Goal: Task Accomplishment & Management: Manage account settings

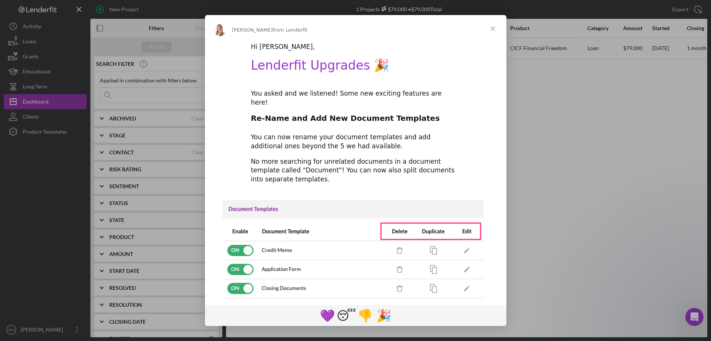
click at [493, 28] on span "Close" at bounding box center [492, 28] width 27 height 27
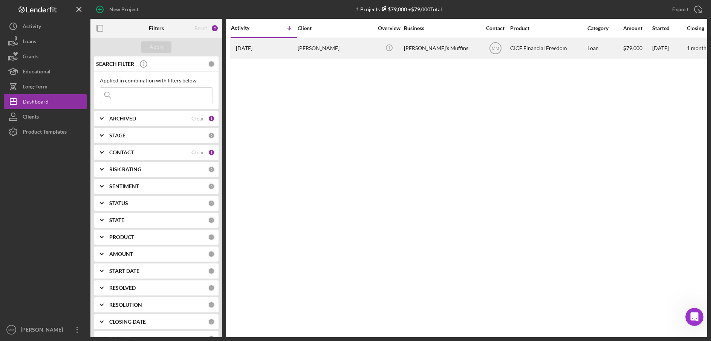
click at [424, 54] on div "[PERSON_NAME]'s Muffins" at bounding box center [441, 48] width 75 height 20
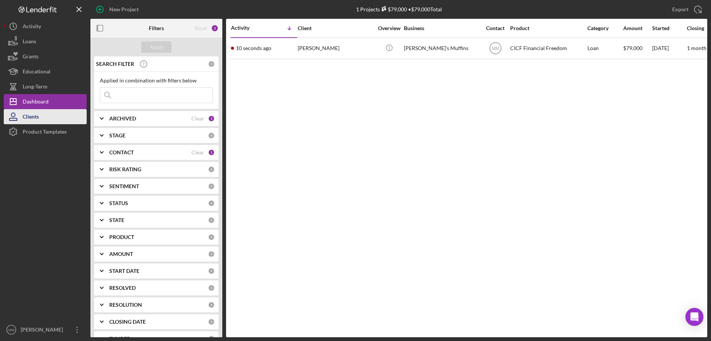
click at [64, 121] on button "Clients" at bounding box center [45, 116] width 83 height 15
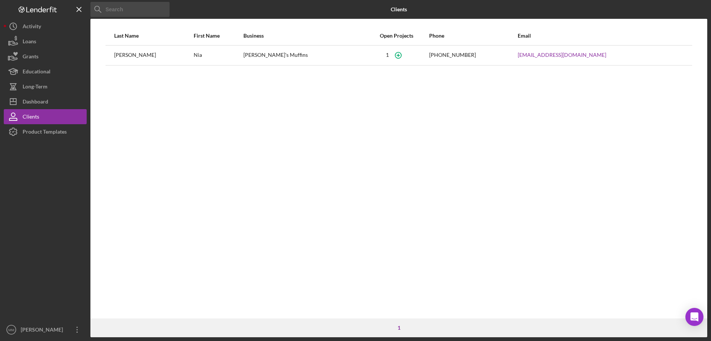
click at [323, 58] on div "[PERSON_NAME]'s Muffins" at bounding box center [303, 55] width 121 height 19
click at [53, 44] on button "Loans" at bounding box center [45, 41] width 83 height 15
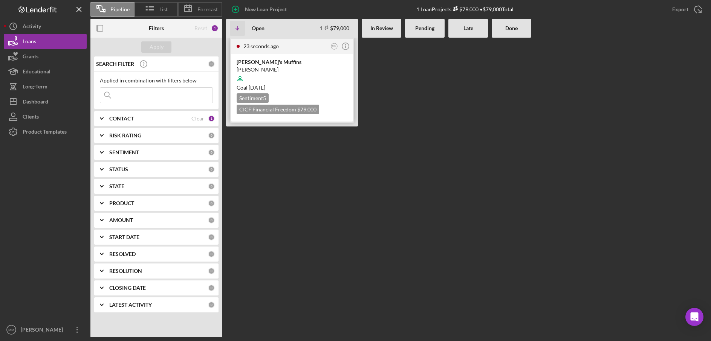
click at [274, 80] on div at bounding box center [292, 79] width 111 height 14
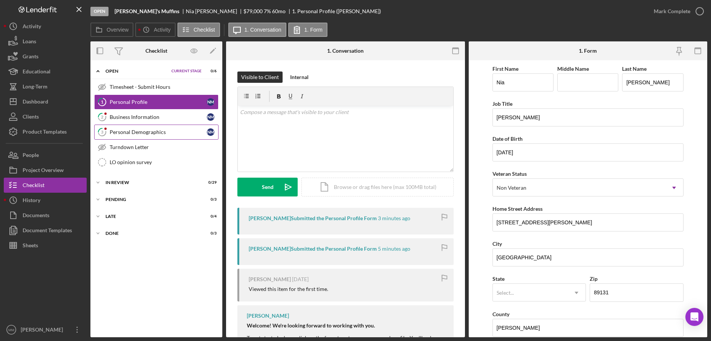
click at [154, 126] on link "3 Personal Demographics N M" at bounding box center [156, 132] width 124 height 15
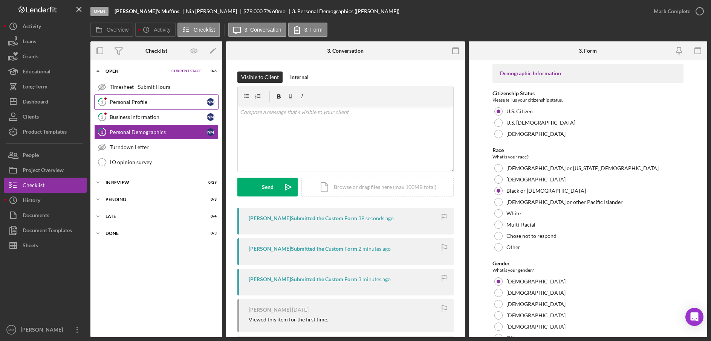
click at [151, 102] on div "Personal Profile" at bounding box center [158, 102] width 97 height 6
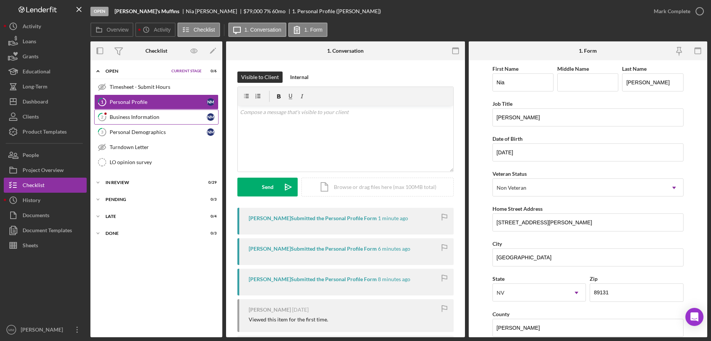
click at [154, 115] on div "Business Information" at bounding box center [158, 117] width 97 height 6
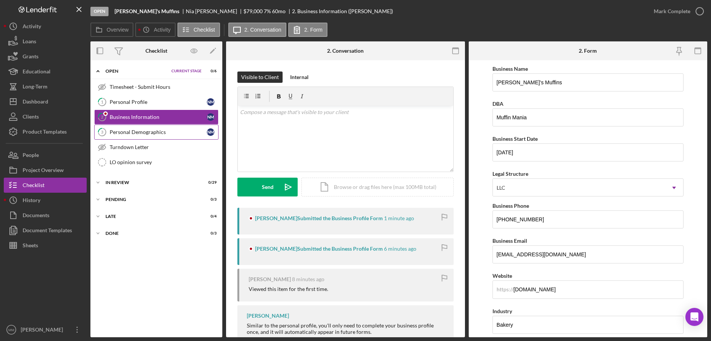
click at [155, 135] on div "Personal Demographics" at bounding box center [158, 132] width 97 height 6
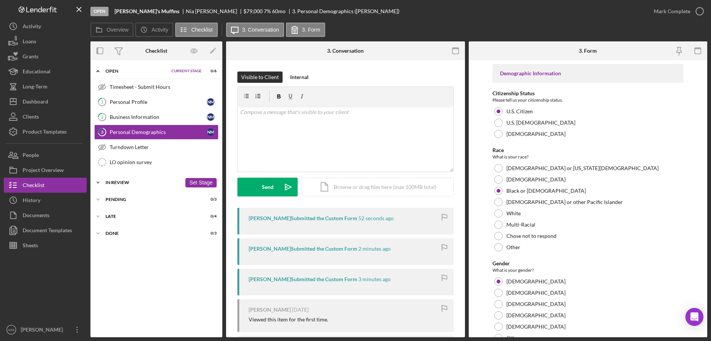
click at [98, 183] on icon "Icon/Expander" at bounding box center [97, 182] width 15 height 15
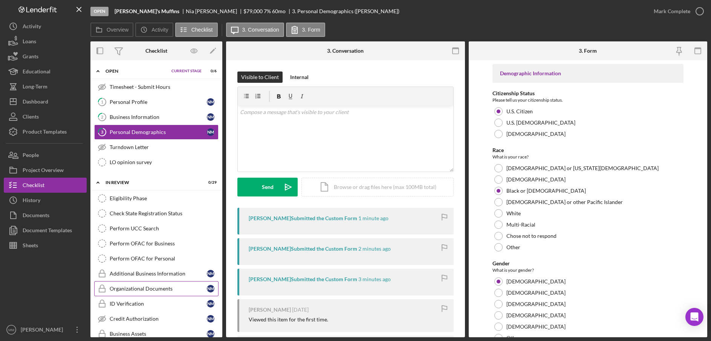
drag, startPoint x: 159, startPoint y: 273, endPoint x: 160, endPoint y: 284, distance: 11.4
click at [211, 51] on icon "Icon/Edit" at bounding box center [213, 51] width 17 height 17
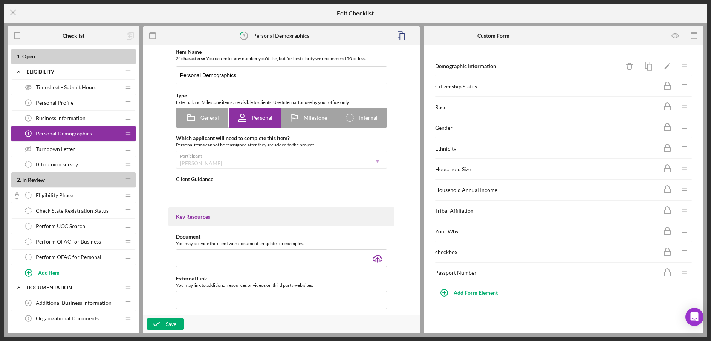
type textarea "<div>In this section, we will be asking for you to share your personal demograp…"
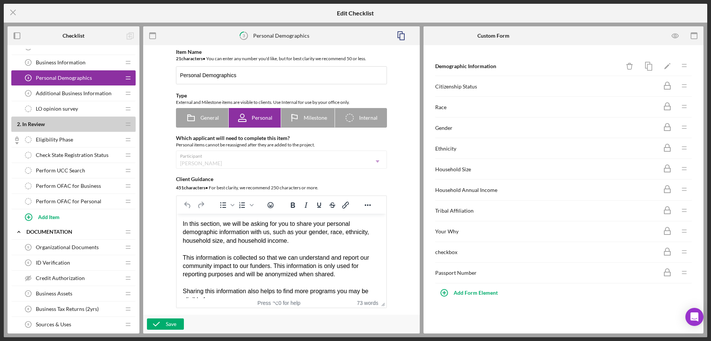
scroll to position [58, 0]
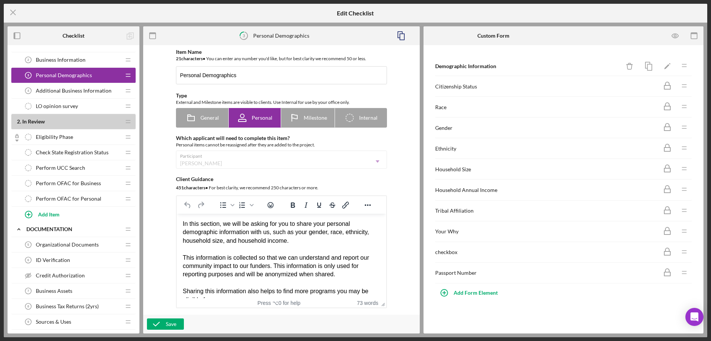
click at [95, 106] on div "LO opinion survey LO opinion survey" at bounding box center [71, 106] width 100 height 15
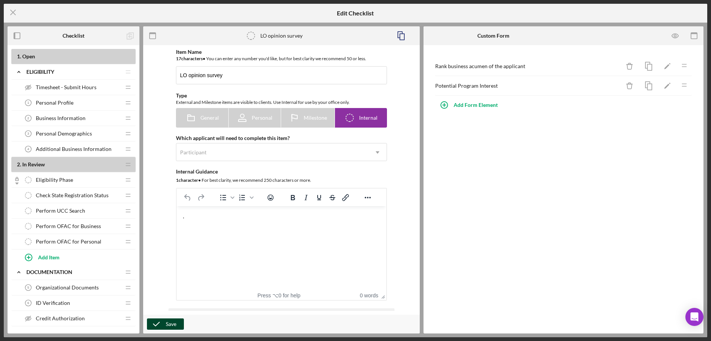
click at [172, 324] on div "Save" at bounding box center [171, 324] width 11 height 11
click at [72, 149] on span "Additional Business Information" at bounding box center [74, 149] width 76 height 6
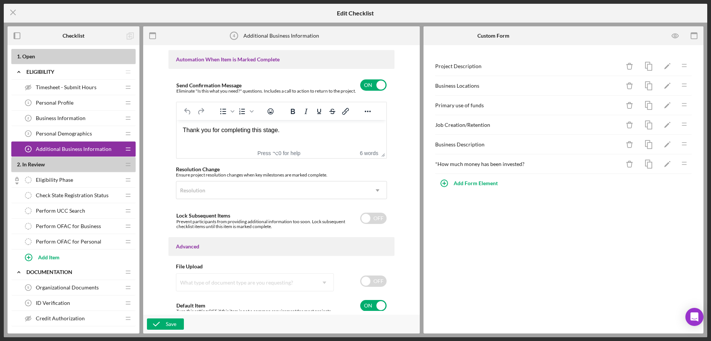
scroll to position [466, 0]
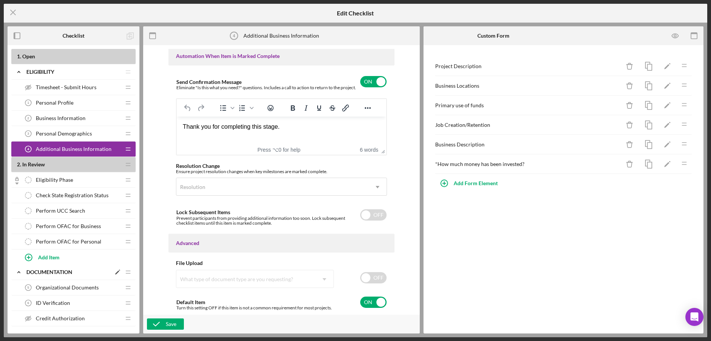
click at [19, 273] on icon "Icon/Expander" at bounding box center [18, 272] width 15 height 15
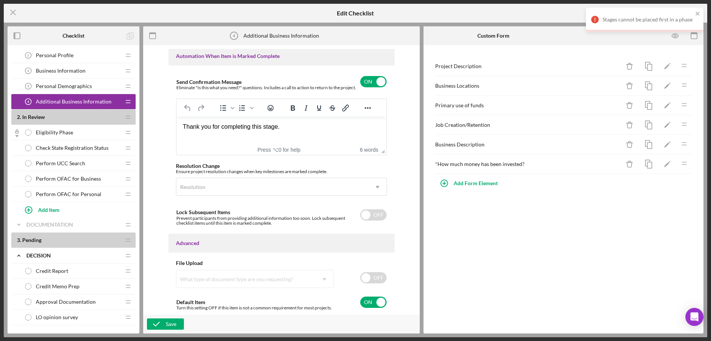
scroll to position [78, 0]
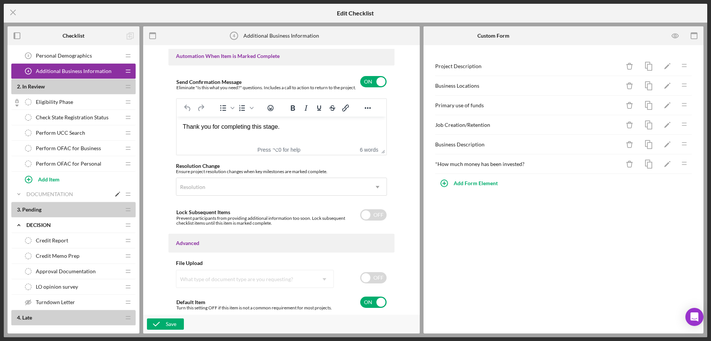
click at [20, 195] on icon "Icon/Expander" at bounding box center [18, 194] width 15 height 15
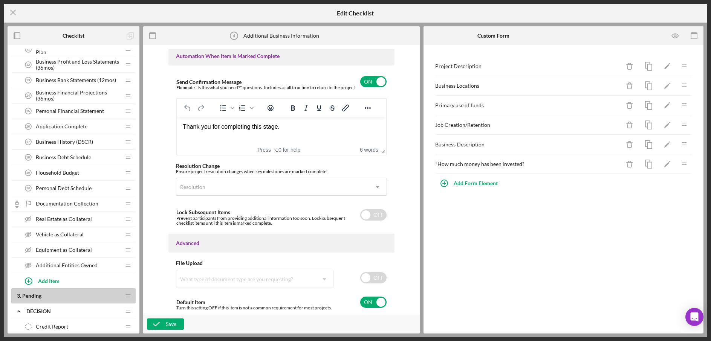
scroll to position [350, 0]
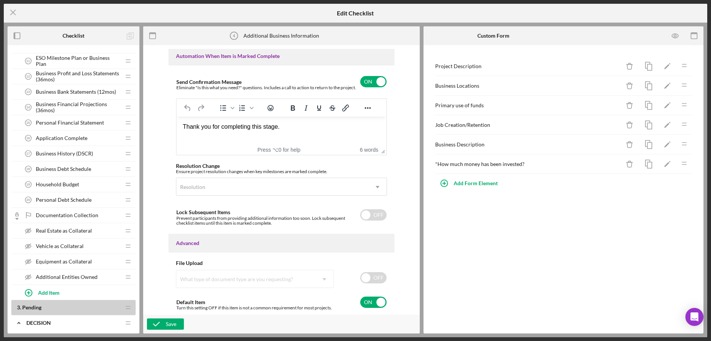
click at [67, 137] on span "Application Complete" at bounding box center [62, 138] width 52 height 6
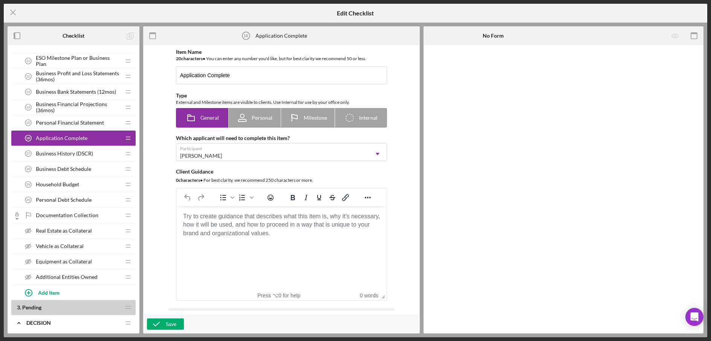
click at [93, 152] on div "Business History (DSCR) 17 Business History (DSCR)" at bounding box center [71, 153] width 100 height 15
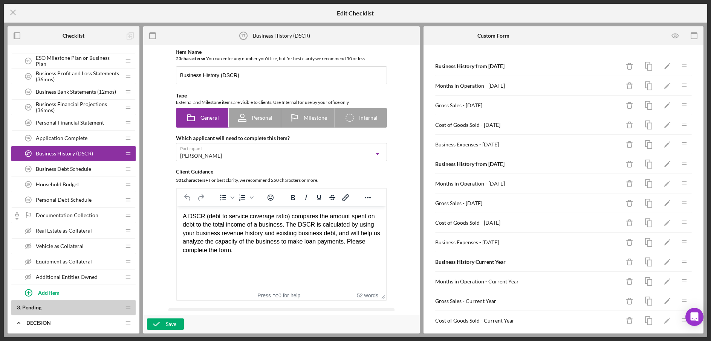
click at [86, 168] on span "Business Debt Schedule" at bounding box center [63, 169] width 55 height 6
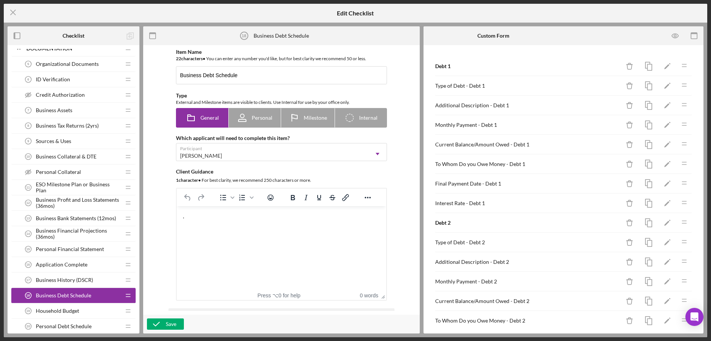
scroll to position [217, 0]
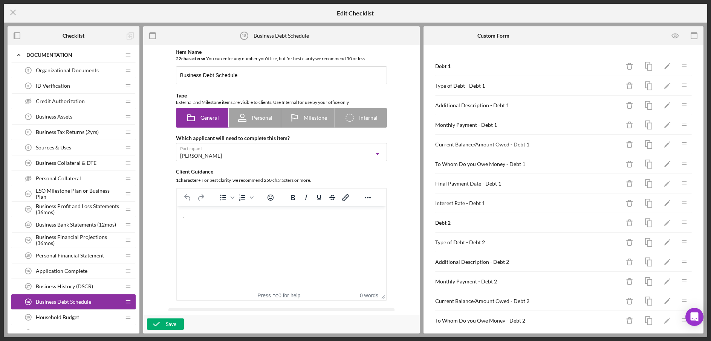
click at [85, 173] on div "Personal Collateral Personal Collateral" at bounding box center [71, 178] width 100 height 15
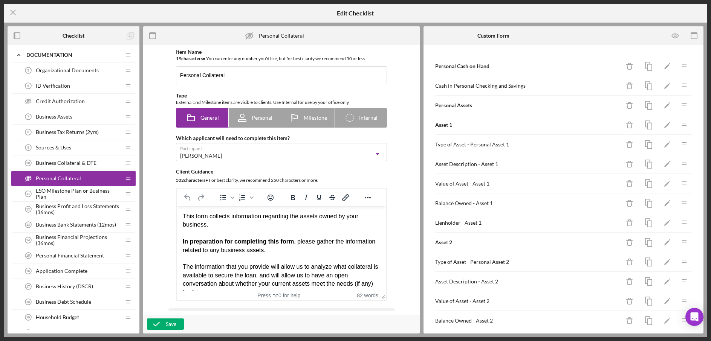
click at [91, 147] on div "Sources & Uses 9 Sources & Uses" at bounding box center [71, 147] width 100 height 15
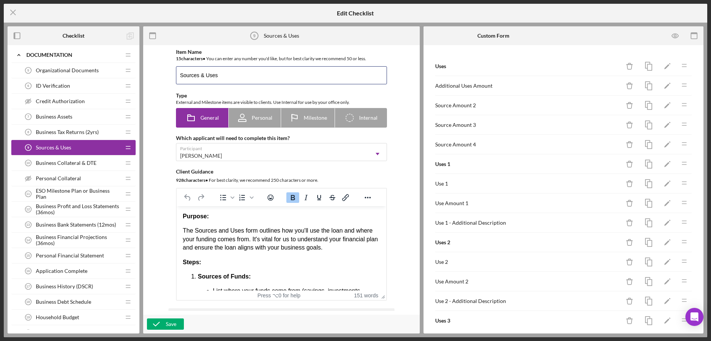
drag, startPoint x: 232, startPoint y: 75, endPoint x: 157, endPoint y: 73, distance: 75.0
click at [157, 73] on div "Item Name 15 character s • You can enter any number you'd like, but for best cl…" at bounding box center [281, 180] width 269 height 262
drag, startPoint x: 194, startPoint y: 77, endPoint x: 162, endPoint y: 75, distance: 32.8
click at [162, 75] on div "Item Name 7 character s • You can enter any number you'd like, but for best cla…" at bounding box center [281, 180] width 269 height 262
type input "Sources & Uses"
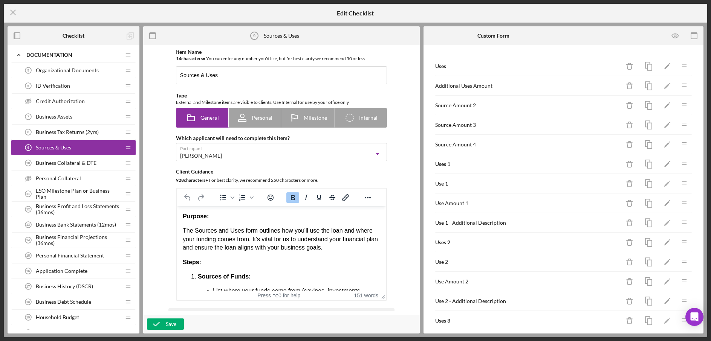
click at [163, 151] on div "Item Name 14 character s • You can enter any number you'd like, but for best cl…" at bounding box center [281, 180] width 269 height 262
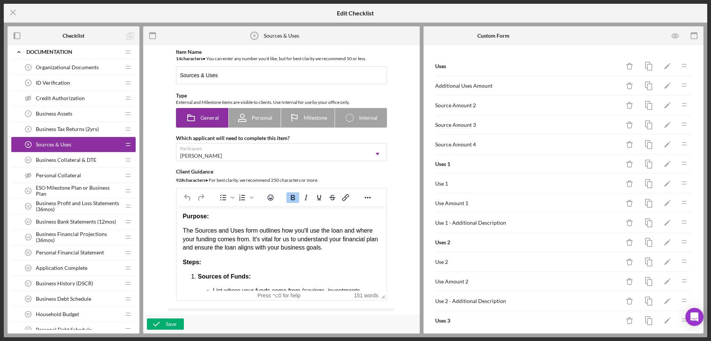
click at [91, 70] on span "Organizational Documents" at bounding box center [67, 67] width 63 height 6
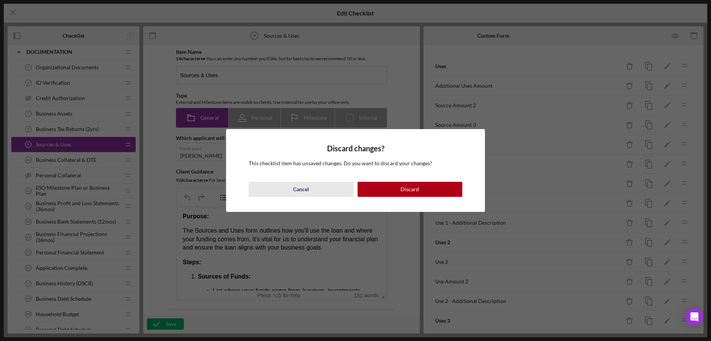
click at [333, 191] on button "Cancel" at bounding box center [301, 189] width 105 height 15
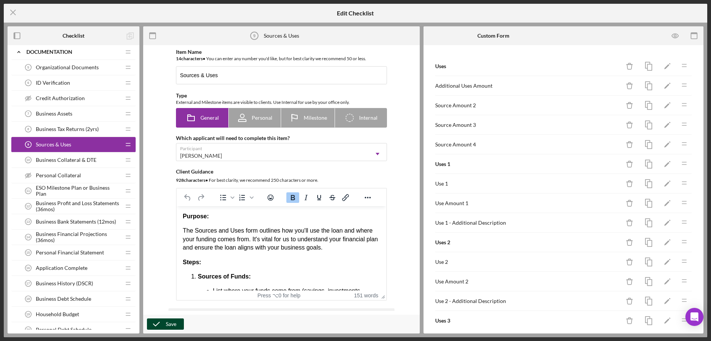
click at [168, 327] on div "Save" at bounding box center [171, 324] width 11 height 11
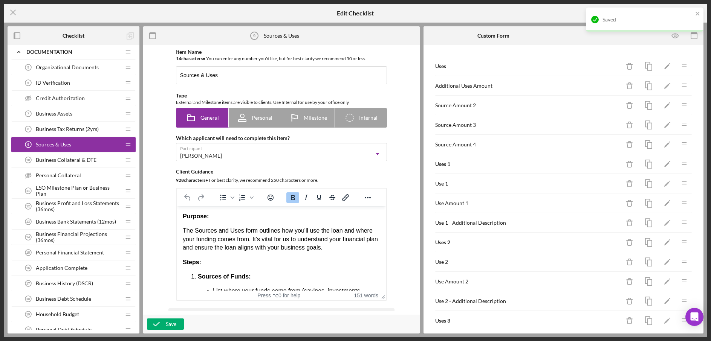
click at [54, 67] on span "Organizational Documents" at bounding box center [67, 67] width 63 height 6
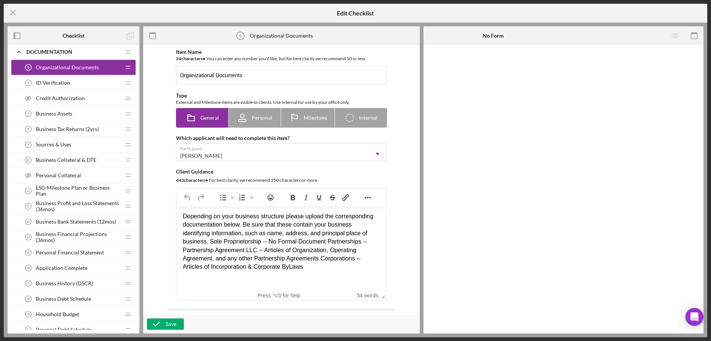
click at [64, 82] on span "ID Verification" at bounding box center [53, 83] width 34 height 6
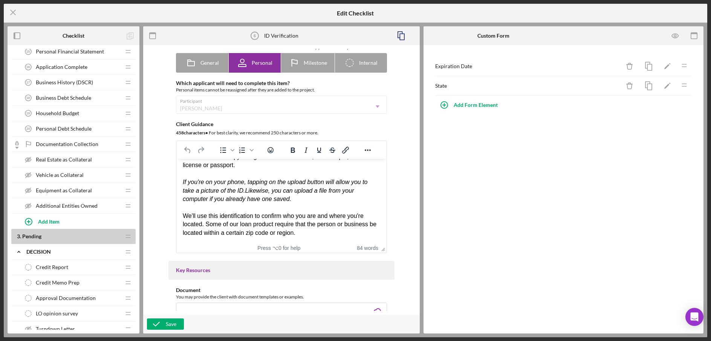
scroll to position [436, 0]
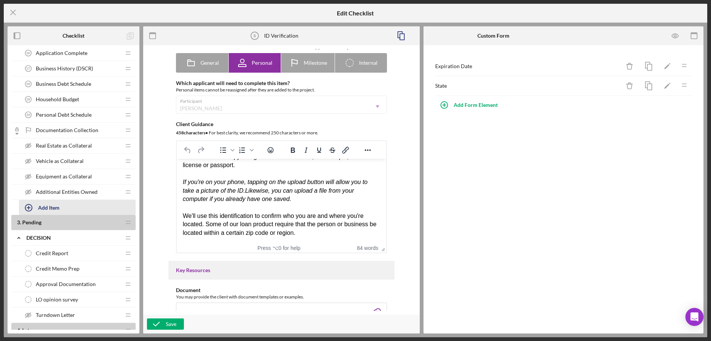
click at [57, 209] on div "Add Item" at bounding box center [48, 207] width 21 height 14
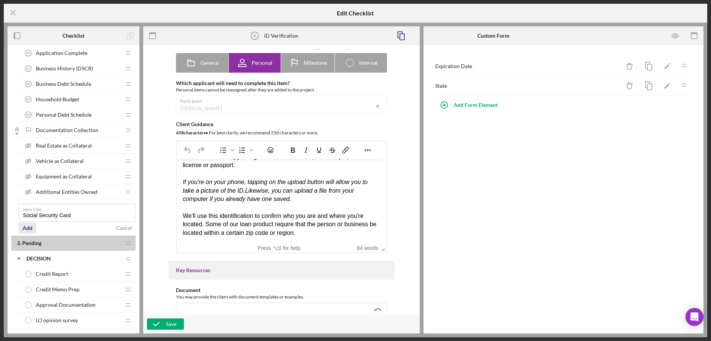
type input "Social Security Card"
click at [31, 230] on div "Add" at bounding box center [28, 228] width 10 height 11
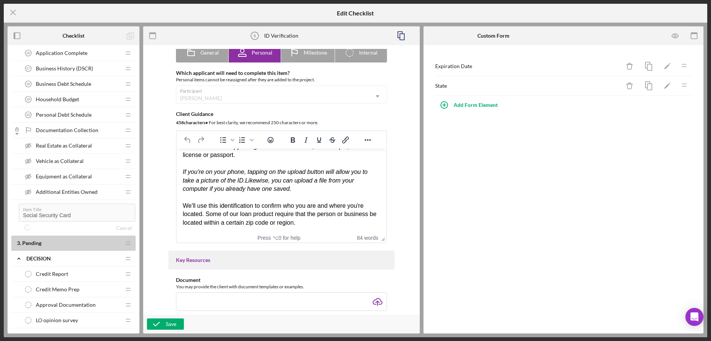
scroll to position [229, 0]
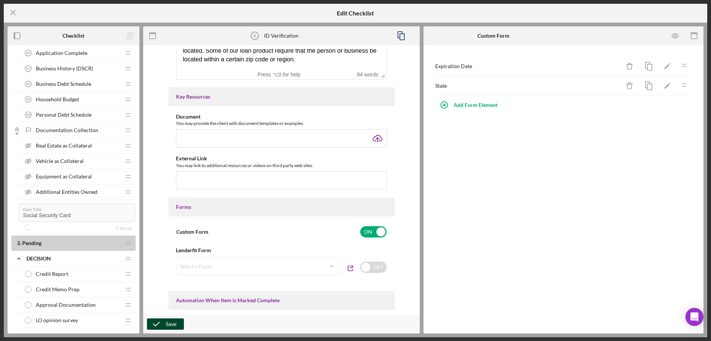
click at [168, 326] on div "Save" at bounding box center [171, 324] width 11 height 11
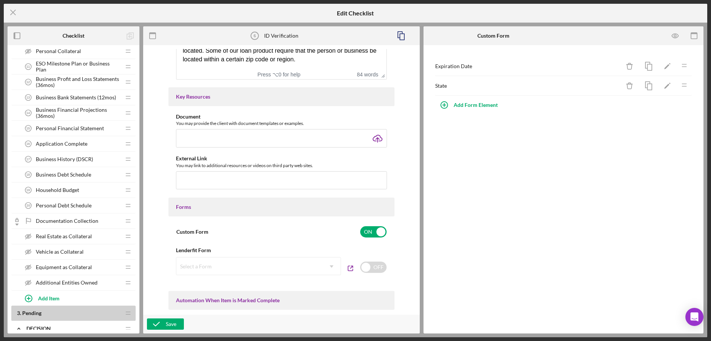
scroll to position [350, 0]
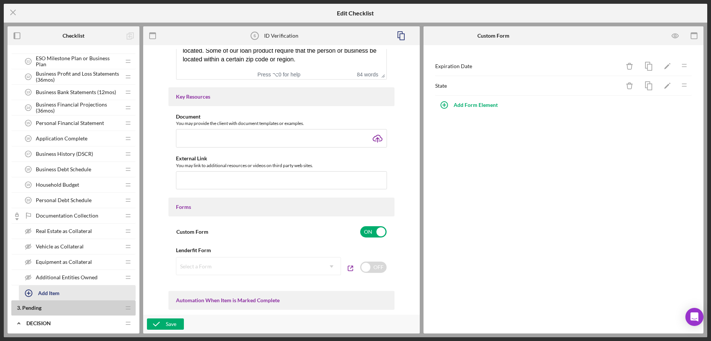
click at [51, 292] on div "Add Item" at bounding box center [48, 293] width 21 height 14
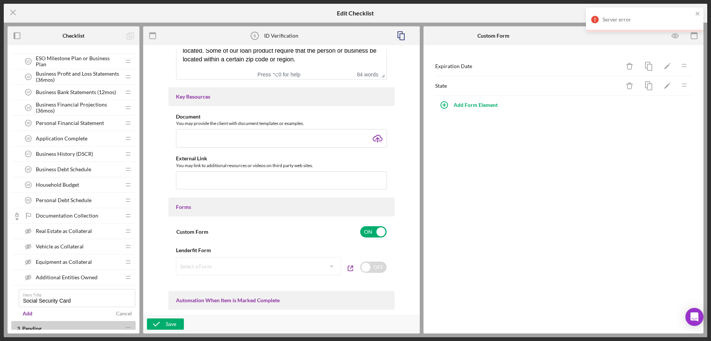
type input "Social Security Card"
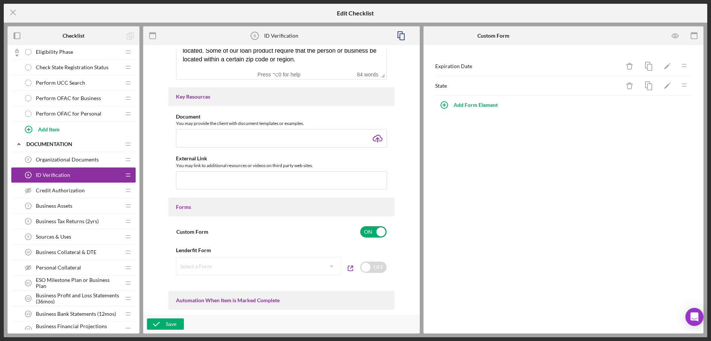
scroll to position [0, 0]
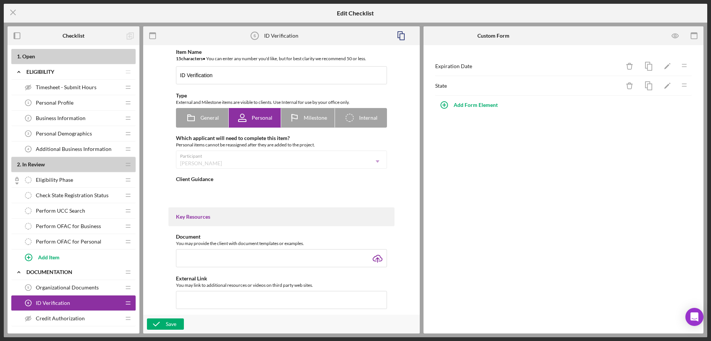
type textarea "<div>Please submit a copy of a government issued ID, for example, a driver's li…"
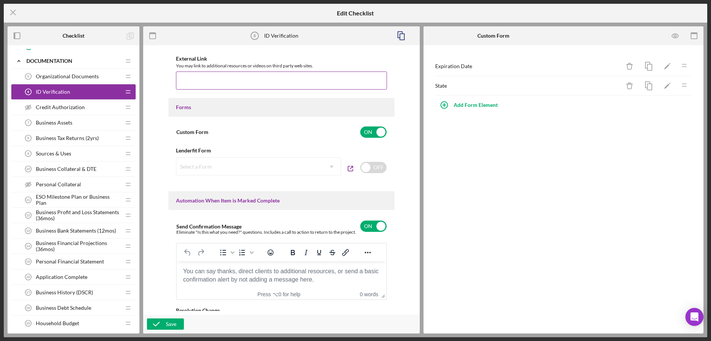
scroll to position [509, 0]
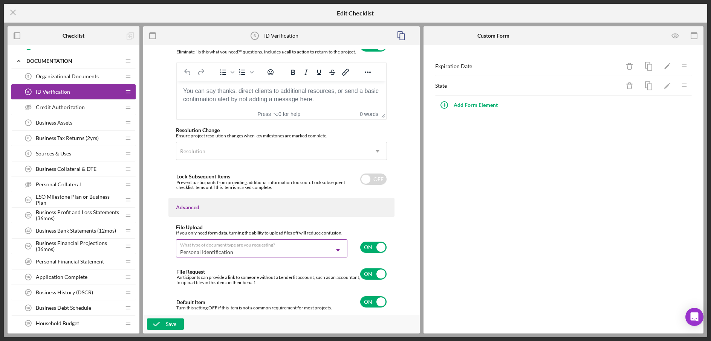
click at [339, 250] on icon "Icon/Dropdown Arrow" at bounding box center [338, 251] width 18 height 18
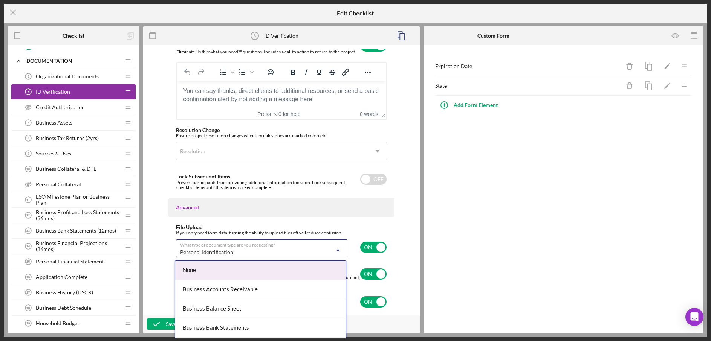
click at [358, 232] on div "If you only need form data, turning the ability to upload files off will reduce…" at bounding box center [281, 247] width 211 height 32
click at [342, 250] on icon "Icon/Dropdown Arrow" at bounding box center [338, 251] width 18 height 18
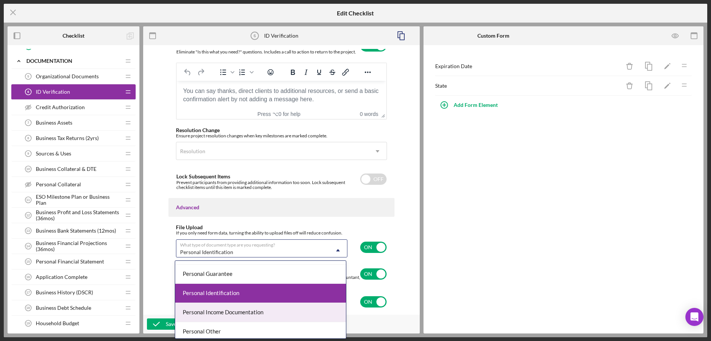
scroll to position [474, 0]
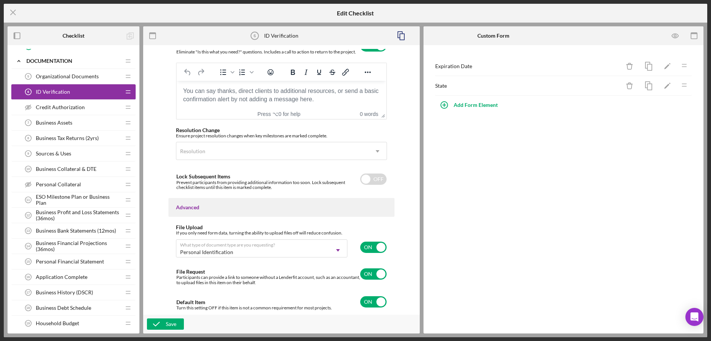
click at [379, 225] on div "File Upload" at bounding box center [281, 228] width 211 height 6
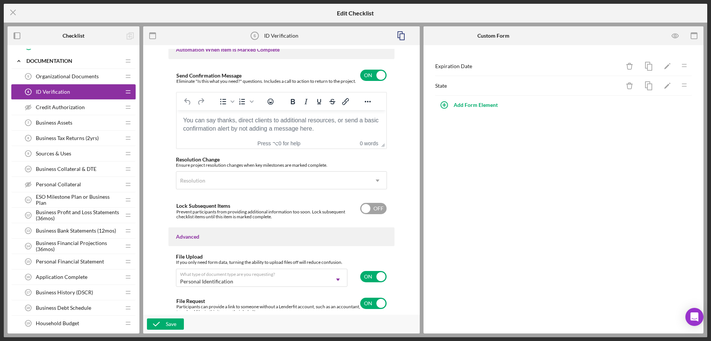
scroll to position [479, 0]
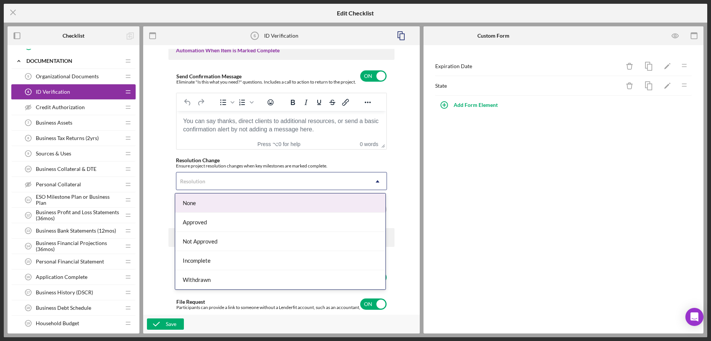
click at [296, 180] on div "Resolution" at bounding box center [272, 181] width 192 height 17
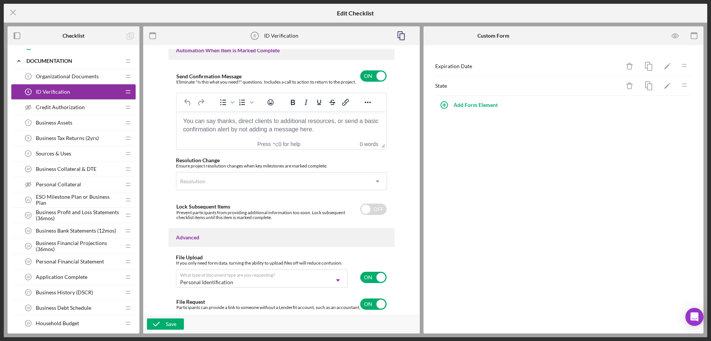
click at [373, 156] on div "Send Confirmation Message Eliminate "Is this what you need?" questions. Include…" at bounding box center [281, 143] width 226 height 153
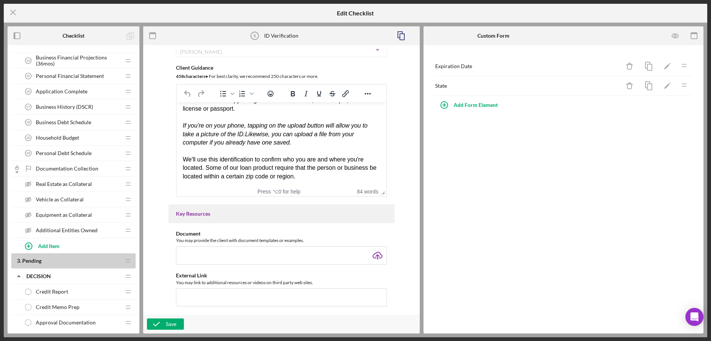
scroll to position [419, 0]
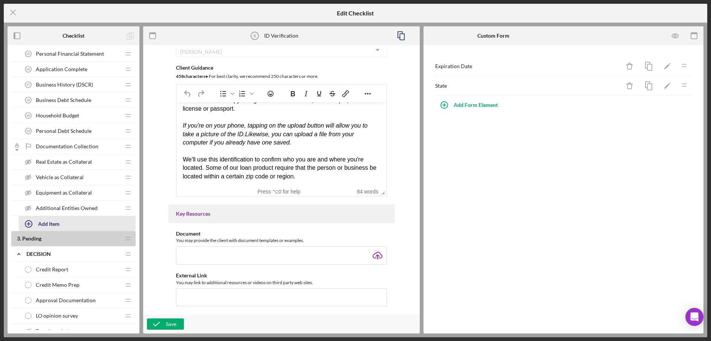
click at [30, 224] on icon "button" at bounding box center [29, 224] width 4 height 4
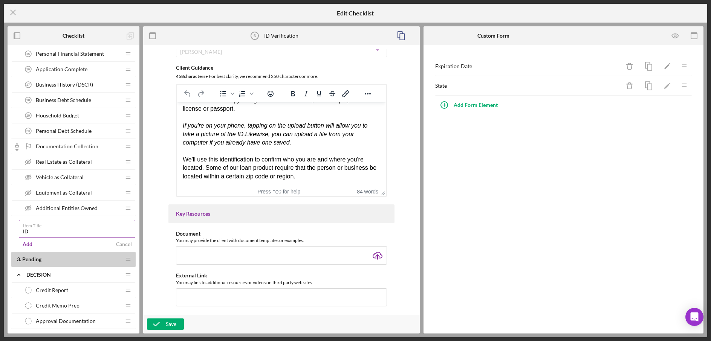
type input "I"
type input "SSN Verification"
click at [26, 245] on div "Add" at bounding box center [28, 244] width 10 height 11
click at [17, 14] on icon "Icon/Menu Close" at bounding box center [13, 12] width 19 height 19
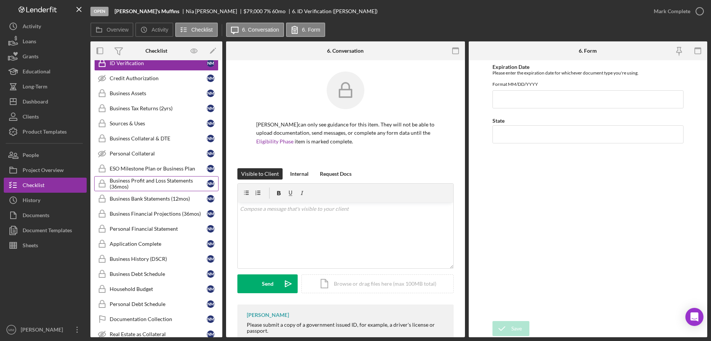
scroll to position [239, 0]
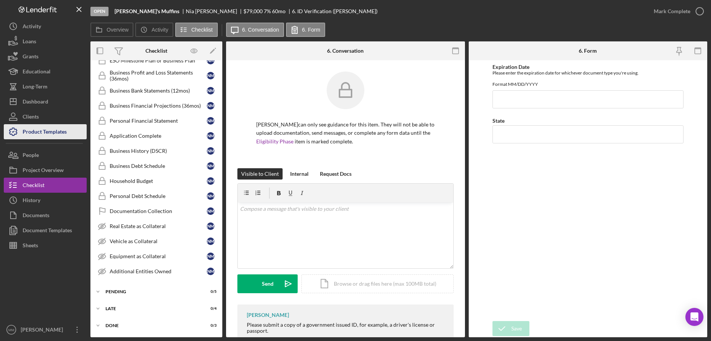
click at [36, 135] on div "Product Templates" at bounding box center [45, 132] width 44 height 17
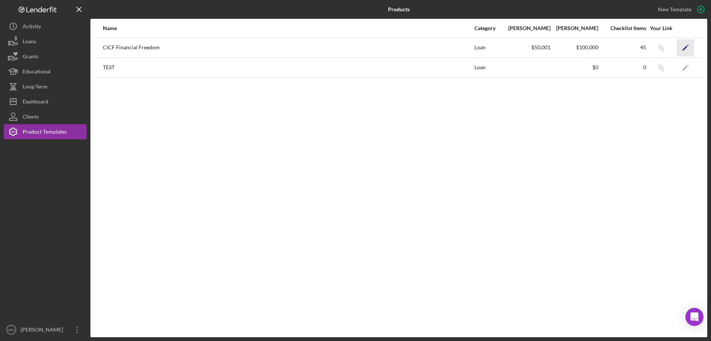
click at [681, 49] on icon "Icon/Edit" at bounding box center [685, 47] width 17 height 17
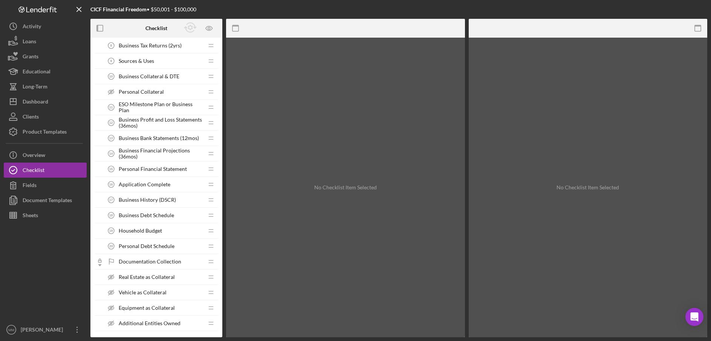
scroll to position [398, 0]
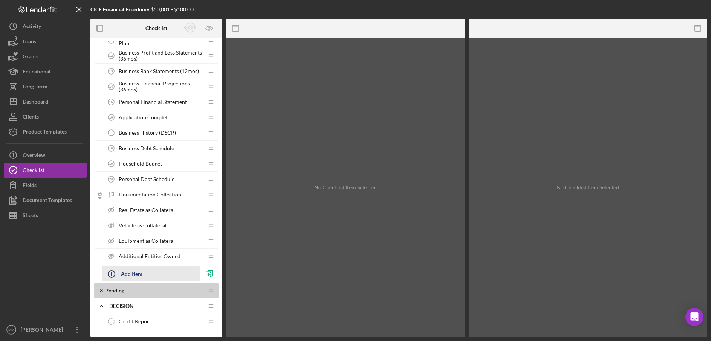
click at [135, 274] on div "Add Item" at bounding box center [131, 274] width 21 height 14
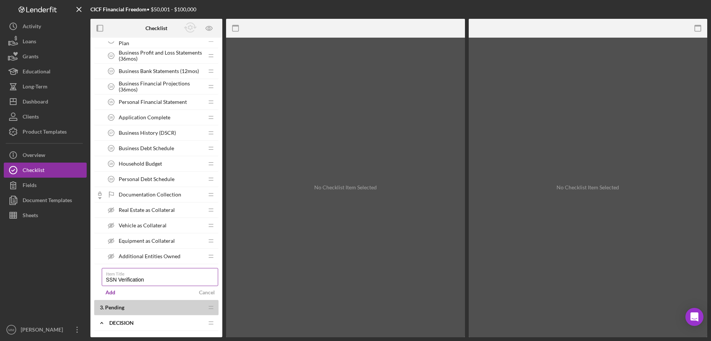
type input "SSN Verification"
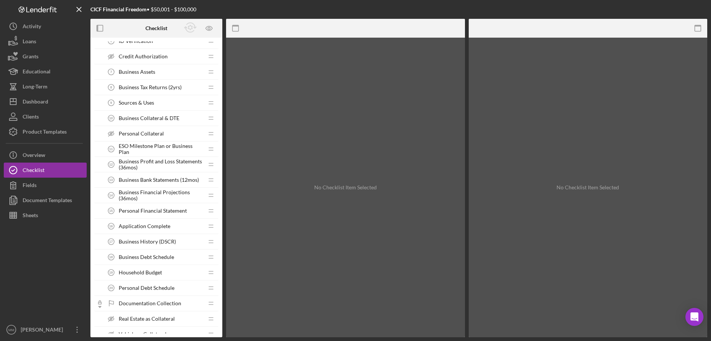
scroll to position [44, 0]
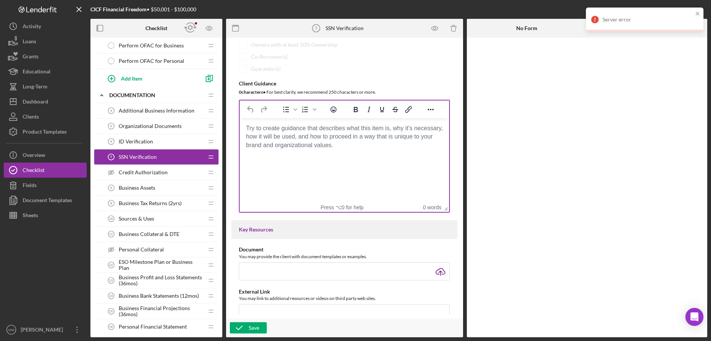
scroll to position [107, 0]
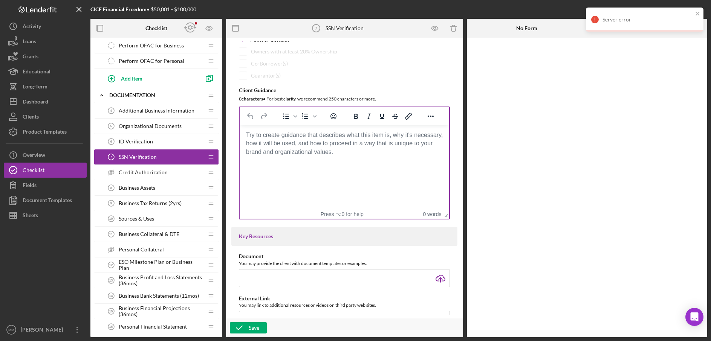
click at [252, 133] on body "Rich Text Area. Press ALT-0 for help." at bounding box center [344, 135] width 197 height 8
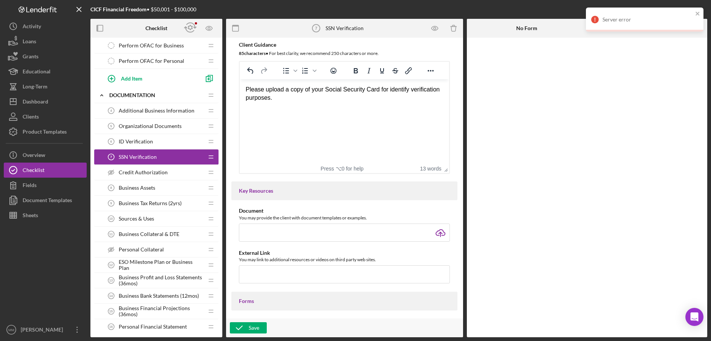
scroll to position [67, 0]
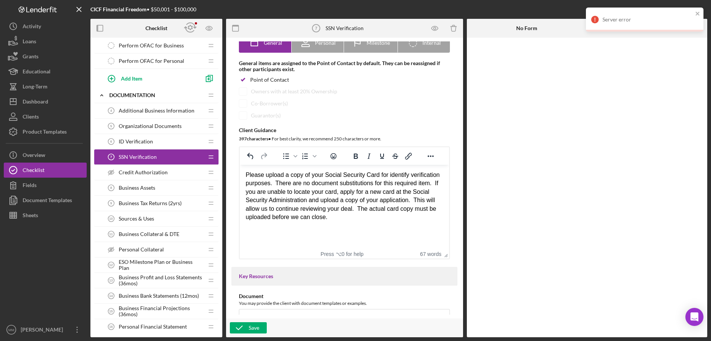
click at [308, 181] on div "Please upload a copy of your Social Security Card for identify verification pur…" at bounding box center [344, 196] width 197 height 50
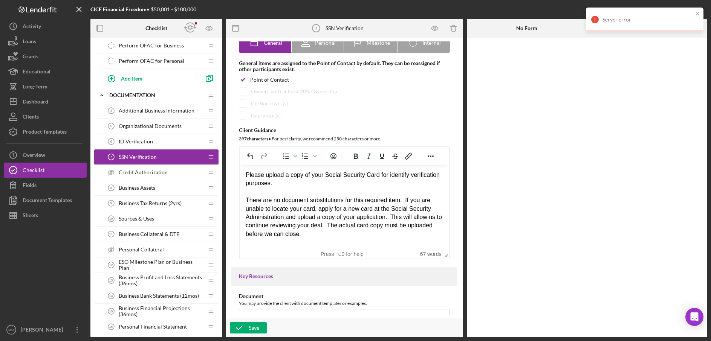
click at [395, 215] on div "There are no document substitutions for this required item. If you are unable t…" at bounding box center [344, 217] width 197 height 42
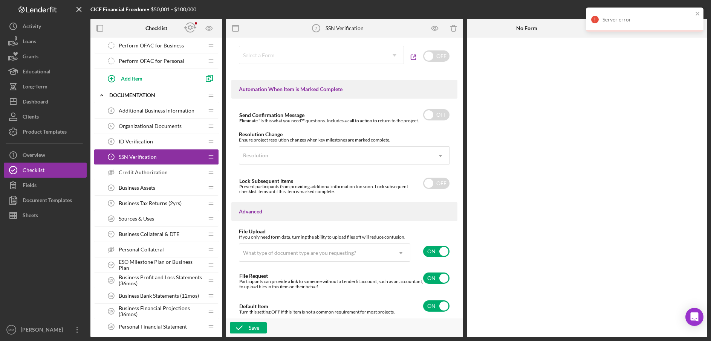
scroll to position [459, 0]
click at [133, 188] on span "Business Assets" at bounding box center [137, 188] width 37 height 6
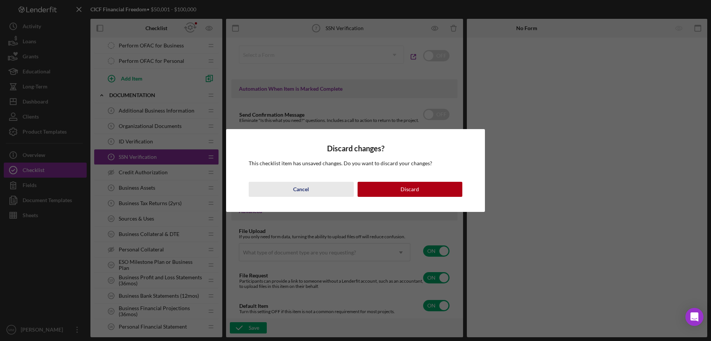
click at [306, 192] on div "Cancel" at bounding box center [301, 189] width 16 height 15
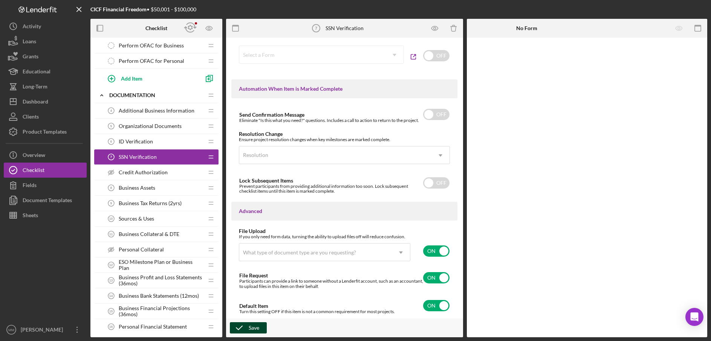
click at [262, 330] on button "Save" at bounding box center [248, 328] width 37 height 11
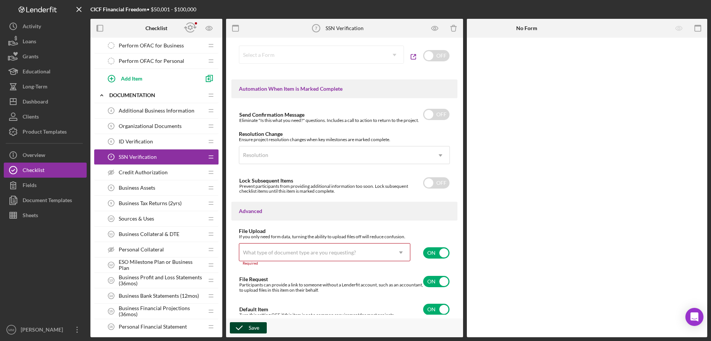
scroll to position [462, 0]
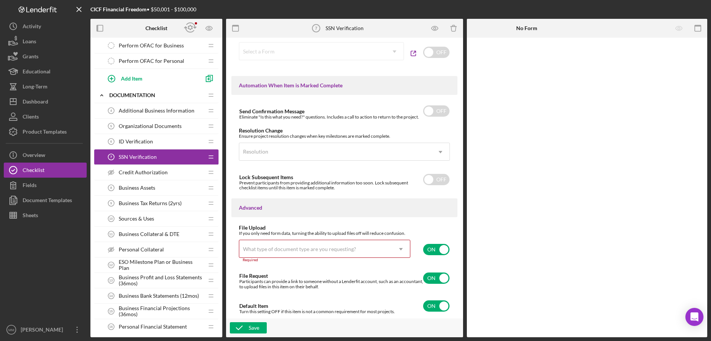
click at [401, 251] on icon "Icon/Dropdown Arrow" at bounding box center [401, 249] width 18 height 18
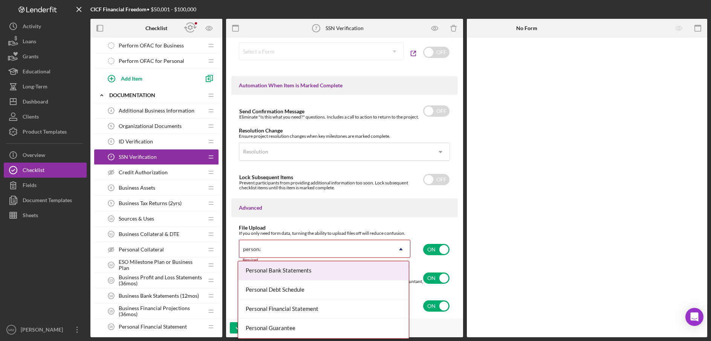
type input "personal"
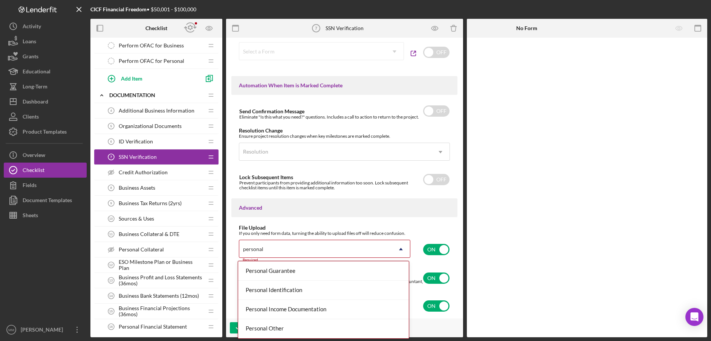
scroll to position [58, 0]
click at [325, 294] on div "Personal Identification" at bounding box center [323, 289] width 171 height 19
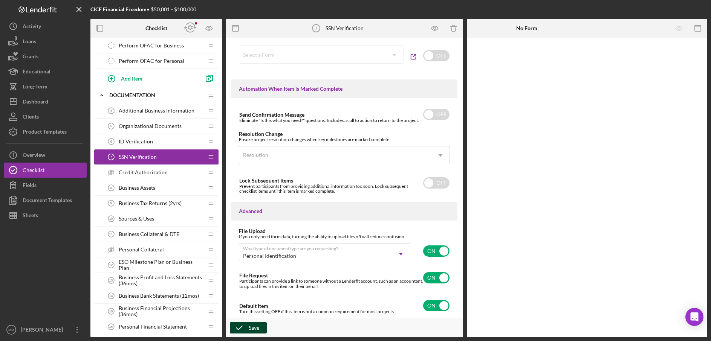
click at [256, 327] on div "Save" at bounding box center [254, 328] width 11 height 11
click at [151, 112] on span "Additional Business Information" at bounding box center [157, 111] width 76 height 6
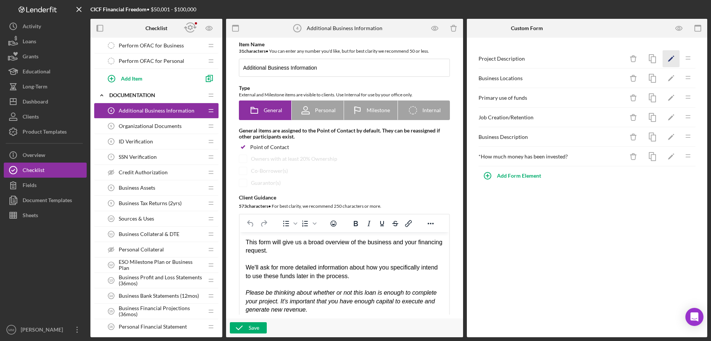
click at [675, 60] on icon "Icon/Edit" at bounding box center [671, 58] width 17 height 17
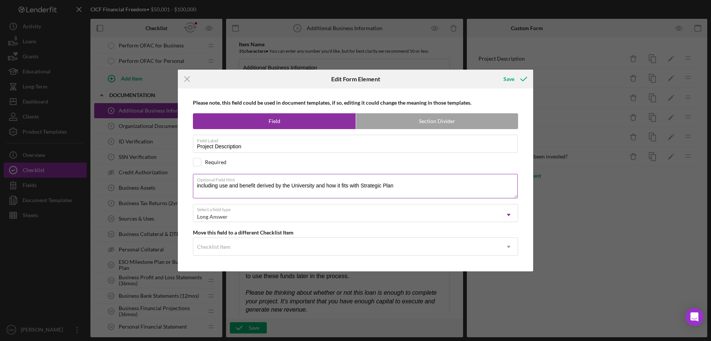
click at [198, 185] on textarea "including use and benefit derived by the University and how it fits with Strate…" at bounding box center [355, 186] width 325 height 24
drag, startPoint x: 371, startPoint y: 184, endPoint x: 147, endPoint y: 183, distance: 223.8
click at [147, 183] on div "Icon/Menu Close Edit Form Element Save Please note, this field could be used in…" at bounding box center [355, 170] width 711 height 341
type textarea "Describe the use and benefit of the funding and how it fits into your growth st…"
click at [508, 79] on div "Save" at bounding box center [508, 79] width 11 height 15
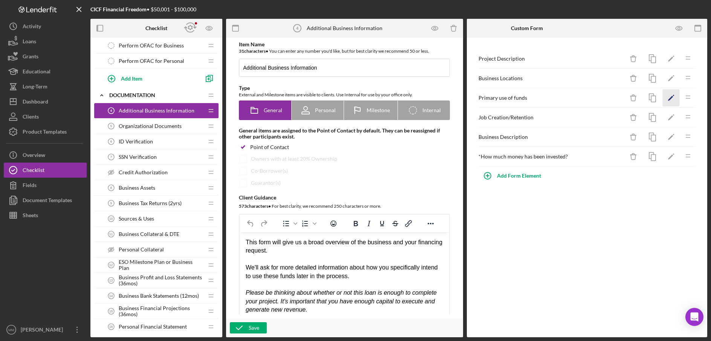
click at [671, 100] on icon "Icon/Edit" at bounding box center [671, 98] width 17 height 17
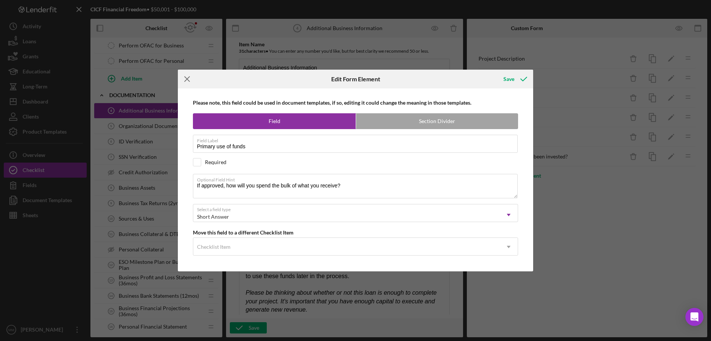
click at [188, 82] on icon "Icon/Menu Close" at bounding box center [187, 79] width 19 height 19
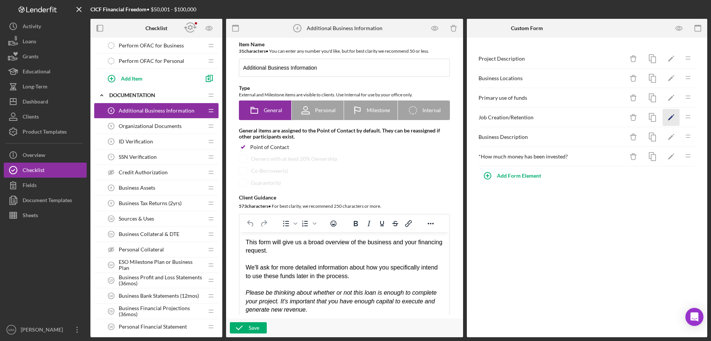
click at [671, 118] on icon "Icon/Edit" at bounding box center [671, 117] width 17 height 17
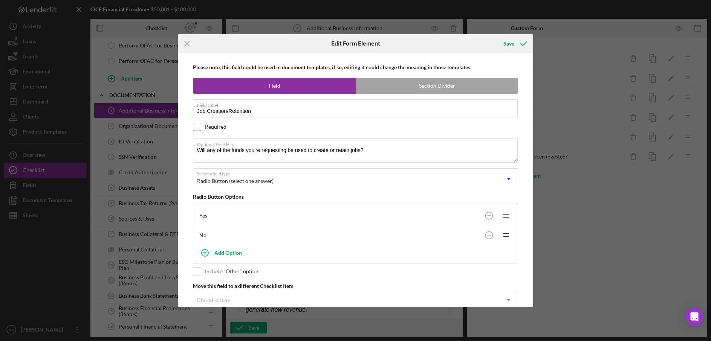
click at [199, 130] on input "checkbox" at bounding box center [197, 127] width 8 height 8
checkbox input "true"
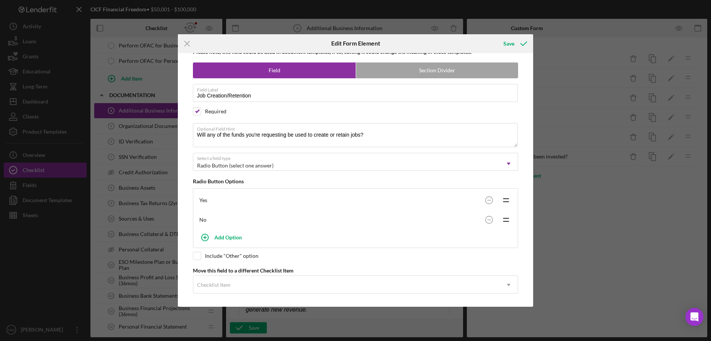
scroll to position [18, 0]
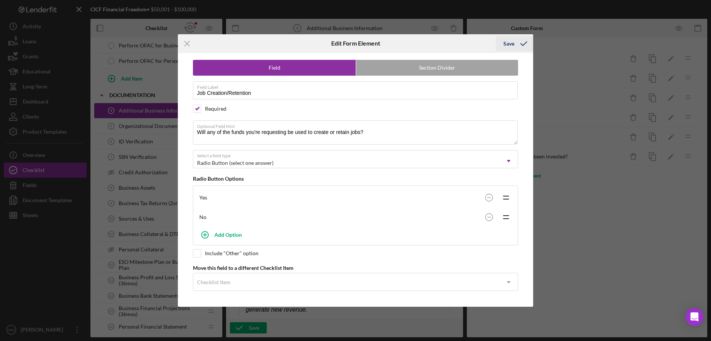
click at [509, 44] on div "Save" at bounding box center [508, 43] width 11 height 15
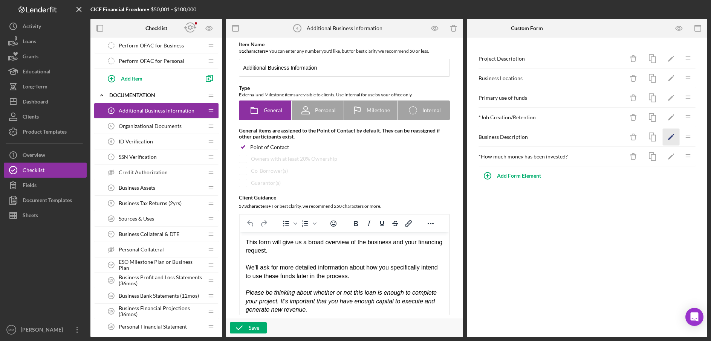
click at [667, 137] on icon "Icon/Edit" at bounding box center [671, 137] width 17 height 17
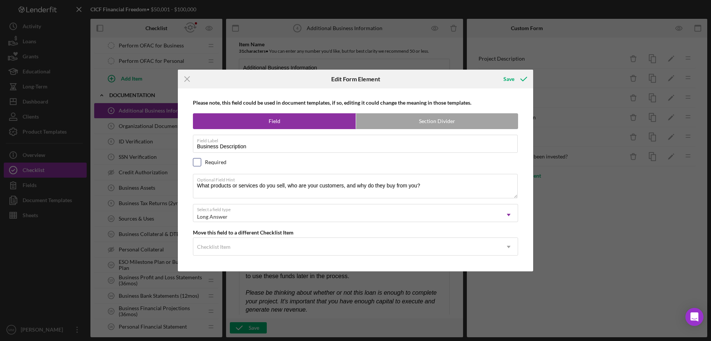
click at [197, 163] on input "checkbox" at bounding box center [197, 163] width 8 height 8
checkbox input "true"
click at [510, 81] on div "Save" at bounding box center [508, 79] width 11 height 15
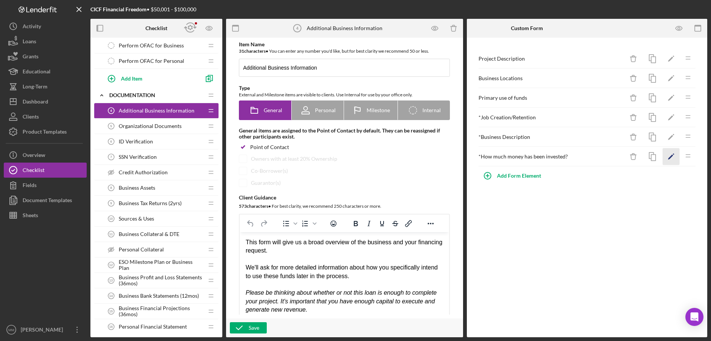
click at [667, 158] on icon "Icon/Edit" at bounding box center [671, 156] width 17 height 17
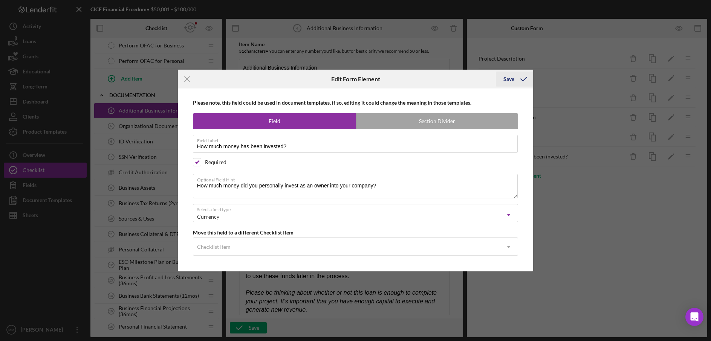
click at [512, 79] on div "Save" at bounding box center [508, 79] width 11 height 15
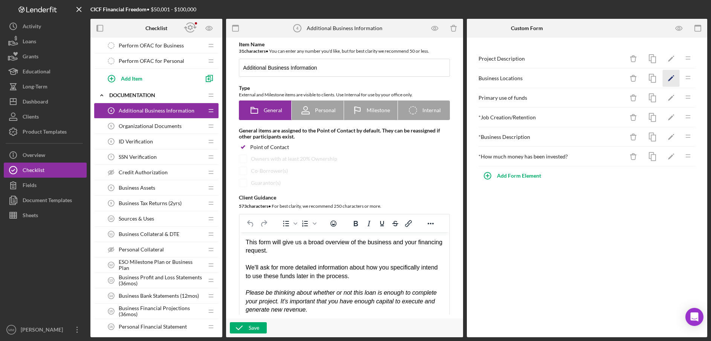
click at [670, 79] on icon "Icon/Edit" at bounding box center [671, 78] width 17 height 17
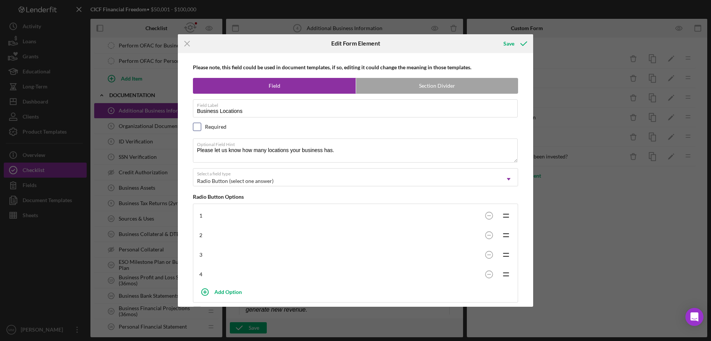
click at [196, 127] on input "checkbox" at bounding box center [197, 127] width 8 height 8
checkbox input "true"
click at [348, 153] on textarea "Please let us know how many locations your business has." at bounding box center [355, 151] width 325 height 24
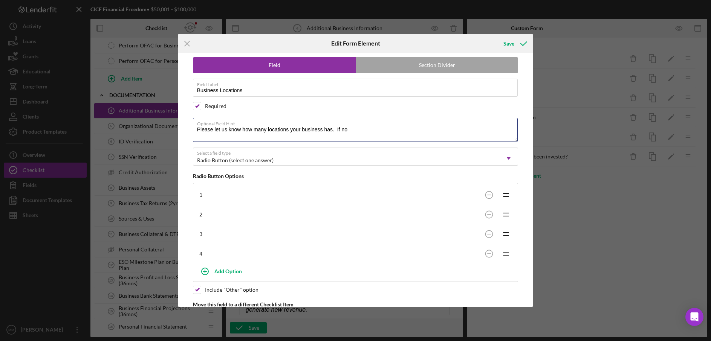
scroll to position [17, 0]
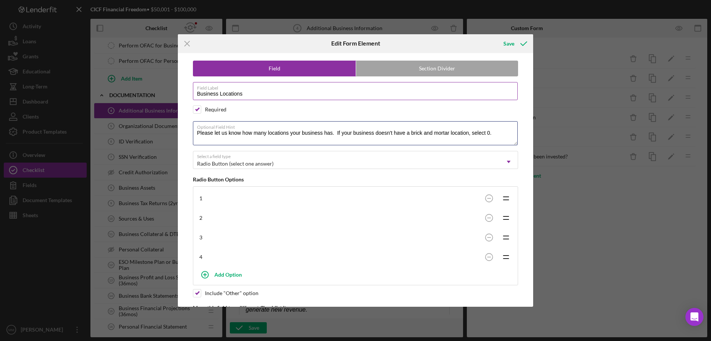
type textarea "Please let us know how many locations your business has. If your business doesn…"
click at [244, 94] on input "Business Locations" at bounding box center [355, 91] width 325 height 18
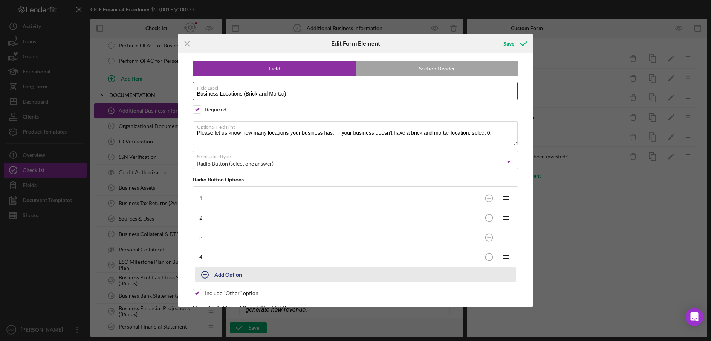
type input "Business Locations (Brick and Mortar)"
click at [221, 275] on div "Add Option" at bounding box center [228, 275] width 28 height 14
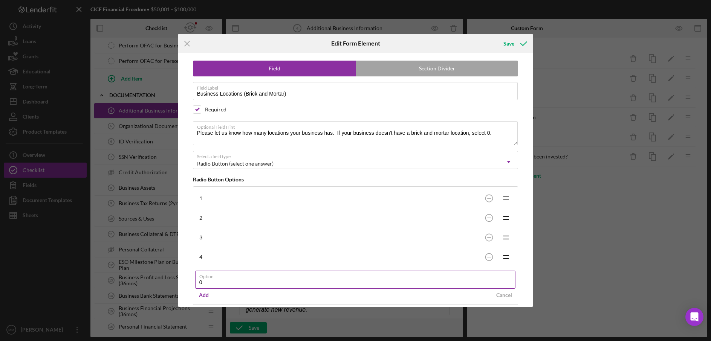
type input "0"
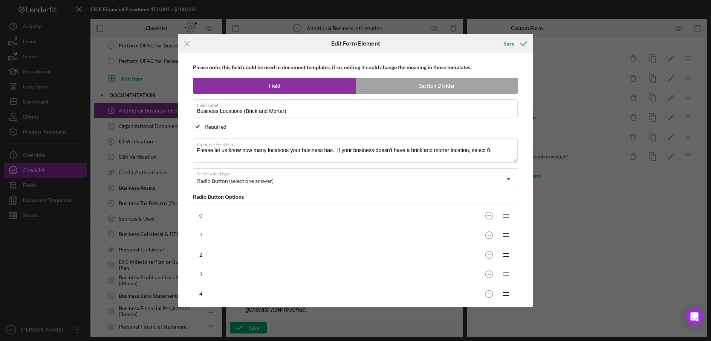
scroll to position [77, 0]
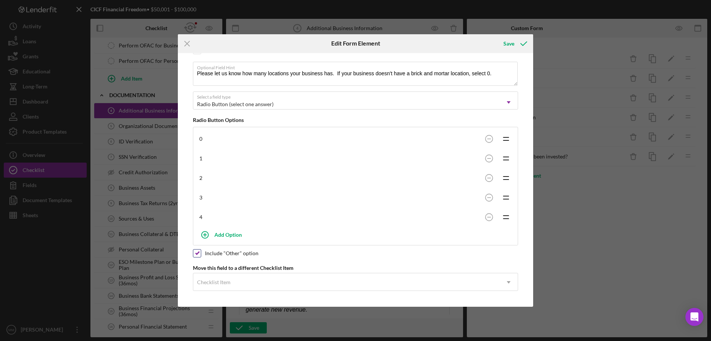
click at [198, 256] on input "checkbox" at bounding box center [197, 254] width 8 height 8
checkbox input "false"
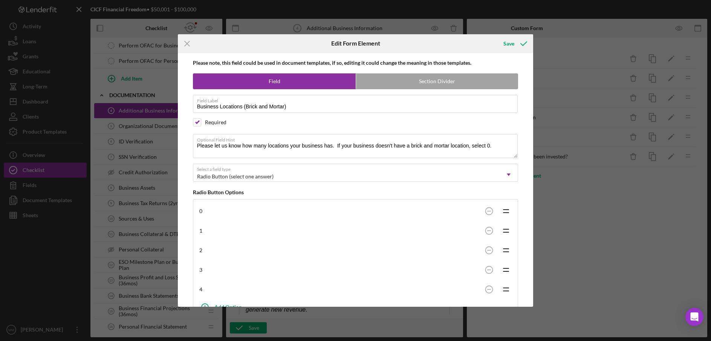
scroll to position [0, 0]
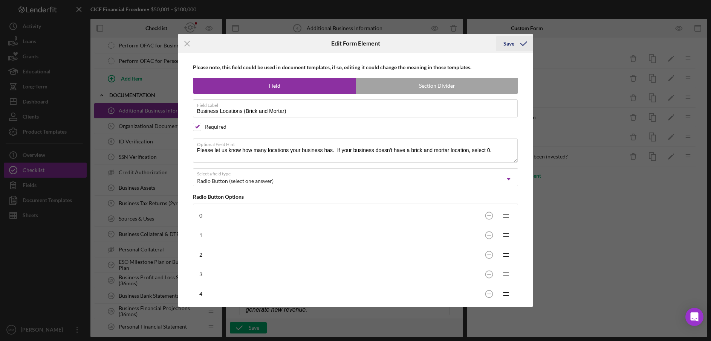
click at [508, 44] on div "Save" at bounding box center [508, 43] width 11 height 15
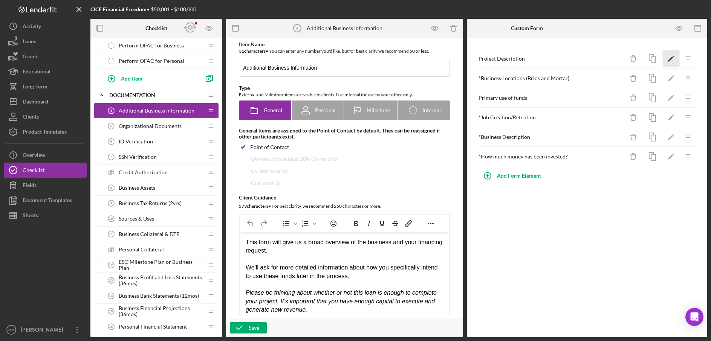
click at [672, 57] on polygon "button" at bounding box center [670, 59] width 5 height 5
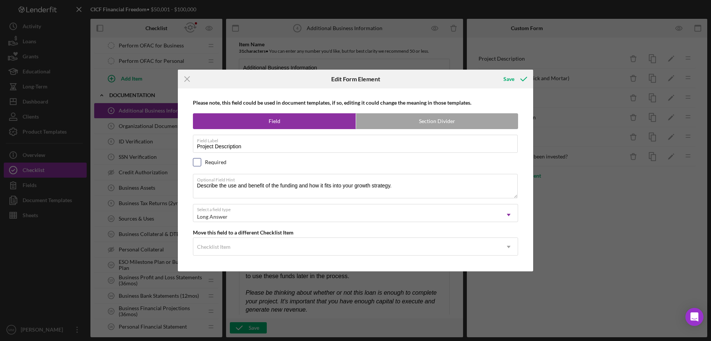
click at [198, 163] on input "checkbox" at bounding box center [197, 163] width 8 height 8
checkbox input "true"
click at [509, 78] on div "Save" at bounding box center [508, 79] width 11 height 15
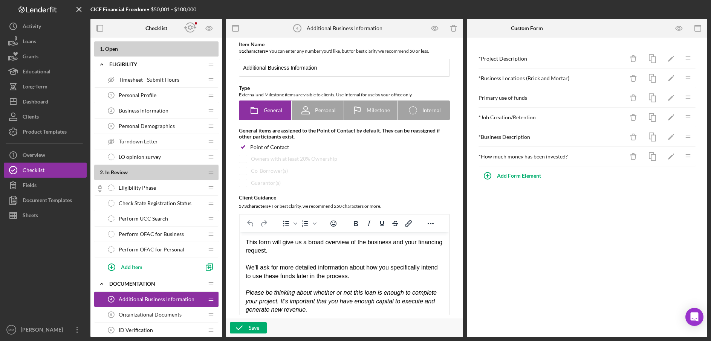
click at [99, 191] on icon at bounding box center [99, 192] width 3 height 2
click at [138, 189] on span "Eligibility Phase" at bounding box center [137, 188] width 37 height 6
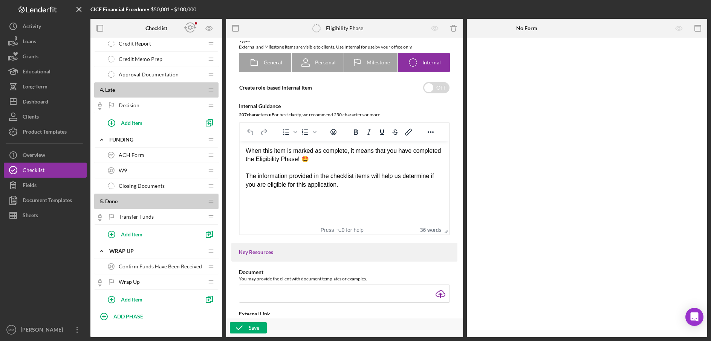
scroll to position [701, 0]
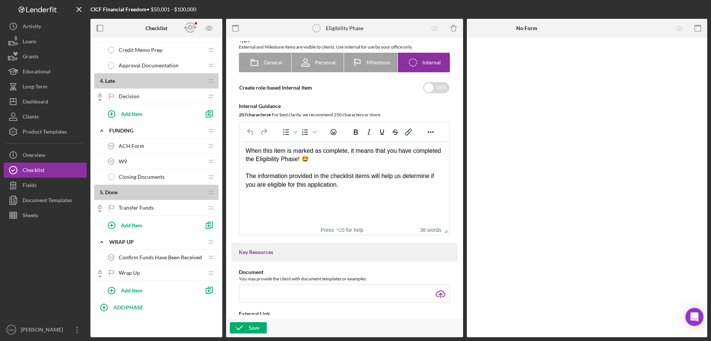
click at [162, 258] on span "Confirm Funds Have Been Received" at bounding box center [160, 258] width 83 height 6
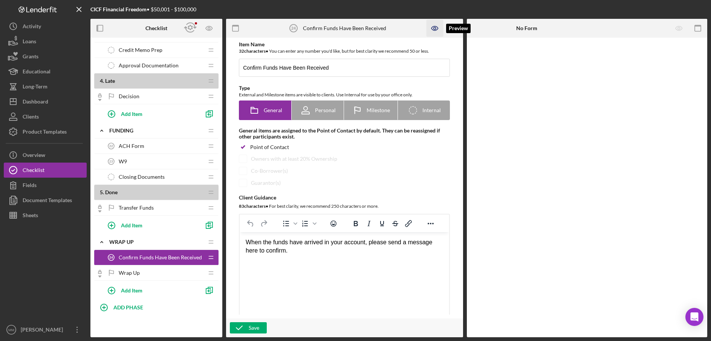
click at [434, 30] on icon "button" at bounding box center [434, 28] width 17 height 17
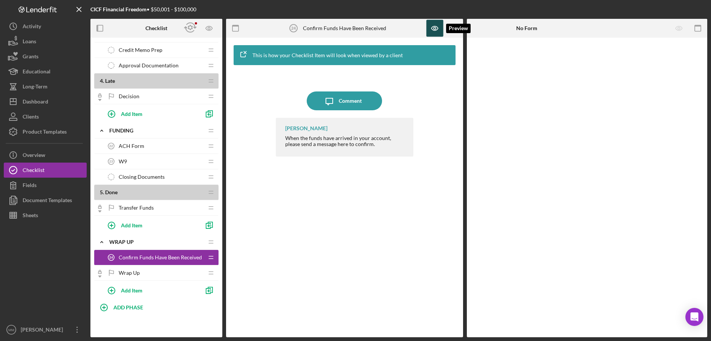
click at [436, 31] on icon "button" at bounding box center [434, 28] width 17 height 17
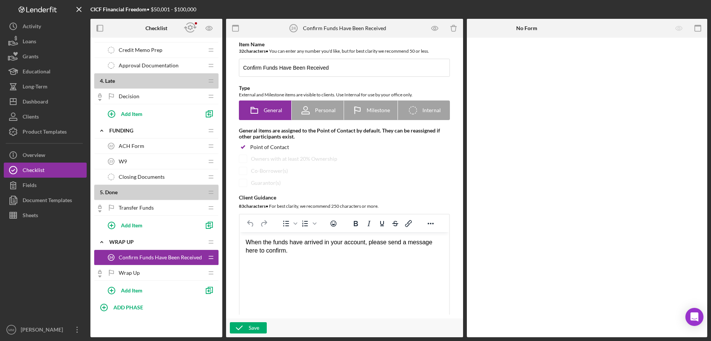
click at [156, 208] on div "Transfer Funds Transfer Funds" at bounding box center [154, 207] width 100 height 15
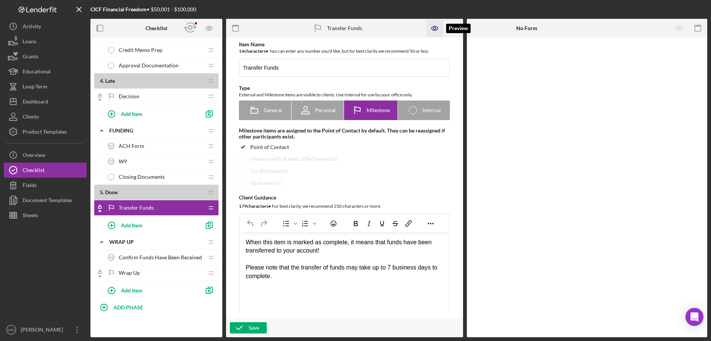
click at [434, 28] on icon "button" at bounding box center [434, 28] width 17 height 17
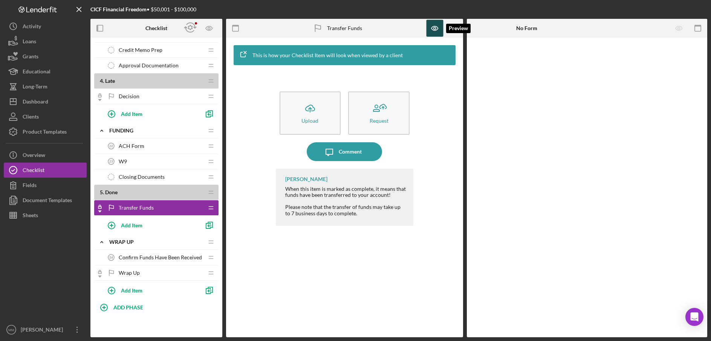
click at [434, 28] on icon "button" at bounding box center [434, 28] width 2 height 2
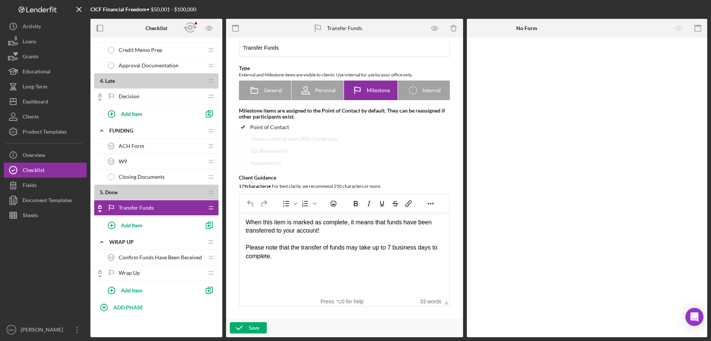
scroll to position [19, 0]
click at [430, 90] on span "Internal" at bounding box center [431, 92] width 18 height 6
radio input "false"
radio input "true"
checkbox input "false"
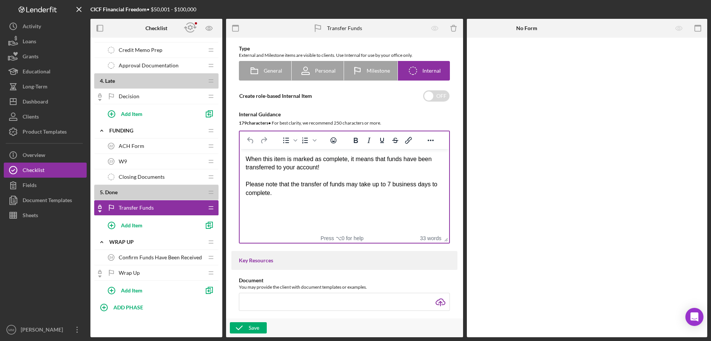
scroll to position [2, 0]
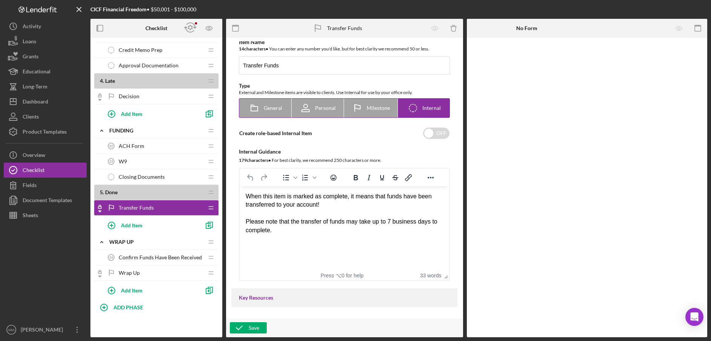
click at [316, 112] on div "Personal" at bounding box center [318, 108] width 36 height 19
radio input "true"
checkbox input "true"
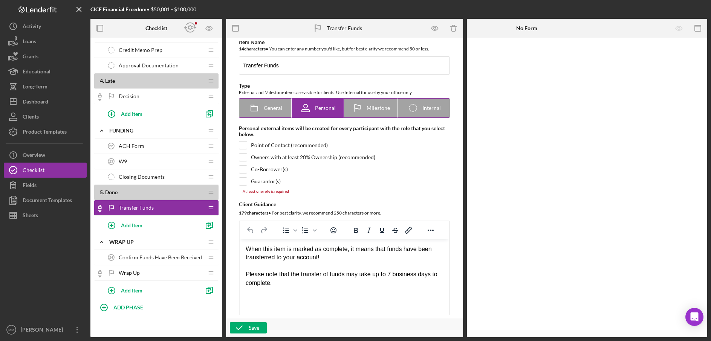
scroll to position [0, 0]
click at [368, 108] on span "Milestone" at bounding box center [378, 108] width 23 height 6
radio input "false"
radio input "true"
checkbox input "true"
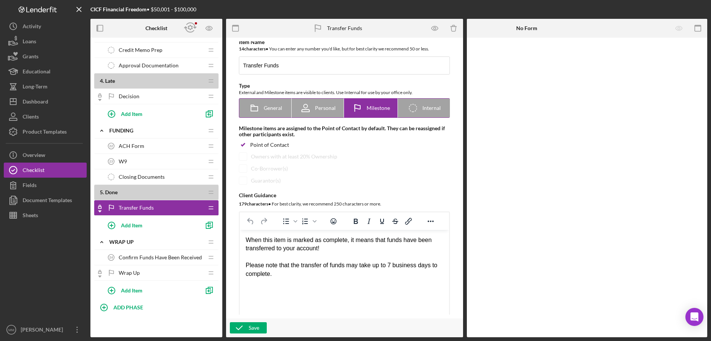
click at [256, 109] on icon at bounding box center [254, 108] width 19 height 19
click at [429, 104] on div "Icon/Checklist Item Internal Internal" at bounding box center [424, 108] width 34 height 19
radio input "false"
radio input "true"
checkbox input "false"
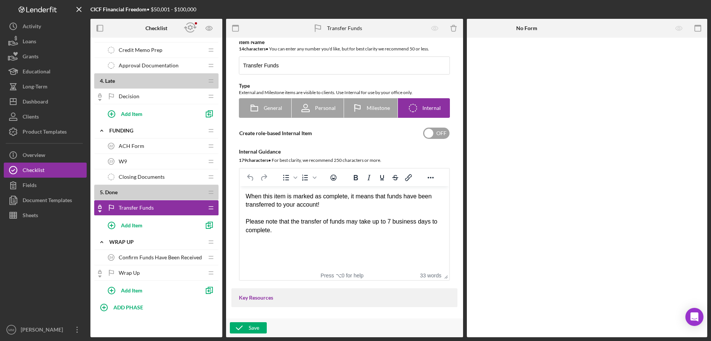
click at [430, 131] on input "checkbox" at bounding box center [436, 133] width 26 height 11
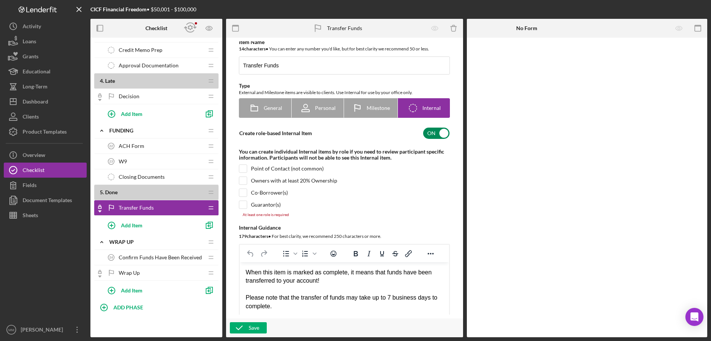
click at [446, 133] on input "checkbox" at bounding box center [436, 133] width 26 height 11
checkbox input "false"
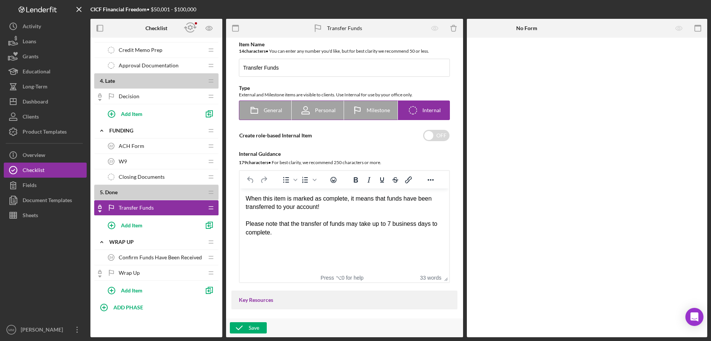
click at [272, 116] on div "General" at bounding box center [266, 110] width 34 height 19
radio input "true"
checkbox input "true"
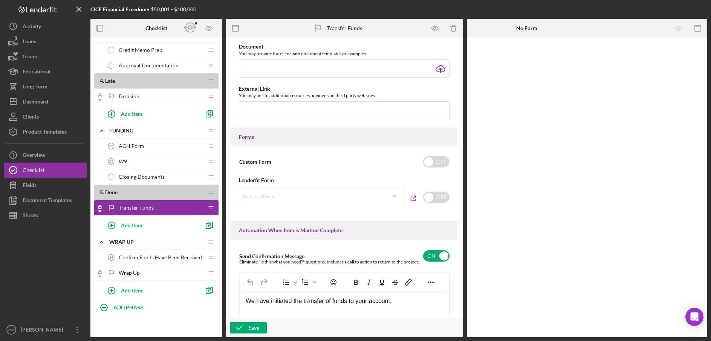
scroll to position [524, 0]
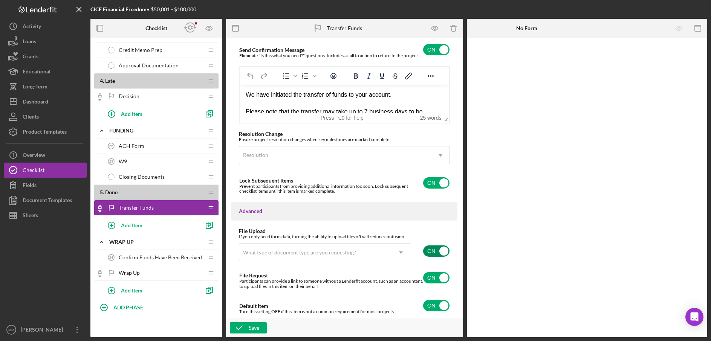
click at [442, 252] on input "checkbox" at bounding box center [436, 251] width 26 height 11
checkbox input "false"
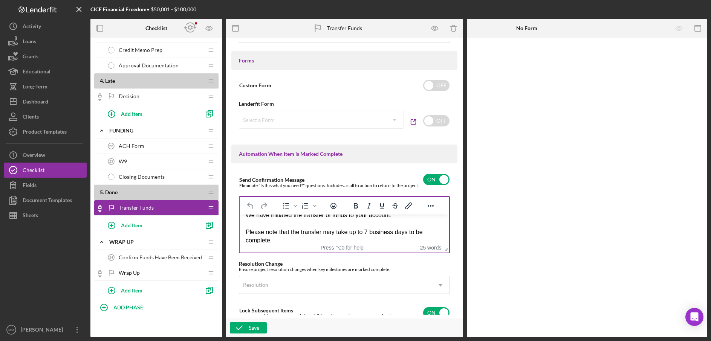
scroll to position [17, 0]
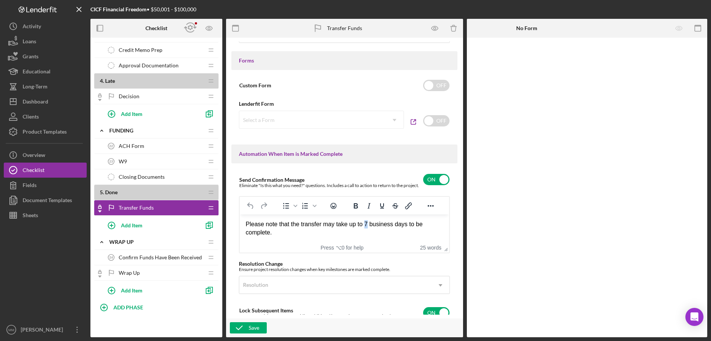
drag, startPoint x: 366, startPoint y: 227, endPoint x: 369, endPoint y: 224, distance: 4.1
click at [369, 224] on div "We have initiated the transfer of funds to your account. Please note that the t…" at bounding box center [344, 220] width 197 height 34
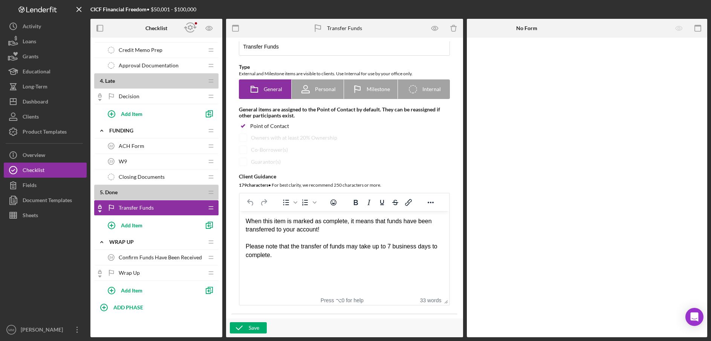
scroll to position [0, 0]
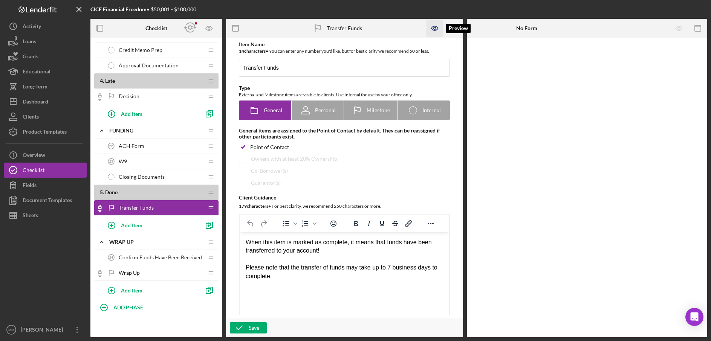
click at [431, 28] on icon "button" at bounding box center [434, 28] width 6 height 4
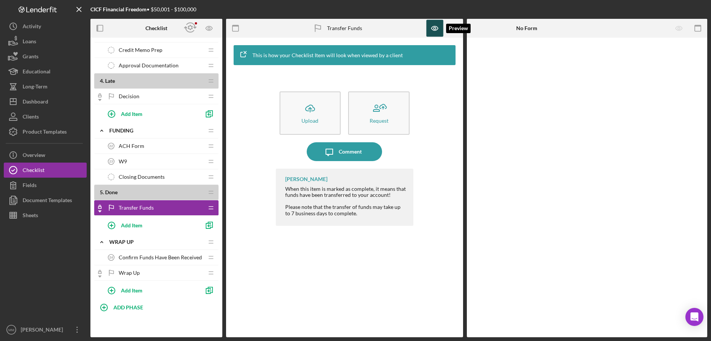
click at [429, 29] on icon "button" at bounding box center [434, 28] width 17 height 17
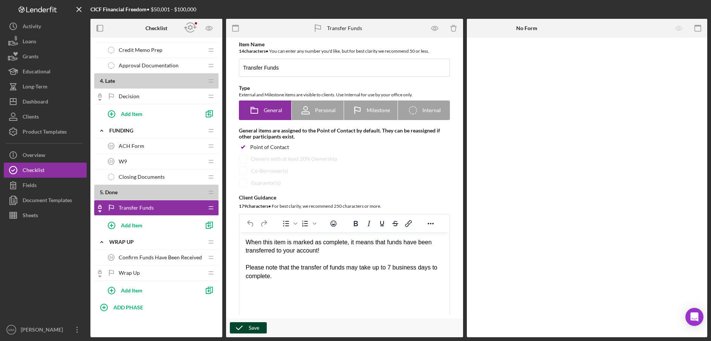
click at [252, 330] on div "Save" at bounding box center [254, 328] width 11 height 11
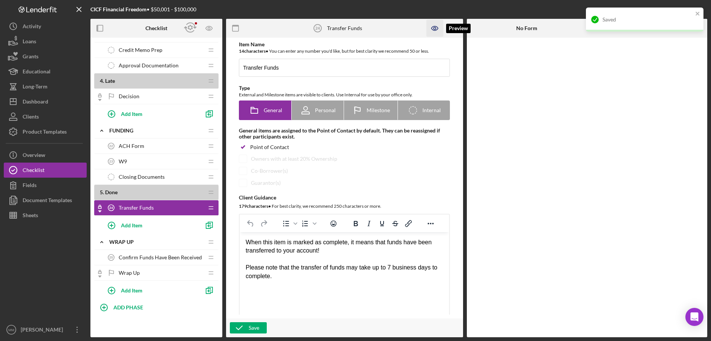
click at [436, 29] on icon "button" at bounding box center [434, 28] width 17 height 17
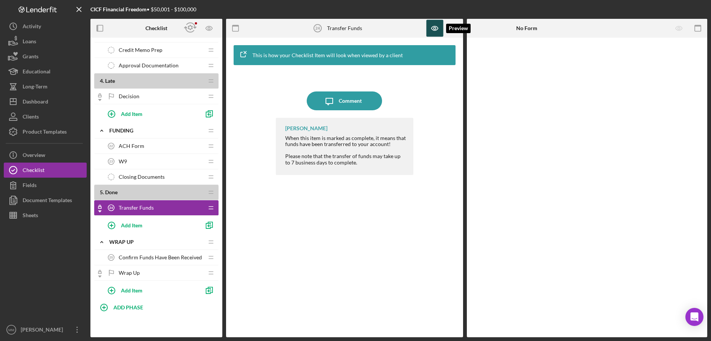
click at [430, 29] on icon "button" at bounding box center [434, 28] width 17 height 17
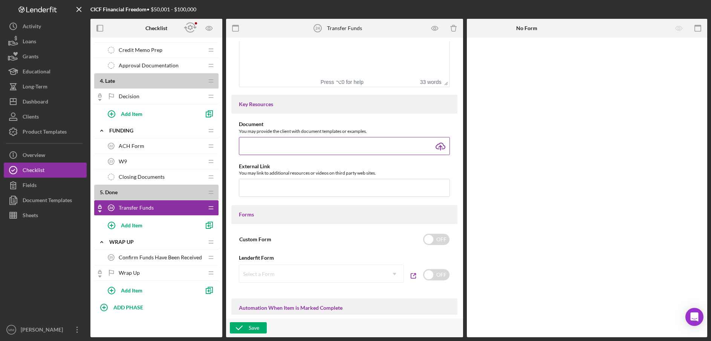
scroll to position [256, 0]
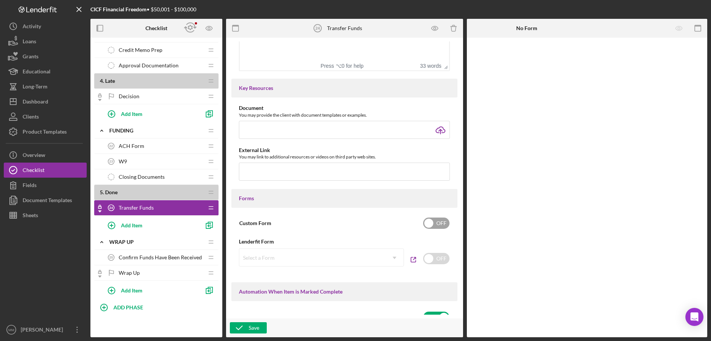
click at [425, 226] on input "checkbox" at bounding box center [436, 223] width 26 height 11
checkbox input "true"
click at [534, 57] on div "Add Form Element" at bounding box center [519, 58] width 44 height 15
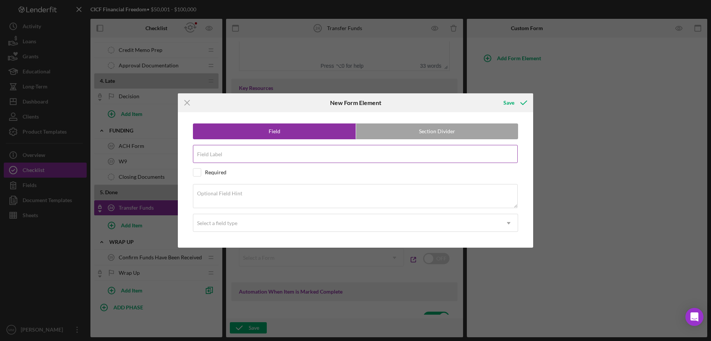
click at [291, 153] on div "Field Label" at bounding box center [356, 154] width 326 height 19
type input "Funds Sent Via ACH"
click at [194, 174] on input "checkbox" at bounding box center [197, 173] width 8 height 8
checkbox input "true"
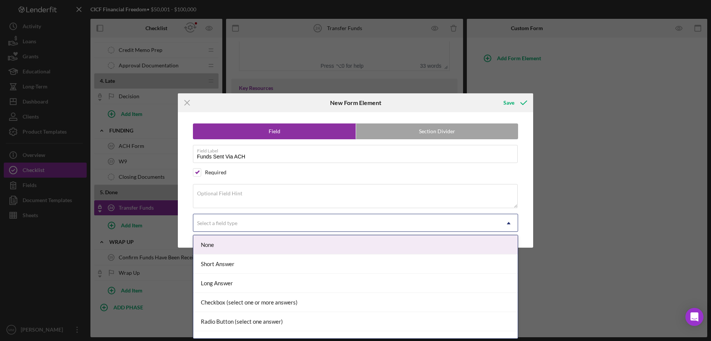
click at [506, 222] on icon "Icon/Dropdown Arrow" at bounding box center [509, 223] width 18 height 18
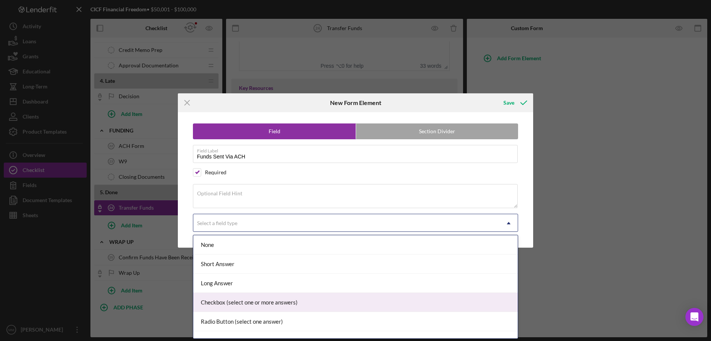
click at [305, 300] on div "Checkbox (select one or more answers)" at bounding box center [355, 302] width 325 height 19
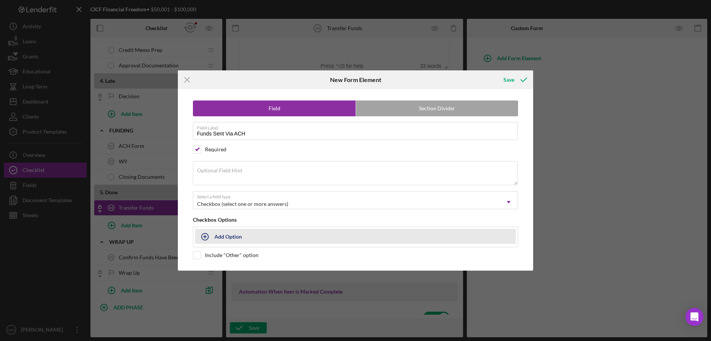
click at [222, 237] on div "Add Option" at bounding box center [228, 236] width 28 height 14
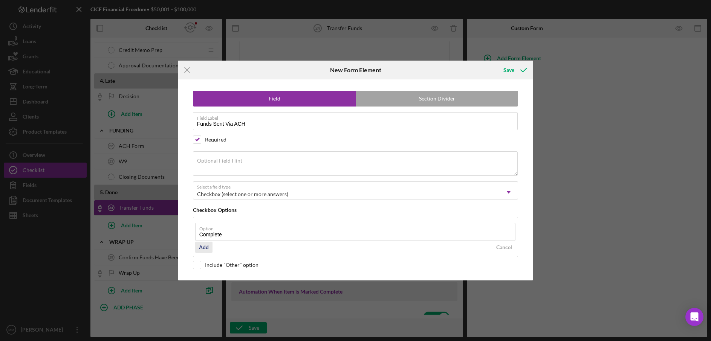
type input "Complete"
click at [206, 249] on div "Add" at bounding box center [204, 247] width 10 height 11
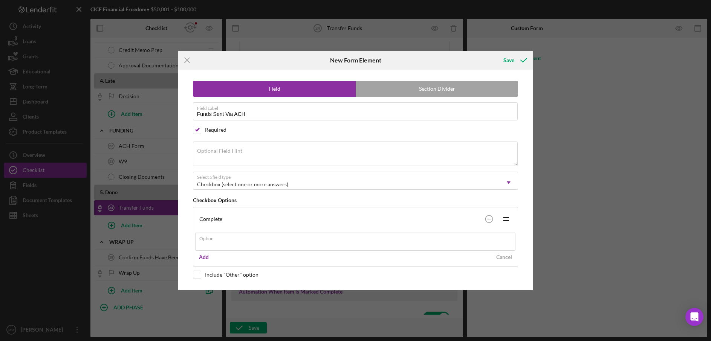
click at [200, 274] on div "Field Section Divider Field Label Funds Sent Via ACH Required Optional Field Hi…" at bounding box center [356, 180] width 348 height 220
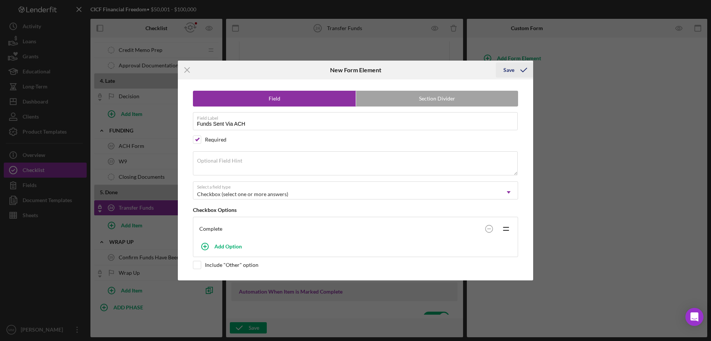
click at [508, 69] on div "Save" at bounding box center [508, 70] width 11 height 15
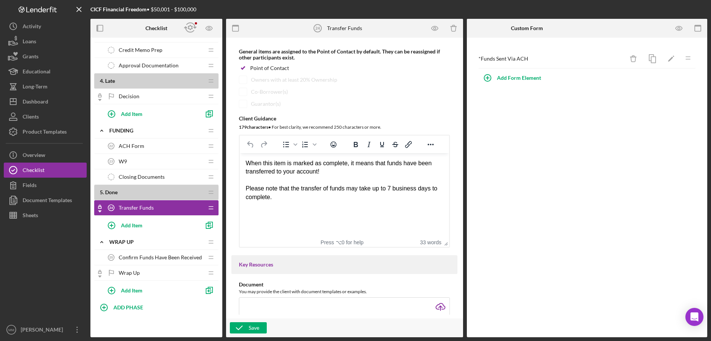
scroll to position [28, 0]
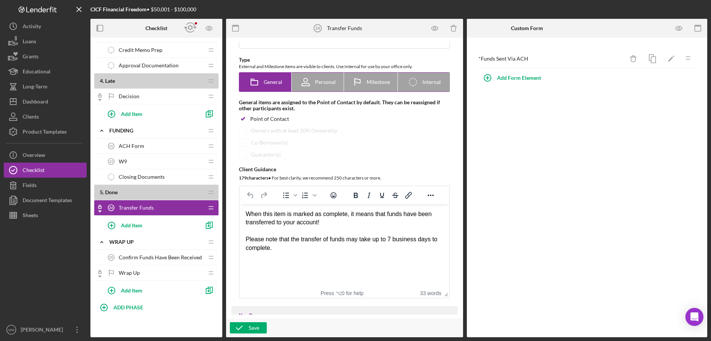
click at [419, 82] on icon "Icon/Checklist Item Internal" at bounding box center [413, 82] width 19 height 19
radio input "false"
radio input "true"
checkbox input "false"
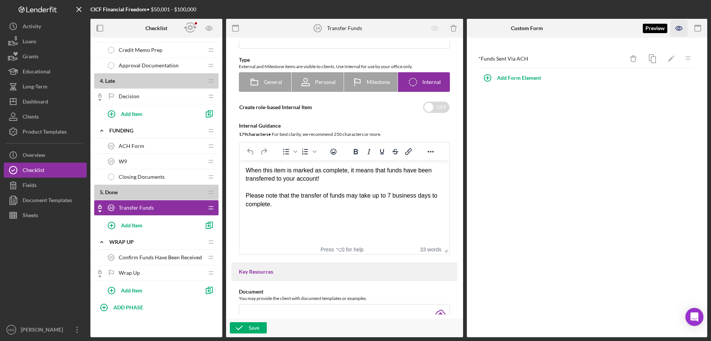
click at [681, 30] on icon "button" at bounding box center [679, 28] width 6 height 4
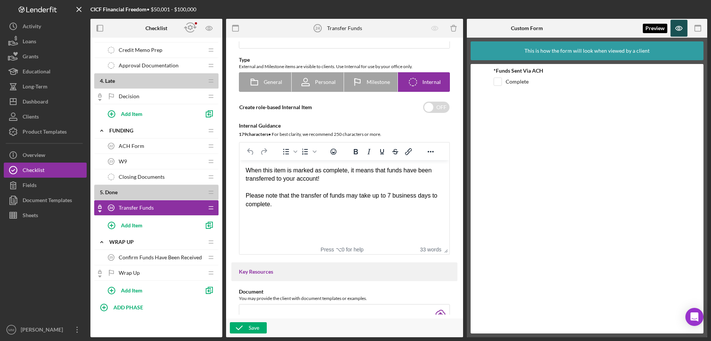
click at [675, 30] on icon "button" at bounding box center [679, 28] width 17 height 17
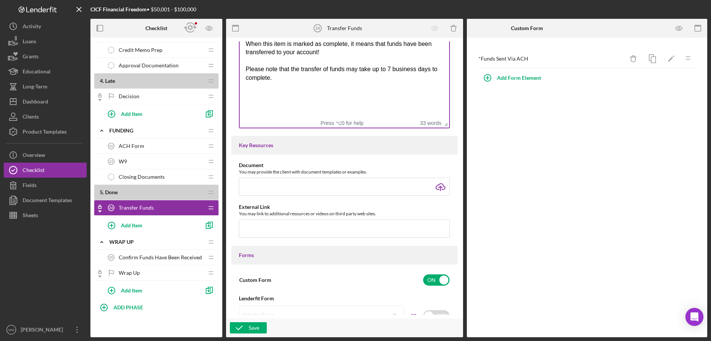
scroll to position [159, 0]
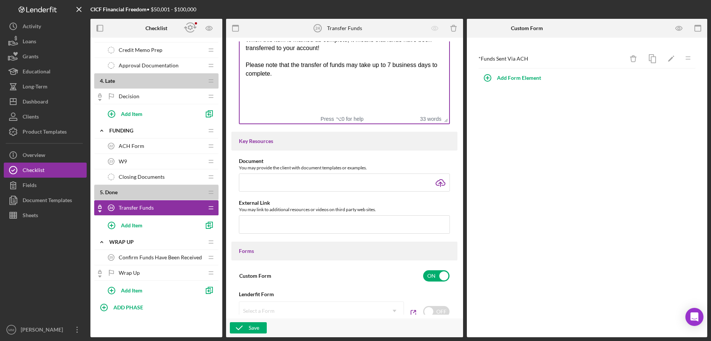
click at [393, 65] on div "When this item is marked as complete, it means that funds have been transferred…" at bounding box center [344, 57] width 197 height 42
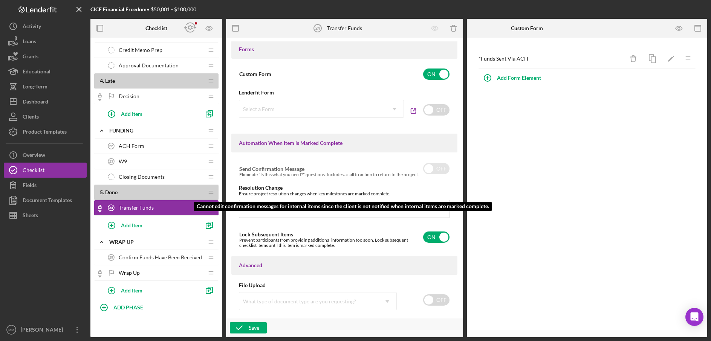
scroll to position [379, 0]
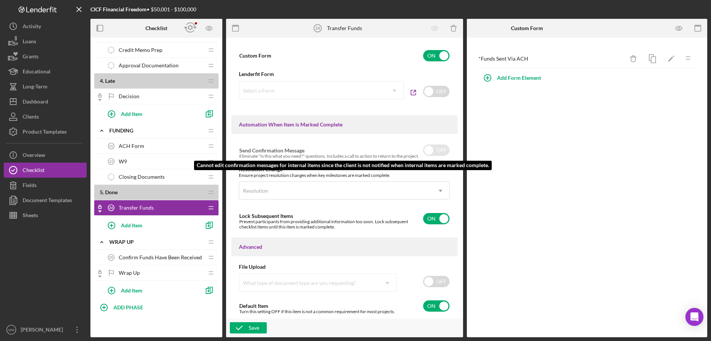
click at [427, 152] on input "checkbox" at bounding box center [436, 150] width 26 height 11
click at [434, 153] on input "checkbox" at bounding box center [436, 150] width 26 height 11
checkbox input "false"
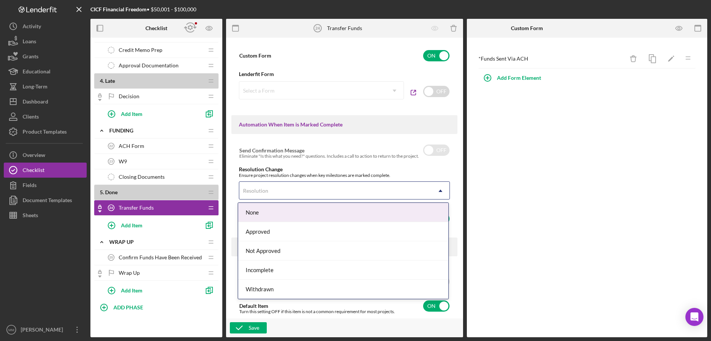
click at [379, 188] on div "Resolution" at bounding box center [335, 190] width 192 height 17
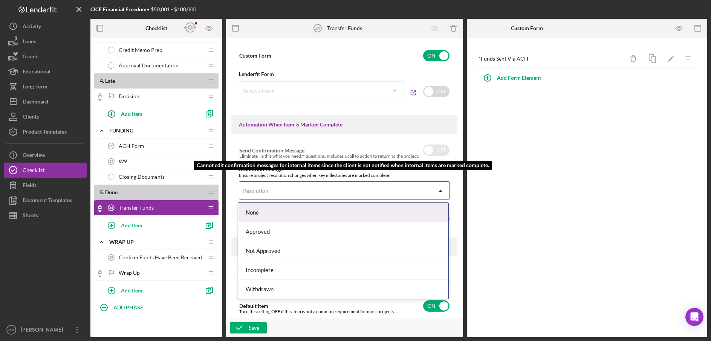
click at [301, 157] on div "Eliminate "Is this what you need?" questions. Includes a call to action to retu…" at bounding box center [329, 156] width 180 height 5
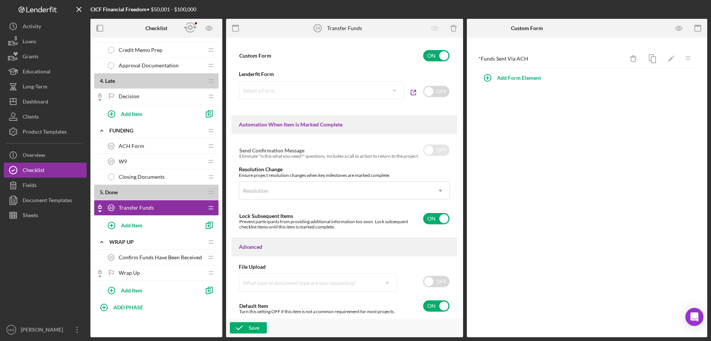
click at [340, 173] on div "Ensure project resolution changes when key milestones are marked complete." at bounding box center [344, 175] width 211 height 5
click at [356, 194] on div "Resolution" at bounding box center [335, 190] width 192 height 17
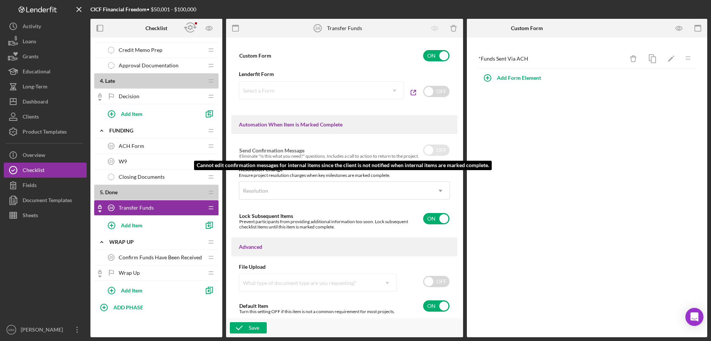
click at [333, 155] on div "Eliminate "Is this what you need?" questions. Includes a call to action to retu…" at bounding box center [329, 156] width 180 height 5
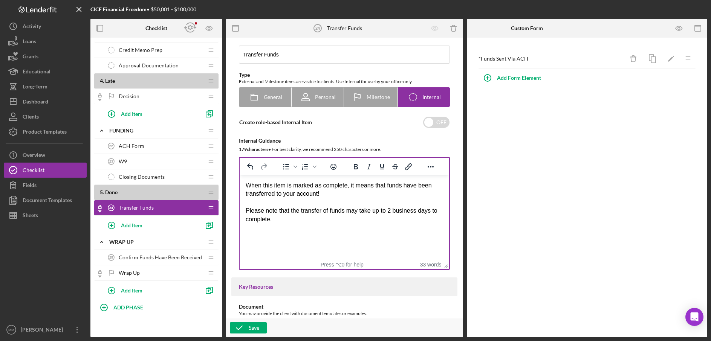
scroll to position [0, 0]
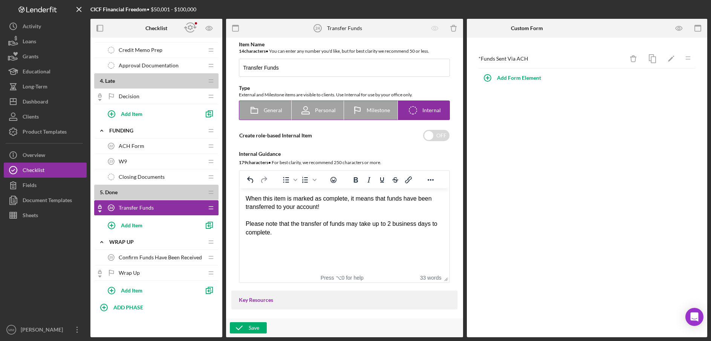
click at [268, 114] on div "General" at bounding box center [266, 110] width 34 height 19
radio input "true"
checkbox input "true"
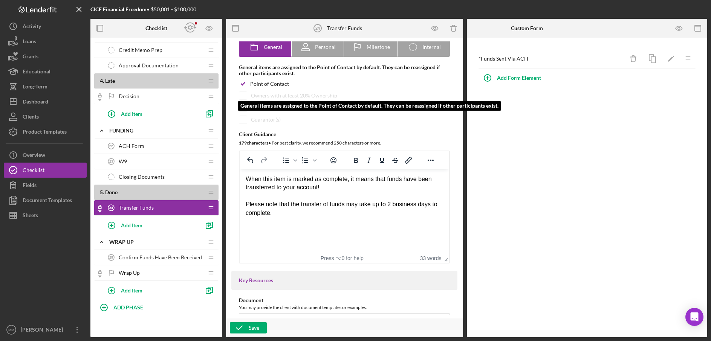
scroll to position [64, 0]
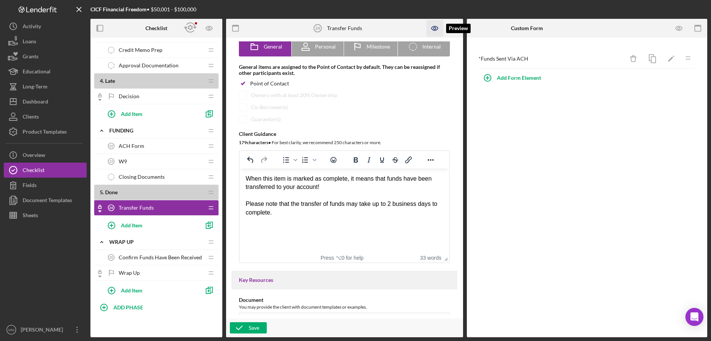
click at [432, 30] on icon "button" at bounding box center [434, 28] width 17 height 17
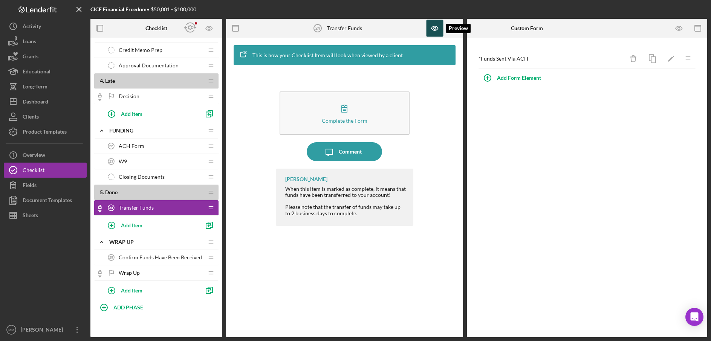
click at [432, 30] on icon "button" at bounding box center [434, 28] width 17 height 17
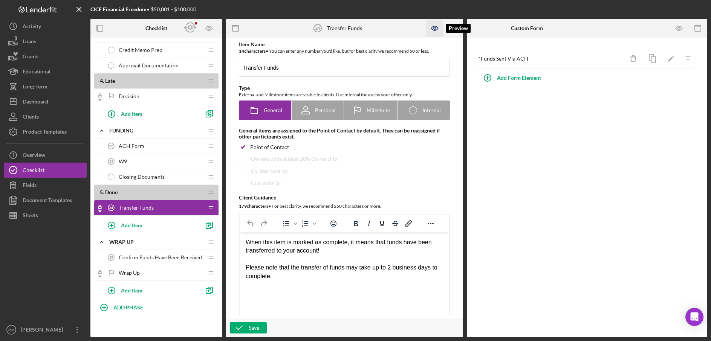
scroll to position [0, 0]
click at [426, 115] on div "Icon/Checklist Item Internal Internal" at bounding box center [424, 110] width 34 height 19
radio input "false"
radio input "true"
checkbox input "false"
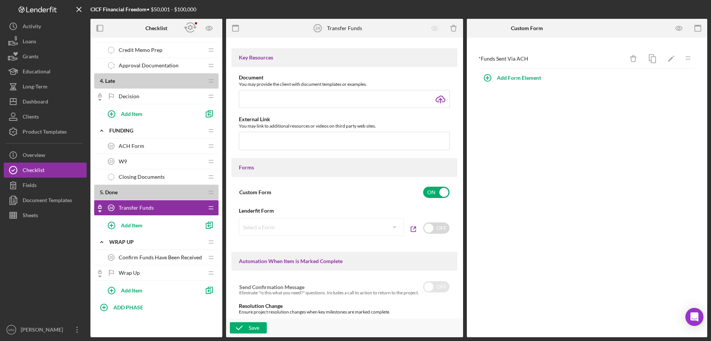
scroll to position [327, 0]
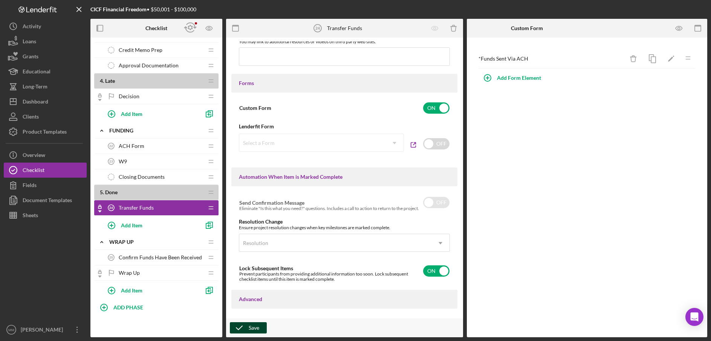
click at [254, 331] on div "Save" at bounding box center [254, 328] width 11 height 11
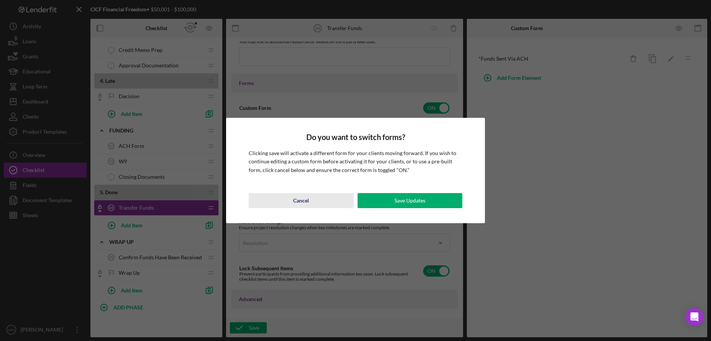
click at [313, 201] on button "Cancel" at bounding box center [301, 200] width 105 height 15
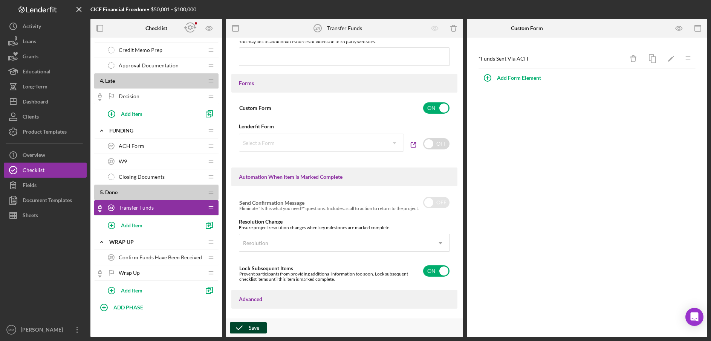
click at [256, 326] on div "Save" at bounding box center [254, 328] width 11 height 11
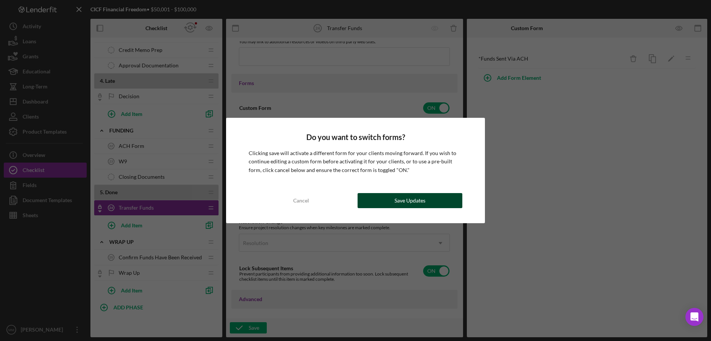
click at [396, 203] on div "Save Updates" at bounding box center [410, 200] width 31 height 15
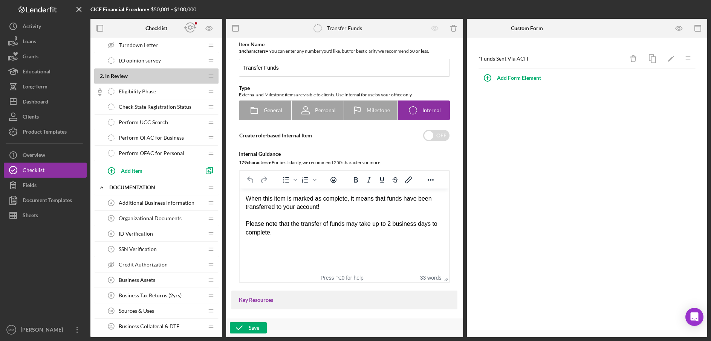
scroll to position [0, 0]
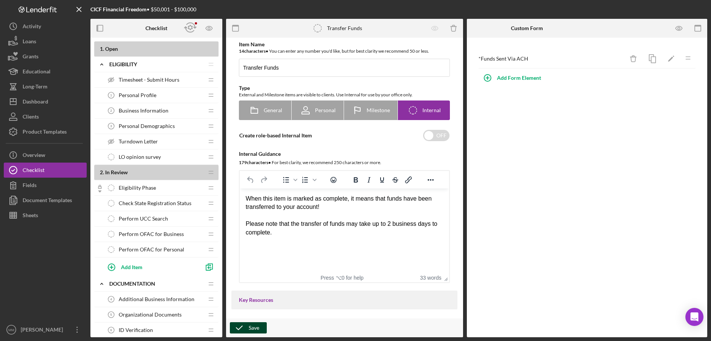
click at [255, 331] on div "Save" at bounding box center [254, 328] width 11 height 11
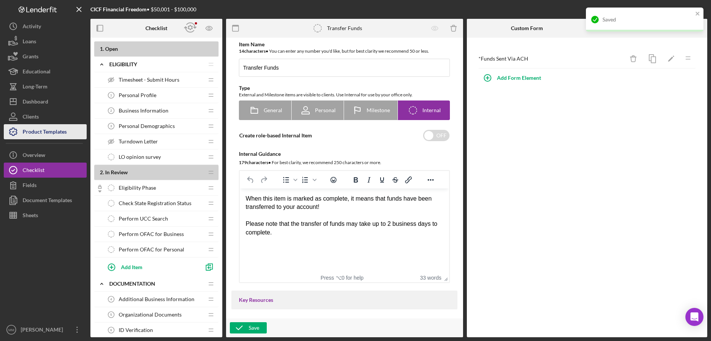
click at [57, 135] on div "Product Templates" at bounding box center [45, 132] width 44 height 17
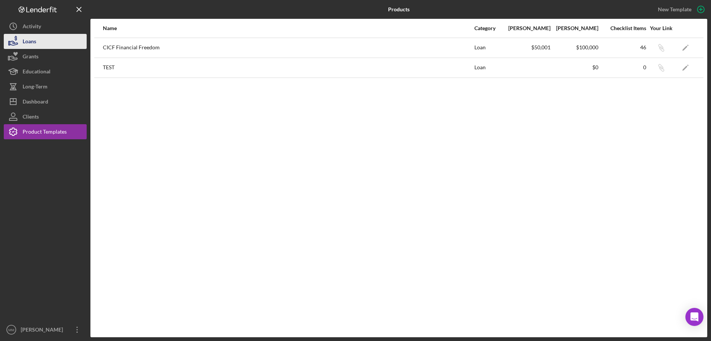
click at [47, 44] on button "Loans" at bounding box center [45, 41] width 83 height 15
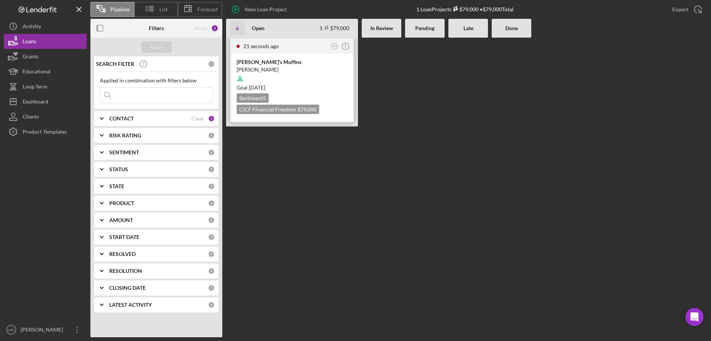
click at [294, 75] on div at bounding box center [292, 79] width 111 height 14
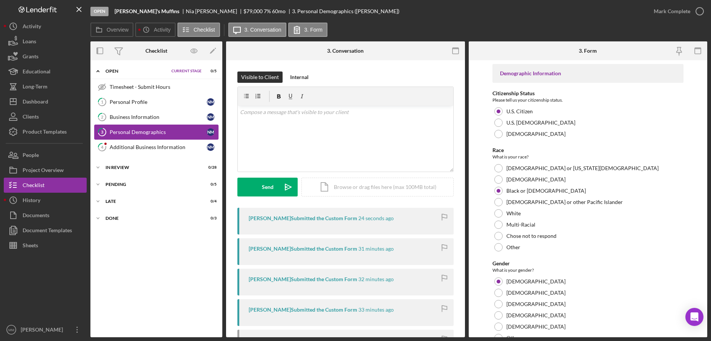
click at [171, 132] on div "Personal Demographics" at bounding box center [158, 132] width 97 height 6
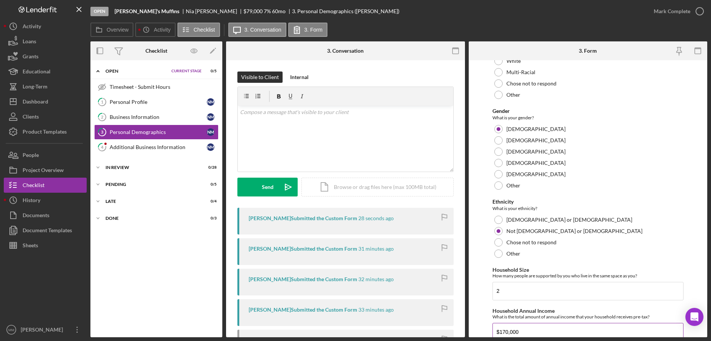
scroll to position [365, 0]
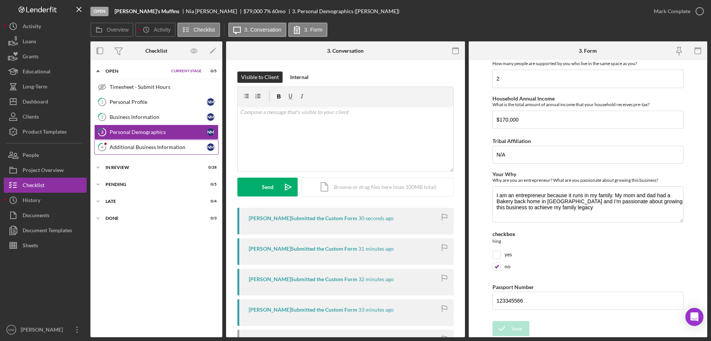
click at [161, 148] on div "Additional Business Information" at bounding box center [158, 147] width 97 height 6
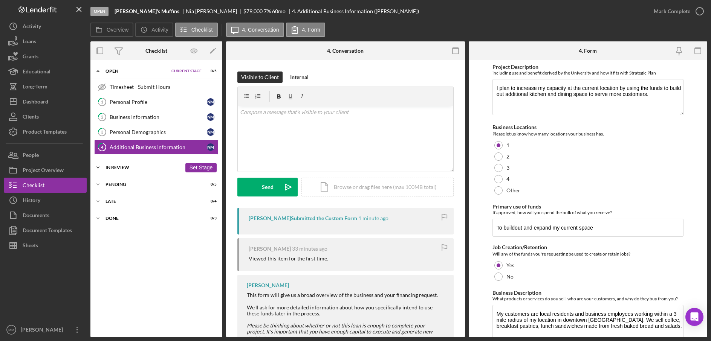
click at [198, 167] on button "Set Stage" at bounding box center [200, 167] width 31 height 9
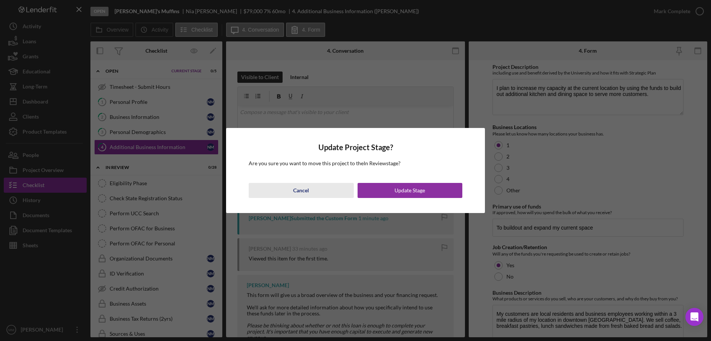
click at [303, 191] on div "Cancel" at bounding box center [301, 190] width 16 height 15
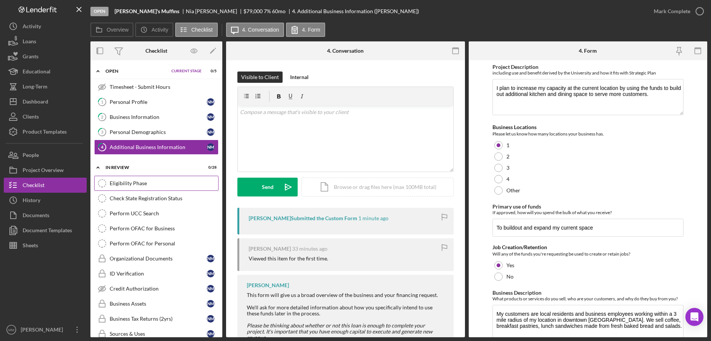
click at [125, 185] on div "Eligibility Phase" at bounding box center [164, 183] width 109 height 6
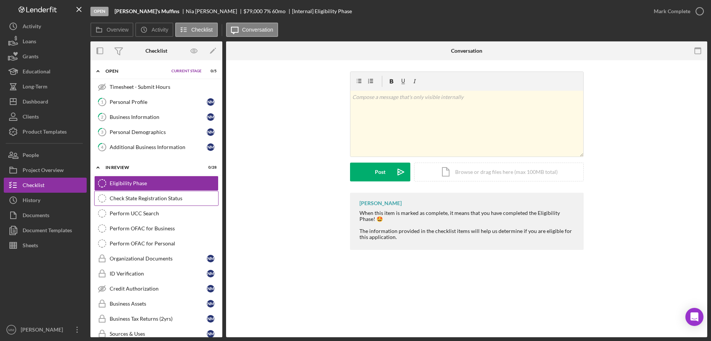
click at [160, 201] on div "Check State Registration Status" at bounding box center [164, 199] width 109 height 6
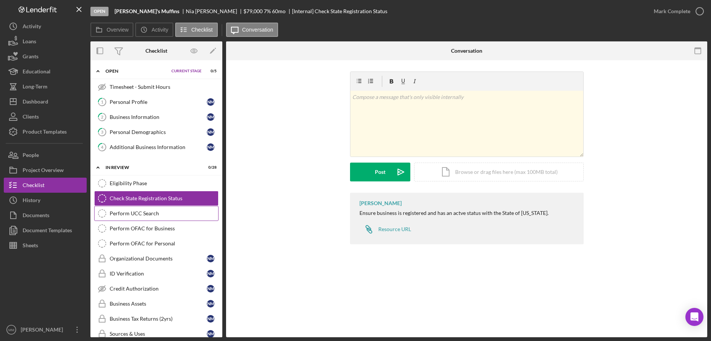
click at [147, 213] on div "Perform UCC Search" at bounding box center [164, 214] width 109 height 6
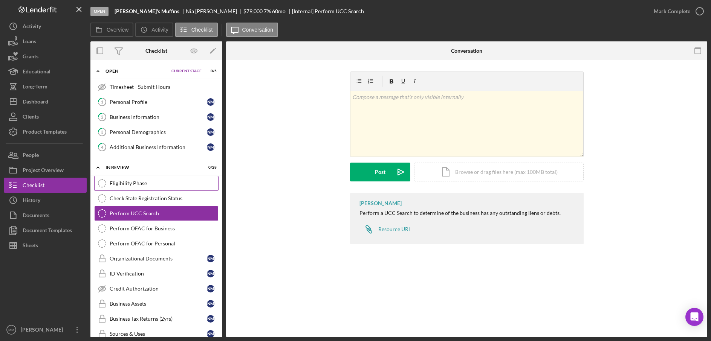
click at [152, 184] on div "Eligibility Phase" at bounding box center [164, 183] width 109 height 6
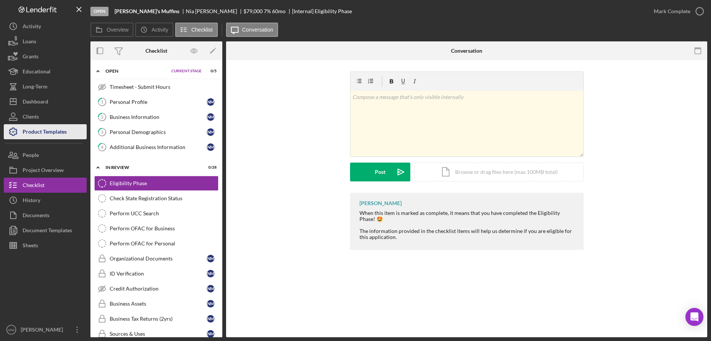
click at [59, 128] on div "Product Templates" at bounding box center [45, 132] width 44 height 17
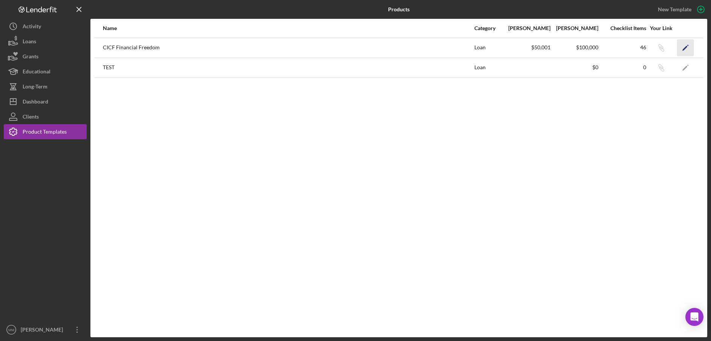
click at [680, 48] on icon "Icon/Edit" at bounding box center [685, 47] width 17 height 17
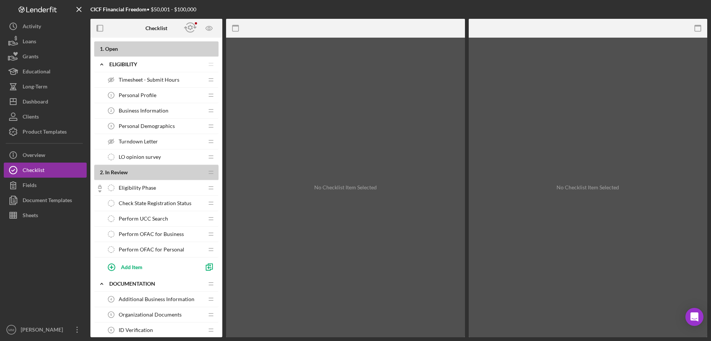
click at [146, 187] on span "Eligibility Phase" at bounding box center [137, 188] width 37 height 6
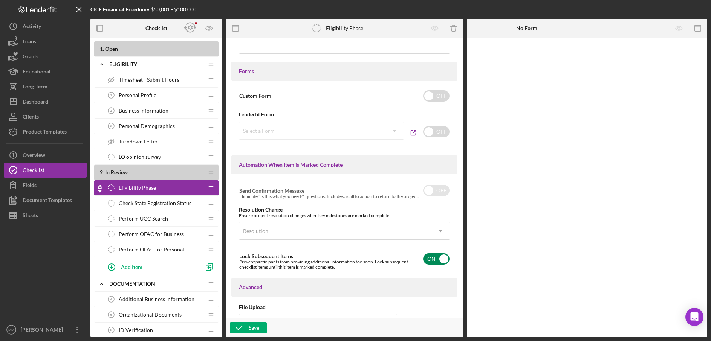
scroll to position [304, 0]
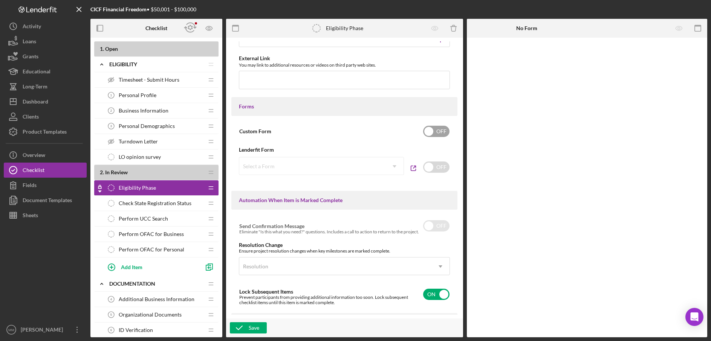
click at [431, 130] on input "checkbox" at bounding box center [436, 131] width 26 height 11
checkbox input "true"
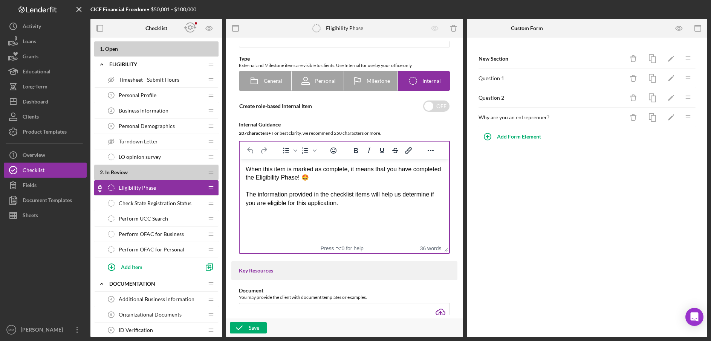
scroll to position [0, 0]
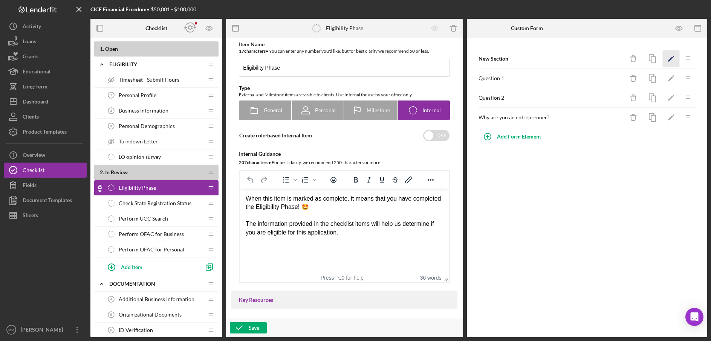
click at [672, 57] on icon "Icon/Edit" at bounding box center [671, 58] width 17 height 17
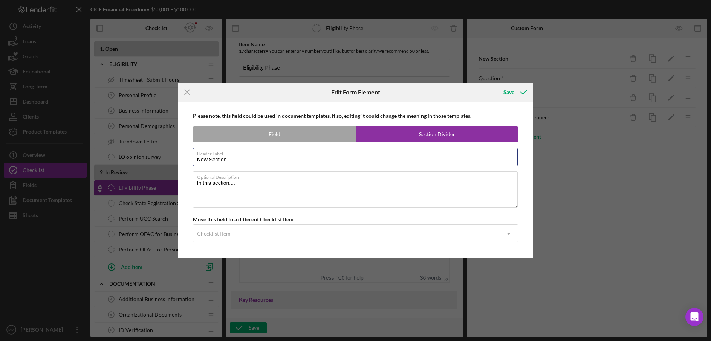
drag, startPoint x: 240, startPoint y: 161, endPoint x: 187, endPoint y: 160, distance: 52.8
click at [187, 160] on div "Please note, this field could be used in document templates, if so, editing it …" at bounding box center [356, 180] width 348 height 157
drag, startPoint x: 339, startPoint y: 159, endPoint x: 173, endPoint y: 156, distance: 166.2
click at [173, 156] on div "Icon/Menu Close Edit Form Element Save Please note, this field could be used in…" at bounding box center [355, 170] width 711 height 341
type input "Complete"
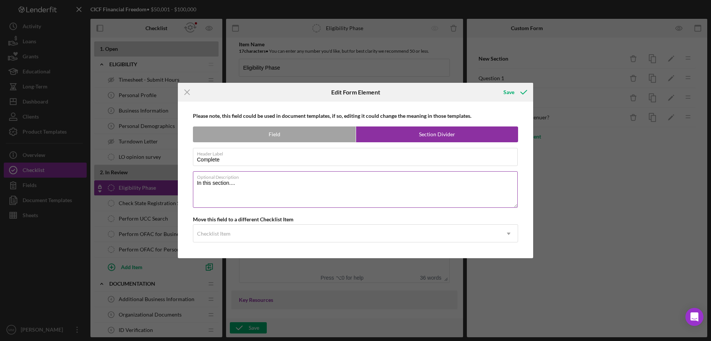
drag, startPoint x: 246, startPoint y: 187, endPoint x: 199, endPoint y: 179, distance: 48.5
click at [199, 179] on div "Optional Description In this section...." at bounding box center [356, 189] width 326 height 37
type textarea "Is the business active with the State and free of tax liens?"
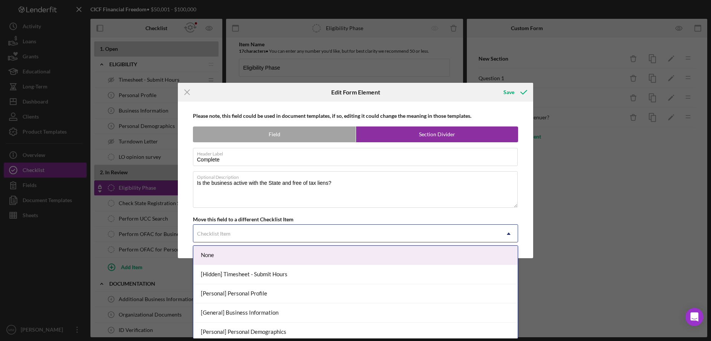
click at [506, 235] on icon "Icon/Dropdown Arrow" at bounding box center [509, 234] width 18 height 18
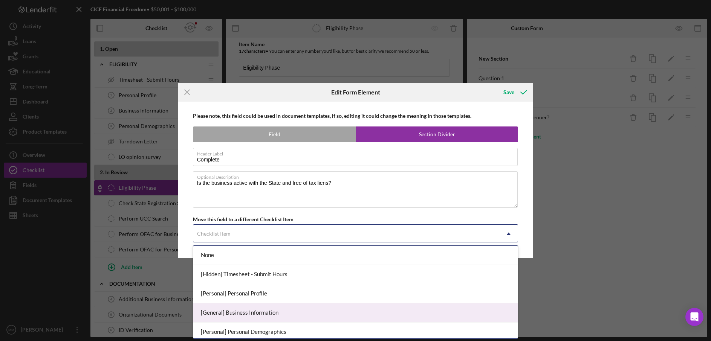
scroll to position [2, 0]
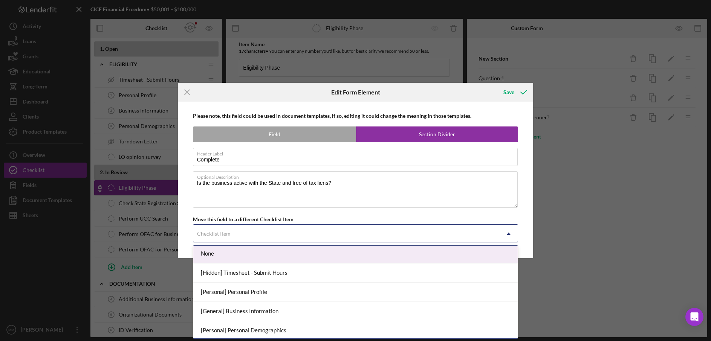
click at [378, 215] on div "Please note, this field could be used in document templates, if so, editing it …" at bounding box center [356, 180] width 348 height 157
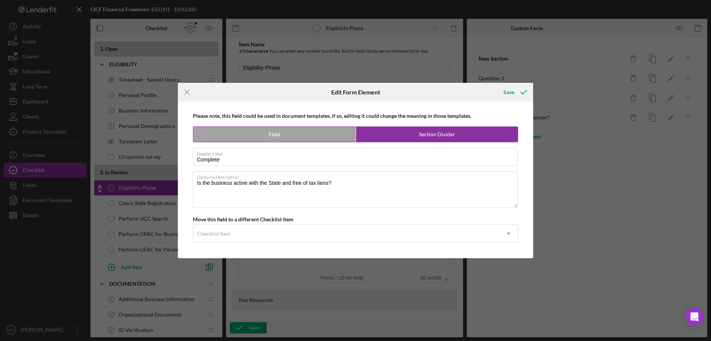
click at [381, 138] on label "Section Divider" at bounding box center [437, 134] width 162 height 15
click at [276, 138] on label "Field" at bounding box center [274, 134] width 162 height 15
radio input "true"
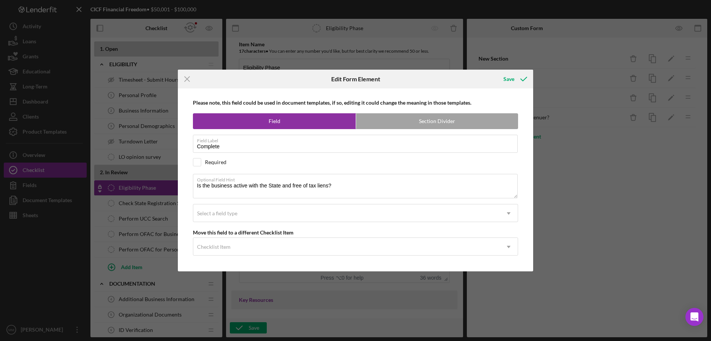
click at [202, 163] on div "Required" at bounding box center [356, 162] width 326 height 8
checkbox input "true"
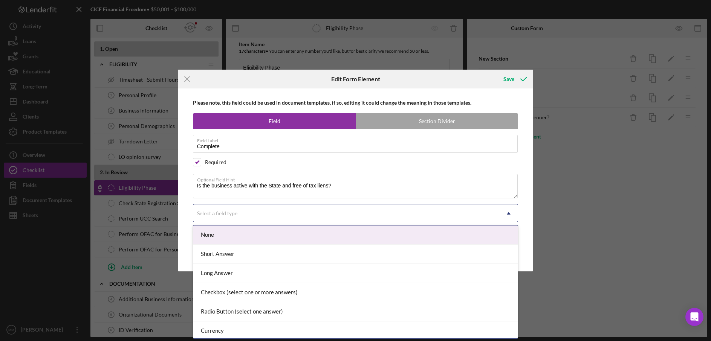
click at [500, 217] on icon "Icon/Dropdown Arrow" at bounding box center [509, 214] width 18 height 18
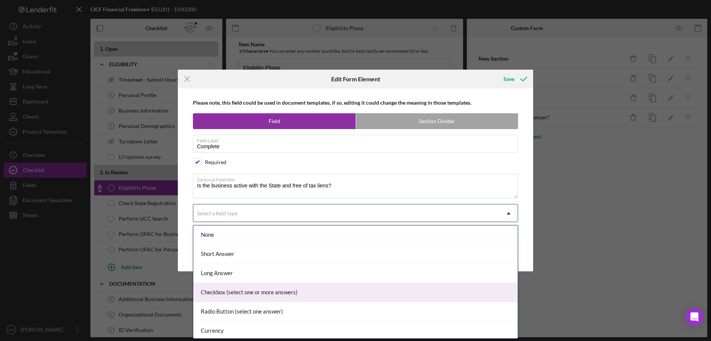
click at [263, 297] on div "Checkbox (select one or more answers)" at bounding box center [355, 292] width 325 height 19
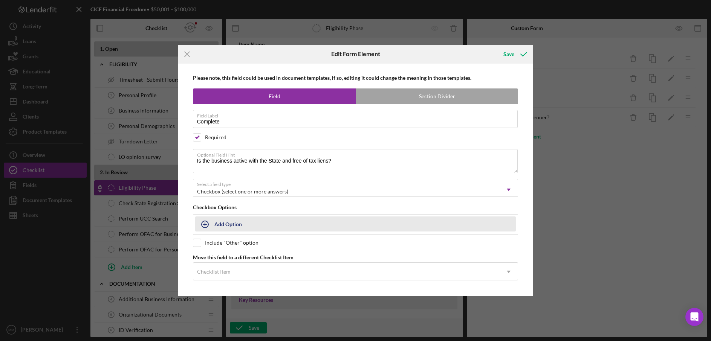
click at [206, 226] on icon "button" at bounding box center [205, 224] width 19 height 19
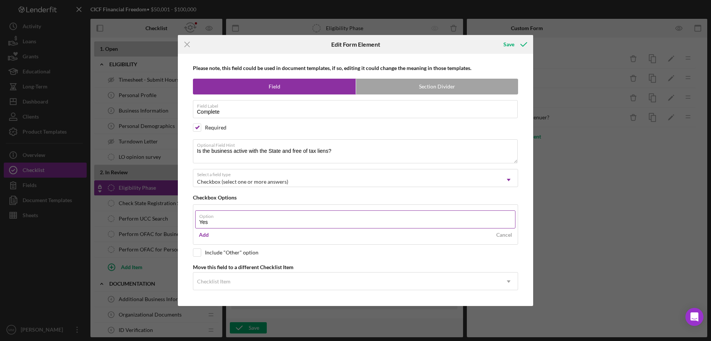
type input "Yes"
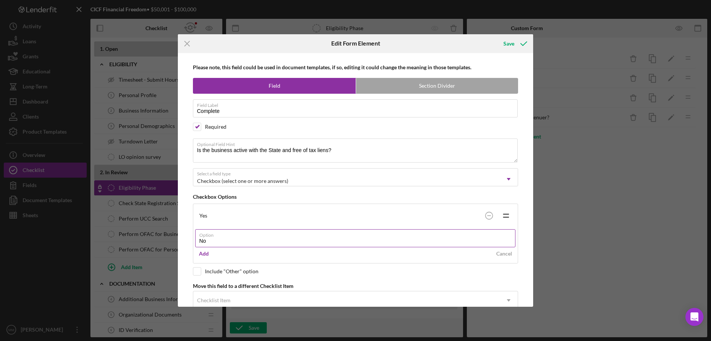
type input "No"
click at [197, 290] on div "Please note, this field could be used in document templates, if so, editing it …" at bounding box center [356, 180] width 348 height 254
click at [199, 273] on input "checkbox" at bounding box center [197, 272] width 8 height 8
checkbox input "true"
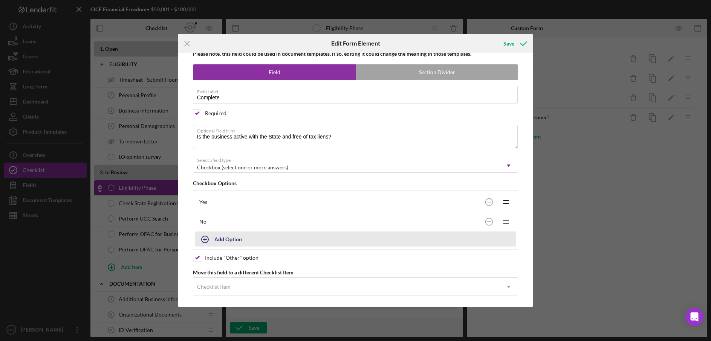
scroll to position [18, 0]
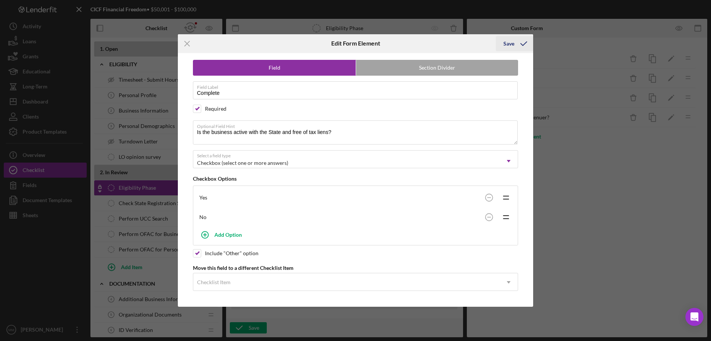
click at [515, 44] on icon "submit" at bounding box center [523, 43] width 19 height 19
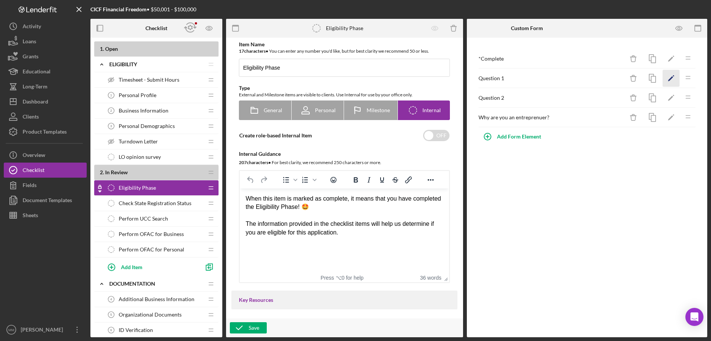
click at [667, 79] on icon "Icon/Edit" at bounding box center [671, 78] width 17 height 17
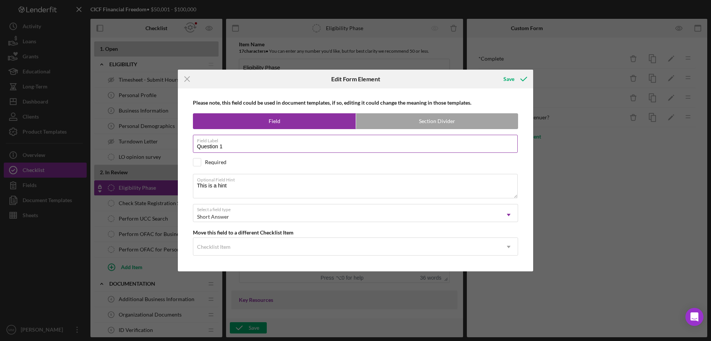
drag, startPoint x: 244, startPoint y: 148, endPoint x: 199, endPoint y: 145, distance: 45.7
click at [199, 145] on input "Question 1" at bounding box center [355, 144] width 325 height 18
type input "Q"
type input "OFAC"
type textarea "T"
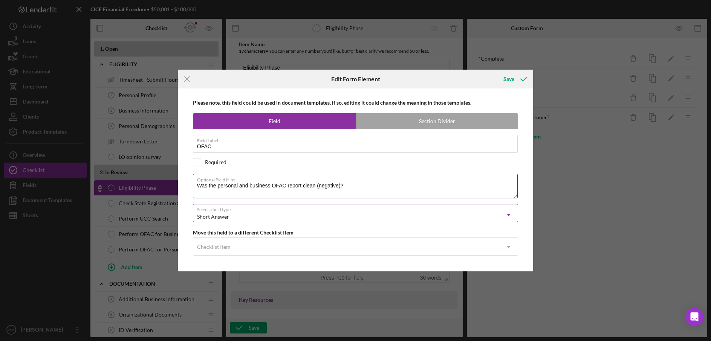
type textarea "Was the personal and business OFAC report clean (negative)?"
click at [286, 216] on div "Short Answer" at bounding box center [346, 216] width 307 height 17
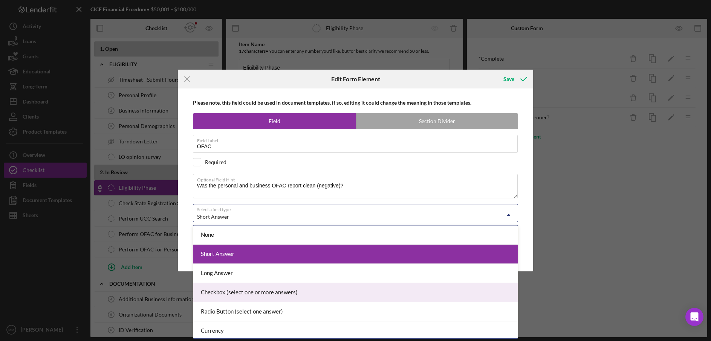
click at [255, 292] on div "Checkbox (select one or more answers)" at bounding box center [355, 292] width 325 height 19
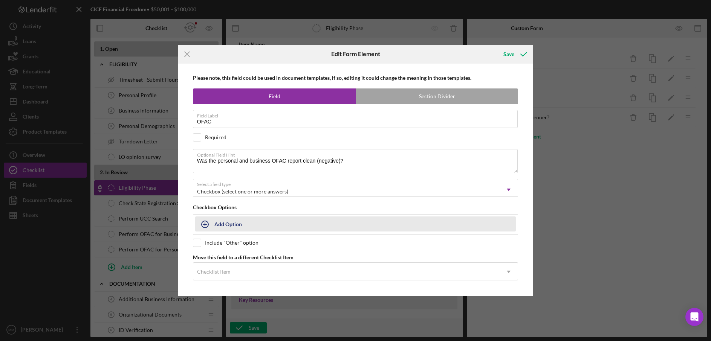
click at [236, 226] on div "Add Option" at bounding box center [228, 224] width 28 height 14
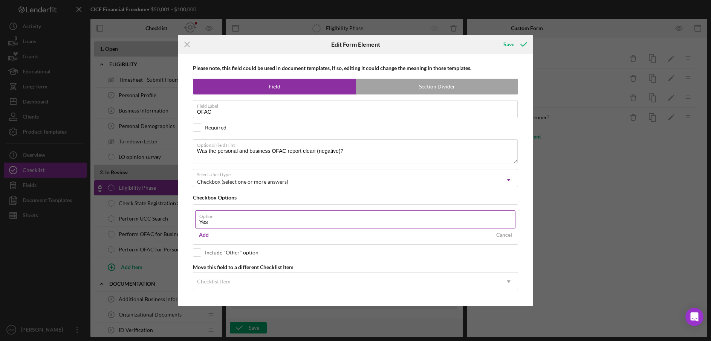
type input "Yes"
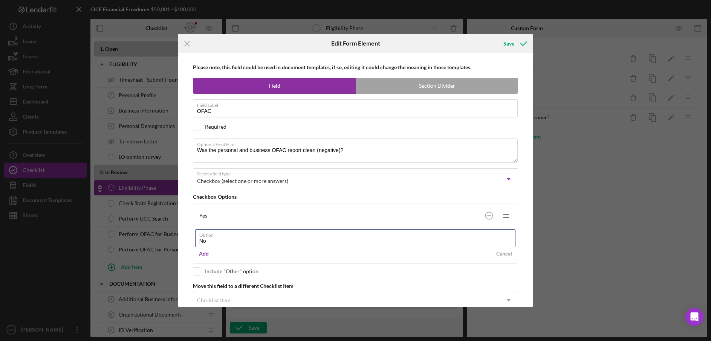
type input "No"
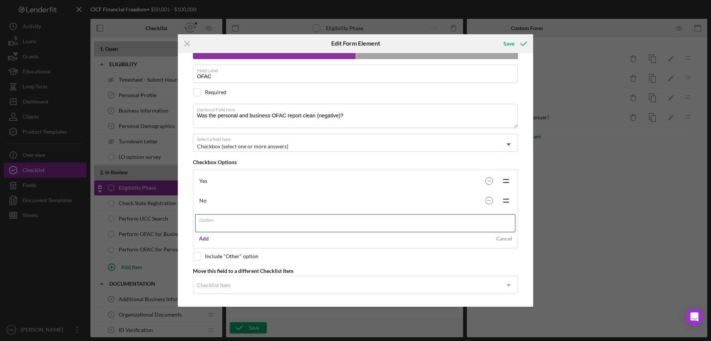
scroll to position [38, 0]
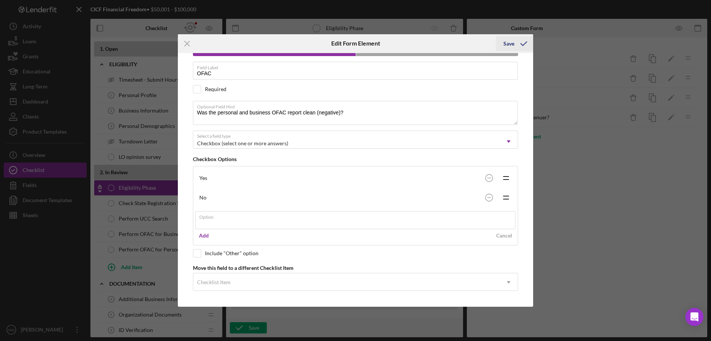
click at [508, 44] on div "Save" at bounding box center [508, 43] width 11 height 15
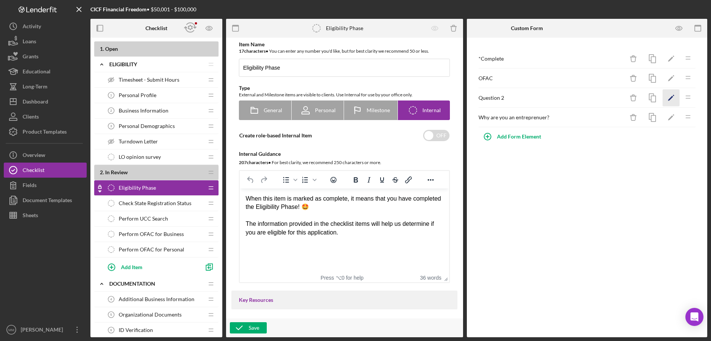
click at [669, 98] on icon "Icon/Edit" at bounding box center [671, 98] width 17 height 17
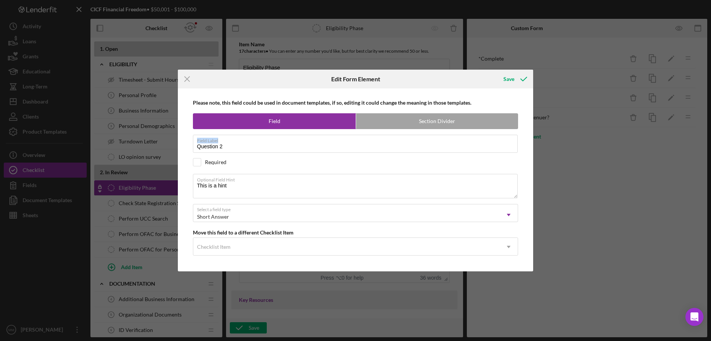
drag, startPoint x: 239, startPoint y: 142, endPoint x: 187, endPoint y: 149, distance: 52.8
click at [187, 149] on div "Please note, this field could be used in document templates, if so, editing it …" at bounding box center [356, 180] width 348 height 183
drag, startPoint x: 269, startPoint y: 147, endPoint x: 141, endPoint y: 147, distance: 128.1
click at [141, 147] on div "Icon/Menu Close Edit Form Element Save Please note, this field could be used in…" at bounding box center [355, 170] width 711 height 341
type input "UCC"
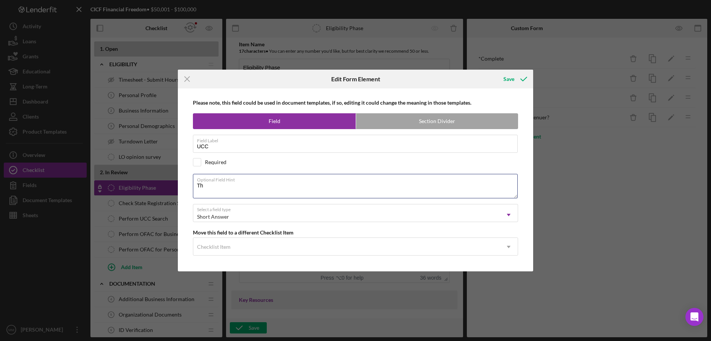
type textarea "T"
type textarea "Was the business UCC search free of liens?"
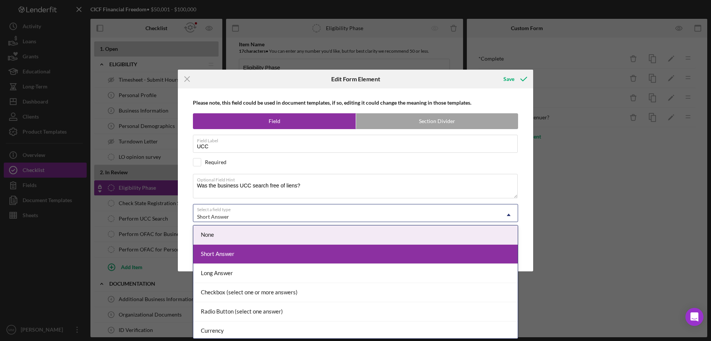
click at [249, 213] on div "Short Answer" at bounding box center [346, 216] width 307 height 17
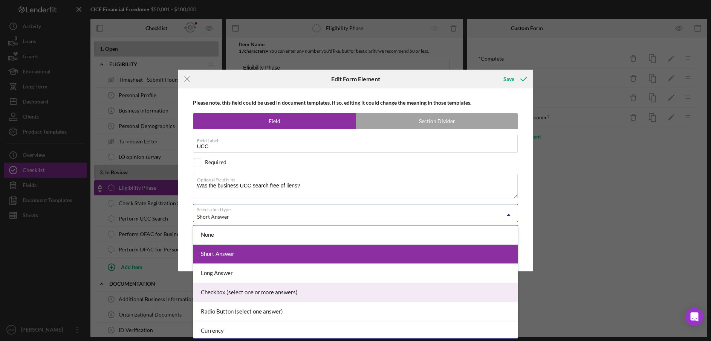
click at [224, 291] on div "Checkbox (select one or more answers)" at bounding box center [355, 292] width 325 height 19
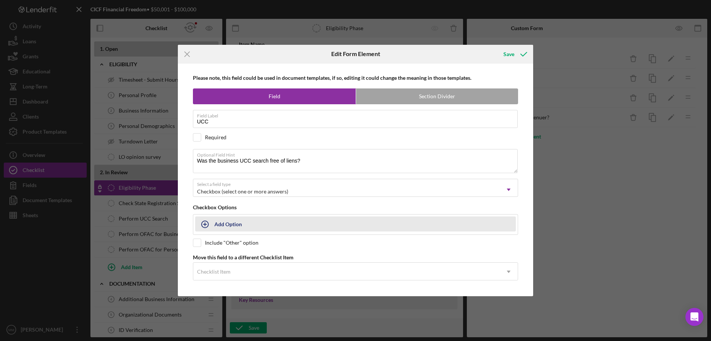
click at [215, 223] on button "Add Option" at bounding box center [355, 224] width 321 height 15
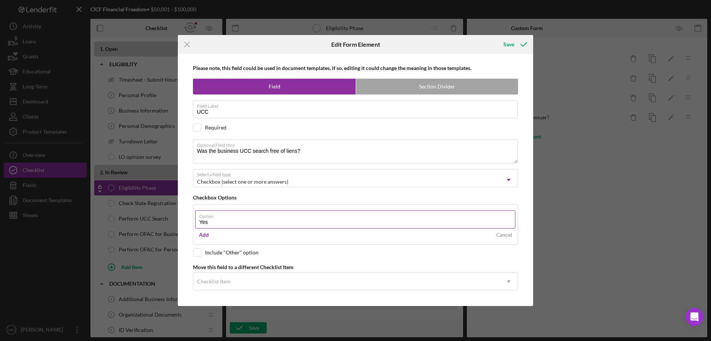
type input "Yes"
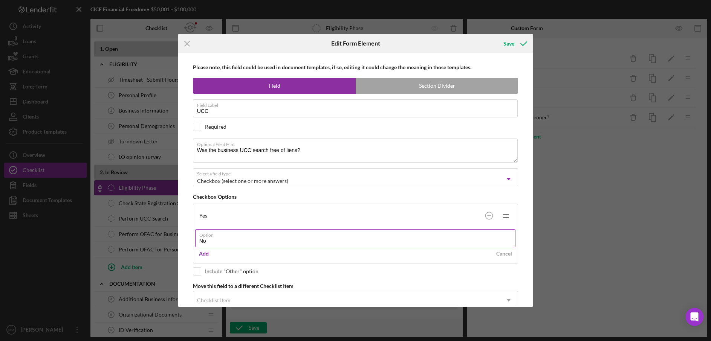
type input "No"
click at [197, 292] on div "Please note, this field could be used in document templates, if so, editing it …" at bounding box center [356, 180] width 348 height 254
click at [196, 271] on input "checkbox" at bounding box center [197, 272] width 8 height 8
checkbox input "true"
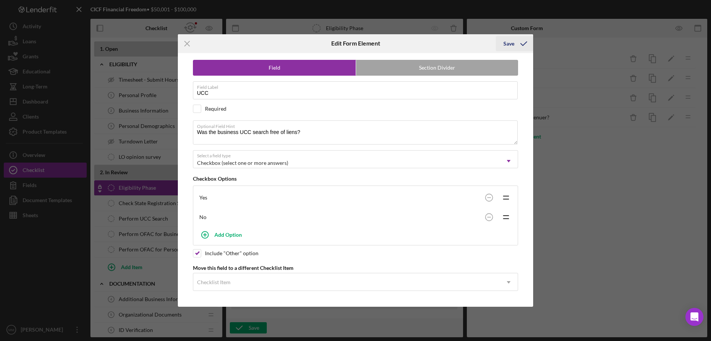
click at [508, 44] on div "Save" at bounding box center [508, 43] width 11 height 15
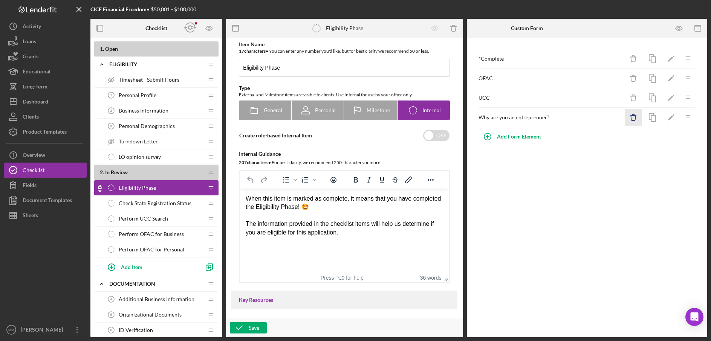
click at [633, 119] on icon "Icon/Delete" at bounding box center [633, 117] width 17 height 17
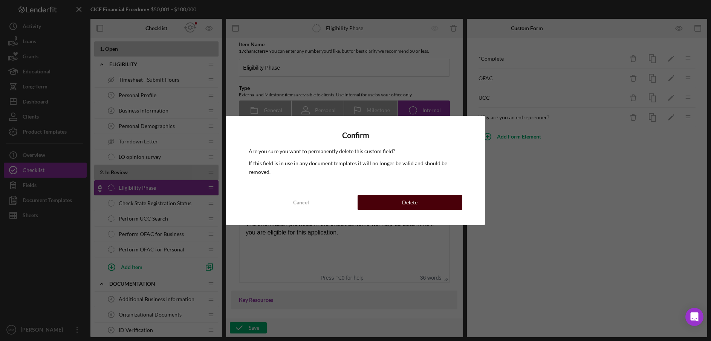
click at [452, 204] on button "Delete" at bounding box center [410, 202] width 105 height 15
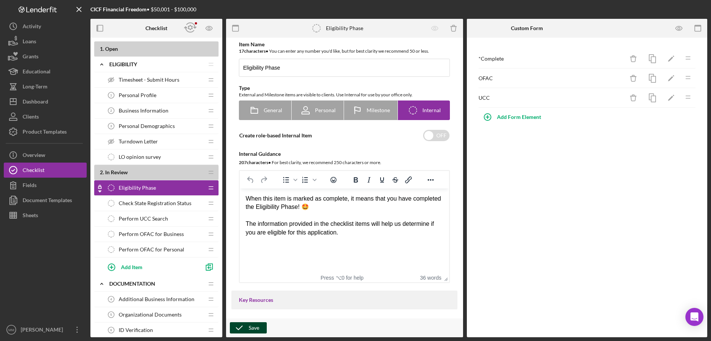
click at [249, 329] on div "Save" at bounding box center [254, 328] width 11 height 11
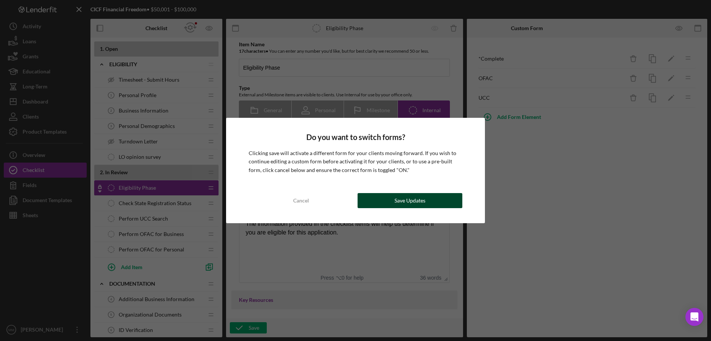
click at [395, 202] on div "Save Updates" at bounding box center [410, 200] width 31 height 15
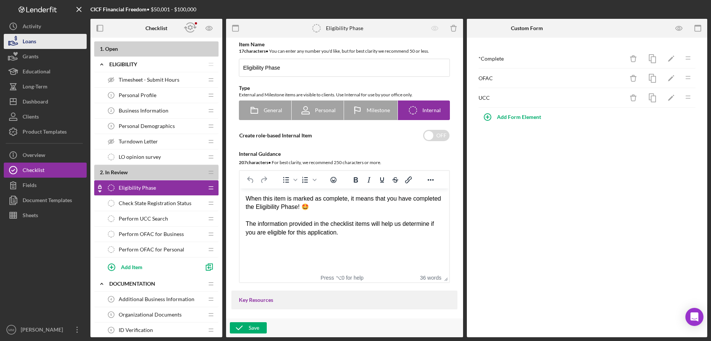
click at [35, 43] on div "Loans" at bounding box center [30, 42] width 14 height 17
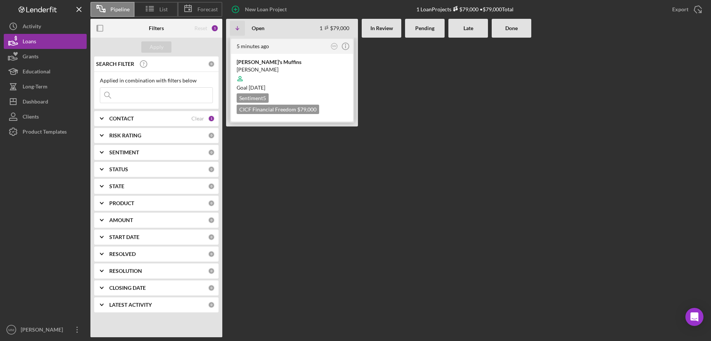
click at [308, 78] on div at bounding box center [292, 79] width 111 height 14
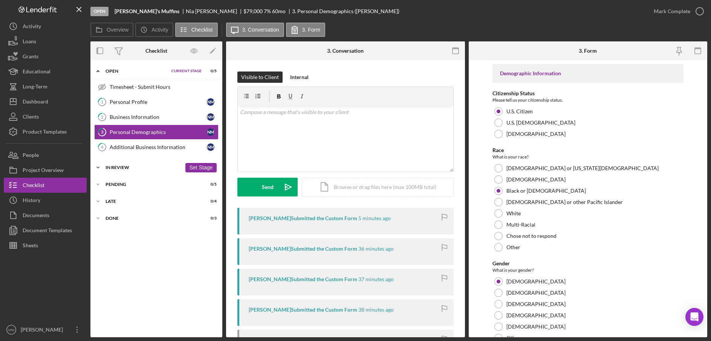
click at [177, 169] on div "In Review" at bounding box center [144, 167] width 76 height 5
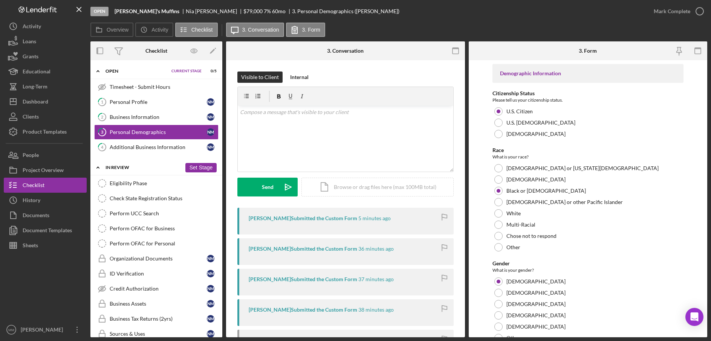
click at [197, 169] on button "Set Stage" at bounding box center [200, 167] width 31 height 9
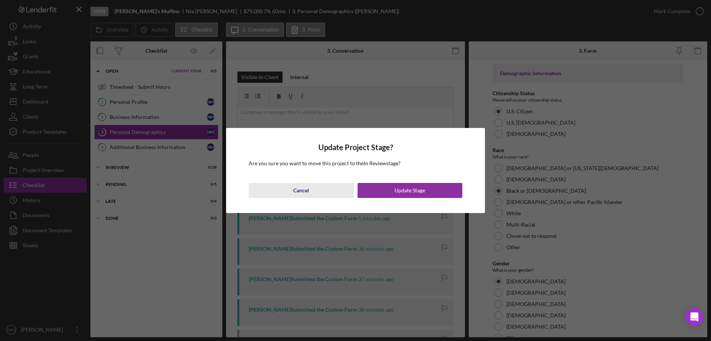
click at [298, 189] on div "Cancel" at bounding box center [301, 190] width 16 height 15
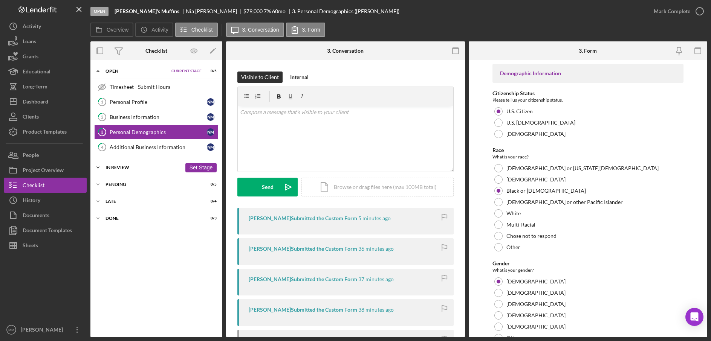
click at [162, 169] on div "In Review" at bounding box center [144, 167] width 76 height 5
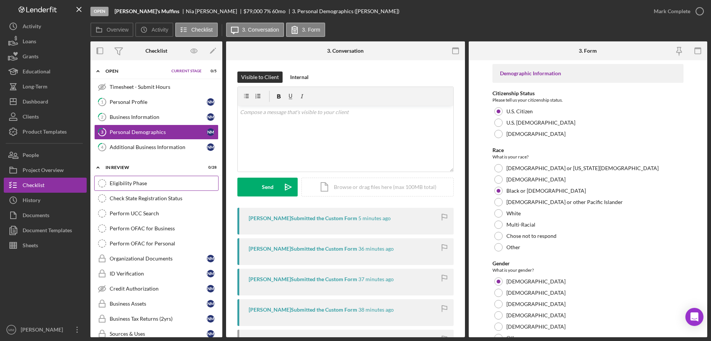
click at [164, 185] on div "Eligibility Phase" at bounding box center [164, 183] width 109 height 6
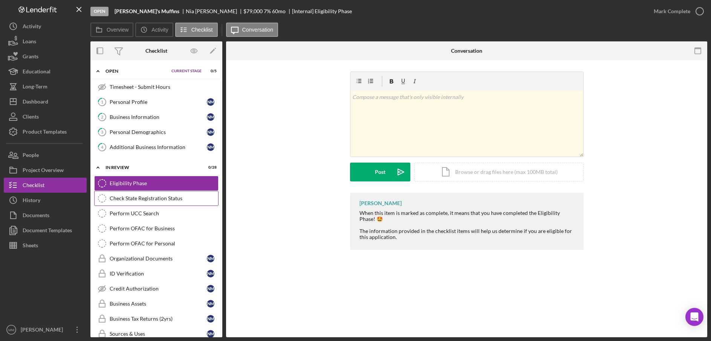
click at [186, 200] on div "Check State Registration Status" at bounding box center [164, 199] width 109 height 6
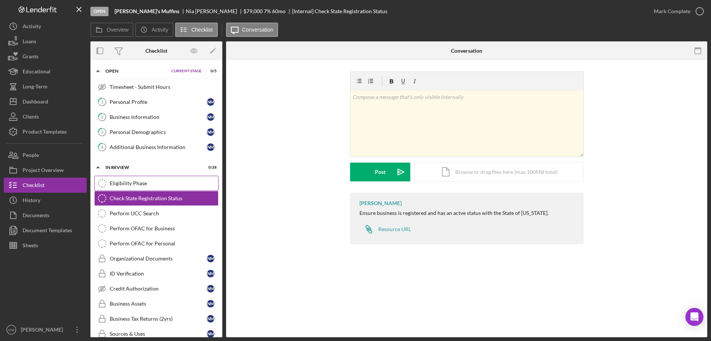
click at [173, 183] on div "Eligibility Phase" at bounding box center [164, 183] width 109 height 6
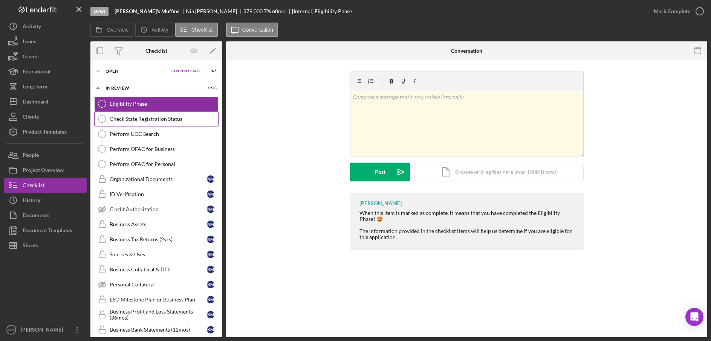
click at [148, 118] on div "Check State Registration Status" at bounding box center [164, 119] width 109 height 6
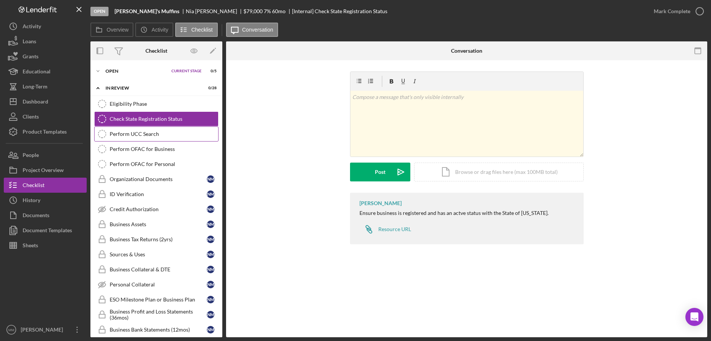
click at [149, 134] on div "Perform UCC Search" at bounding box center [164, 134] width 109 height 6
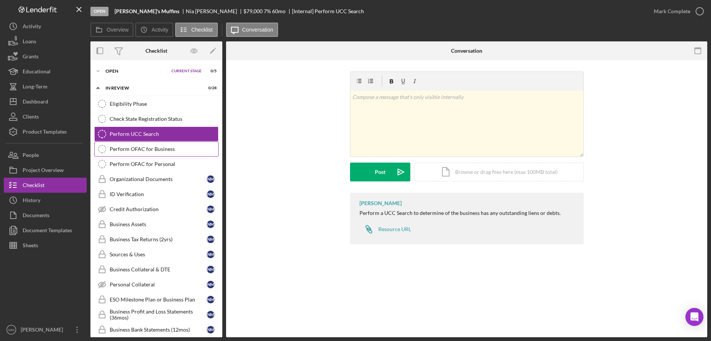
click at [150, 145] on link "Perform OFAC for Business Perform OFAC for Business" at bounding box center [156, 149] width 124 height 15
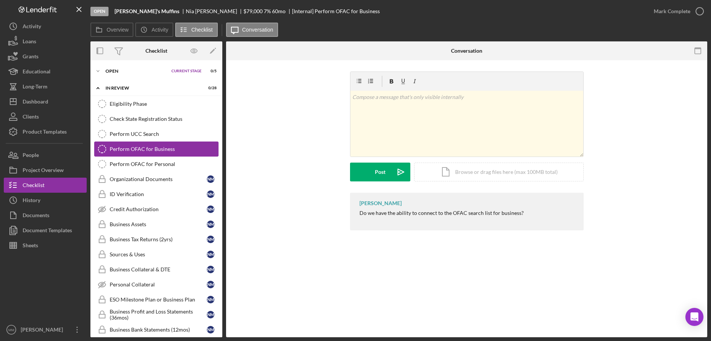
click at [153, 151] on div "Perform OFAC for Business" at bounding box center [164, 149] width 109 height 6
click at [153, 165] on div "Perform OFAC for Personal" at bounding box center [164, 164] width 109 height 6
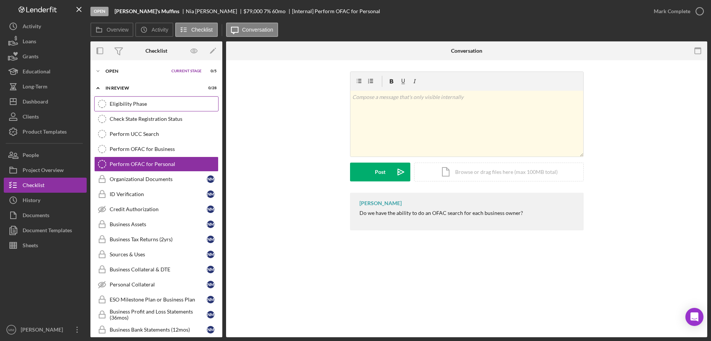
click at [162, 105] on div "Eligibility Phase" at bounding box center [164, 104] width 109 height 6
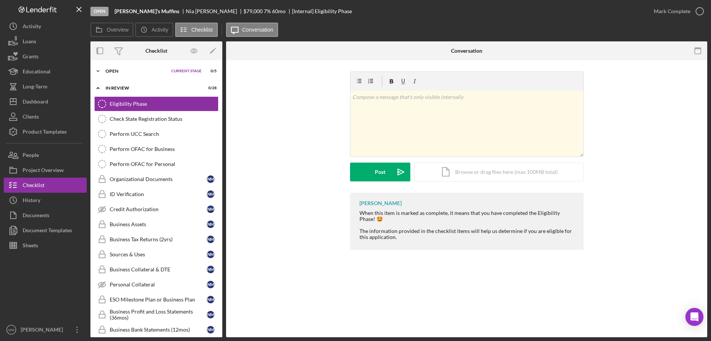
click at [174, 70] on span "Current Stage" at bounding box center [186, 71] width 30 height 5
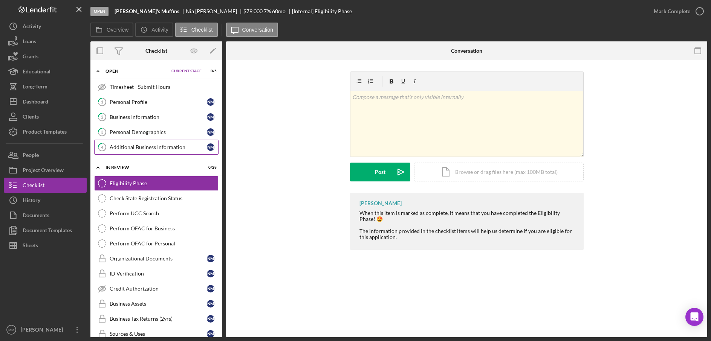
click at [182, 147] on div "Additional Business Information" at bounding box center [158, 147] width 97 height 6
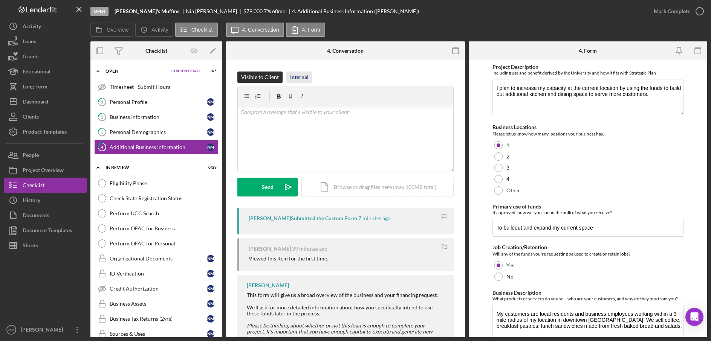
click at [299, 80] on div "Internal" at bounding box center [299, 77] width 18 height 11
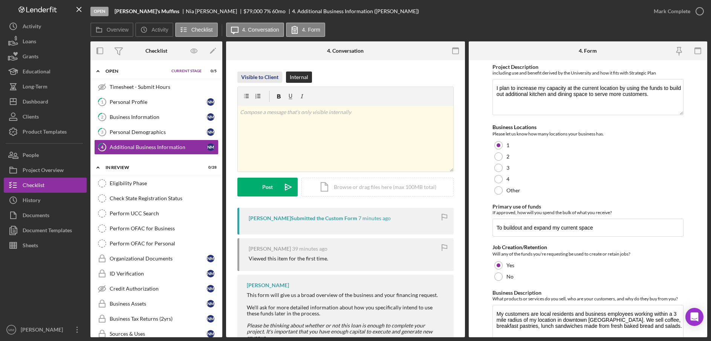
click at [245, 76] on div "Visible to Client" at bounding box center [259, 77] width 37 height 11
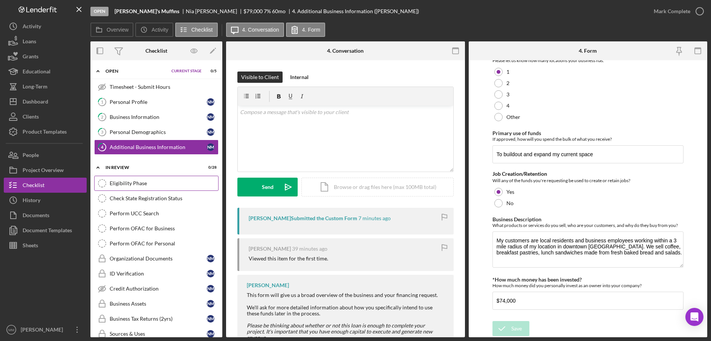
click at [133, 182] on div "Eligibility Phase" at bounding box center [164, 183] width 109 height 6
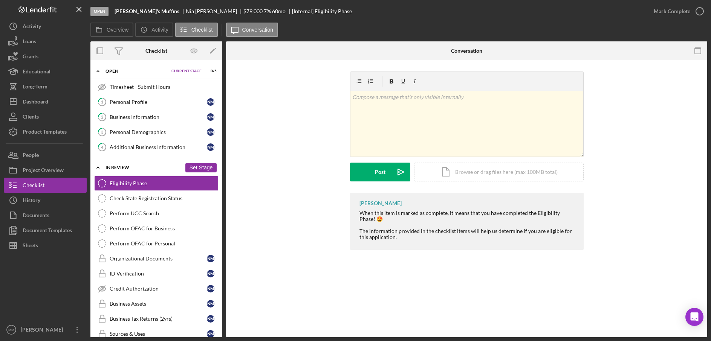
click at [202, 165] on button "Set Stage" at bounding box center [200, 167] width 31 height 9
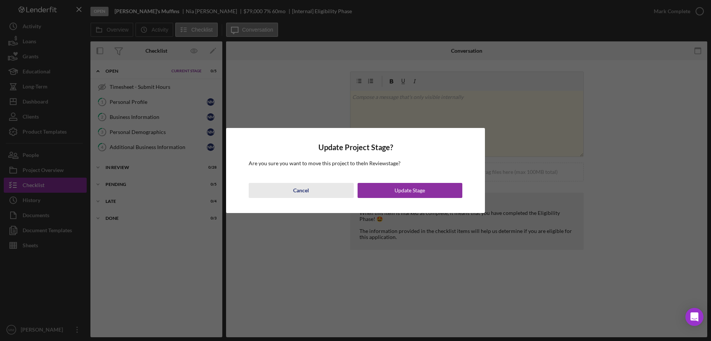
click at [313, 192] on button "Cancel" at bounding box center [301, 190] width 105 height 15
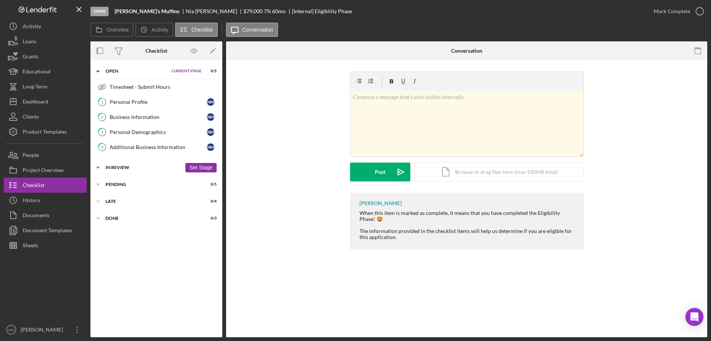
click at [119, 169] on div "In Review" at bounding box center [144, 167] width 76 height 5
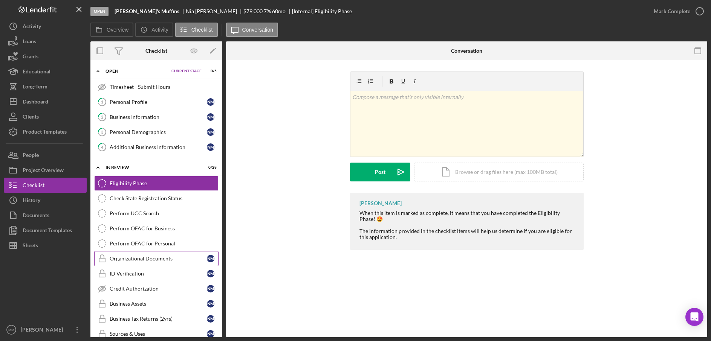
click at [161, 258] on div "Organizational Documents" at bounding box center [158, 259] width 97 height 6
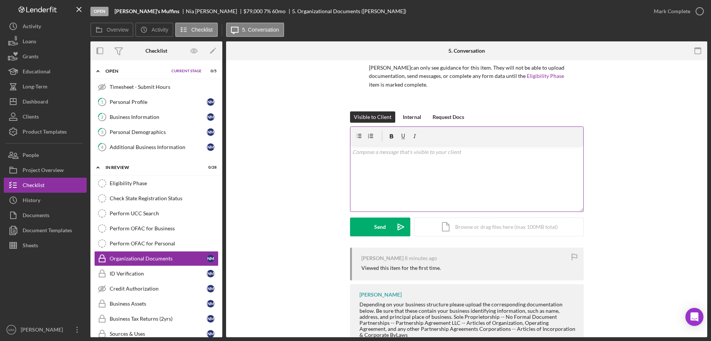
scroll to position [76, 0]
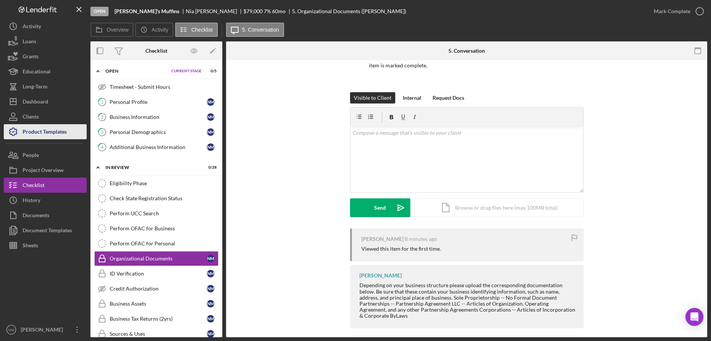
click at [47, 133] on div "Product Templates" at bounding box center [45, 132] width 44 height 17
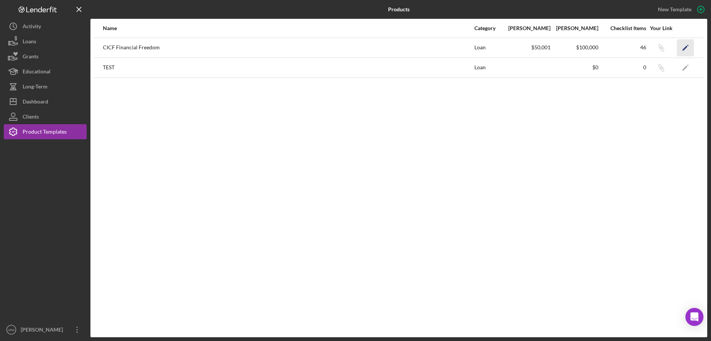
click at [684, 50] on polygon "button" at bounding box center [684, 48] width 5 height 5
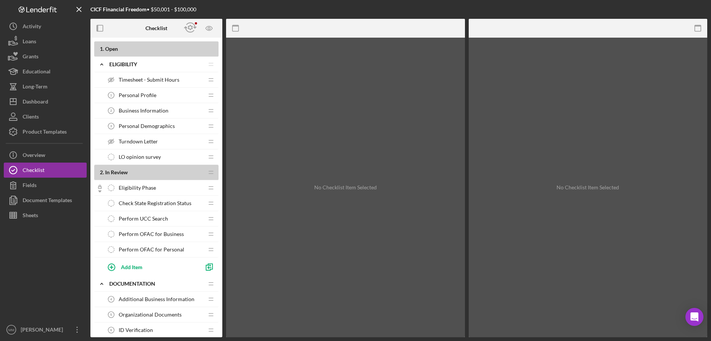
click at [99, 189] on icon "Icon/Checklist Item Locked" at bounding box center [99, 187] width 15 height 15
click at [145, 186] on span "Eligibility Phase" at bounding box center [137, 188] width 37 height 6
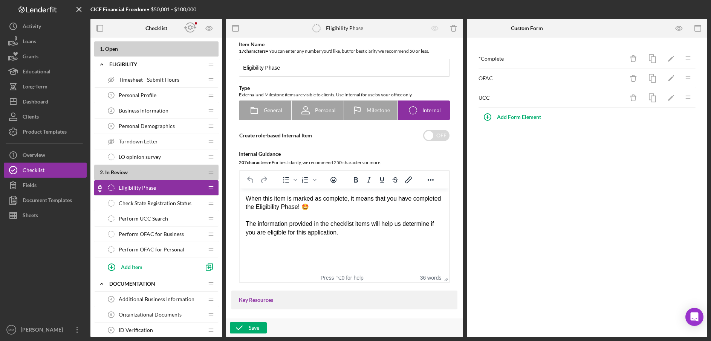
drag, startPoint x: 145, startPoint y: 286, endPoint x: 157, endPoint y: 178, distance: 108.4
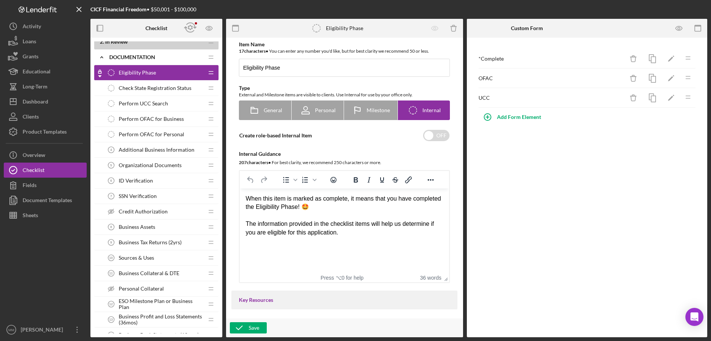
scroll to position [151, 0]
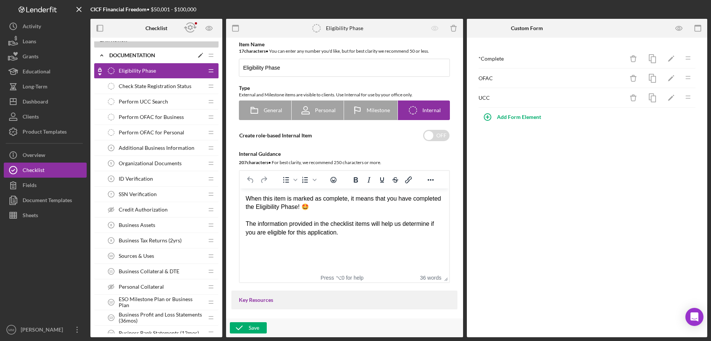
click at [104, 55] on icon "Icon/Expander" at bounding box center [101, 55] width 15 height 15
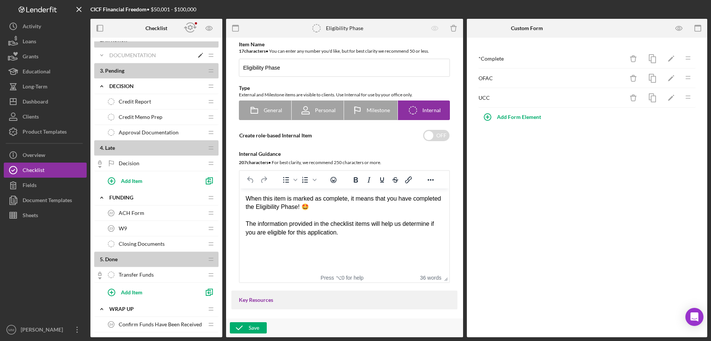
click at [104, 55] on icon "Icon/Expander" at bounding box center [101, 55] width 15 height 15
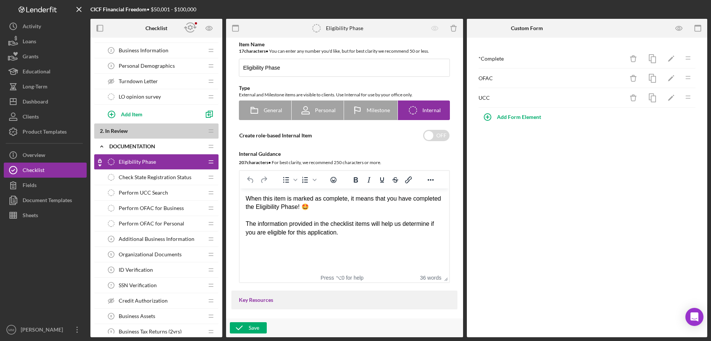
scroll to position [58, 0]
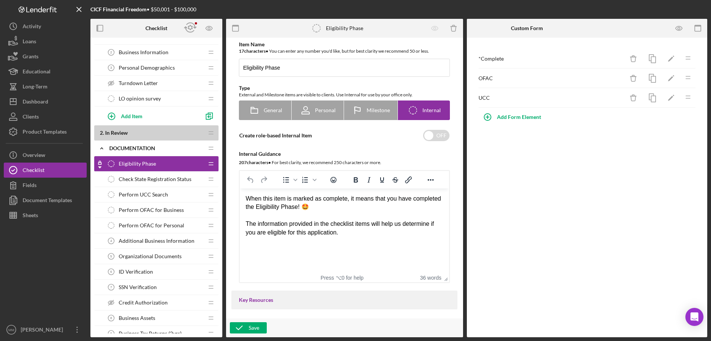
drag, startPoint x: 152, startPoint y: 147, endPoint x: 160, endPoint y: 246, distance: 99.8
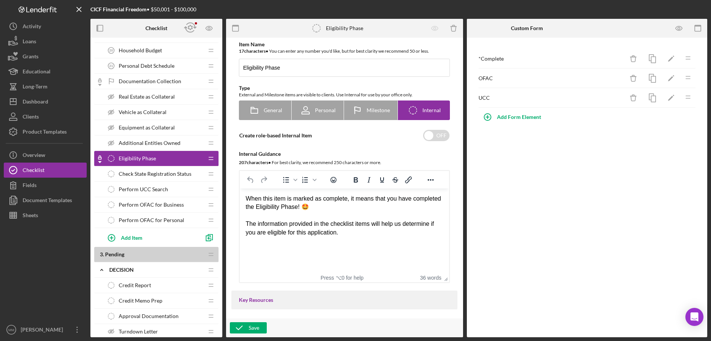
scroll to position [469, 0]
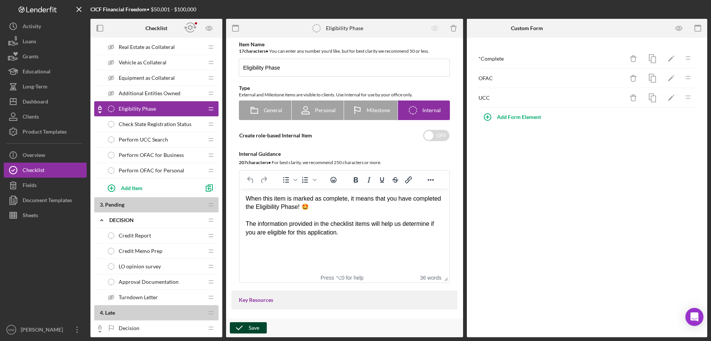
click at [252, 330] on div "Save" at bounding box center [254, 328] width 11 height 11
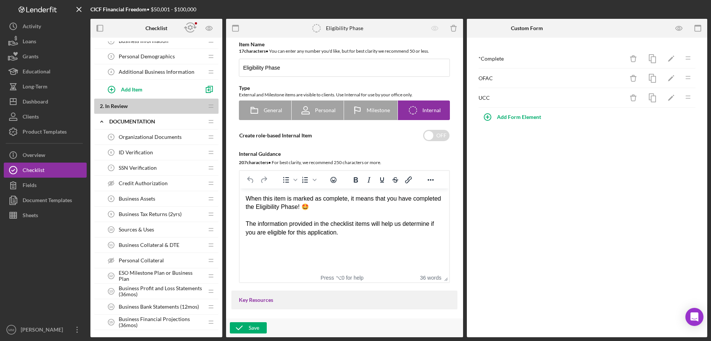
scroll to position [0, 0]
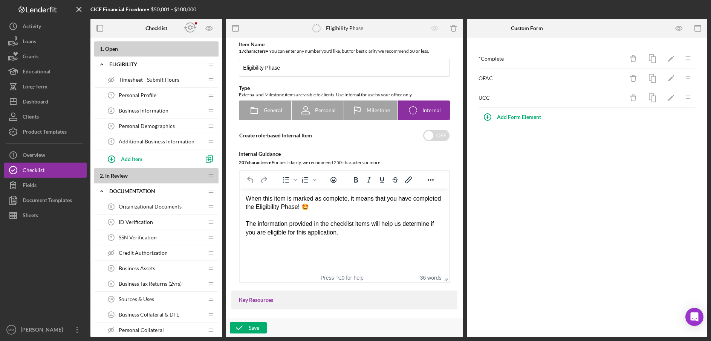
click at [151, 143] on span "Additional Business Information" at bounding box center [157, 142] width 76 height 6
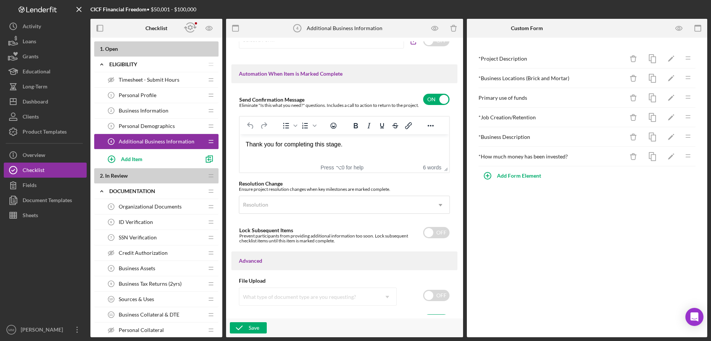
scroll to position [488, 0]
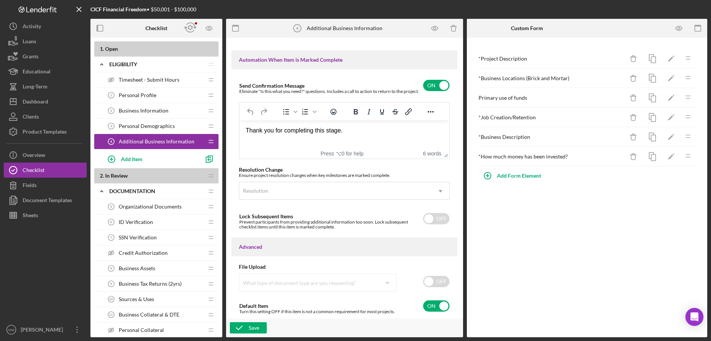
click at [173, 208] on span "Organizational Documents" at bounding box center [150, 207] width 63 height 6
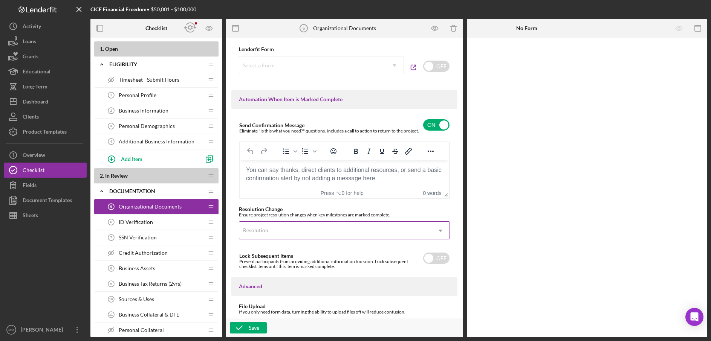
scroll to position [524, 0]
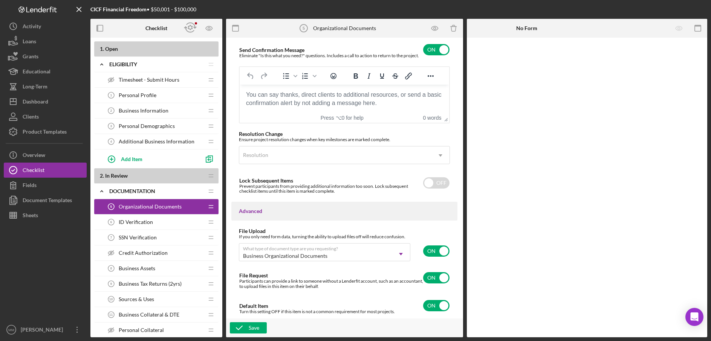
click at [167, 178] on b "2 . In Review" at bounding box center [152, 176] width 104 height 6
click at [190, 29] on icon "button" at bounding box center [190, 27] width 5 height 5
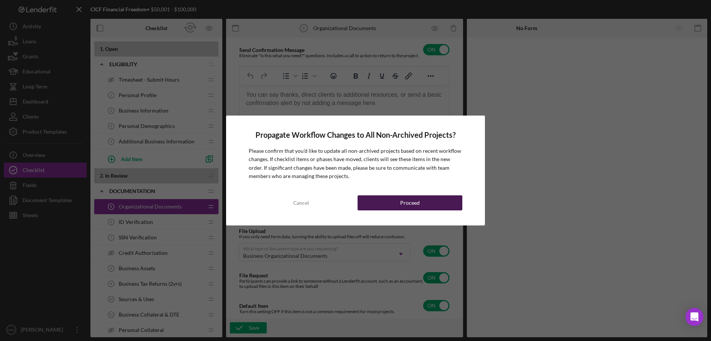
click at [404, 202] on div "Proceed" at bounding box center [410, 203] width 20 height 15
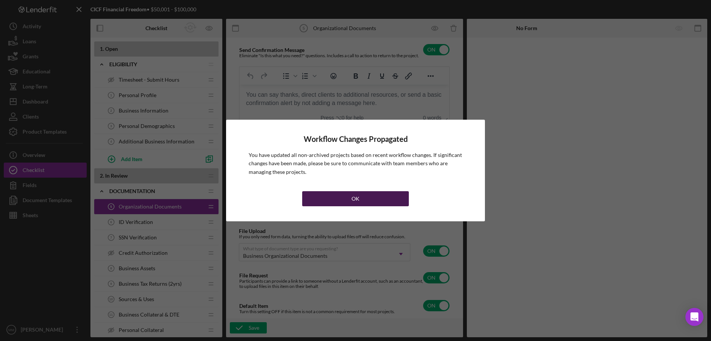
click at [347, 202] on button "OK" at bounding box center [355, 198] width 107 height 15
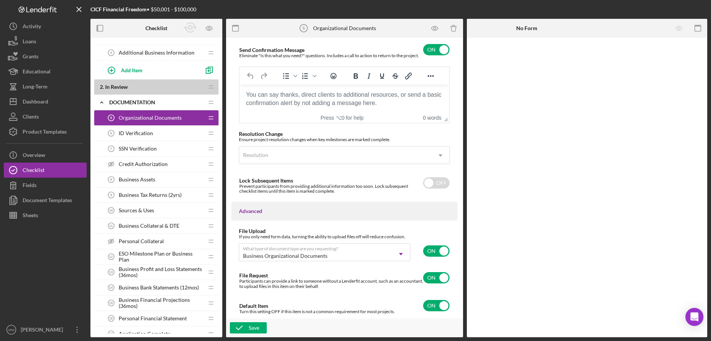
scroll to position [0, 0]
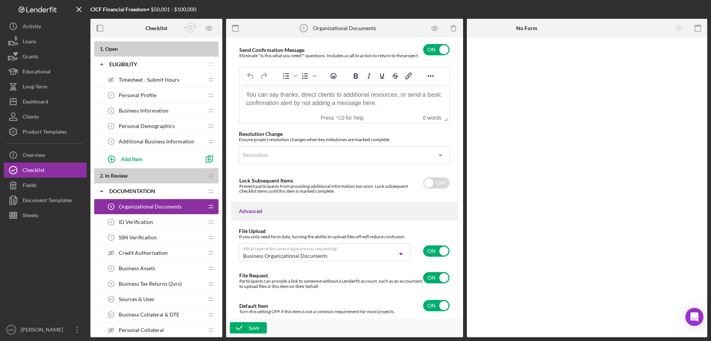
click at [153, 95] on span "Personal Profile" at bounding box center [138, 95] width 38 height 6
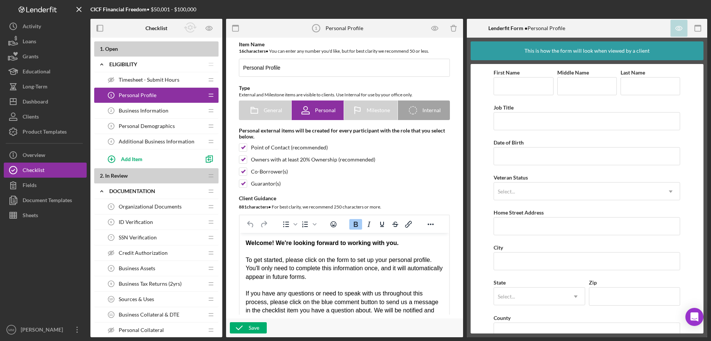
click at [154, 110] on span "Business Information" at bounding box center [144, 111] width 50 height 6
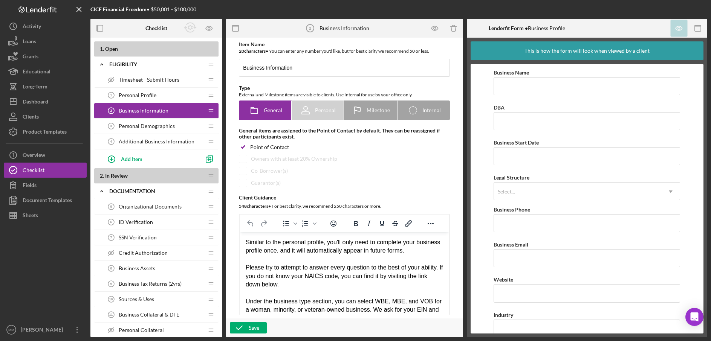
click at [154, 123] on span "Personal Demographics" at bounding box center [147, 126] width 56 height 6
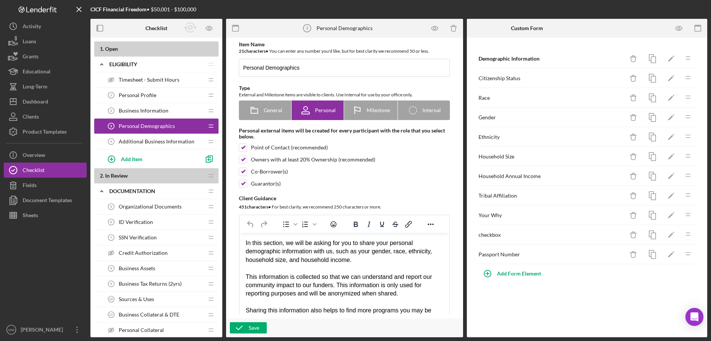
click at [155, 141] on span "Additional Business Information" at bounding box center [157, 142] width 76 height 6
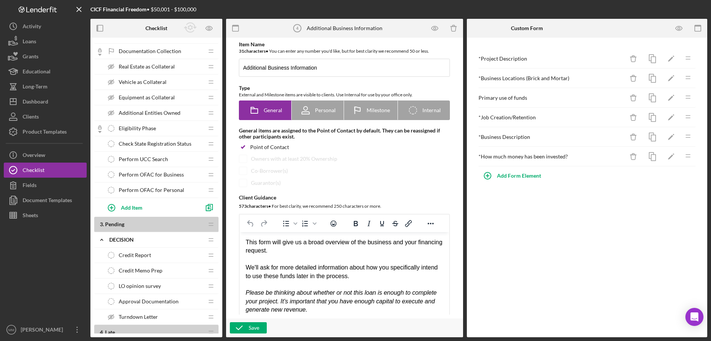
scroll to position [438, 0]
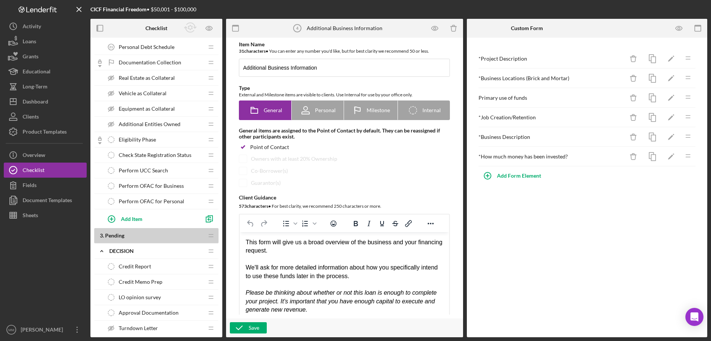
click at [99, 142] on icon "Icon/Checklist Item Locked" at bounding box center [99, 139] width 15 height 15
click at [134, 141] on span "Eligibility Phase" at bounding box center [137, 140] width 37 height 6
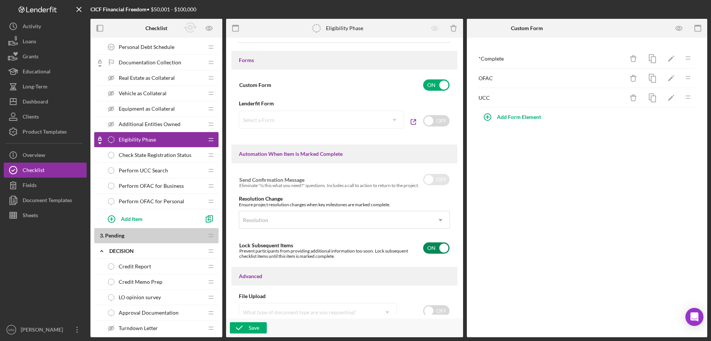
scroll to position [156, 0]
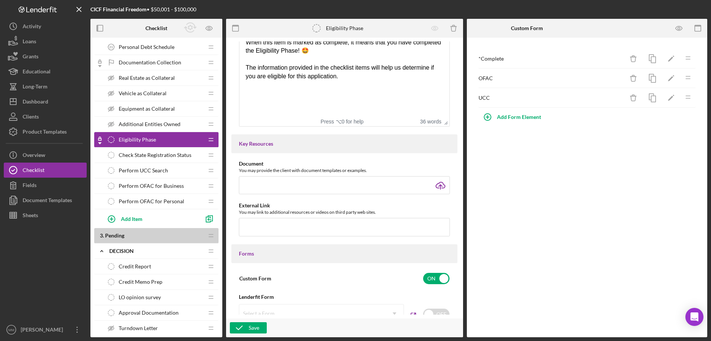
click at [144, 155] on span "Check State Registration Status" at bounding box center [155, 155] width 73 height 6
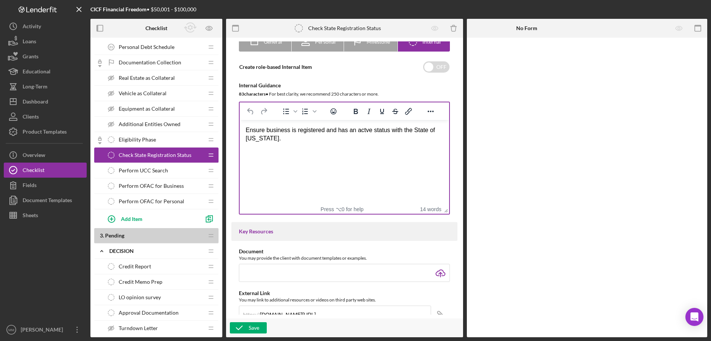
scroll to position [228, 0]
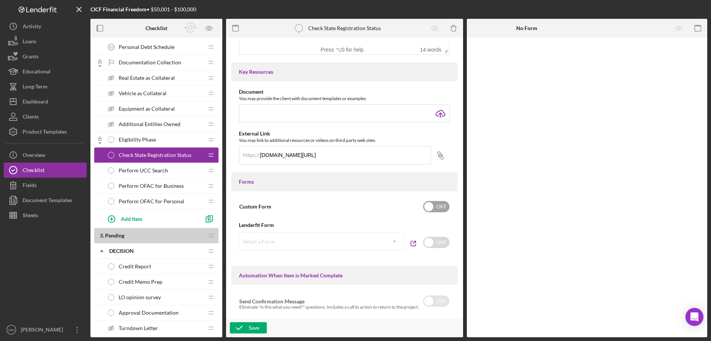
click at [428, 208] on input "checkbox" at bounding box center [436, 206] width 26 height 11
checkbox input "true"
click at [512, 61] on div "Add Form Element" at bounding box center [519, 58] width 44 height 15
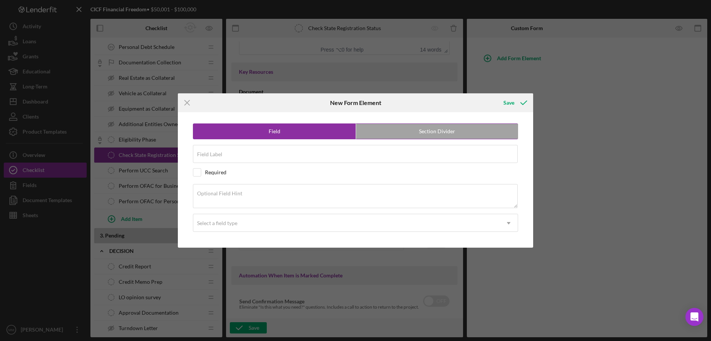
click at [406, 136] on label "Section Divider" at bounding box center [437, 131] width 162 height 15
radio input "false"
radio input "true"
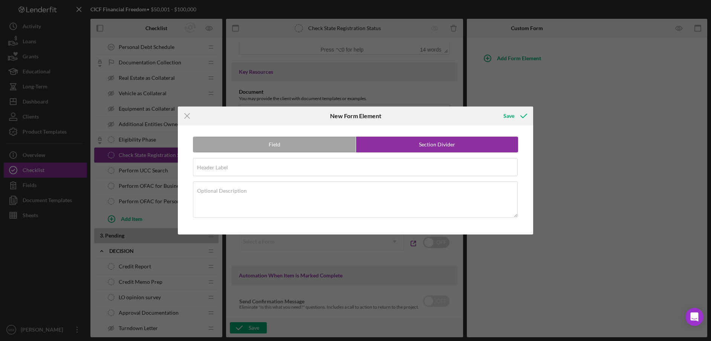
click at [307, 153] on div "Field Section Divider Header Label Required Optional Description" at bounding box center [356, 179] width 348 height 109
click at [306, 148] on label "Field" at bounding box center [274, 144] width 162 height 15
radio input "true"
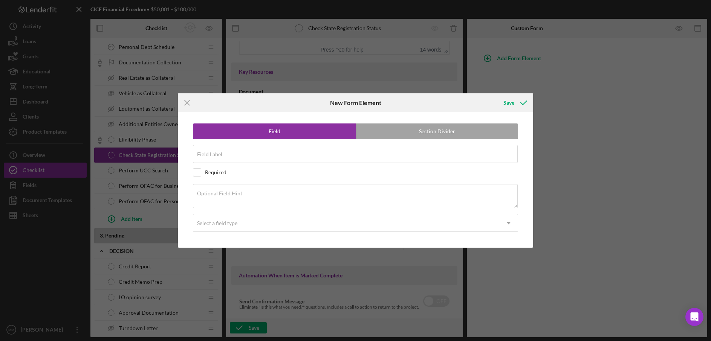
click at [185, 104] on line at bounding box center [187, 102] width 5 height 5
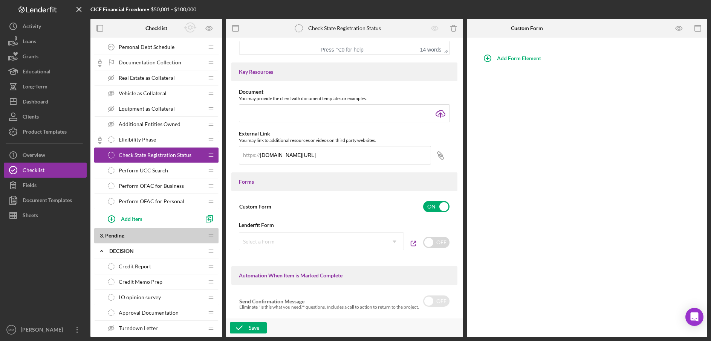
click at [162, 137] on div "Eligibility Phase Eligibility Phase" at bounding box center [154, 139] width 100 height 15
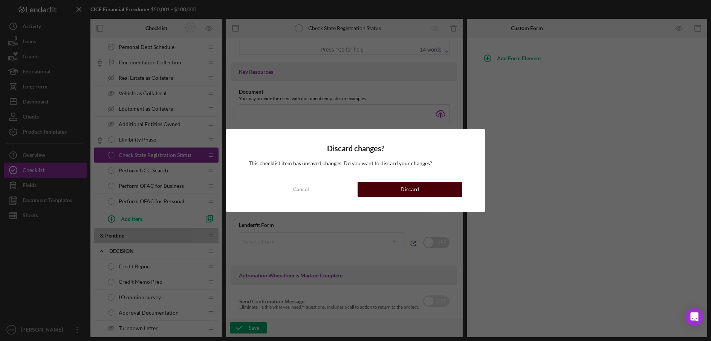
click at [395, 191] on button "Discard" at bounding box center [410, 189] width 105 height 15
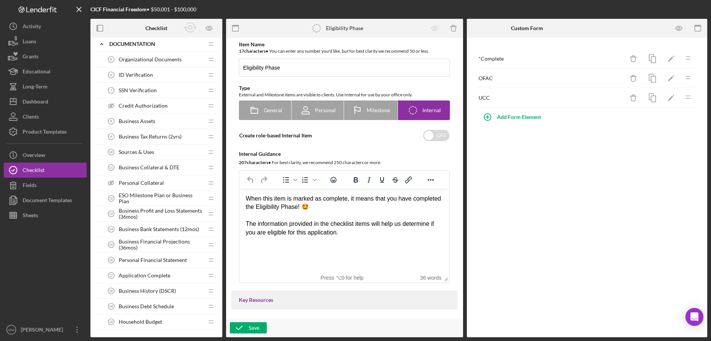
scroll to position [152, 0]
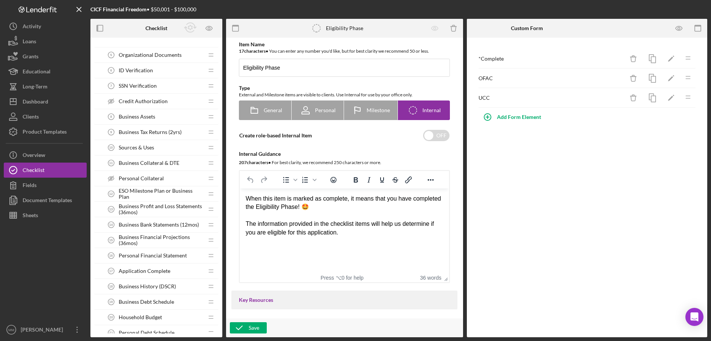
click at [175, 272] on div "Application Complete 17 Application Complete" at bounding box center [154, 271] width 100 height 15
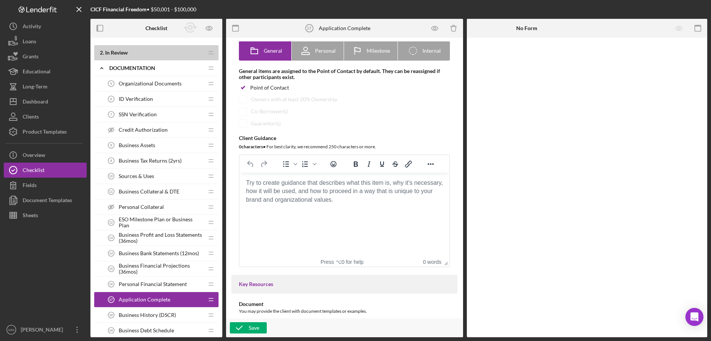
scroll to position [206, 0]
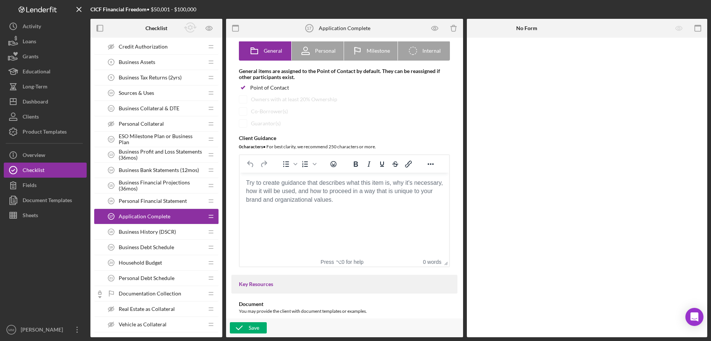
click at [174, 233] on span "Business History (DSCR)" at bounding box center [147, 232] width 57 height 6
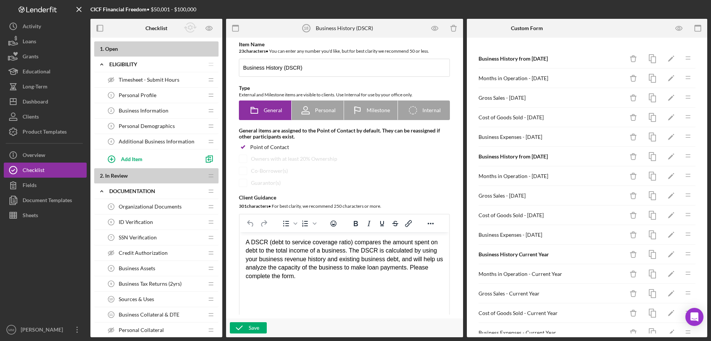
click at [160, 93] on div "Personal Profile 1 Personal Profile" at bounding box center [154, 95] width 100 height 15
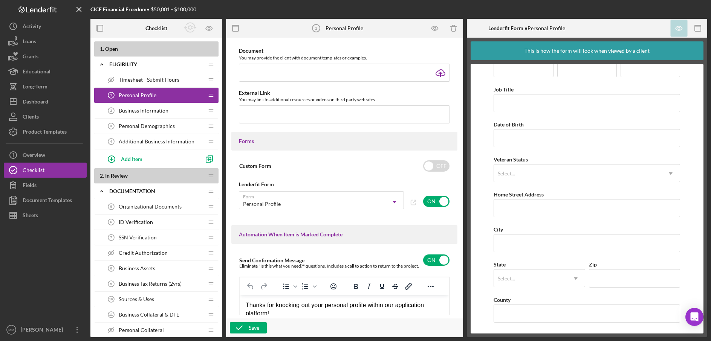
scroll to position [18, 0]
click at [159, 113] on span "Business Information" at bounding box center [144, 111] width 50 height 6
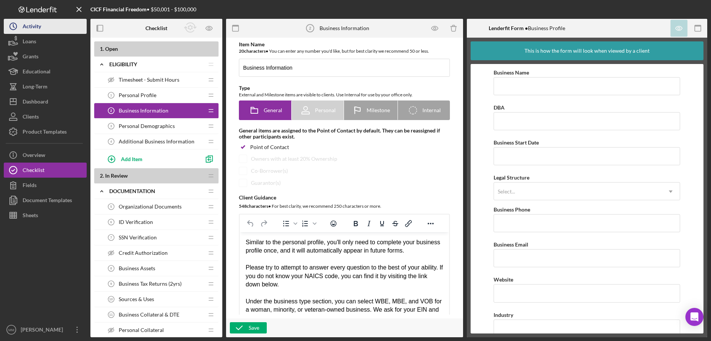
click at [44, 22] on button "Icon/History Activity" at bounding box center [45, 26] width 83 height 15
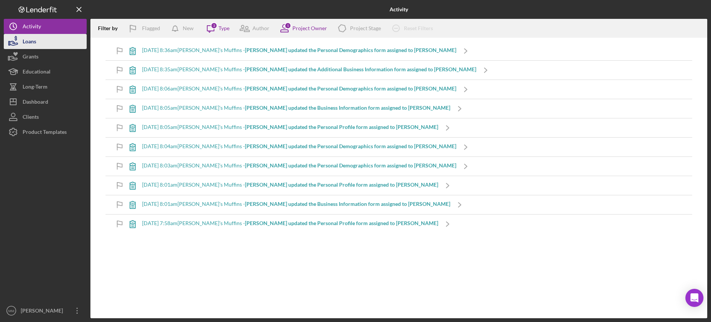
click at [31, 41] on div "Loans" at bounding box center [30, 42] width 14 height 17
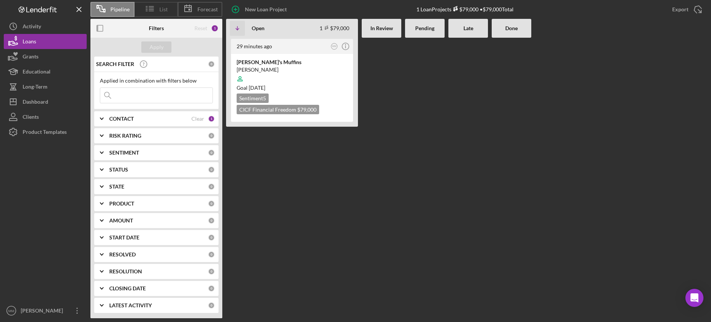
click at [151, 9] on icon at bounding box center [150, 8] width 19 height 19
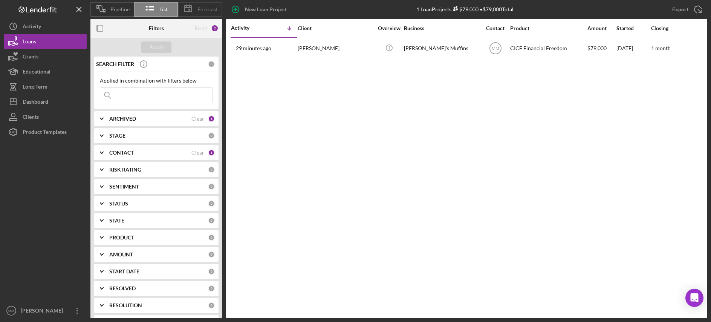
click at [187, 10] on icon at bounding box center [188, 8] width 19 height 19
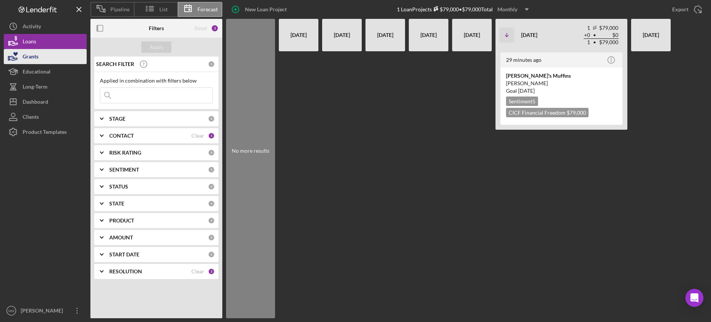
click at [62, 58] on button "Grants" at bounding box center [45, 56] width 83 height 15
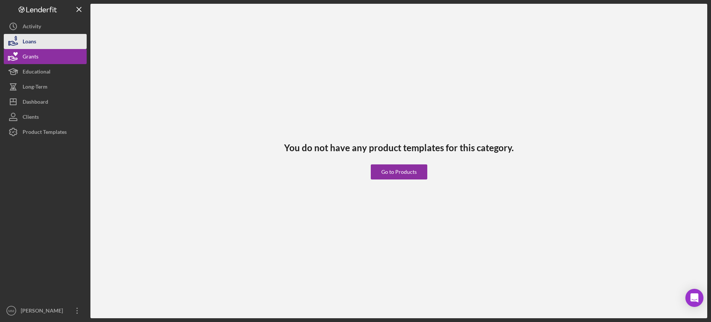
click at [60, 42] on button "Loans" at bounding box center [45, 41] width 83 height 15
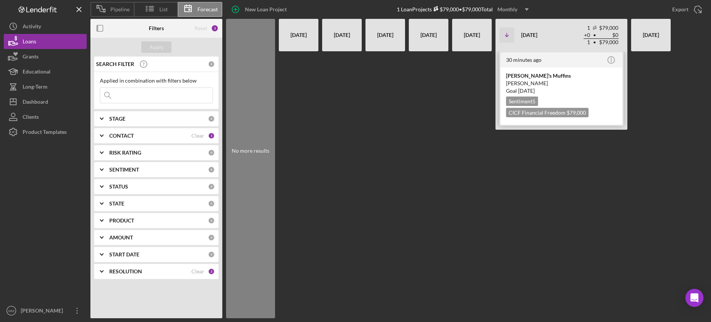
click at [531, 100] on div "Sentiment 5" at bounding box center [522, 100] width 32 height 9
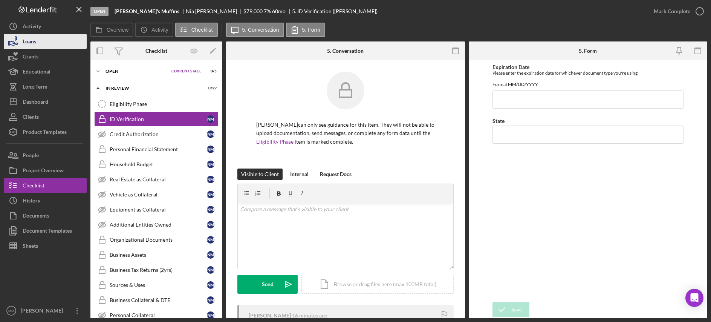
click at [51, 43] on button "Loans" at bounding box center [45, 41] width 83 height 15
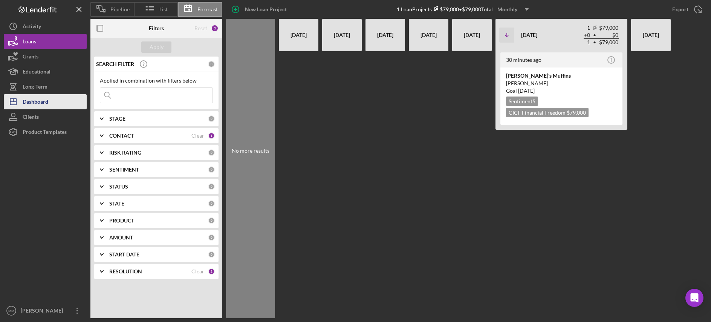
click at [55, 103] on button "Icon/Dashboard Dashboard" at bounding box center [45, 101] width 83 height 15
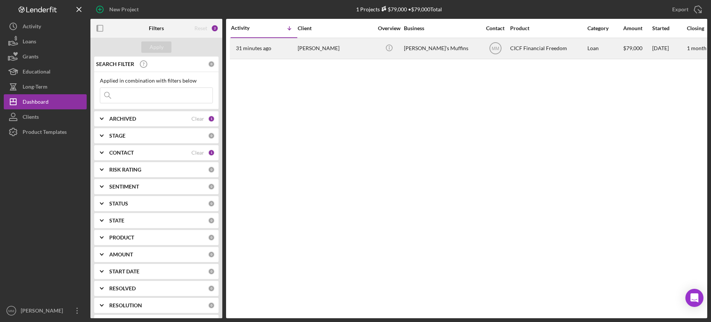
click at [375, 47] on div "Icon/Info" at bounding box center [389, 48] width 28 height 20
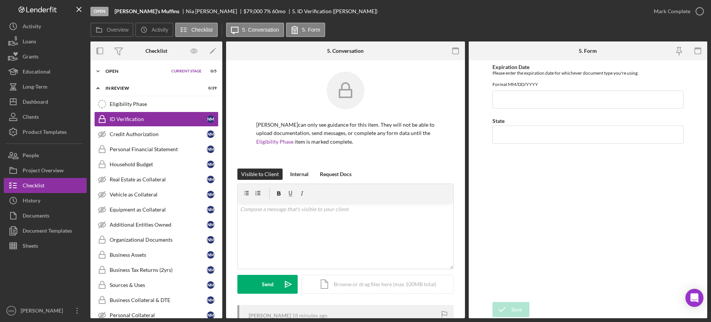
click at [106, 75] on div "Icon/Expander Open Current Stage 0 / 5 Set Stage" at bounding box center [156, 71] width 132 height 15
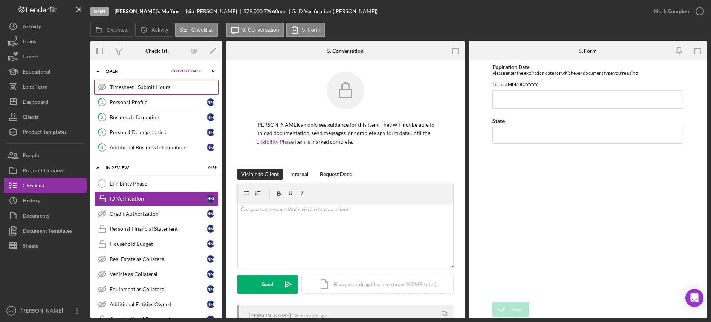
click at [162, 87] on div "Timesheet - Submit Hours" at bounding box center [164, 87] width 109 height 6
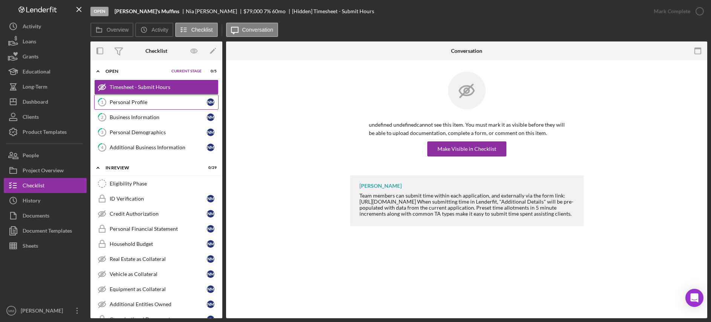
click at [160, 101] on div "Personal Profile" at bounding box center [158, 102] width 97 height 6
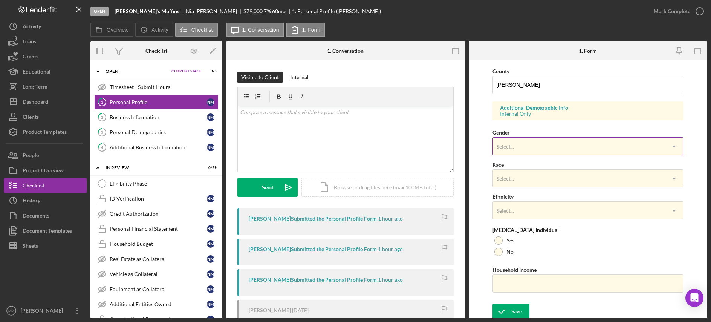
scroll to position [245, 0]
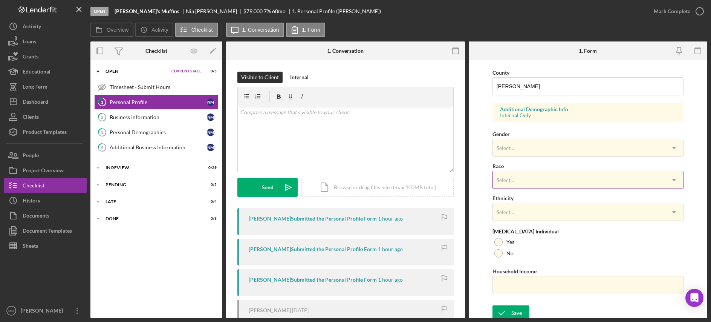
scroll to position [245, 0]
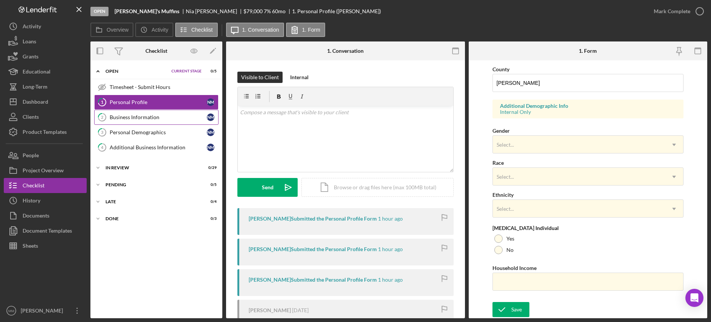
click at [148, 117] on div "Business Information" at bounding box center [158, 117] width 97 height 6
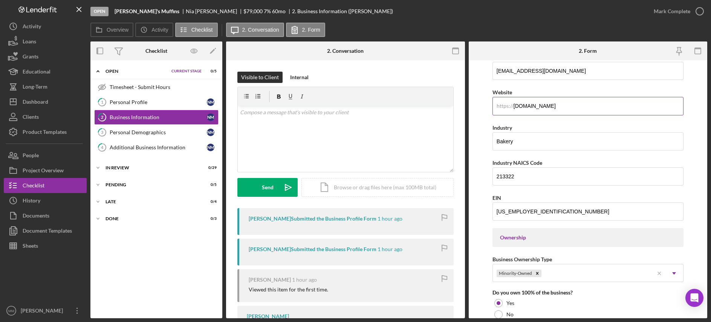
scroll to position [185, 0]
click at [569, 178] on input "213322" at bounding box center [587, 175] width 191 height 18
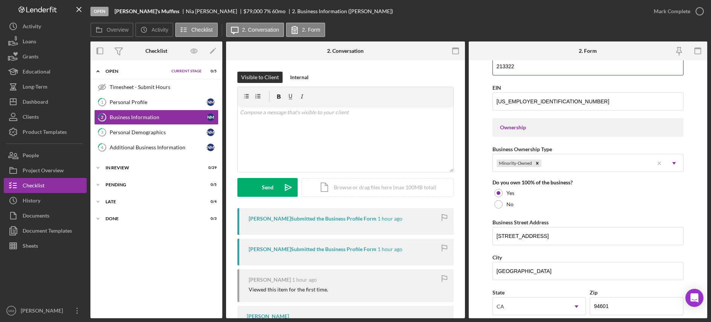
scroll to position [300, 0]
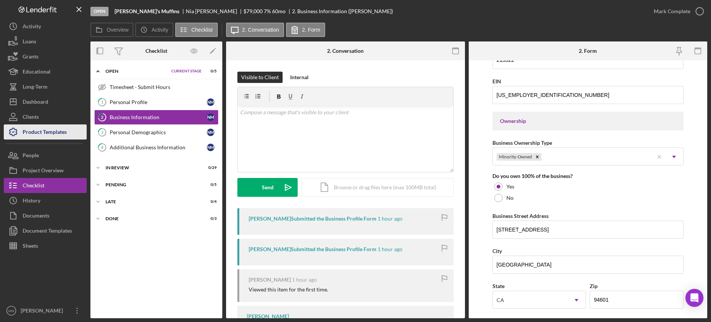
click at [50, 135] on div "Product Templates" at bounding box center [45, 132] width 44 height 17
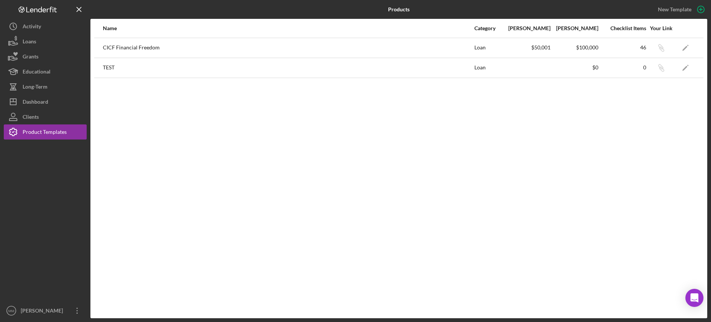
click at [480, 46] on div "Loan" at bounding box center [488, 47] width 28 height 19
click at [686, 49] on icon "Icon/Edit" at bounding box center [685, 47] width 17 height 17
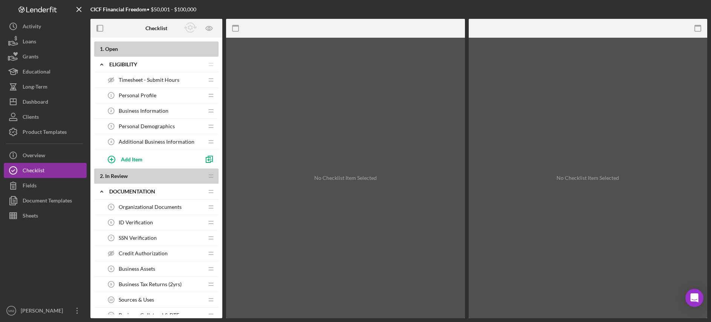
click at [167, 113] on span "Business Information" at bounding box center [144, 111] width 50 height 6
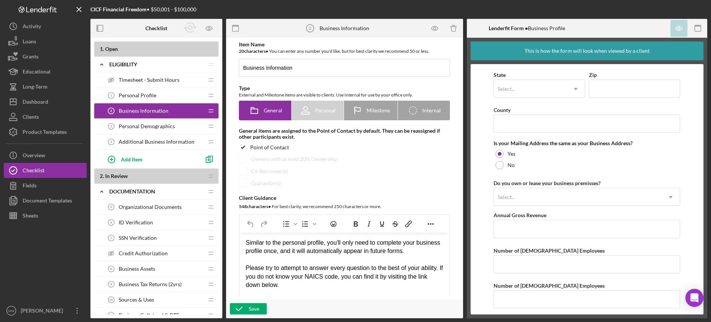
scroll to position [520, 0]
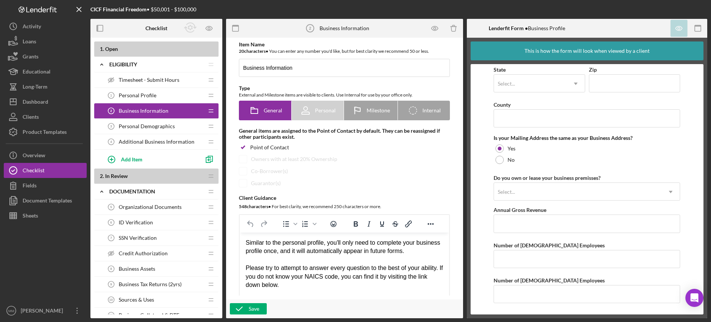
click at [161, 124] on span "Personal Demographics" at bounding box center [147, 126] width 56 height 6
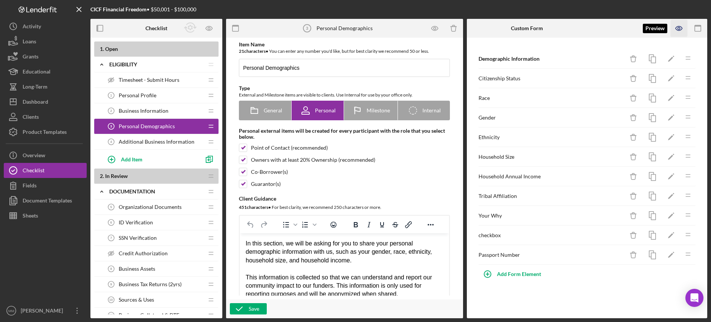
click at [677, 27] on icon "button" at bounding box center [679, 28] width 6 height 4
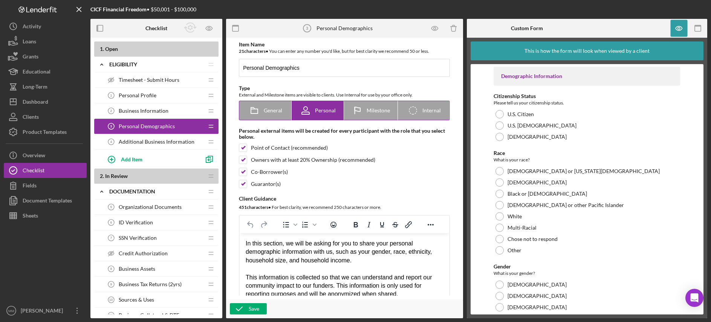
scroll to position [2, 0]
click at [153, 110] on span "Business Information" at bounding box center [144, 111] width 50 height 6
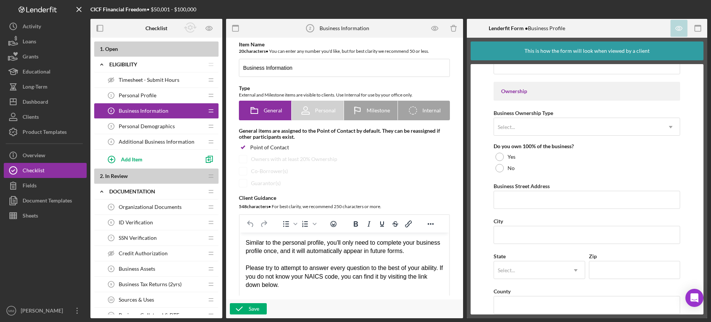
scroll to position [339, 0]
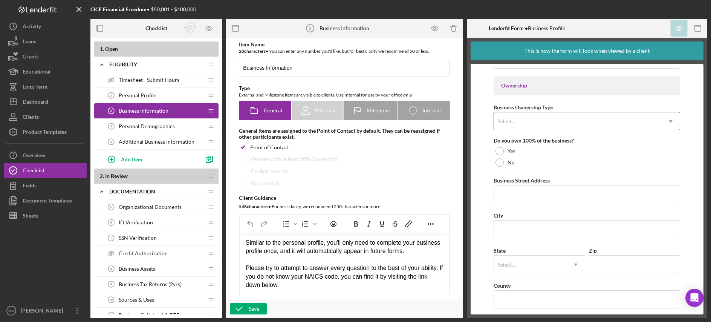
click at [625, 122] on div "Select..." at bounding box center [578, 121] width 168 height 17
click at [685, 143] on form "Business Name DBA Business Start Date Legal Structure Select... Icon/Dropdown A…" at bounding box center [587, 189] width 233 height 250
click at [500, 163] on div at bounding box center [499, 162] width 8 height 8
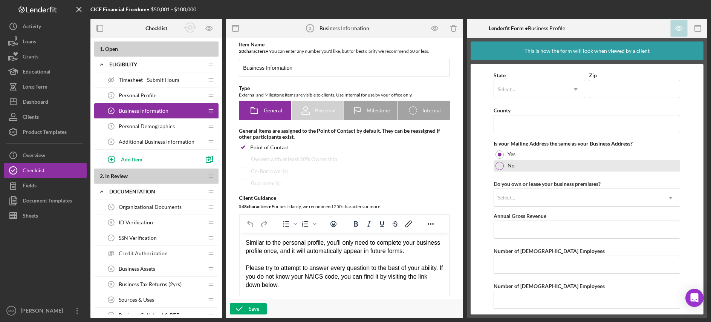
scroll to position [555, 0]
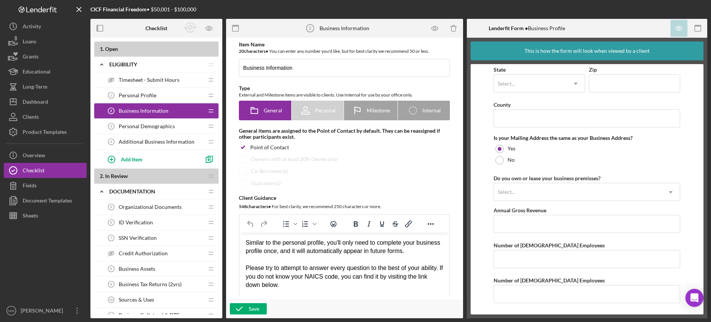
click at [151, 127] on span "Personal Demographics" at bounding box center [147, 126] width 56 height 6
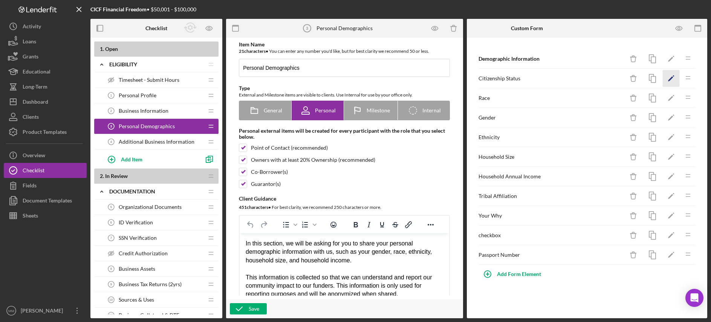
click at [667, 80] on icon "Icon/Edit" at bounding box center [671, 78] width 17 height 17
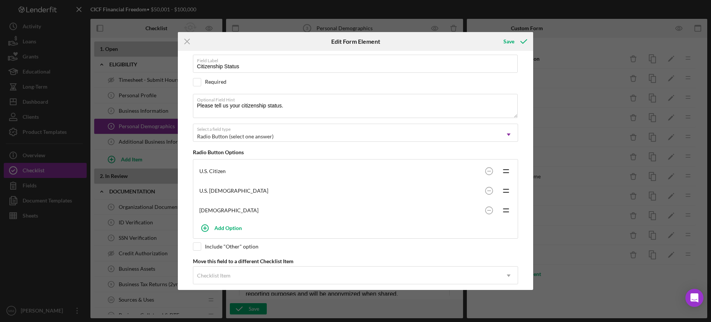
scroll to position [53, 0]
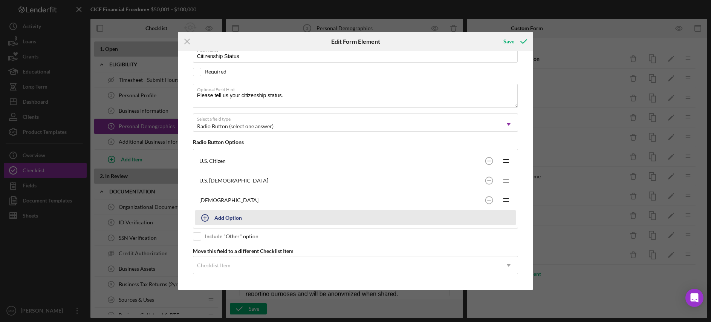
click at [204, 217] on icon "button" at bounding box center [205, 217] width 19 height 19
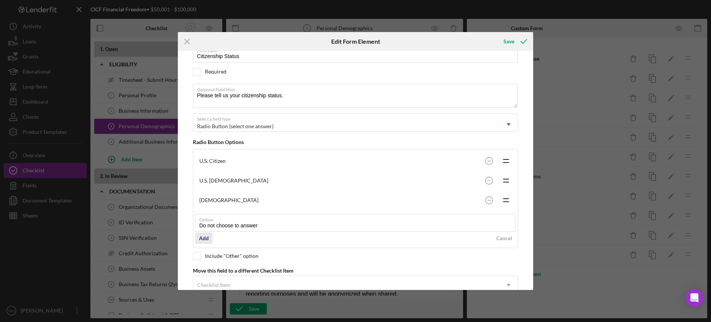
type input "Do not choose to answer"
click at [201, 239] on div "Add" at bounding box center [204, 237] width 10 height 11
click at [512, 40] on div "Save" at bounding box center [508, 41] width 11 height 15
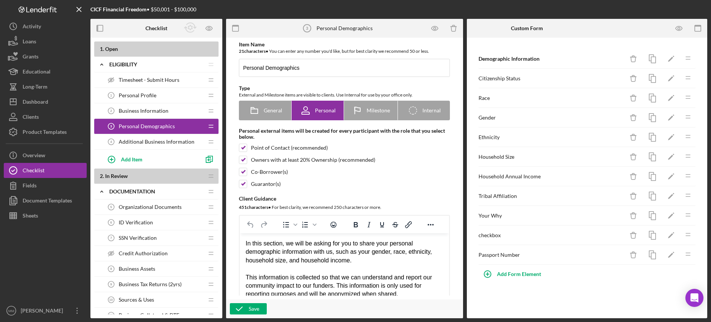
click at [166, 113] on span "Business Information" at bounding box center [144, 111] width 50 height 6
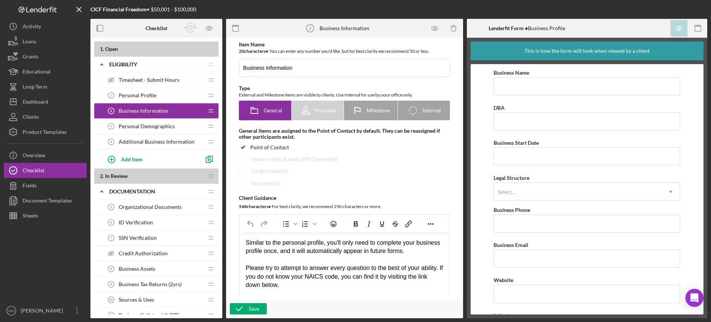
click at [158, 94] on div "Personal Profile 1 Personal Profile" at bounding box center [154, 95] width 100 height 15
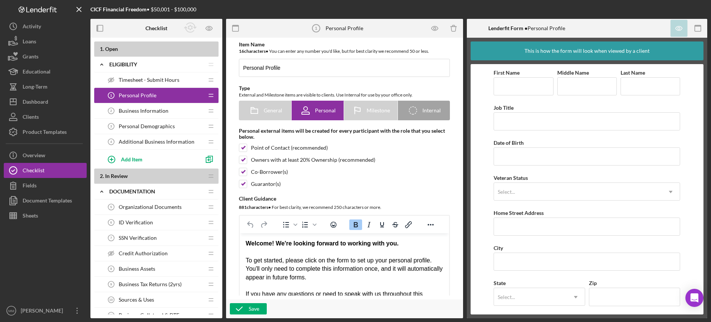
click at [137, 129] on span "Personal Demographics" at bounding box center [147, 126] width 56 height 6
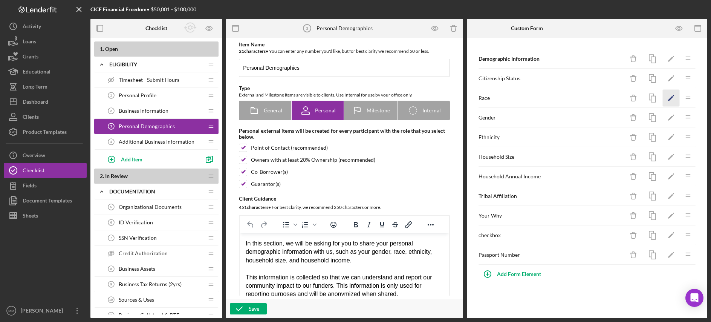
click at [671, 99] on icon "Icon/Edit" at bounding box center [671, 98] width 17 height 17
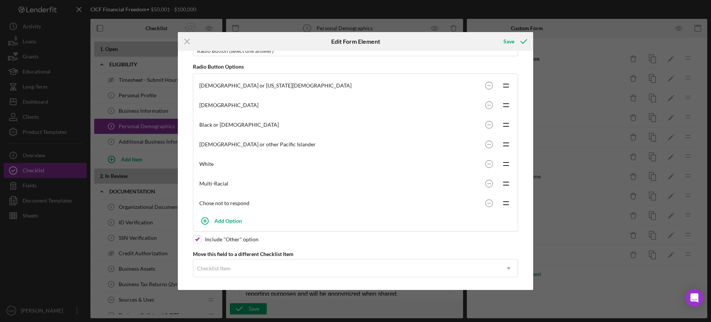
scroll to position [130, 0]
click at [527, 41] on icon "submit" at bounding box center [523, 41] width 19 height 19
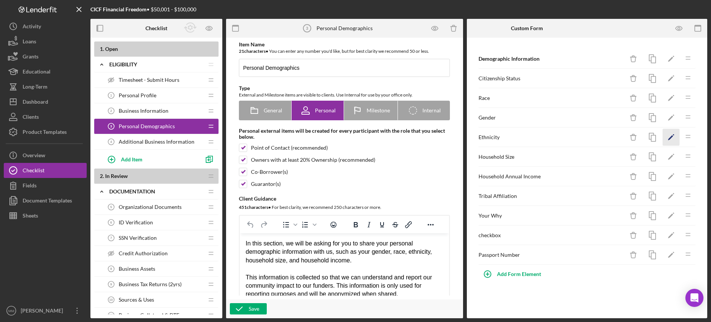
click at [667, 138] on icon "Icon/Edit" at bounding box center [671, 137] width 17 height 17
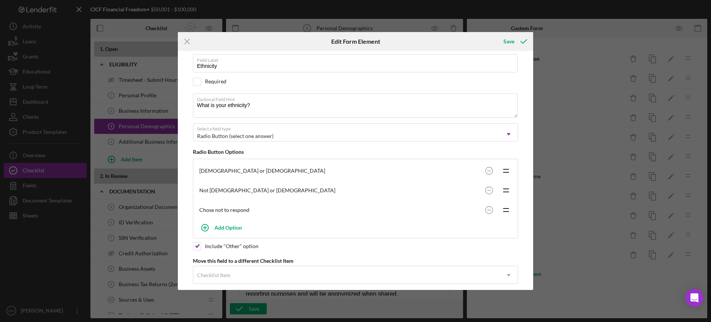
scroll to position [50, 0]
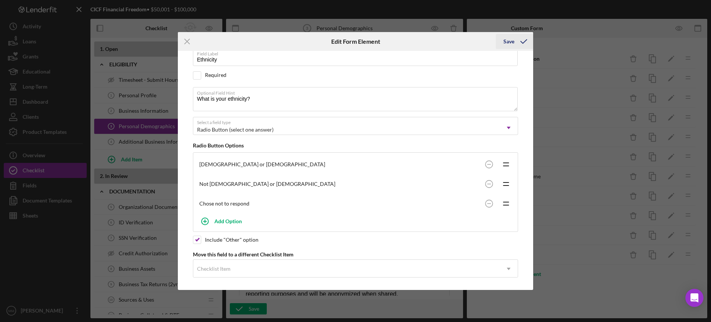
click at [522, 43] on polyline "submit" at bounding box center [524, 42] width 6 height 4
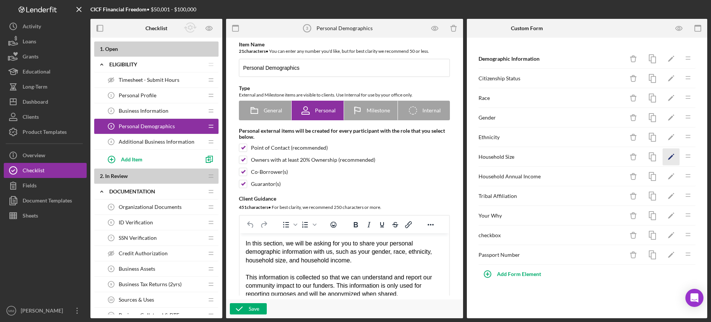
click at [667, 158] on icon "Icon/Edit" at bounding box center [671, 156] width 17 height 17
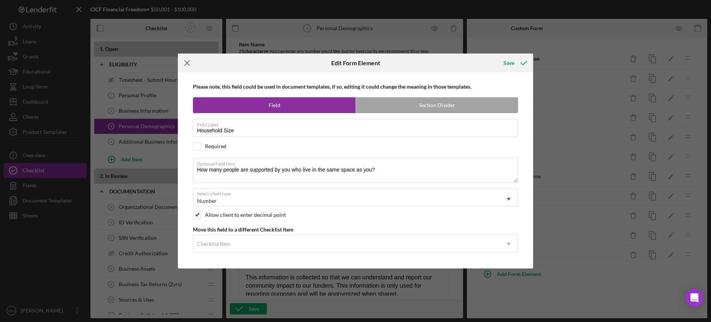
click at [190, 62] on icon "Icon/Menu Close" at bounding box center [187, 63] width 19 height 19
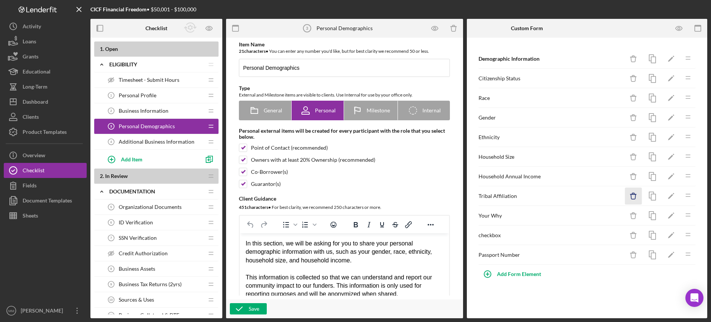
click at [632, 197] on icon "Icon/Delete" at bounding box center [633, 196] width 17 height 17
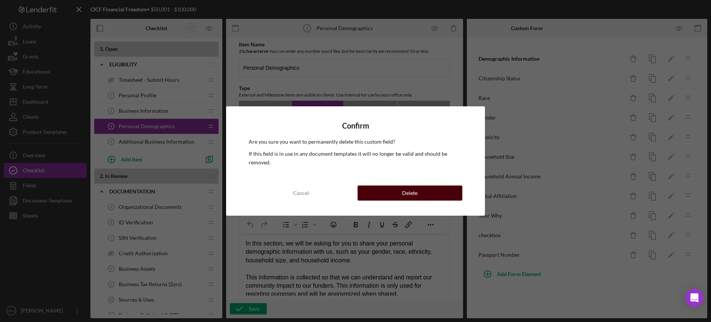
click at [388, 190] on button "Delete" at bounding box center [410, 192] width 105 height 15
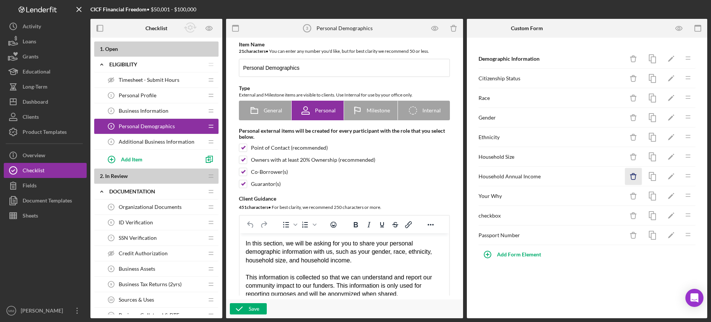
click at [634, 177] on icon "Icon/Delete" at bounding box center [633, 176] width 17 height 17
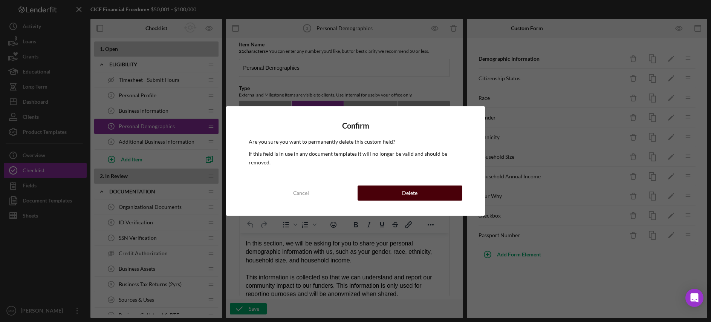
click at [431, 190] on button "Delete" at bounding box center [410, 192] width 105 height 15
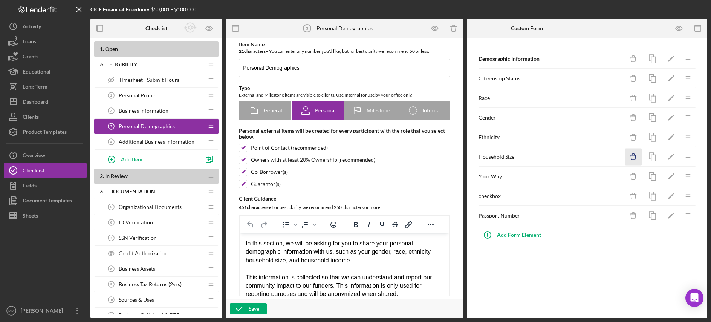
click at [633, 156] on icon "Icon/Delete" at bounding box center [633, 156] width 17 height 17
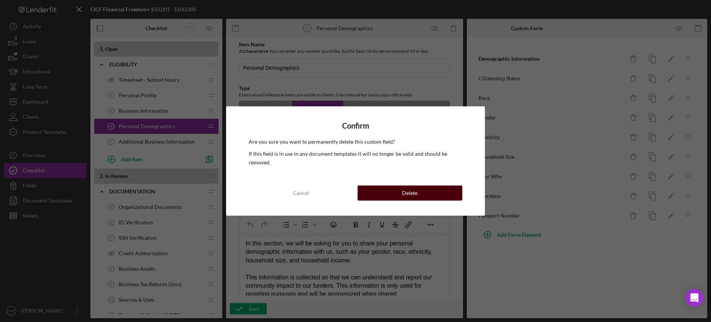
click at [444, 190] on button "Delete" at bounding box center [410, 192] width 105 height 15
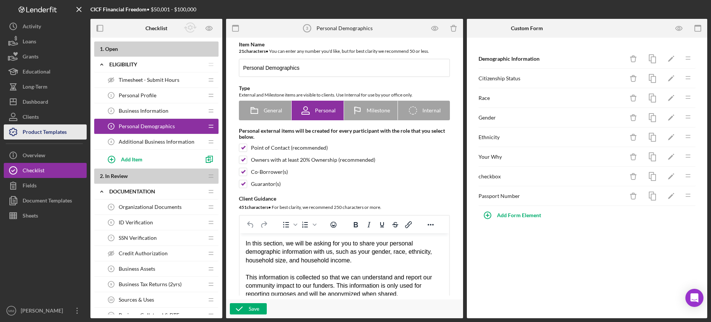
click at [58, 137] on div "Product Templates" at bounding box center [45, 132] width 44 height 17
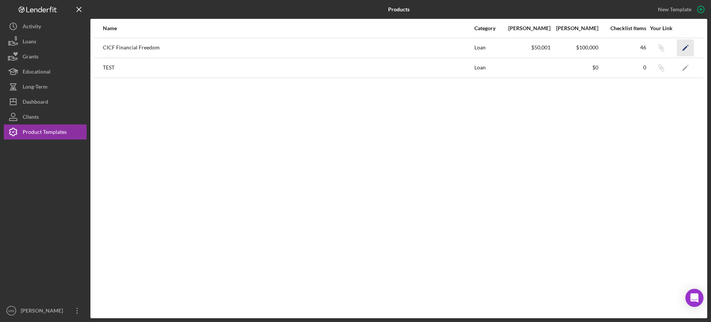
click at [685, 50] on icon "Icon/Edit" at bounding box center [685, 47] width 17 height 17
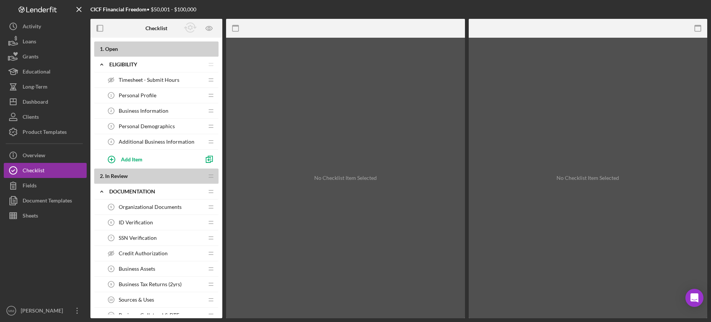
click at [171, 128] on span "Personal Demographics" at bounding box center [147, 126] width 56 height 6
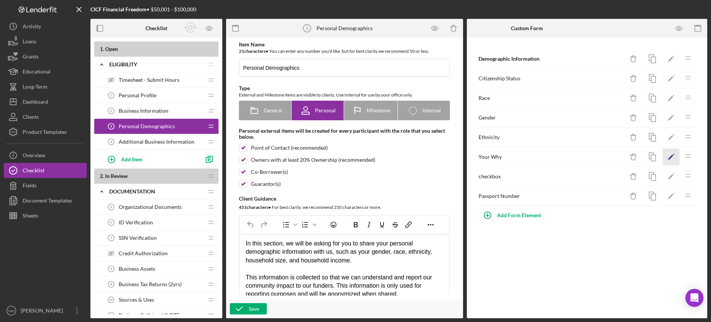
click at [674, 154] on icon "button" at bounding box center [674, 155] width 2 height 2
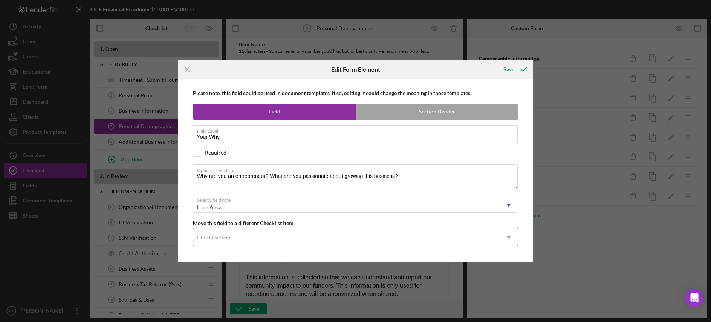
click at [509, 240] on icon "Icon/Dropdown Arrow" at bounding box center [509, 237] width 18 height 18
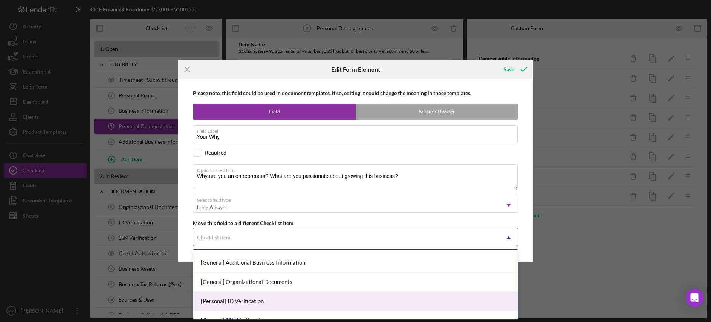
scroll to position [94, 0]
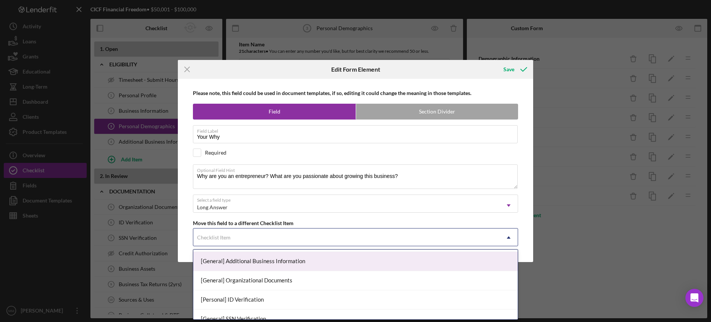
click at [388, 265] on div "[General] Additional Business Information" at bounding box center [355, 261] width 325 height 19
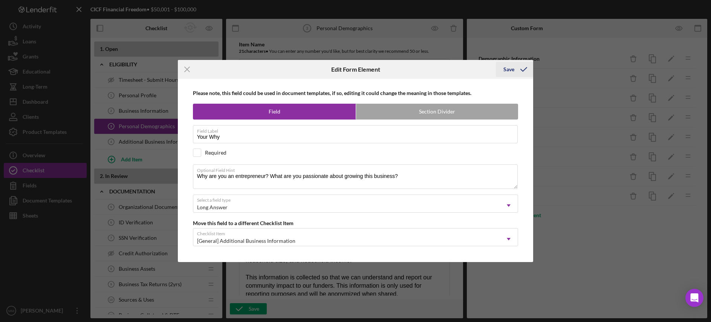
click at [519, 69] on icon "submit" at bounding box center [523, 69] width 19 height 19
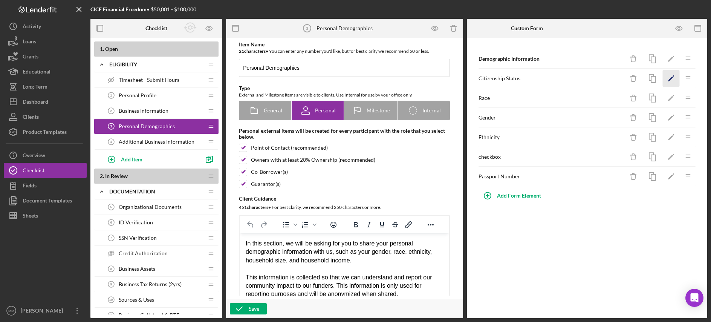
click at [666, 79] on icon "Icon/Edit" at bounding box center [671, 78] width 17 height 17
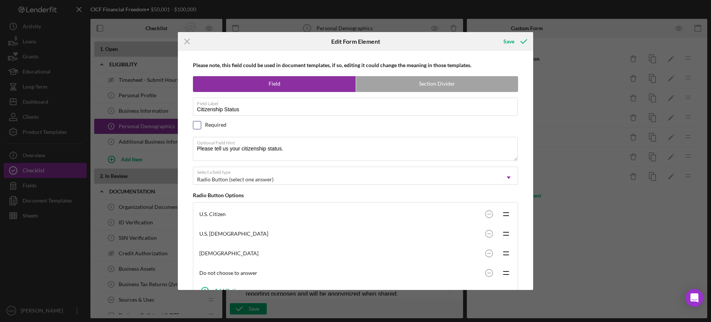
click at [197, 126] on input "checkbox" at bounding box center [197, 125] width 8 height 8
checkbox input "true"
click at [518, 43] on icon "submit" at bounding box center [523, 41] width 19 height 19
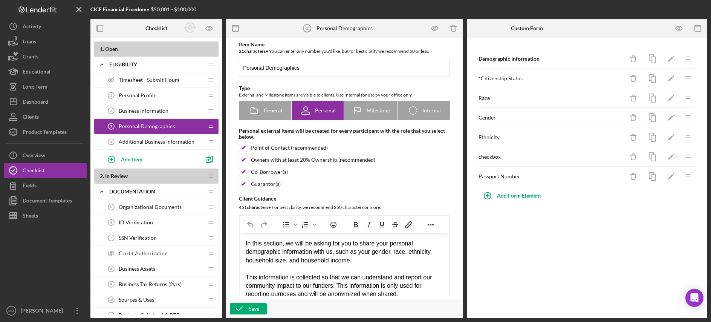
click at [504, 157] on div "checkbox" at bounding box center [552, 157] width 146 height 6
click at [632, 177] on icon "Icon/Delete" at bounding box center [633, 176] width 17 height 17
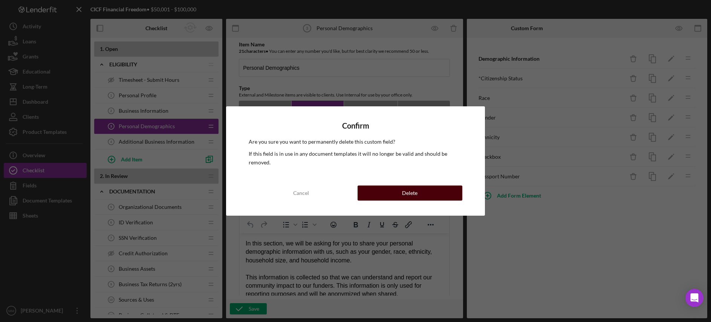
click at [395, 191] on button "Delete" at bounding box center [410, 192] width 105 height 15
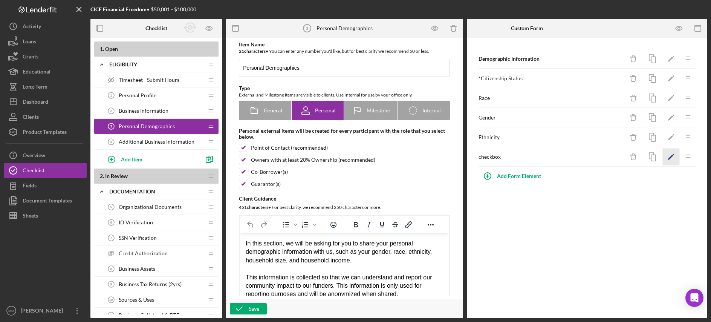
click at [671, 157] on polygon "button" at bounding box center [670, 157] width 5 height 5
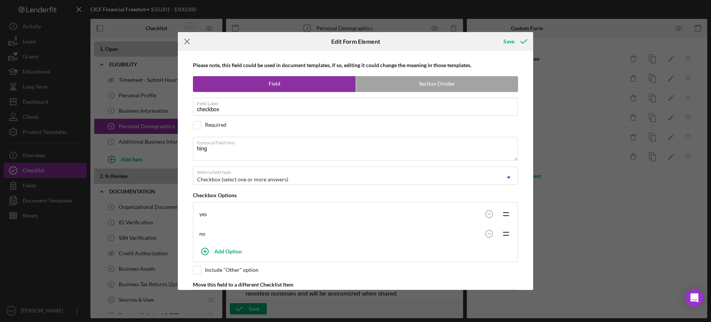
click at [187, 41] on line at bounding box center [187, 41] width 5 height 5
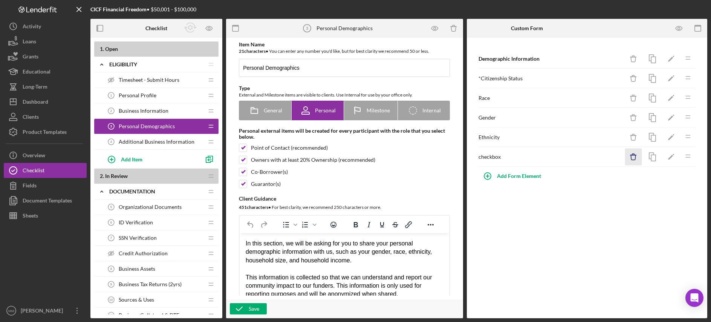
click at [635, 157] on icon "button" at bounding box center [633, 157] width 5 height 5
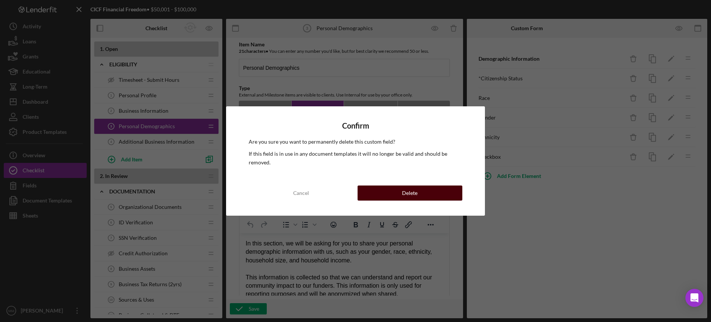
click at [434, 190] on button "Delete" at bounding box center [410, 192] width 105 height 15
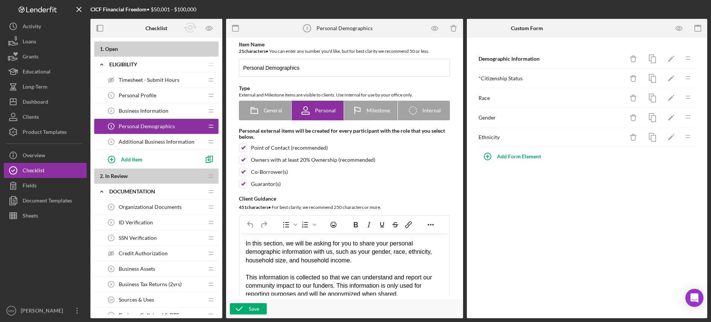
click at [178, 141] on span "Additional Business Information" at bounding box center [157, 142] width 76 height 6
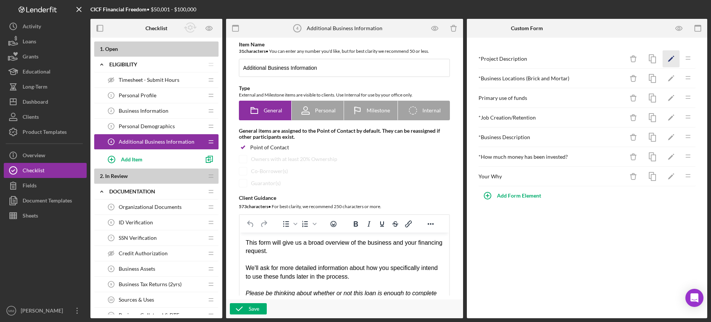
click at [671, 61] on icon "Icon/Edit" at bounding box center [671, 58] width 17 height 17
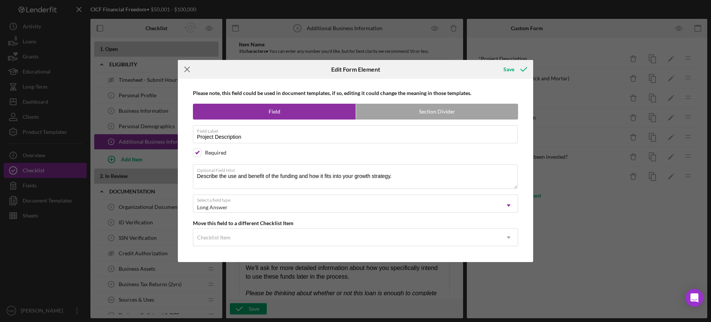
click at [189, 69] on icon "Icon/Menu Close" at bounding box center [187, 69] width 19 height 19
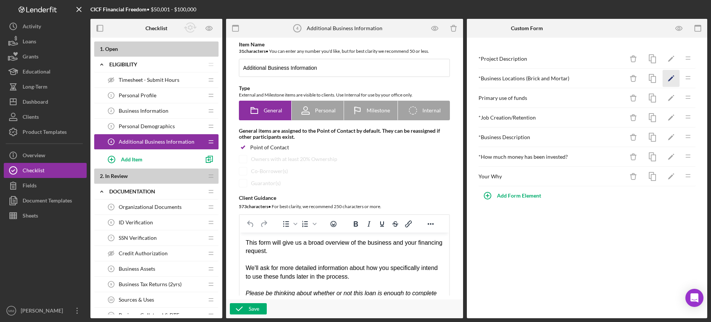
click at [668, 80] on icon "Icon/Edit" at bounding box center [671, 78] width 17 height 17
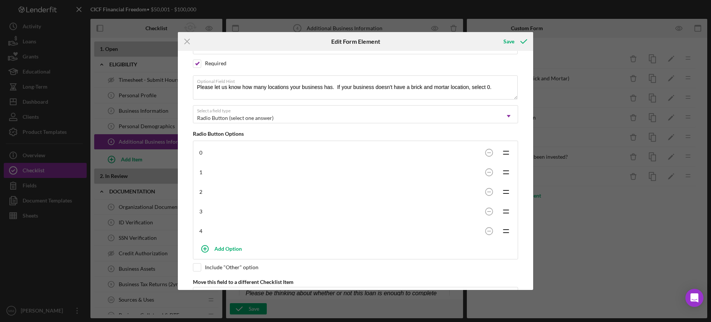
scroll to position [92, 0]
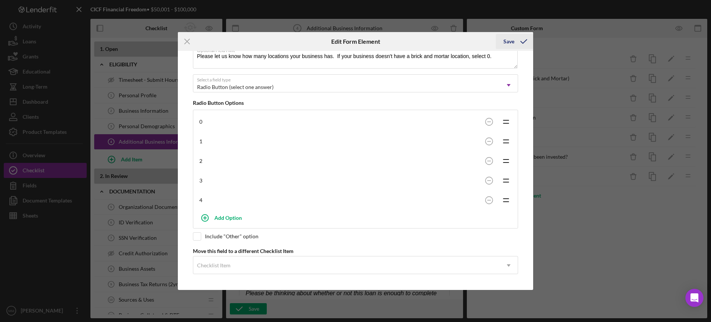
click at [523, 40] on icon "submit" at bounding box center [523, 41] width 19 height 19
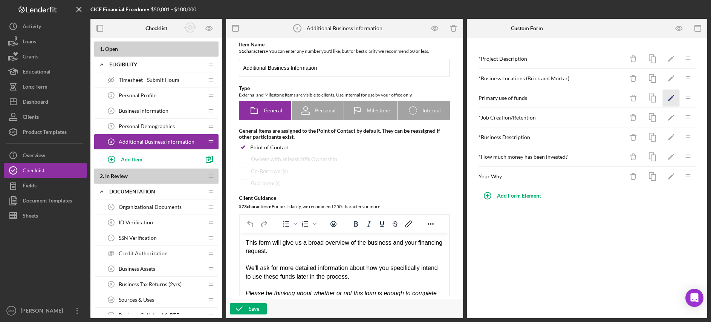
click at [668, 99] on icon "Icon/Edit" at bounding box center [671, 98] width 17 height 17
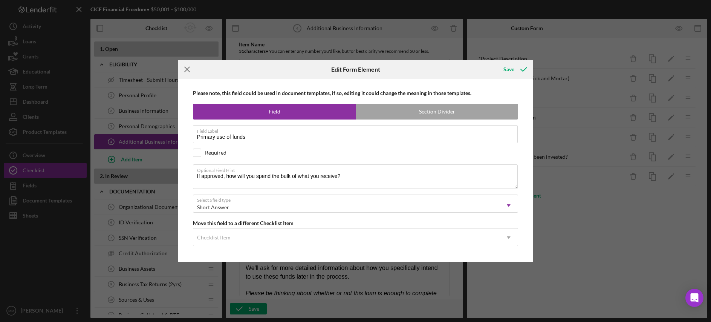
click at [187, 70] on icon "Icon/Menu Close" at bounding box center [187, 69] width 19 height 19
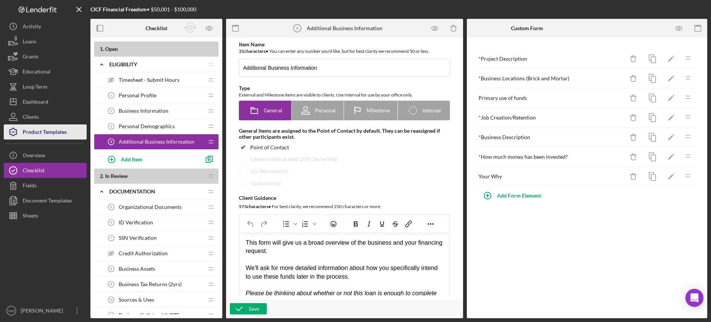
click at [41, 130] on div "Product Templates" at bounding box center [45, 132] width 44 height 17
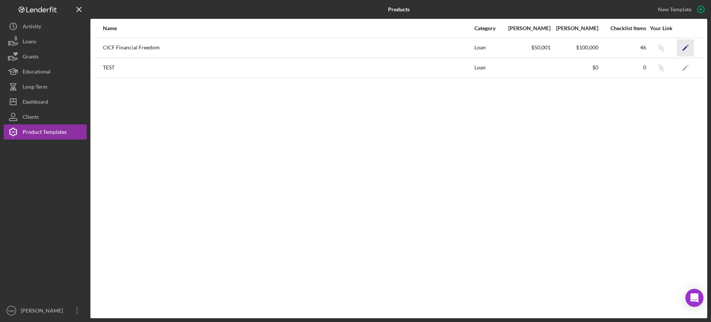
click at [688, 48] on icon "Icon/Edit" at bounding box center [685, 47] width 17 height 17
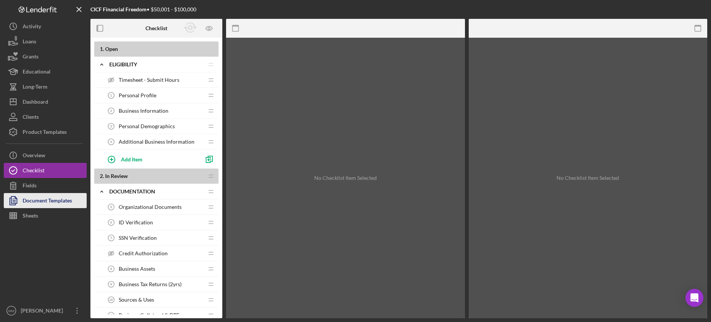
click at [38, 200] on div "Document Templates" at bounding box center [47, 201] width 49 height 17
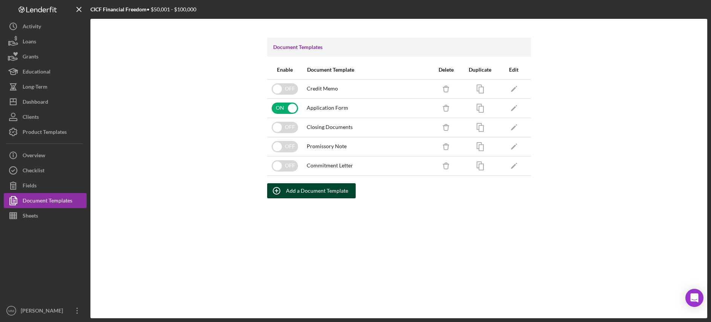
click at [286, 193] on button "Add a Document Template" at bounding box center [311, 190] width 89 height 15
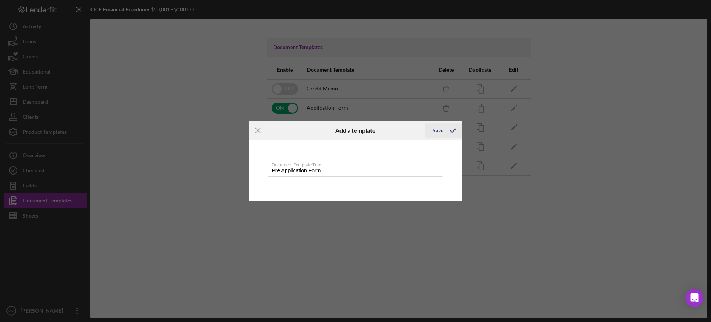
type input "Pre Application Form"
click at [451, 131] on icon "submit" at bounding box center [452, 130] width 19 height 19
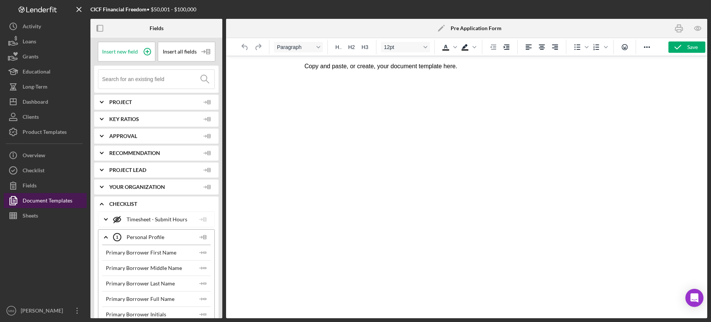
click at [36, 200] on div "Document Templates" at bounding box center [48, 201] width 50 height 17
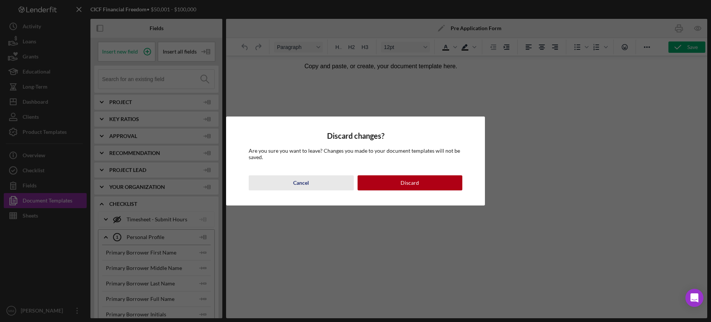
click at [298, 181] on div "Cancel" at bounding box center [301, 182] width 16 height 15
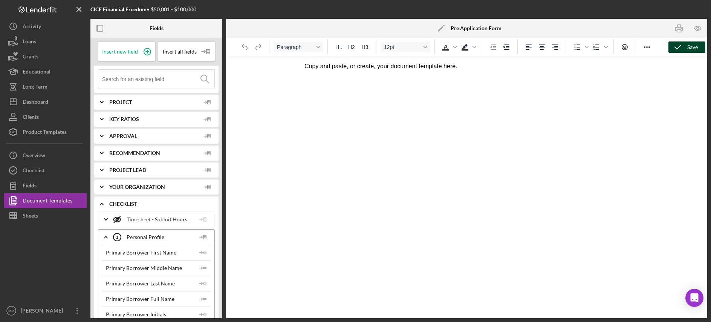
click at [694, 49] on div "Save" at bounding box center [692, 46] width 11 height 11
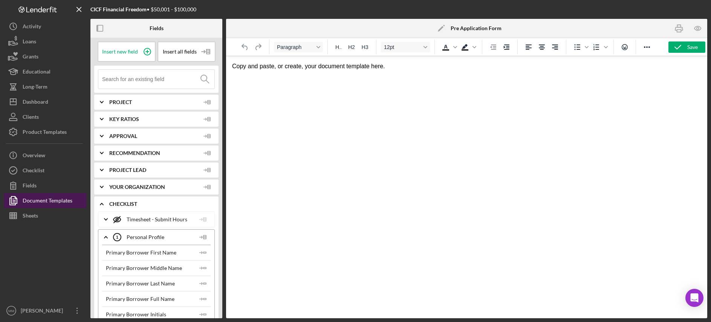
click at [53, 201] on div "Document Templates" at bounding box center [48, 201] width 50 height 17
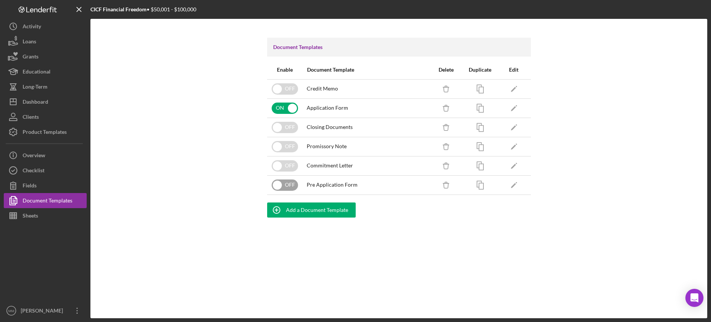
click at [281, 184] on input "checkbox" at bounding box center [285, 184] width 26 height 11
click at [291, 187] on input "checkbox" at bounding box center [285, 184] width 26 height 11
checkbox input "false"
click at [505, 190] on link "Icon/Edit" at bounding box center [514, 185] width 19 height 19
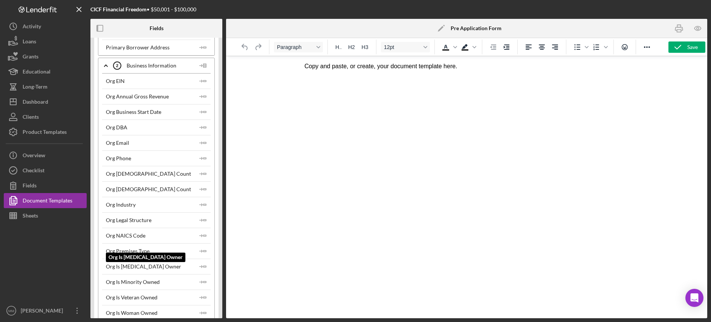
scroll to position [528, 0]
click at [693, 48] on div "Save" at bounding box center [692, 46] width 11 height 11
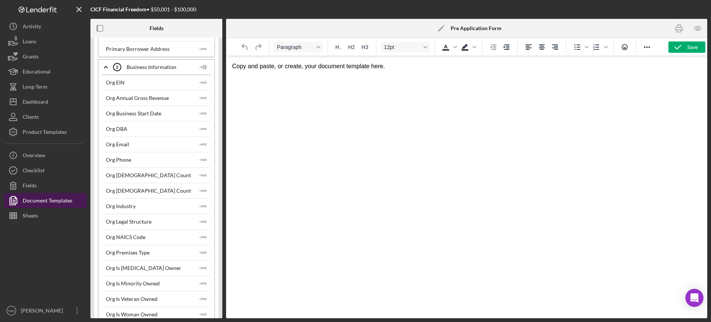
click at [46, 200] on div "Document Templates" at bounding box center [48, 201] width 50 height 17
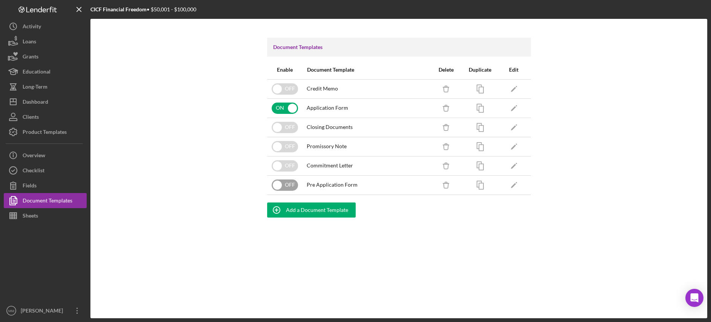
click at [277, 184] on input "checkbox" at bounding box center [285, 184] width 26 height 11
checkbox input "true"
click at [510, 188] on icon "Icon/Edit" at bounding box center [513, 184] width 17 height 17
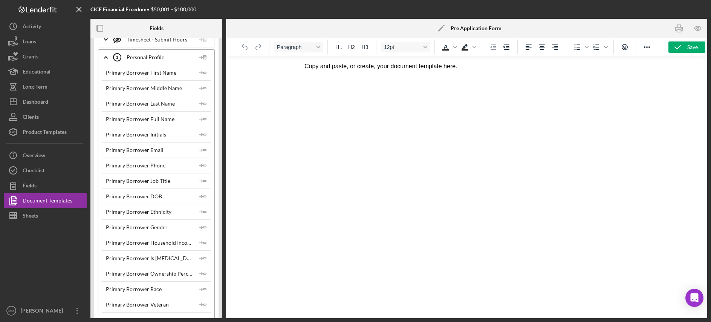
scroll to position [181, 0]
click at [70, 200] on div "Document Templates" at bounding box center [48, 201] width 50 height 17
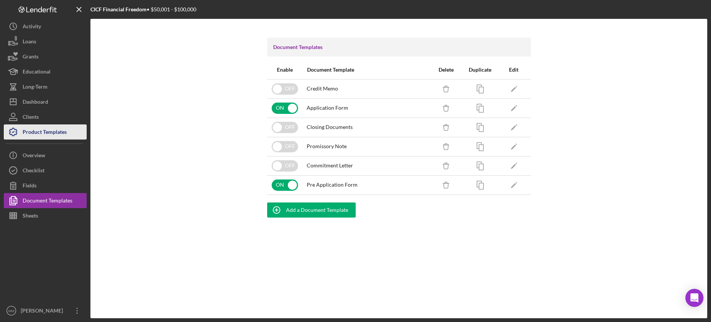
click at [64, 130] on div "Product Templates" at bounding box center [45, 132] width 44 height 17
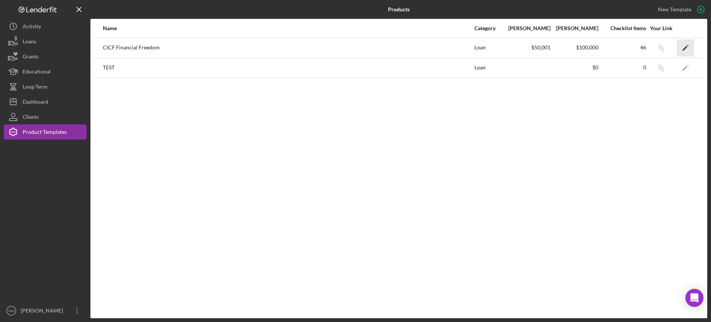
click at [686, 44] on icon "Icon/Edit" at bounding box center [685, 47] width 17 height 17
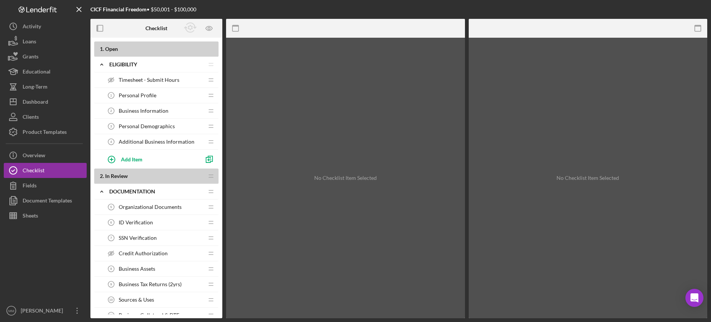
click at [137, 141] on span "Additional Business Information" at bounding box center [157, 142] width 76 height 6
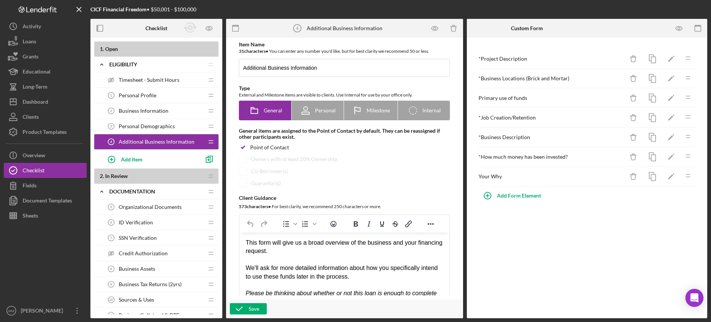
click at [499, 116] on div "* Job Creation/Retention" at bounding box center [552, 118] width 146 height 6
click at [668, 118] on icon "Icon/Edit" at bounding box center [671, 117] width 17 height 17
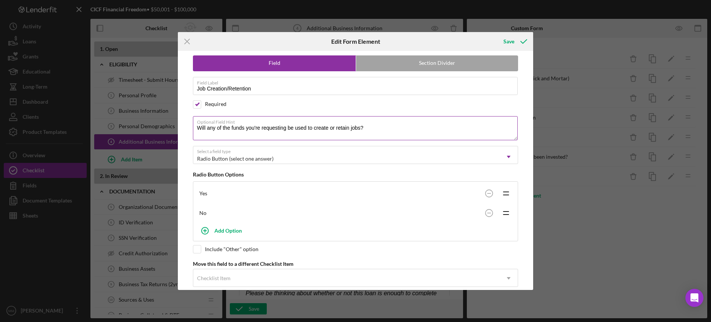
scroll to position [34, 0]
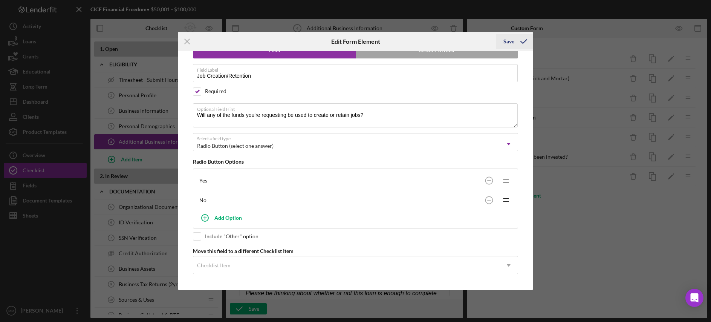
click at [522, 40] on icon "submit" at bounding box center [523, 41] width 19 height 19
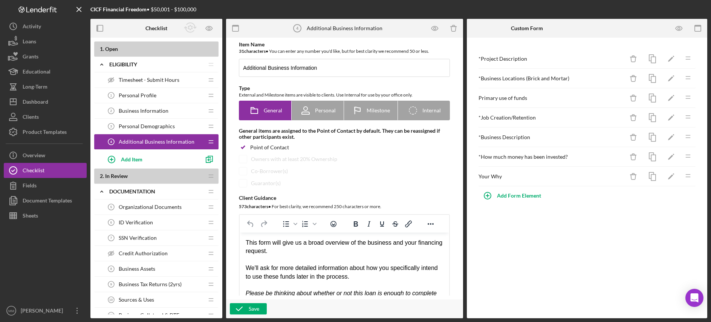
click at [522, 139] on div "* Business Description" at bounding box center [552, 137] width 146 height 6
click at [671, 139] on icon "Icon/Edit" at bounding box center [671, 137] width 17 height 17
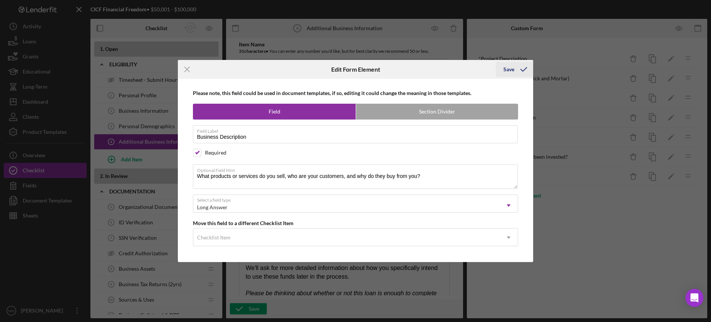
click at [519, 72] on icon "submit" at bounding box center [523, 69] width 19 height 19
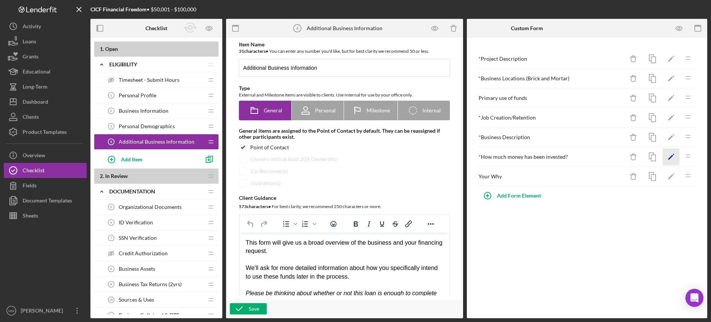
click at [667, 158] on icon "Icon/Edit" at bounding box center [671, 156] width 17 height 17
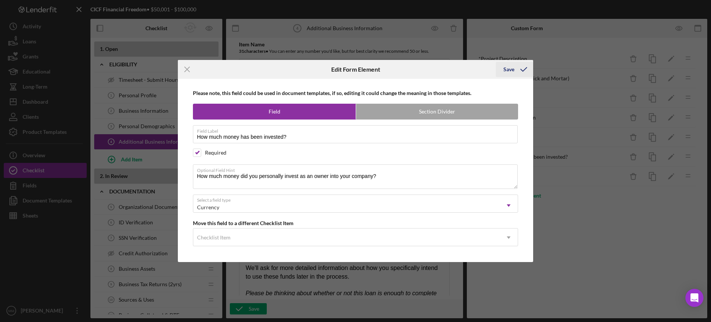
click at [524, 72] on icon "submit" at bounding box center [523, 69] width 19 height 19
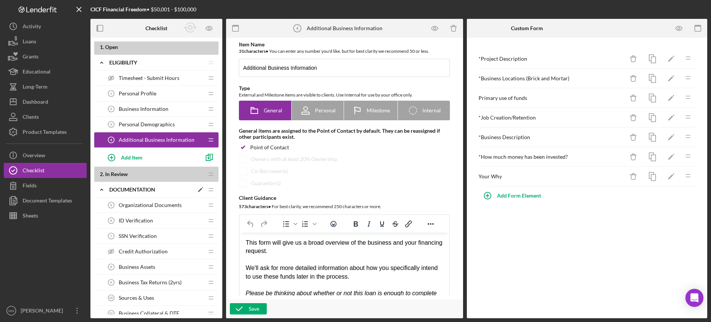
scroll to position [6, 0]
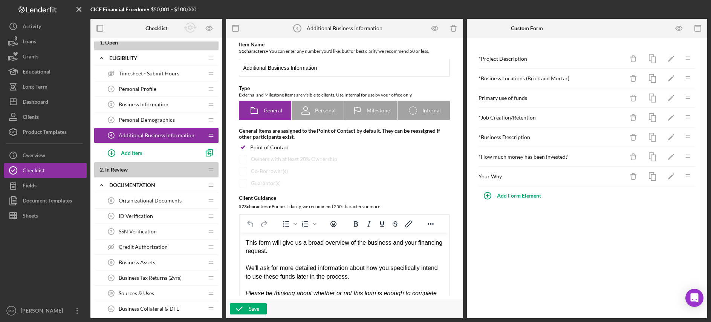
click at [153, 198] on span "Organizational Documents" at bounding box center [150, 200] width 63 height 6
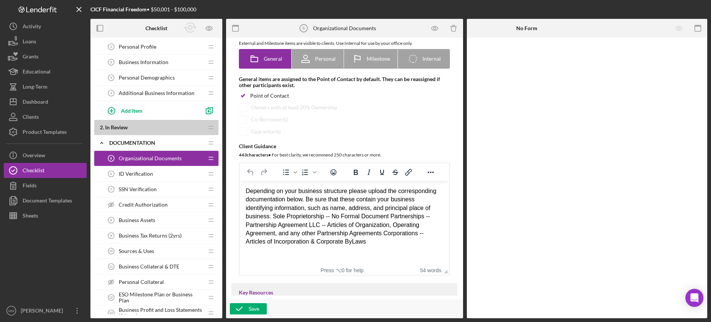
scroll to position [55, 0]
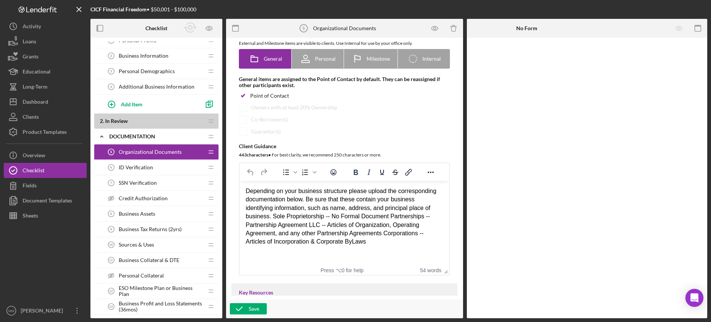
click at [167, 169] on div "ID Verification 6 ID Verification" at bounding box center [154, 167] width 100 height 15
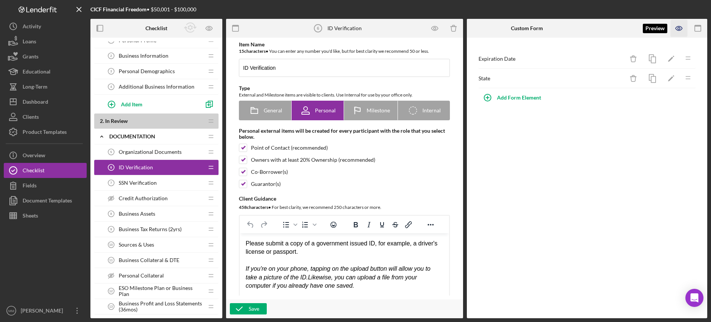
click at [681, 28] on icon "button" at bounding box center [679, 28] width 17 height 17
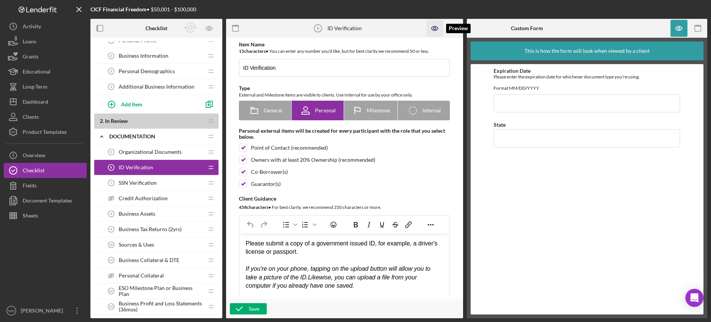
click at [436, 27] on icon "button" at bounding box center [434, 28] width 6 height 4
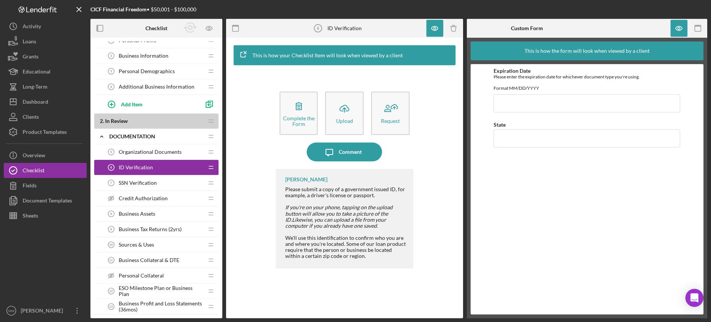
click at [148, 184] on span "SSN Verification" at bounding box center [138, 183] width 38 height 6
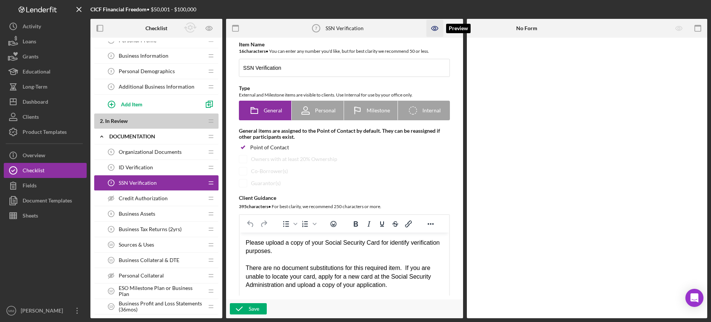
click at [434, 31] on icon "button" at bounding box center [434, 28] width 17 height 17
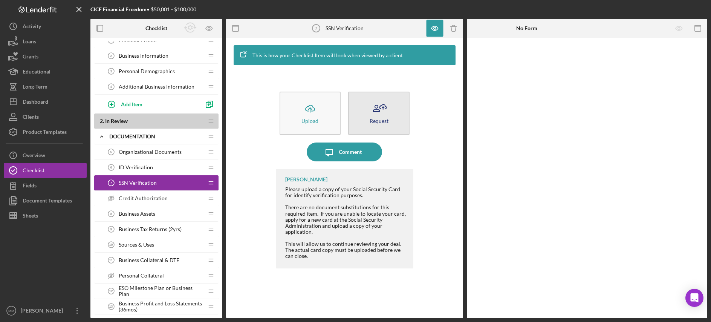
click at [377, 121] on div "Request" at bounding box center [379, 121] width 19 height 6
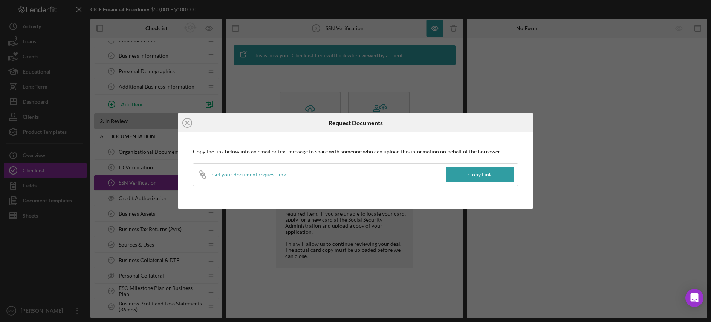
click at [187, 124] on icon "Icon/Close" at bounding box center [187, 122] width 19 height 19
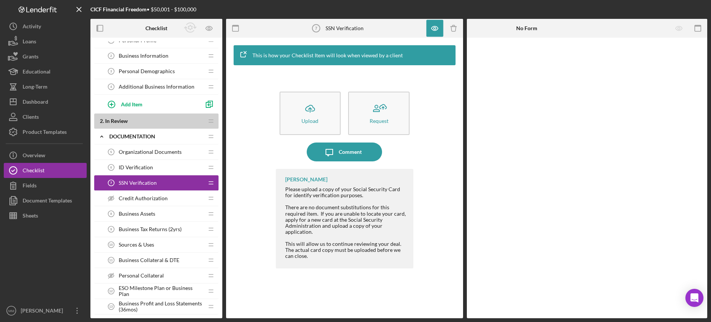
click at [152, 200] on span "Credit Authorization" at bounding box center [143, 198] width 49 height 6
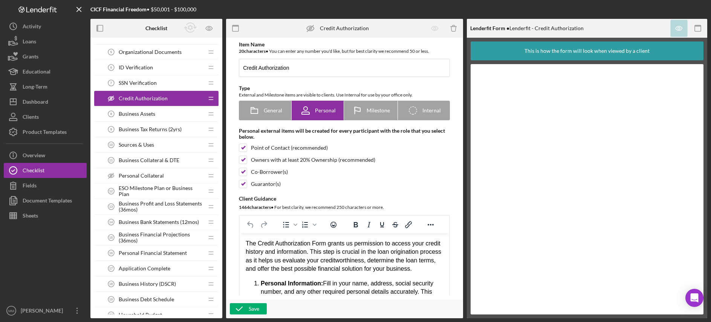
scroll to position [156, 0]
click at [144, 113] on span "Business Assets" at bounding box center [137, 113] width 37 height 6
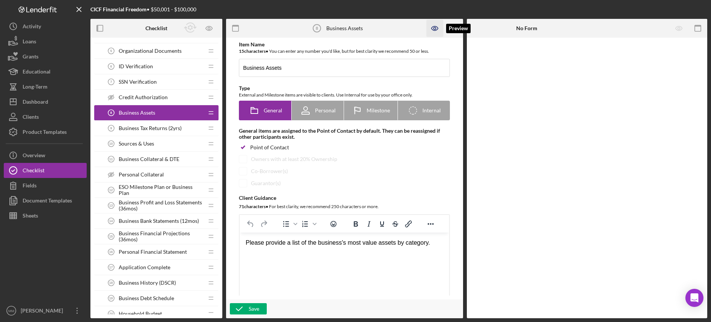
click at [434, 27] on icon "button" at bounding box center [434, 28] width 17 height 17
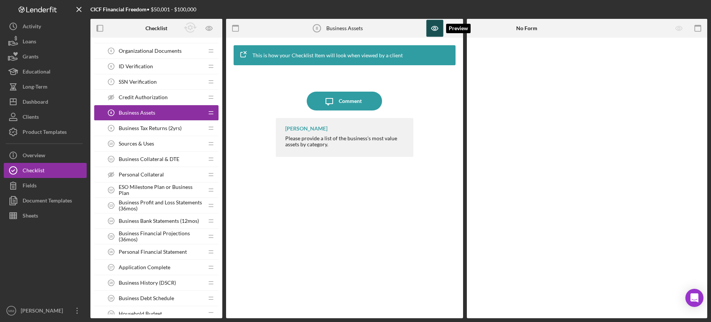
click at [432, 31] on icon "button" at bounding box center [434, 28] width 17 height 17
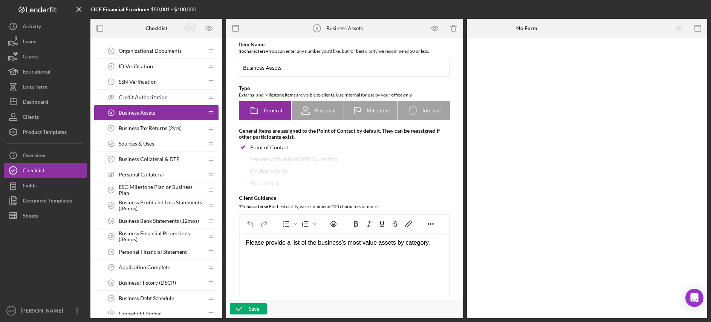
click at [153, 129] on span "Business Tax Returns (2yrs)" at bounding box center [150, 128] width 63 height 6
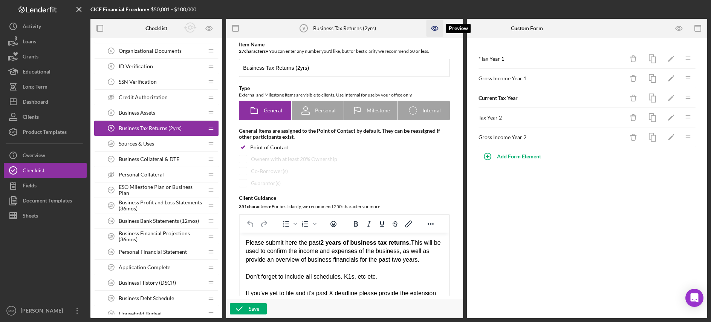
click at [434, 27] on icon "button" at bounding box center [434, 28] width 2 height 2
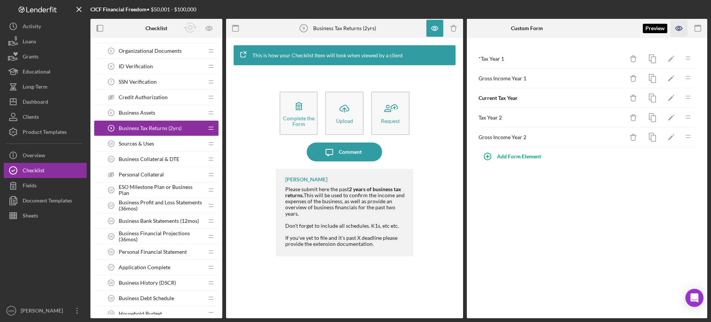
click at [682, 27] on icon "button" at bounding box center [679, 28] width 17 height 17
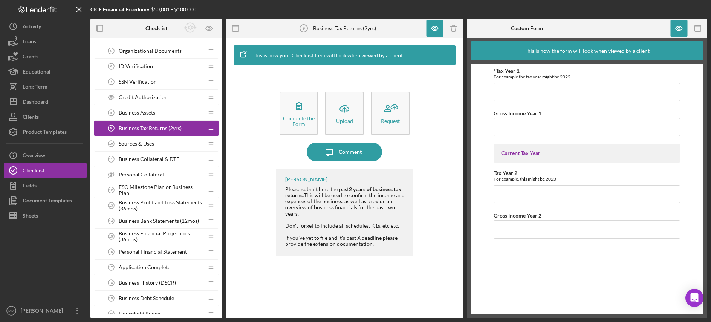
click at [154, 140] on div "Sources & Uses 10 Sources & Uses" at bounding box center [154, 143] width 100 height 15
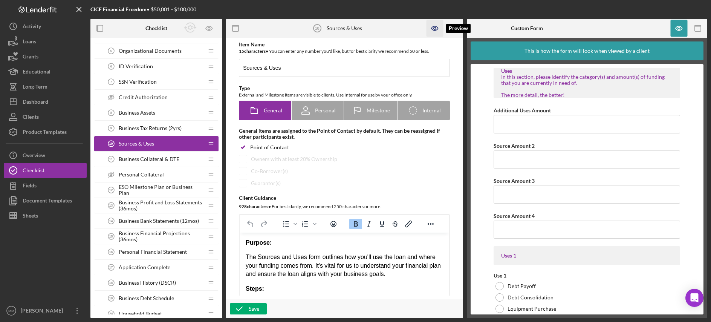
click at [434, 31] on icon "button" at bounding box center [434, 28] width 17 height 17
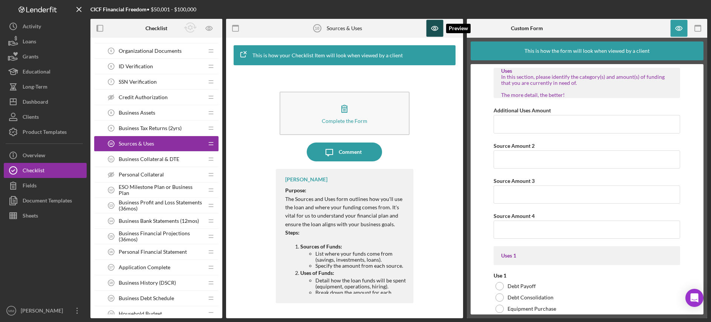
click at [434, 30] on icon "button" at bounding box center [434, 28] width 6 height 4
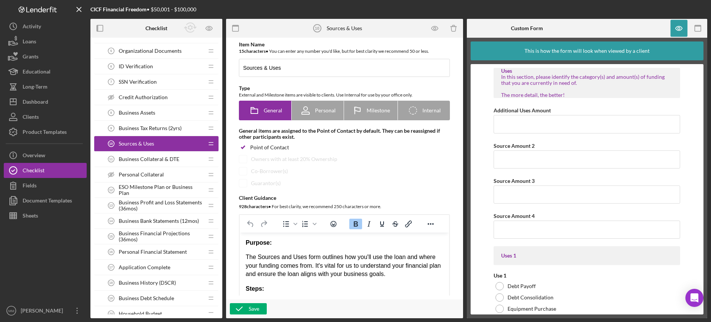
click at [143, 159] on span "Business Collateral & DTE" at bounding box center [149, 159] width 61 height 6
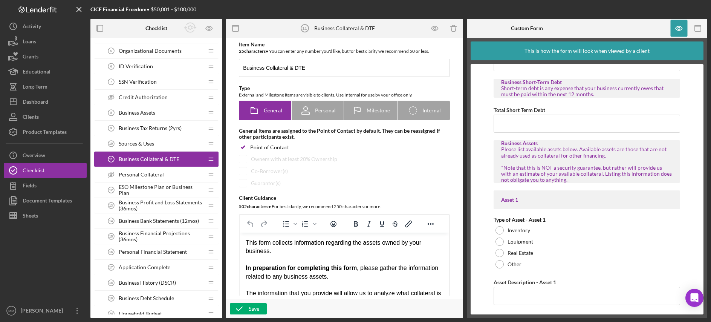
scroll to position [98, 0]
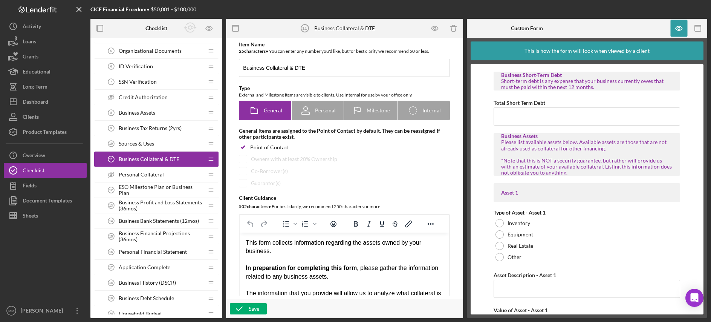
click at [161, 174] on span "Personal Collateral" at bounding box center [141, 174] width 45 height 6
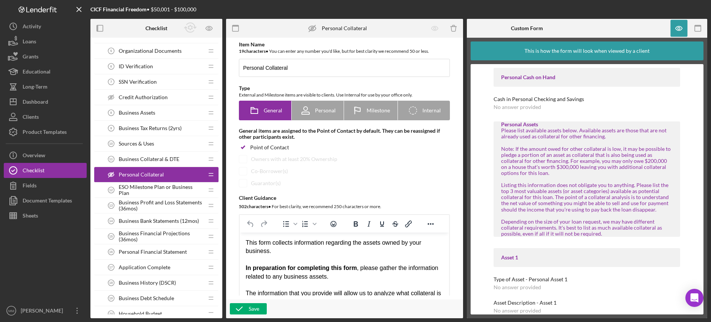
click at [163, 191] on span "ESO Milestone Plan or Business Plan" at bounding box center [161, 190] width 85 height 12
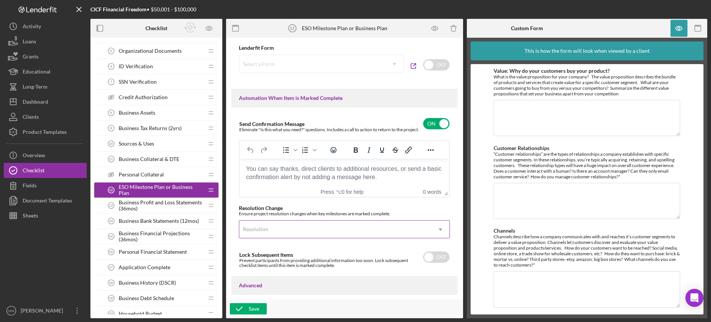
scroll to position [472, 0]
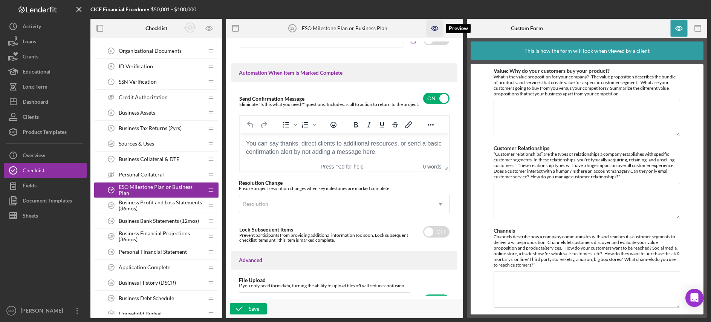
click at [430, 27] on icon "button" at bounding box center [434, 28] width 17 height 17
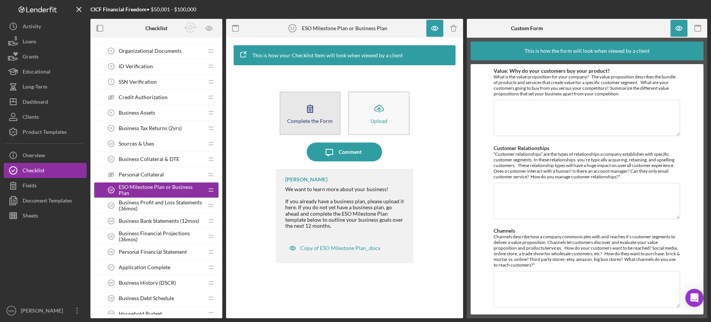
click at [331, 111] on button "Complete the Form Form" at bounding box center [310, 113] width 61 height 43
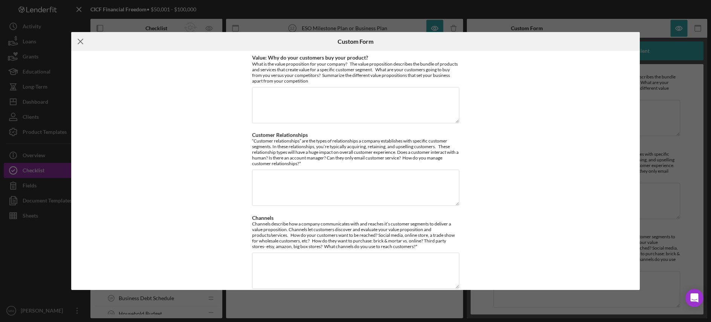
click at [80, 40] on icon "Icon/Menu Close" at bounding box center [80, 41] width 19 height 19
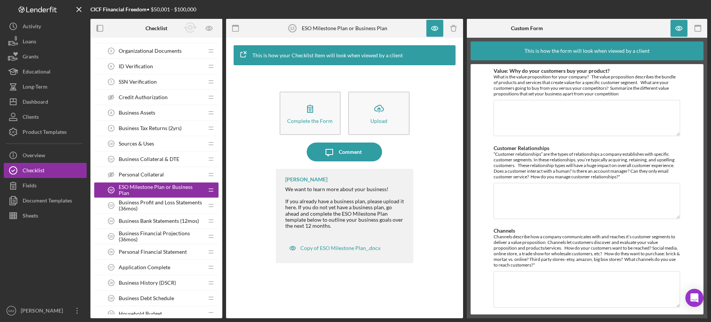
click at [158, 205] on span "Business Profit and Loss Statements (36mos)" at bounding box center [161, 205] width 85 height 12
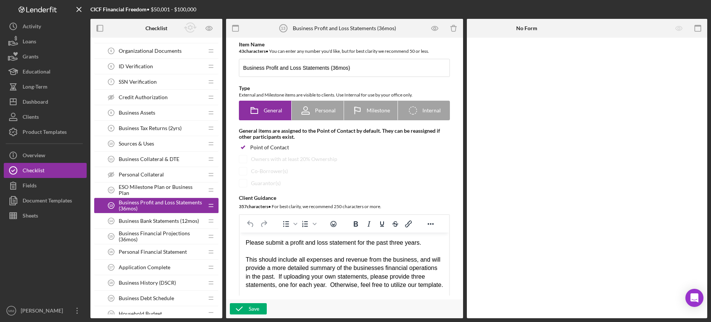
click at [163, 186] on div "ESO Milestone Plan or Business Plan 12 ESO Milestone Plan or Business Plan" at bounding box center [154, 189] width 100 height 15
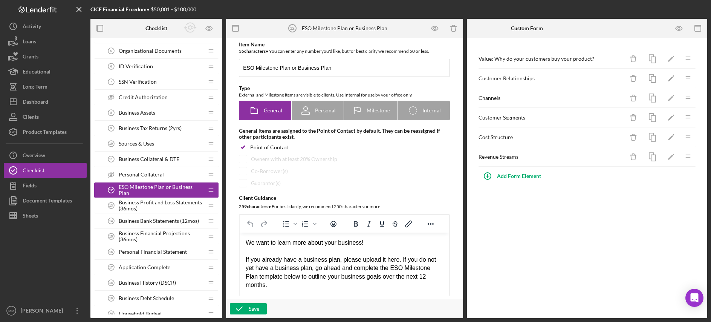
click at [163, 129] on span "Business Tax Returns (2yrs)" at bounding box center [150, 128] width 63 height 6
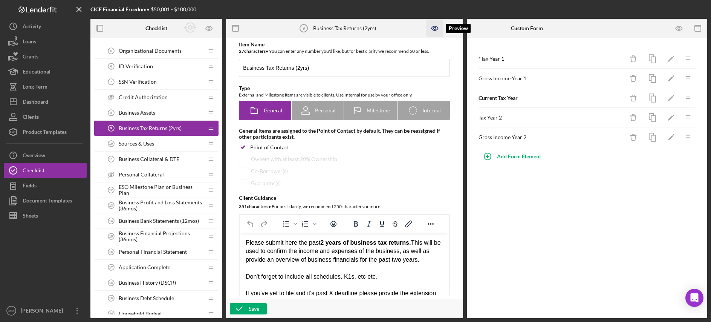
click at [437, 29] on icon "button" at bounding box center [434, 28] width 6 height 4
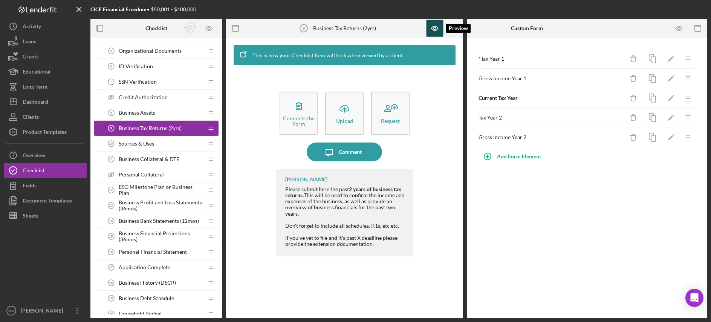
click at [431, 30] on icon "button" at bounding box center [434, 28] width 17 height 17
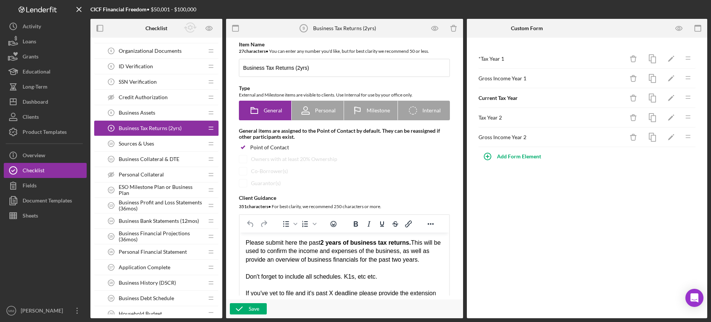
click at [154, 190] on span "ESO Milestone Plan or Business Plan" at bounding box center [161, 190] width 85 height 12
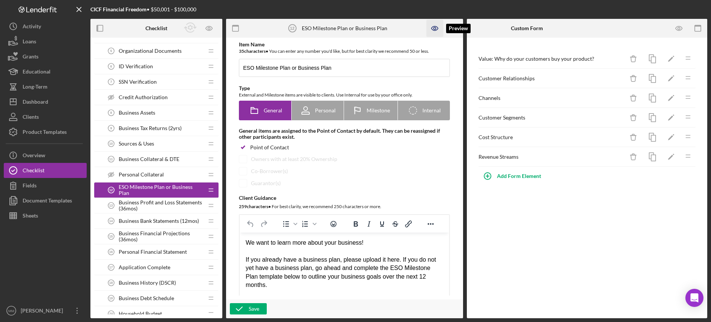
click at [433, 32] on icon "button" at bounding box center [434, 28] width 17 height 17
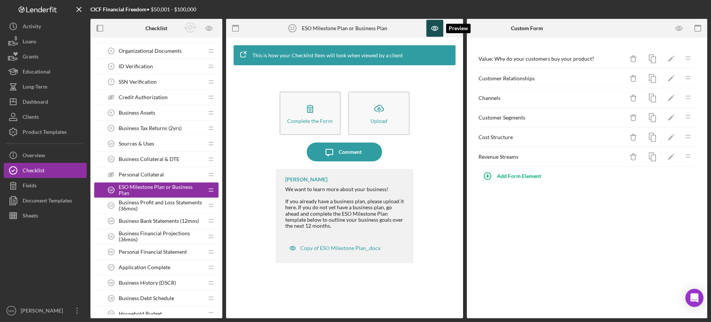
click at [435, 31] on icon "button" at bounding box center [434, 28] width 17 height 17
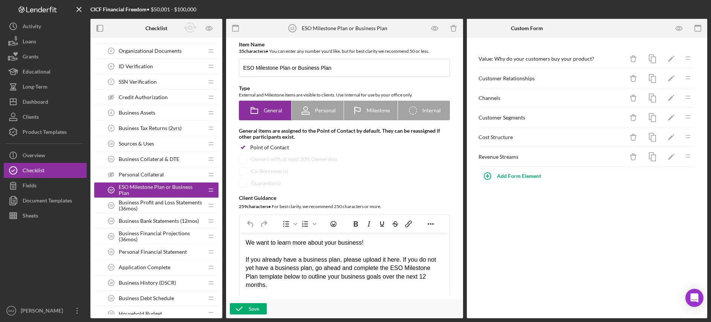
click at [170, 207] on span "Business Profit and Loss Statements (36mos)" at bounding box center [161, 205] width 85 height 12
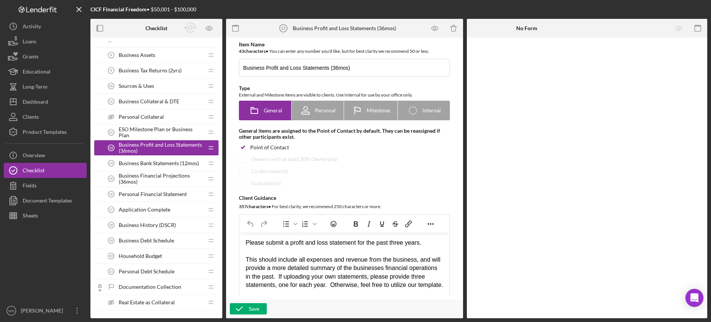
scroll to position [215, 0]
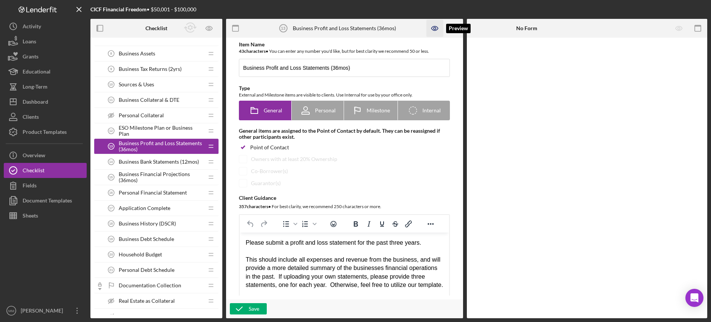
click at [437, 27] on icon "button" at bounding box center [434, 28] width 6 height 4
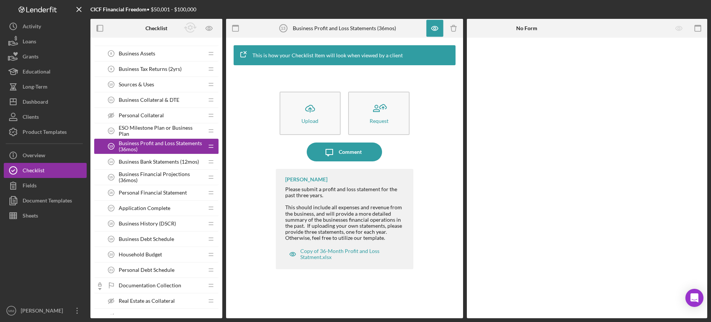
click at [171, 164] on span "Business Bank Statements (12mos)" at bounding box center [159, 162] width 80 height 6
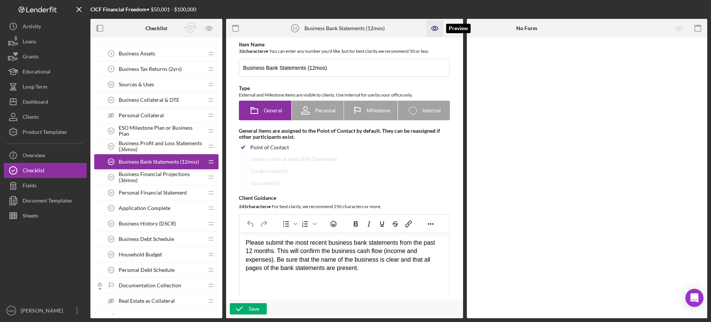
click at [436, 31] on icon "button" at bounding box center [434, 28] width 6 height 4
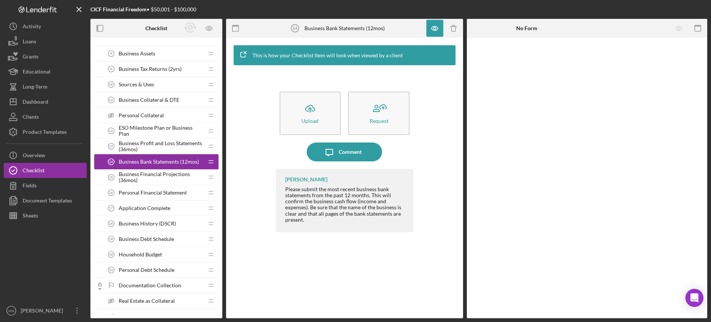
click at [165, 178] on span "Business Financial Projections (36mos)" at bounding box center [161, 177] width 85 height 12
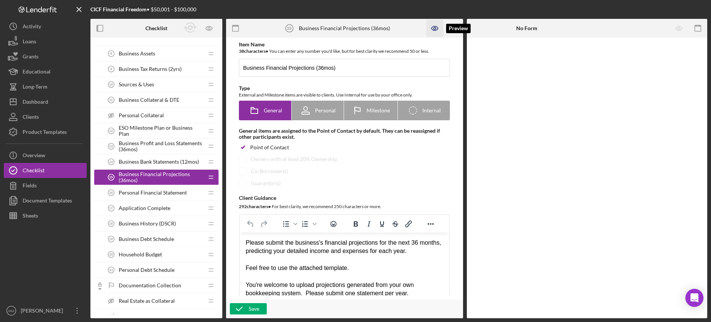
click at [438, 29] on icon "button" at bounding box center [434, 28] width 6 height 4
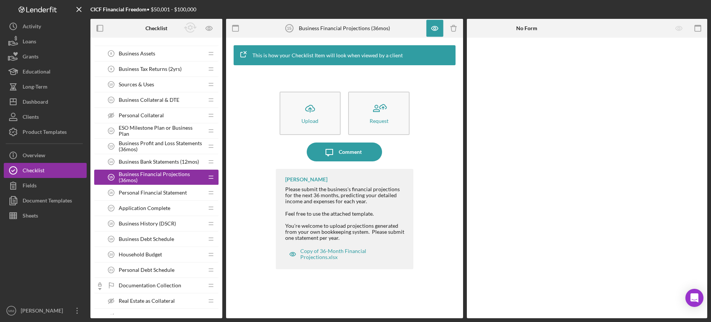
click at [171, 193] on span "Personal Financial Statement" at bounding box center [153, 193] width 68 height 6
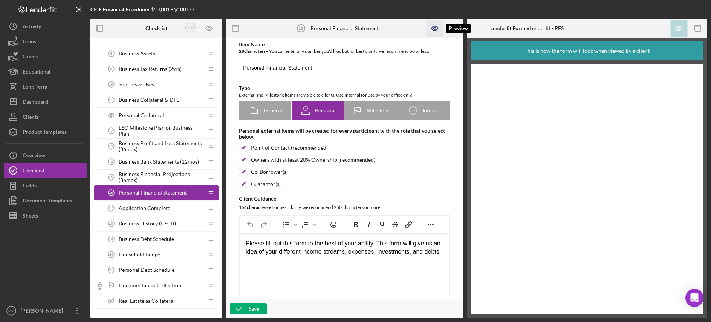
click at [431, 30] on icon "button" at bounding box center [434, 28] width 17 height 17
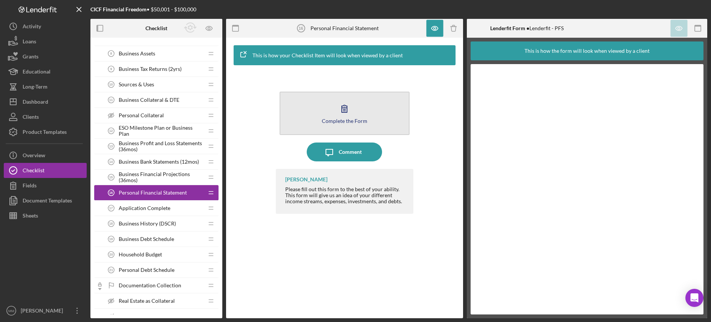
click at [360, 116] on button "Complete the Form Form" at bounding box center [345, 113] width 130 height 43
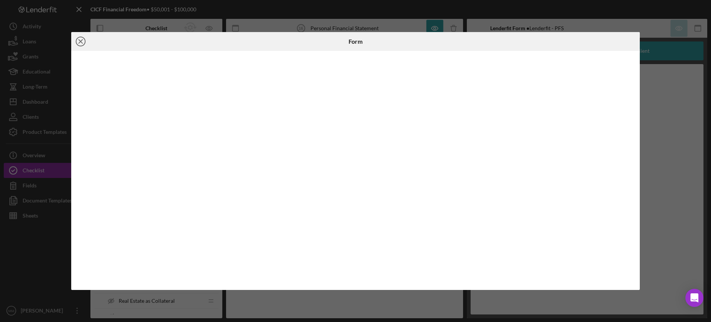
click at [83, 46] on circle at bounding box center [80, 41] width 9 height 9
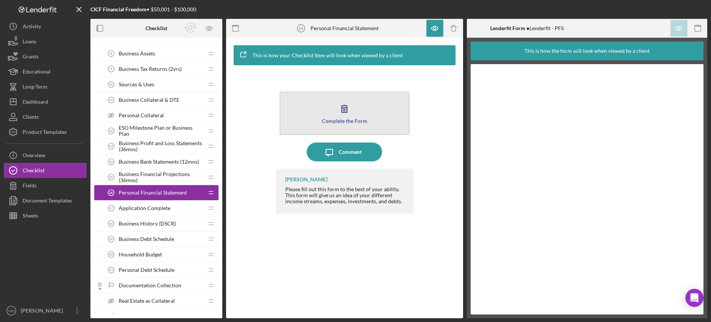
click at [362, 108] on button "Complete the Form Form" at bounding box center [345, 113] width 130 height 43
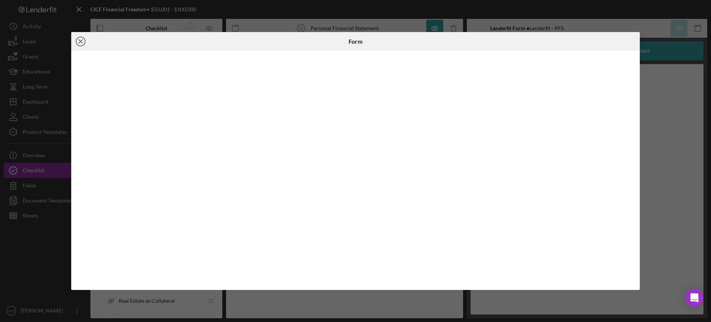
click at [80, 42] on line at bounding box center [81, 42] width 4 height 4
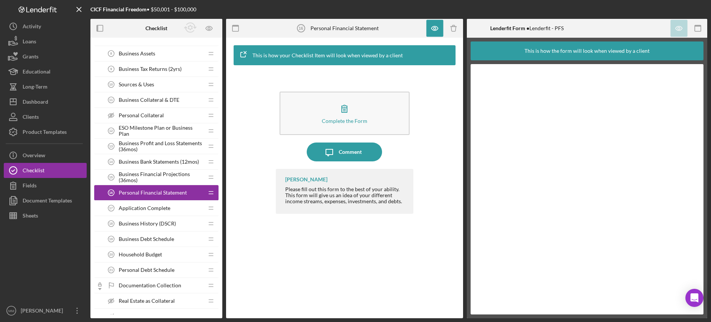
click at [151, 208] on span "Application Complete" at bounding box center [145, 208] width 52 height 6
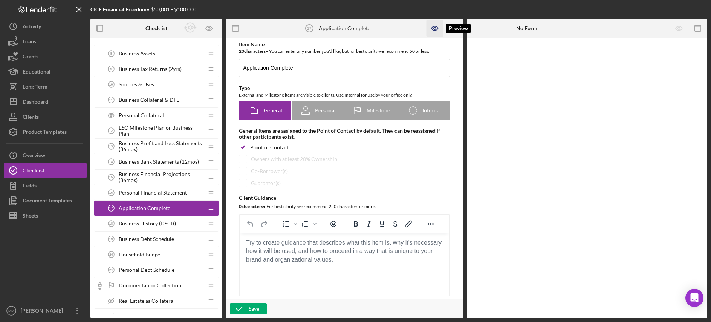
click at [437, 28] on icon "button" at bounding box center [434, 28] width 6 height 4
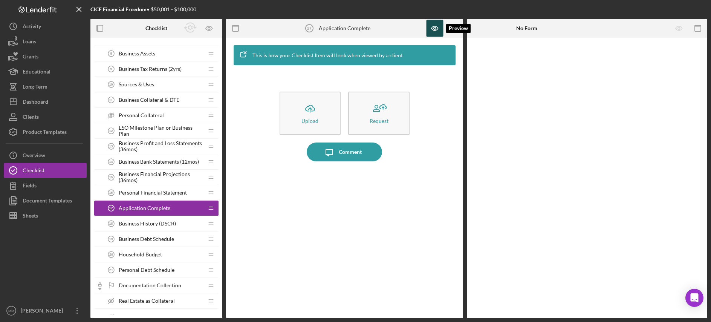
click at [431, 28] on icon "button" at bounding box center [434, 28] width 17 height 17
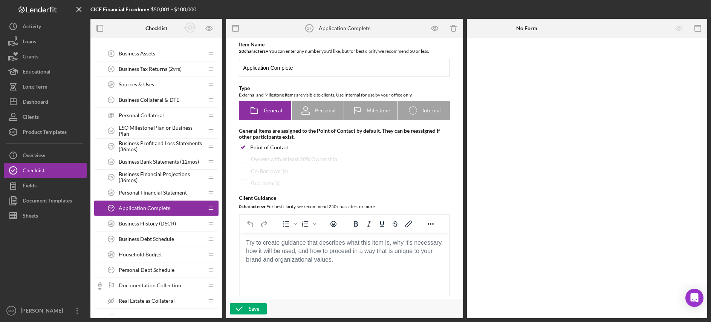
click at [153, 223] on span "Business History (DSCR)" at bounding box center [147, 223] width 57 height 6
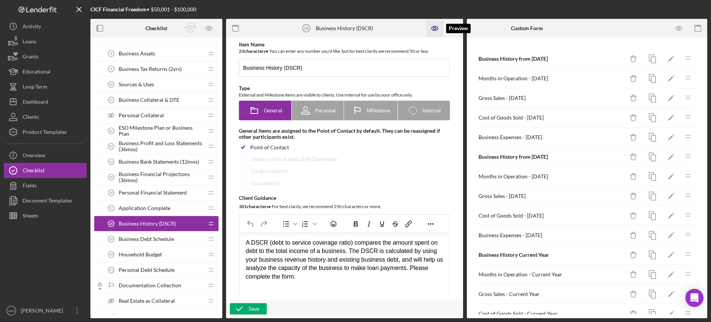
click at [435, 28] on icon "button" at bounding box center [434, 28] width 17 height 17
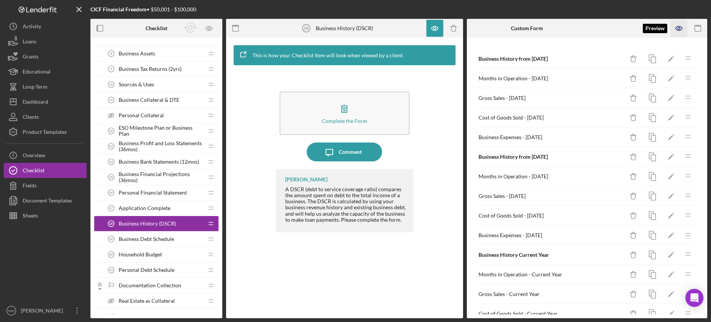
click at [682, 28] on icon "button" at bounding box center [679, 28] width 6 height 4
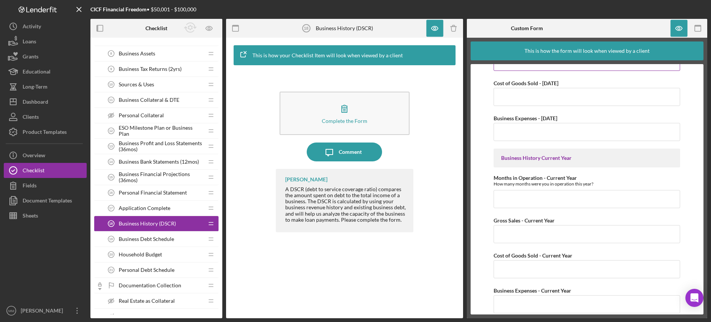
scroll to position [274, 0]
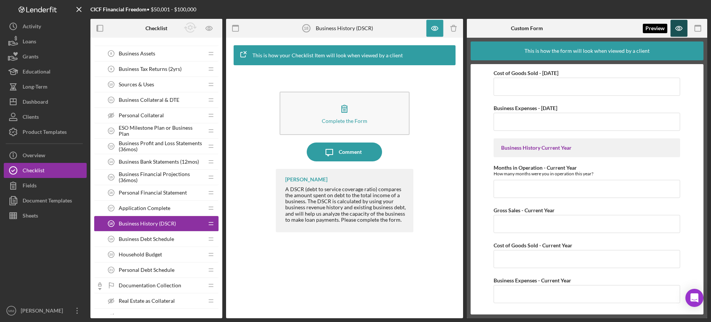
click at [679, 30] on icon "button" at bounding box center [679, 28] width 17 height 17
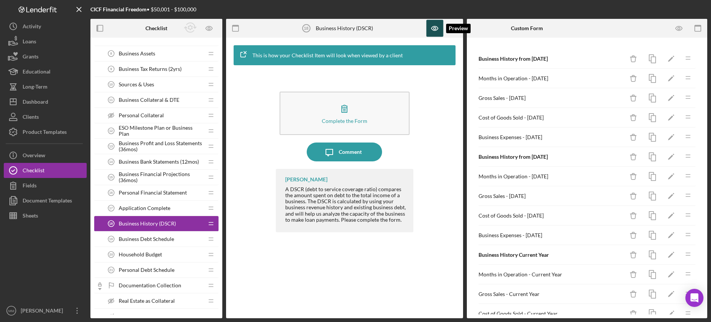
click at [433, 30] on icon "button" at bounding box center [434, 28] width 6 height 4
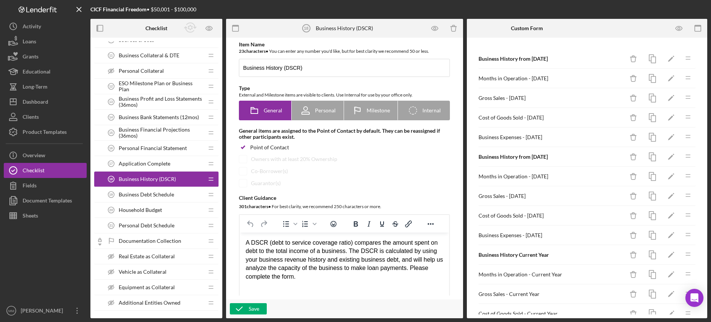
scroll to position [268, 0]
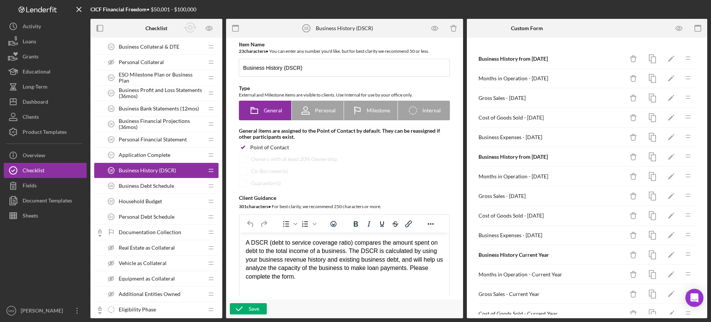
click at [179, 184] on div "Business Debt Schedule 19 Business Debt Schedule" at bounding box center [154, 185] width 100 height 15
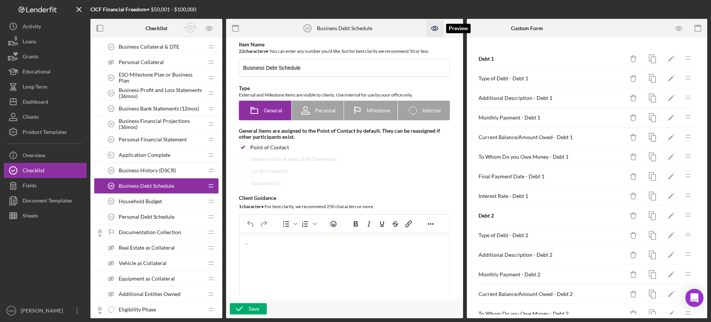
click at [433, 29] on icon "button" at bounding box center [434, 28] width 17 height 17
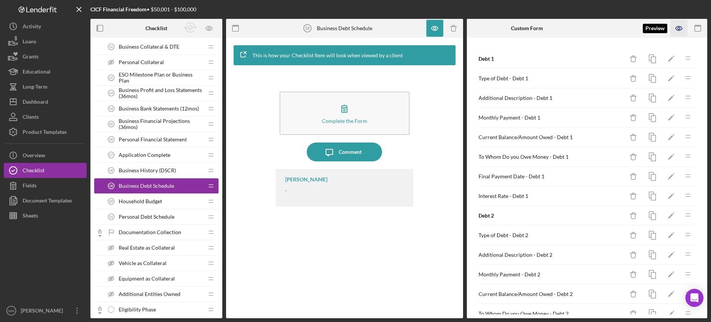
click at [678, 29] on icon "button" at bounding box center [679, 28] width 17 height 17
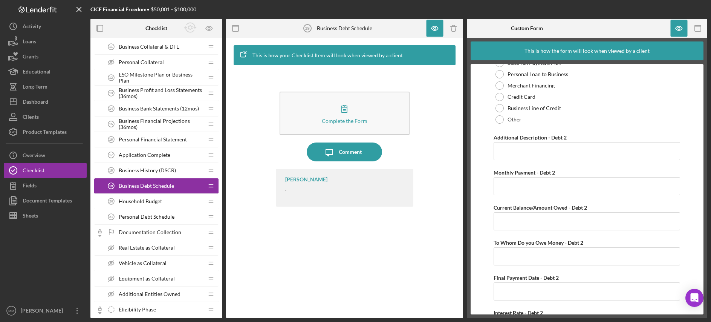
scroll to position [488, 0]
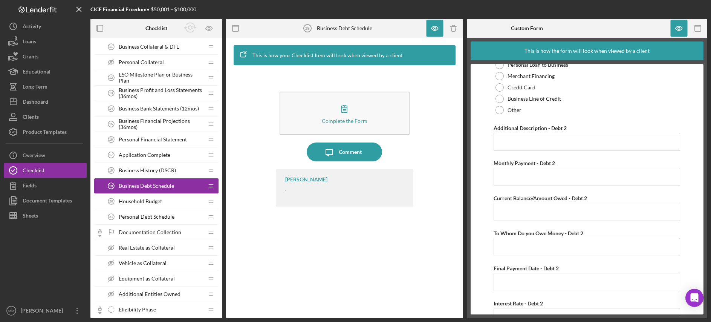
click at [147, 200] on span "Household Budget" at bounding box center [140, 201] width 43 height 6
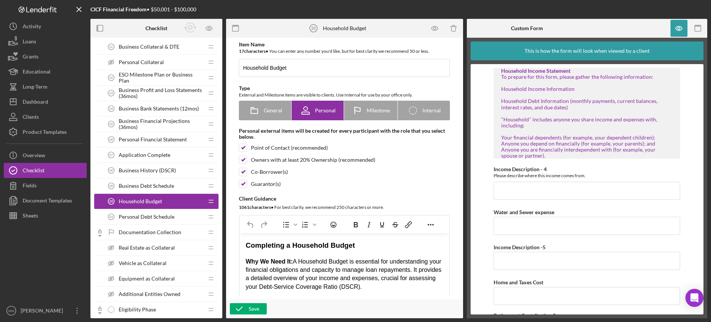
click at [167, 216] on span "Personal Debt Schedule" at bounding box center [147, 217] width 56 height 6
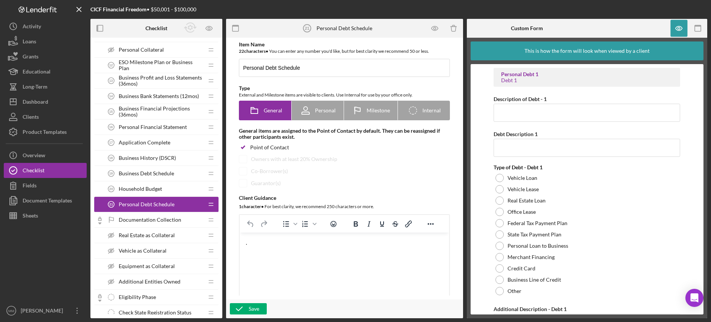
scroll to position [341, 0]
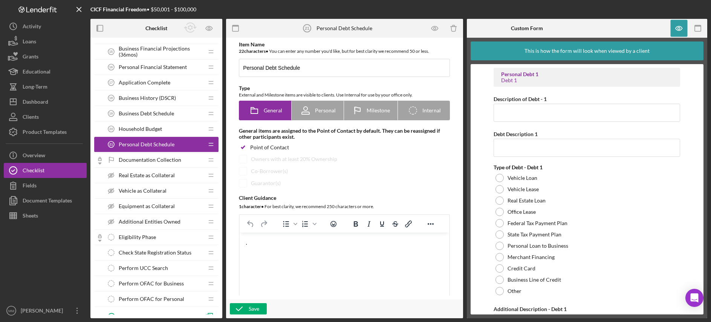
click at [167, 162] on span "Documentation Collection" at bounding box center [150, 160] width 63 height 6
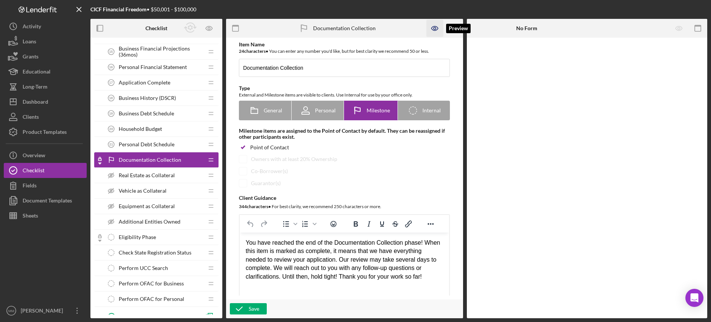
click at [434, 29] on icon "button" at bounding box center [434, 28] width 17 height 17
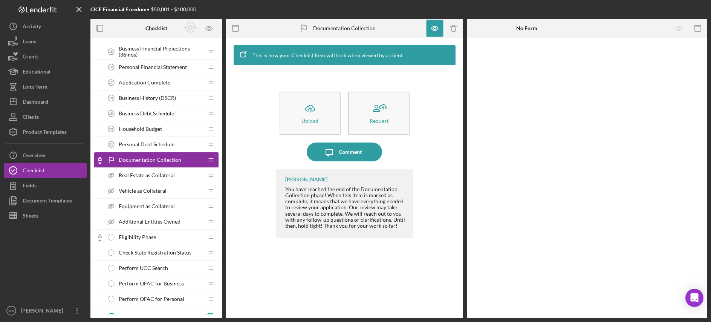
click at [167, 176] on span "Real Estate as Collateral" at bounding box center [147, 175] width 56 height 6
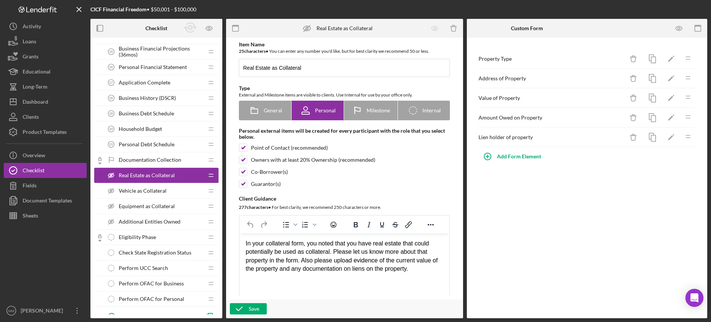
click at [169, 189] on div "Vehicle as Collateral Vehicle as Collateral" at bounding box center [154, 190] width 100 height 15
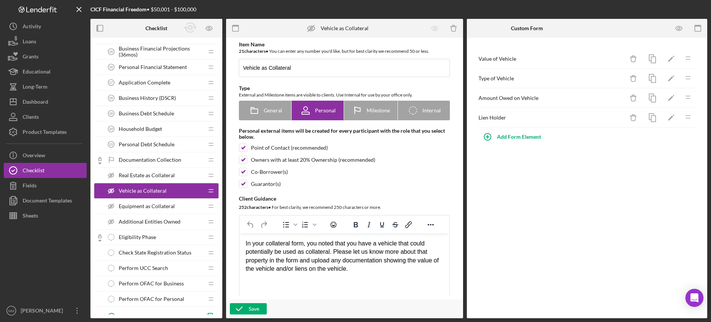
click at [170, 205] on span "Equipment as Collateral" at bounding box center [147, 206] width 56 height 6
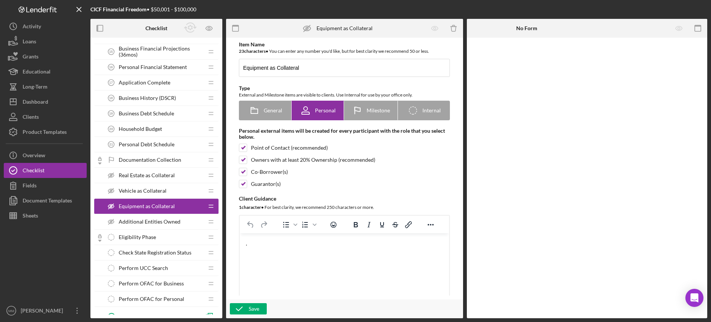
click at [171, 220] on span "Additional Entities Owned" at bounding box center [150, 222] width 62 height 6
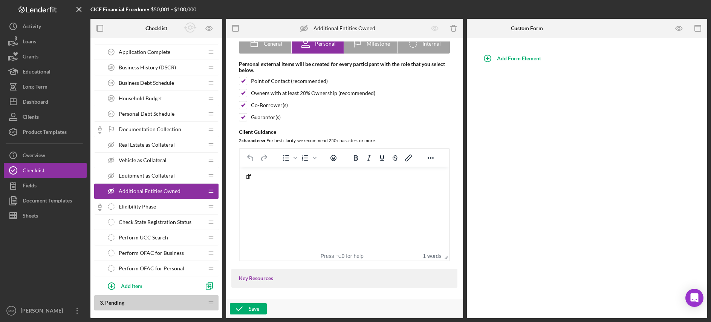
scroll to position [67, 0]
click at [169, 207] on div "Eligibility Phase Eligibility Phase" at bounding box center [154, 206] width 100 height 15
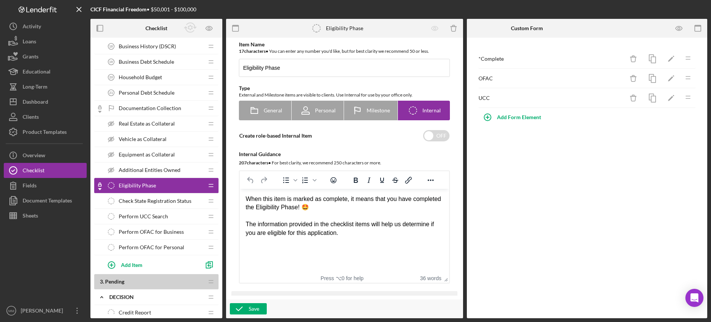
scroll to position [425, 0]
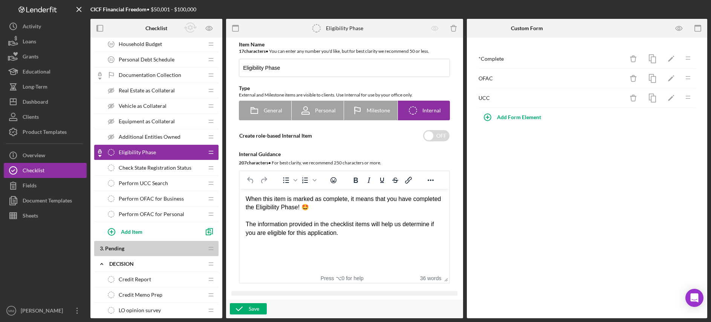
click at [168, 167] on span "Check State Registration Status" at bounding box center [155, 168] width 73 height 6
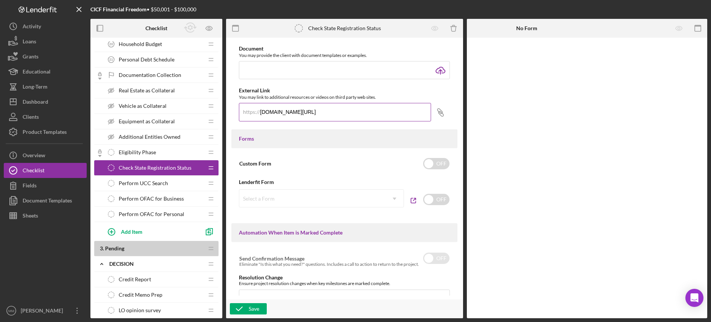
scroll to position [271, 0]
click at [439, 112] on icon at bounding box center [441, 114] width 5 height 5
click at [165, 183] on span "Perform UCC Search" at bounding box center [143, 183] width 49 height 6
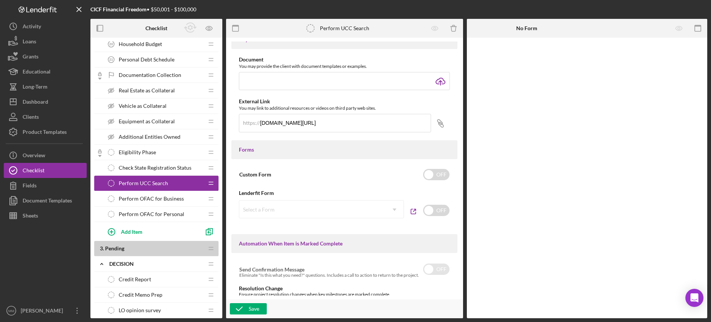
scroll to position [270, 0]
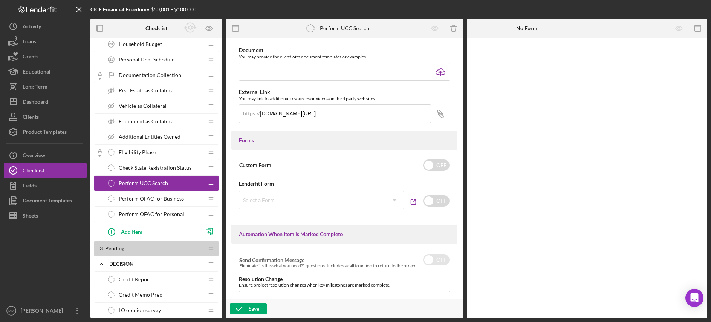
click at [161, 197] on span "Perform OFAC for Business" at bounding box center [151, 199] width 65 height 6
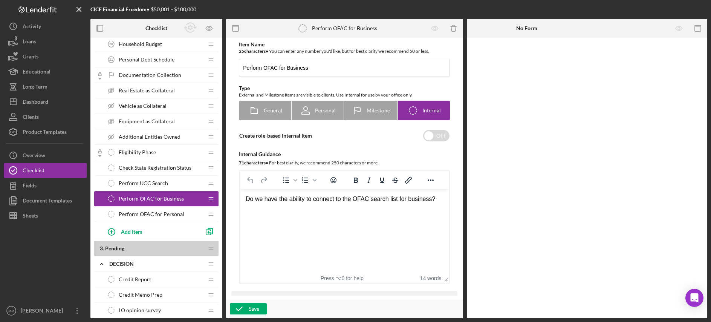
click at [161, 215] on span "Perform OFAC for Personal" at bounding box center [152, 214] width 66 height 6
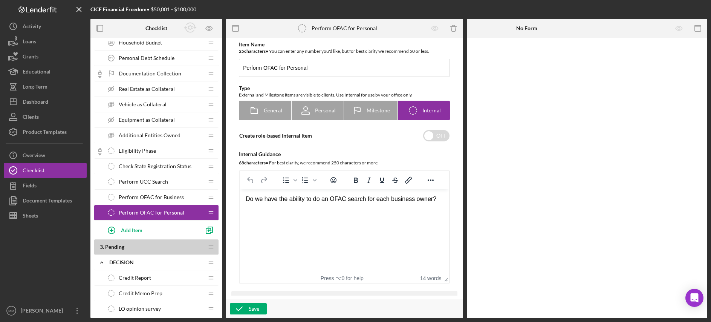
scroll to position [436, 0]
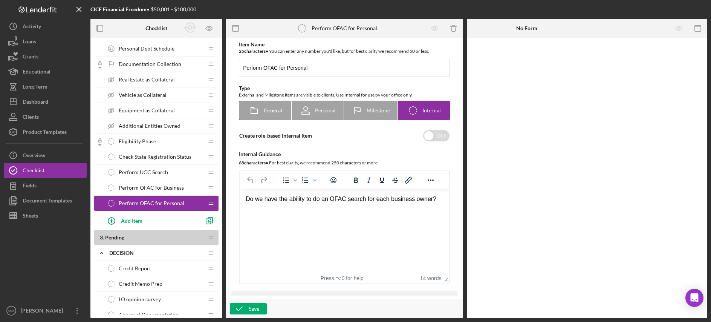
click at [275, 112] on span "General" at bounding box center [273, 110] width 18 height 6
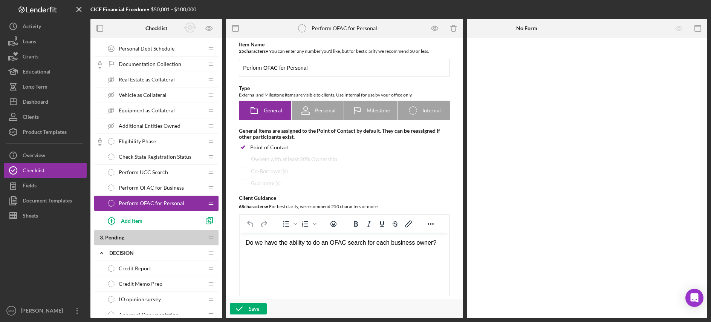
click at [373, 112] on span "Milestone" at bounding box center [378, 110] width 23 height 6
radio input "false"
radio input "true"
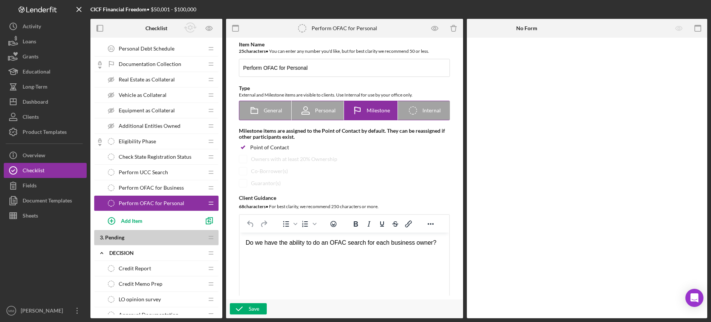
click at [330, 116] on div "Personal" at bounding box center [318, 110] width 36 height 19
radio input "true"
checkbox input "false"
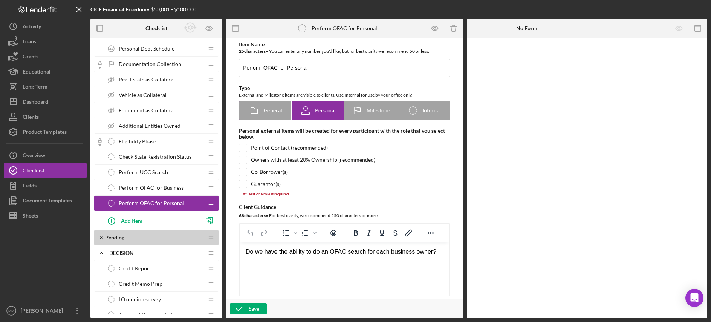
click at [266, 111] on span "General" at bounding box center [273, 110] width 18 height 6
radio input "true"
checkbox input "true"
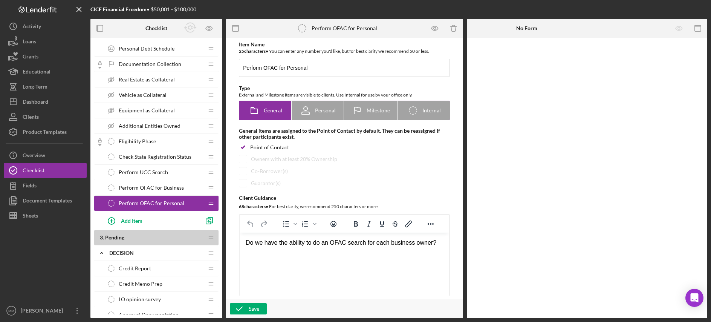
click at [434, 110] on span "Internal" at bounding box center [431, 110] width 18 height 6
radio input "false"
radio input "true"
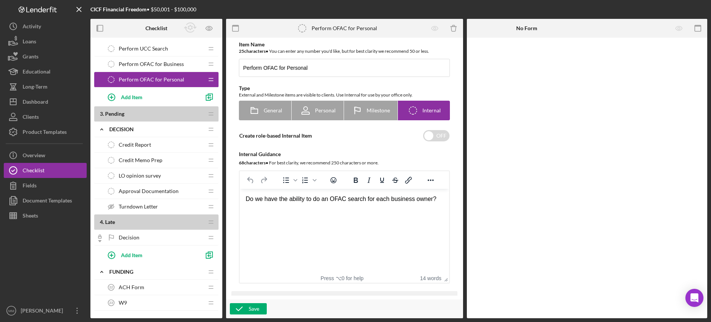
scroll to position [560, 0]
click at [152, 141] on div "Credit Report Credit Report" at bounding box center [154, 144] width 100 height 15
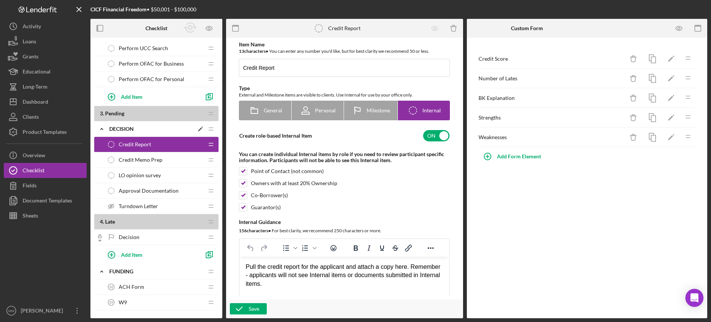
click at [156, 131] on div "Decision" at bounding box center [151, 129] width 84 height 6
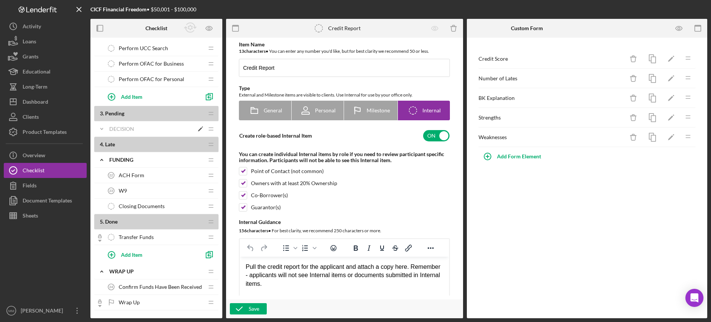
click at [156, 130] on div "Decision" at bounding box center [151, 129] width 84 height 6
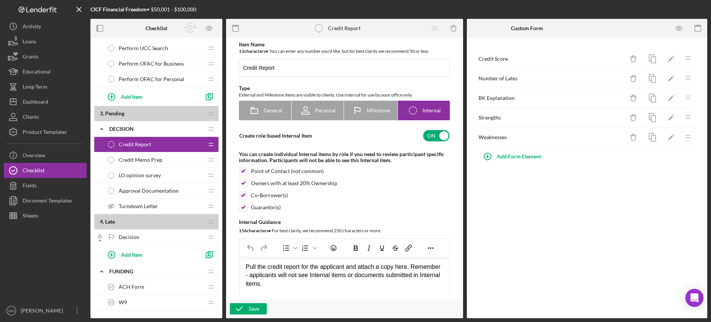
click at [144, 175] on span "LO opinion survey" at bounding box center [140, 175] width 42 height 6
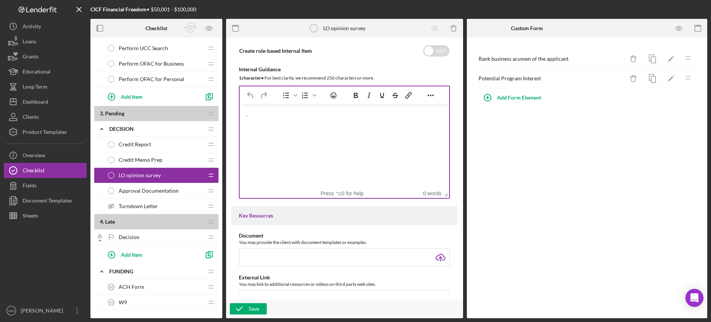
scroll to position [117, 0]
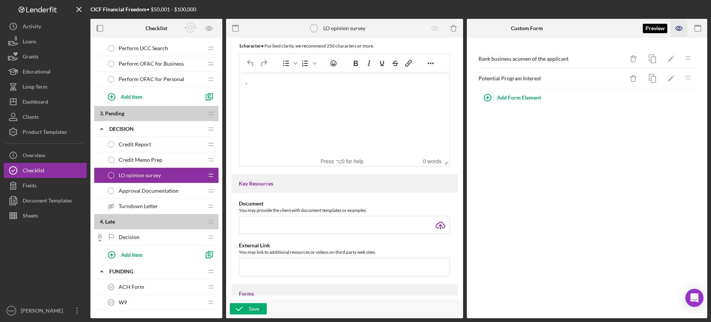
click at [682, 29] on icon "button" at bounding box center [679, 28] width 6 height 4
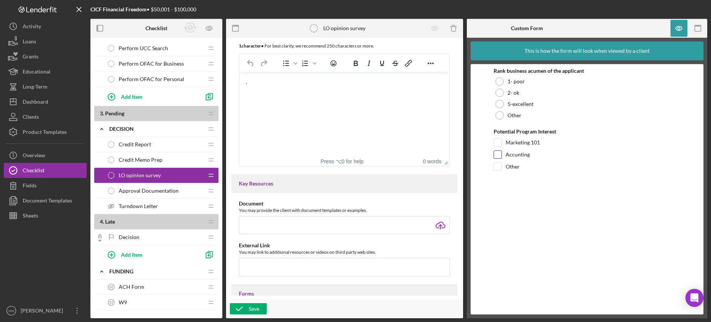
click at [499, 157] on input "Accunting" at bounding box center [498, 155] width 8 height 8
click at [498, 155] on input "Accunting" at bounding box center [498, 155] width 8 height 8
checkbox input "false"
click at [158, 190] on span "Approval Documentation" at bounding box center [149, 191] width 60 height 6
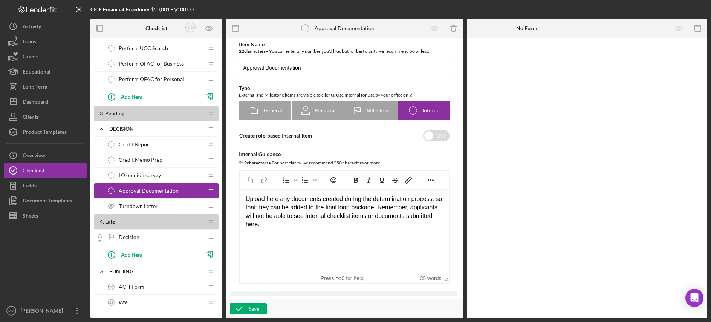
click at [159, 203] on div "Turndown Letter Turndown Letter" at bounding box center [154, 206] width 100 height 15
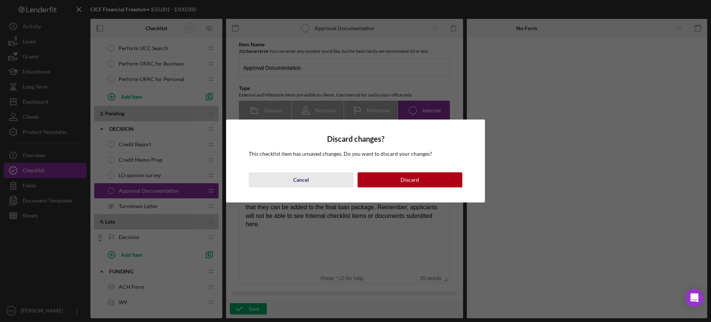
click at [308, 179] on div "Cancel" at bounding box center [301, 179] width 16 height 15
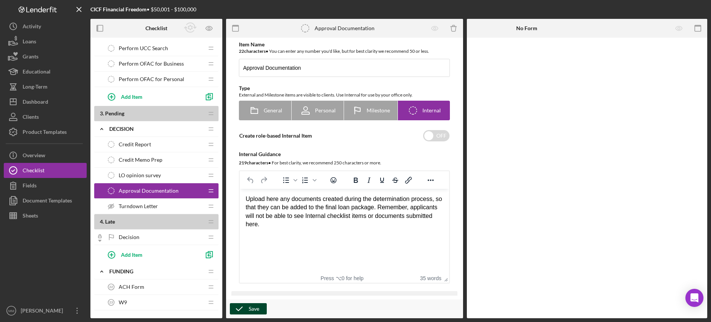
click at [256, 311] on div "Save" at bounding box center [254, 308] width 11 height 11
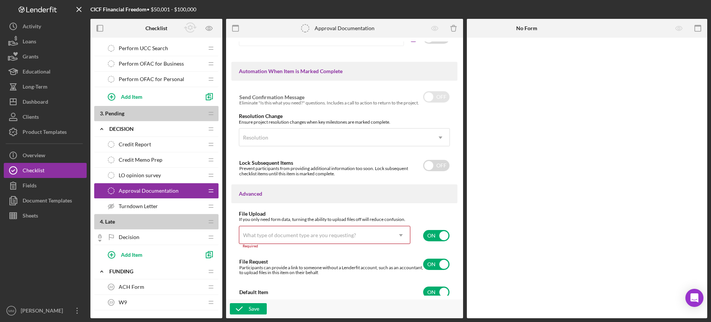
scroll to position [438, 0]
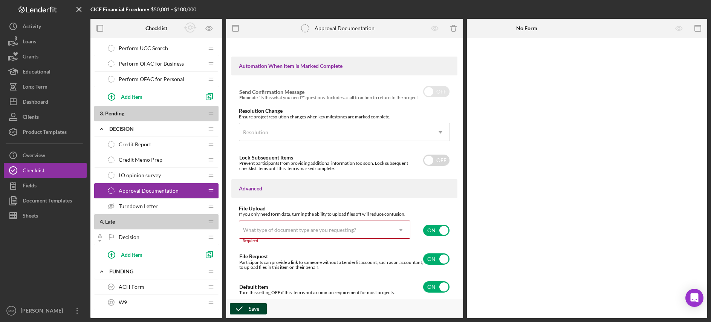
click at [266, 312] on button "Save" at bounding box center [248, 308] width 37 height 11
click at [249, 309] on div "Save" at bounding box center [254, 308] width 11 height 11
click at [136, 204] on span "Turndown Letter" at bounding box center [138, 206] width 39 height 6
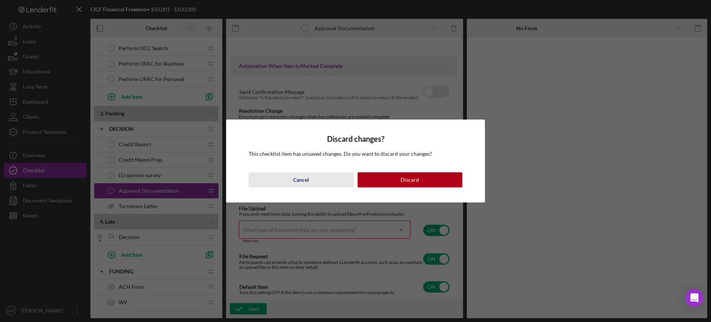
click at [317, 180] on button "Cancel" at bounding box center [301, 179] width 105 height 15
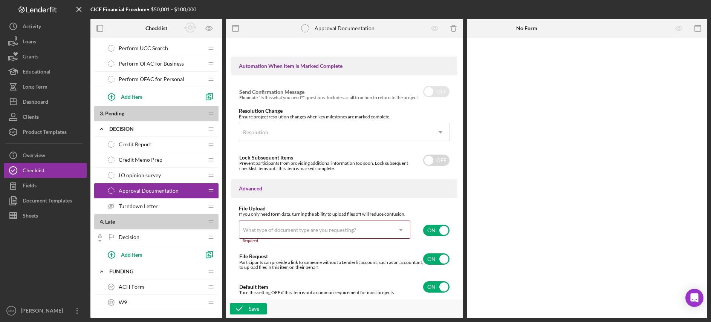
click at [171, 236] on div "Decision Decision" at bounding box center [154, 236] width 100 height 15
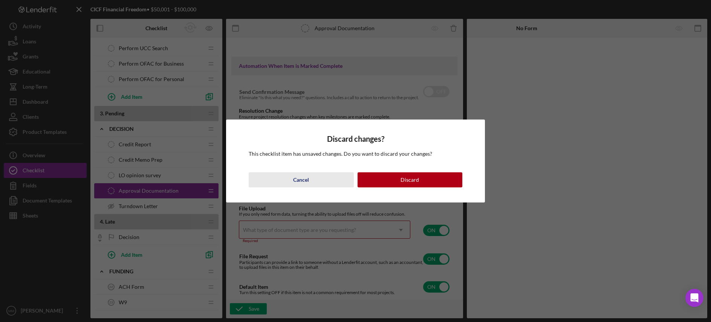
click at [317, 178] on button "Cancel" at bounding box center [301, 179] width 105 height 15
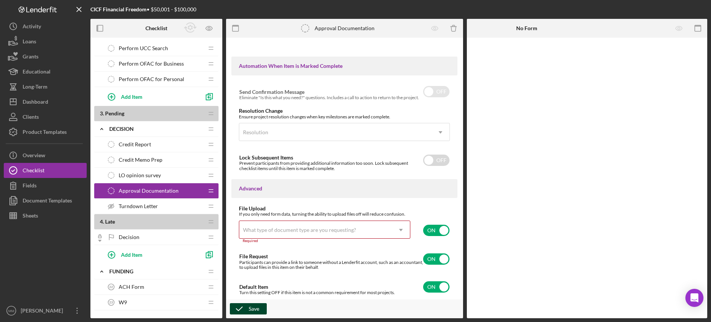
click at [263, 306] on button "Save" at bounding box center [248, 308] width 37 height 11
click at [257, 310] on div "Save" at bounding box center [254, 308] width 11 height 11
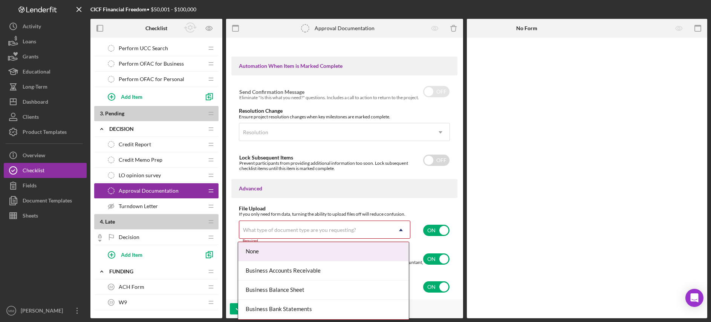
click at [384, 229] on div "What type of document type are you requesting?" at bounding box center [315, 229] width 153 height 17
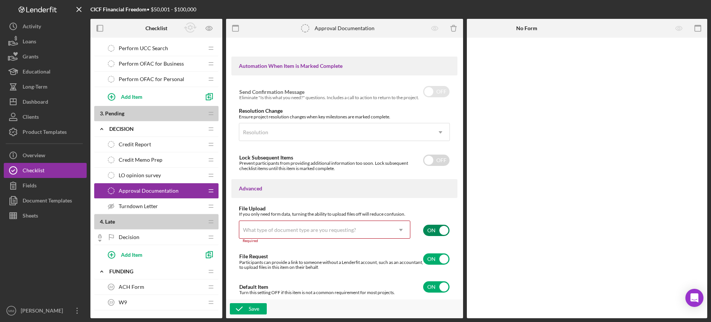
click at [433, 231] on input "checkbox" at bounding box center [436, 230] width 26 height 11
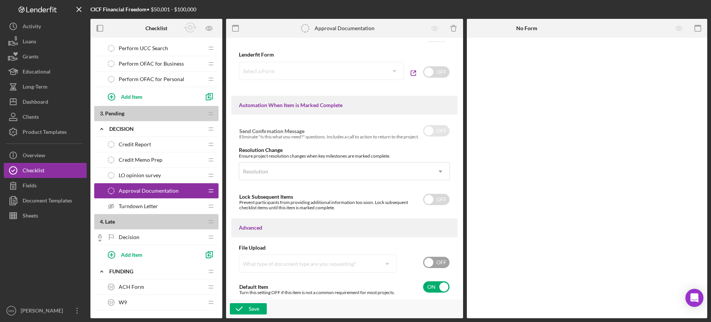
click at [429, 265] on input "checkbox" at bounding box center [436, 262] width 26 height 11
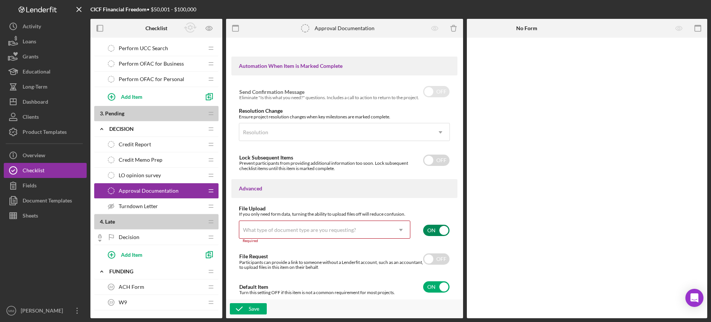
click at [439, 231] on input "checkbox" at bounding box center [436, 230] width 26 height 11
checkbox input "false"
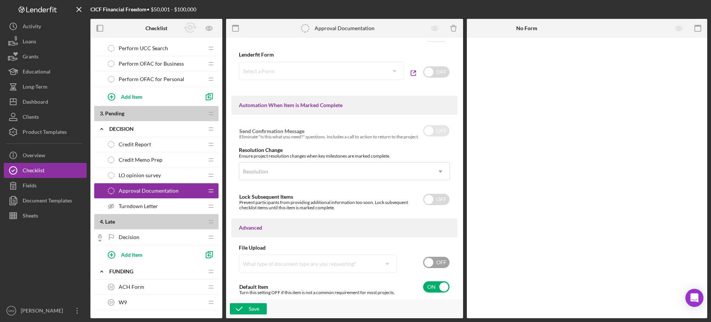
click at [154, 207] on span "Turndown Letter" at bounding box center [138, 206] width 39 height 6
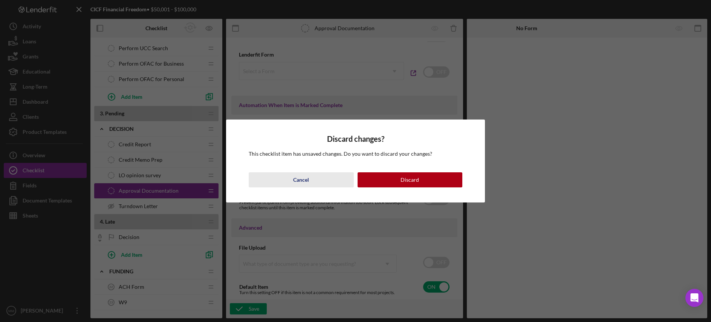
click at [286, 183] on button "Cancel" at bounding box center [301, 179] width 105 height 15
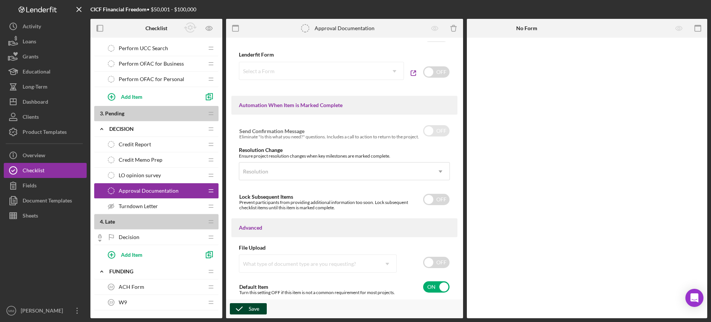
click at [258, 310] on div "Save" at bounding box center [254, 308] width 11 height 11
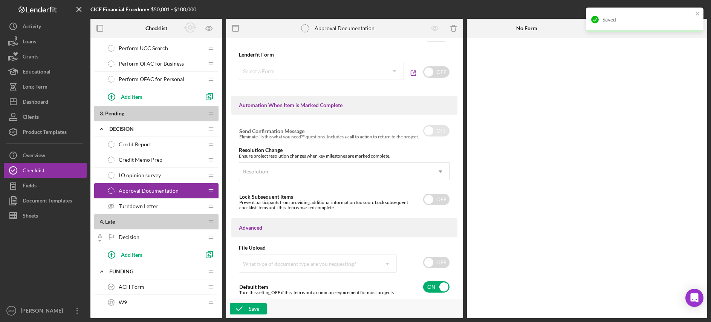
click at [170, 236] on div "Decision Decision" at bounding box center [154, 236] width 100 height 15
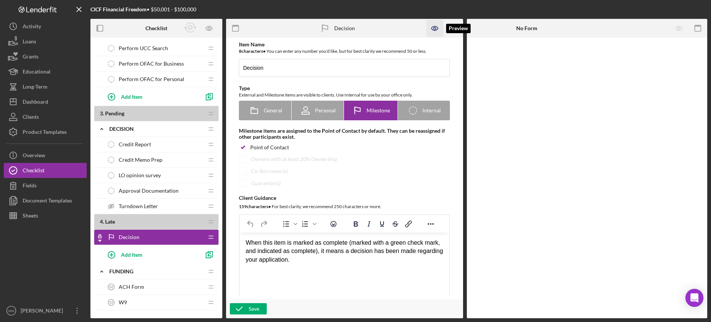
click at [437, 29] on icon "button" at bounding box center [434, 28] width 17 height 17
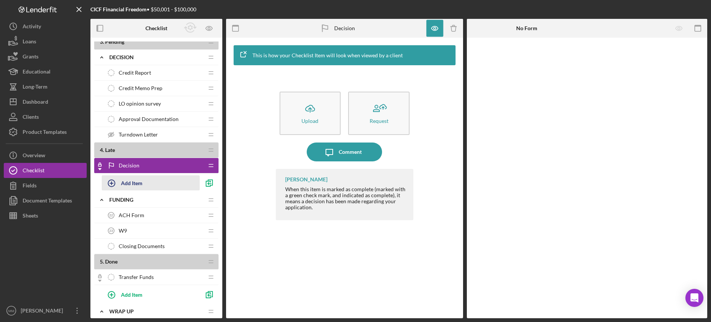
scroll to position [634, 0]
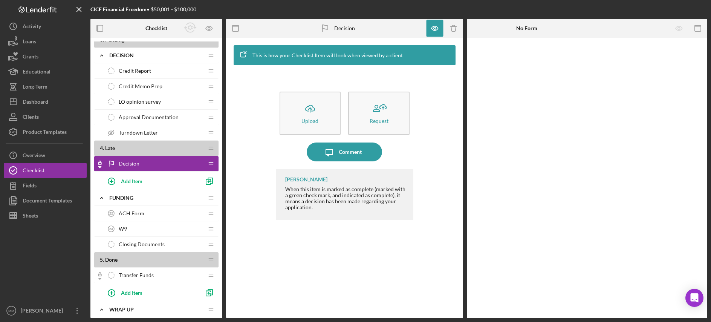
click at [163, 213] on div "ACH Form 22 ACH Form" at bounding box center [154, 213] width 100 height 15
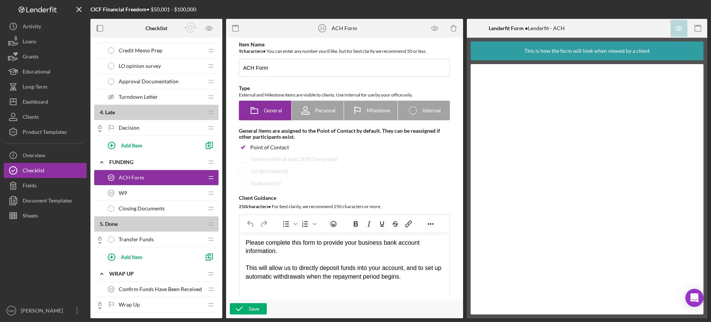
scroll to position [677, 0]
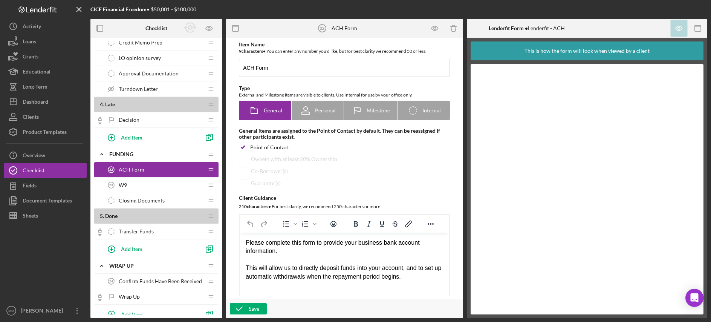
click at [163, 234] on div "Transfer Funds Transfer Funds" at bounding box center [154, 231] width 100 height 15
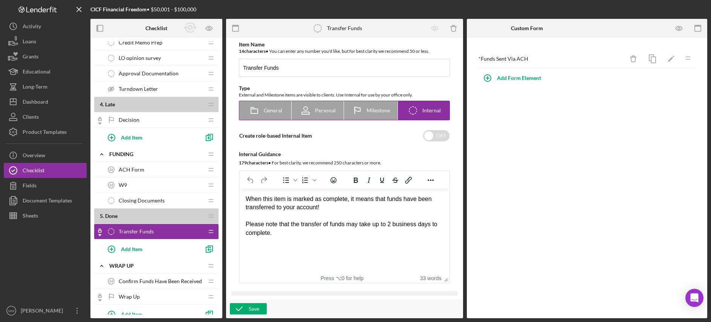
click at [264, 111] on span "General" at bounding box center [273, 110] width 18 height 6
radio input "true"
checkbox input "true"
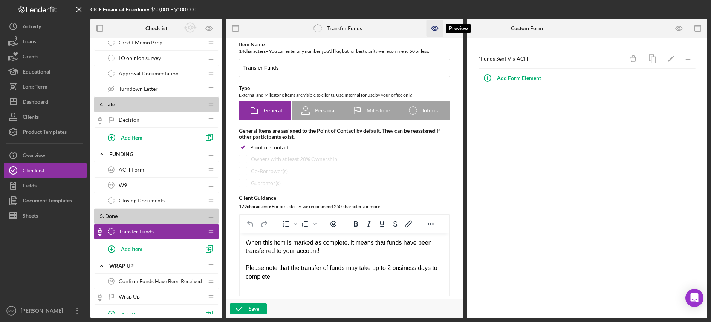
click at [436, 29] on icon "button" at bounding box center [434, 28] width 2 height 2
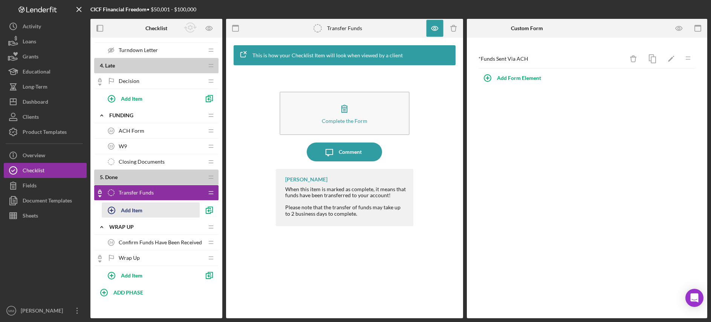
scroll to position [720, 0]
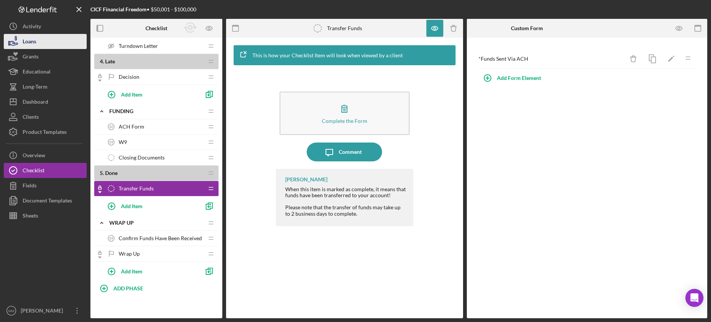
click at [59, 38] on button "Loans" at bounding box center [45, 41] width 83 height 15
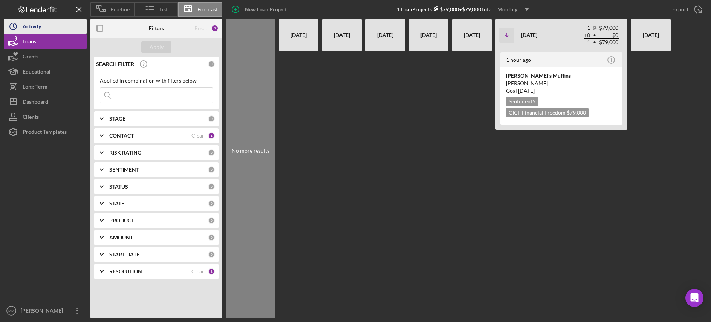
click at [52, 26] on button "Icon/History Activity" at bounding box center [45, 26] width 83 height 15
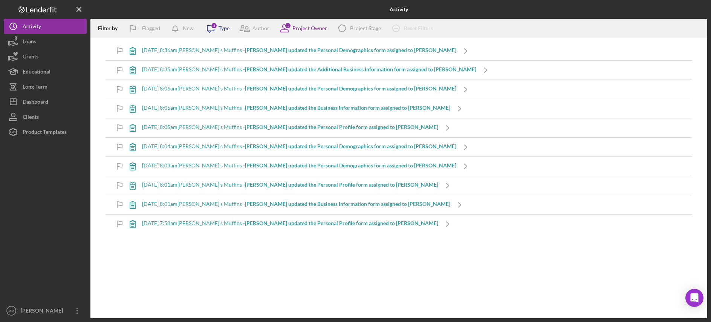
click at [222, 28] on div "Type" at bounding box center [224, 28] width 11 height 6
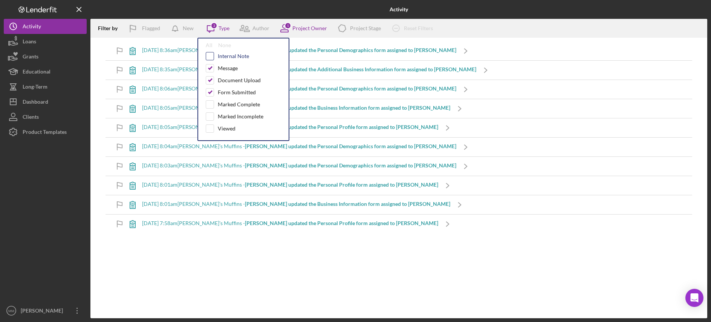
click at [211, 57] on input "checkbox" at bounding box center [210, 56] width 8 height 8
checkbox input "true"
click at [402, 266] on div "Filter by Flagged New Icon/Message 4 Type All None Internal Note Message Docume…" at bounding box center [398, 168] width 617 height 299
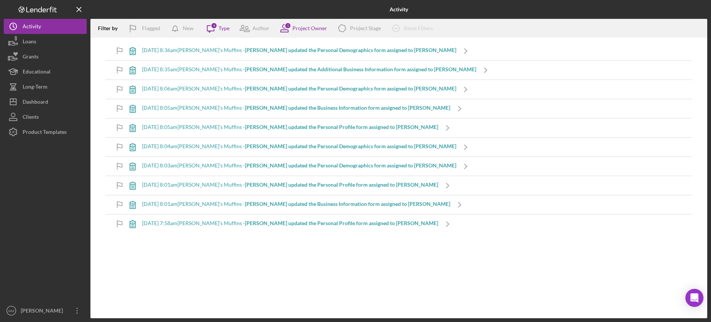
click at [376, 48] on b "[PERSON_NAME] updated the Personal Demographics form assigned to [PERSON_NAME]" at bounding box center [350, 50] width 211 height 6
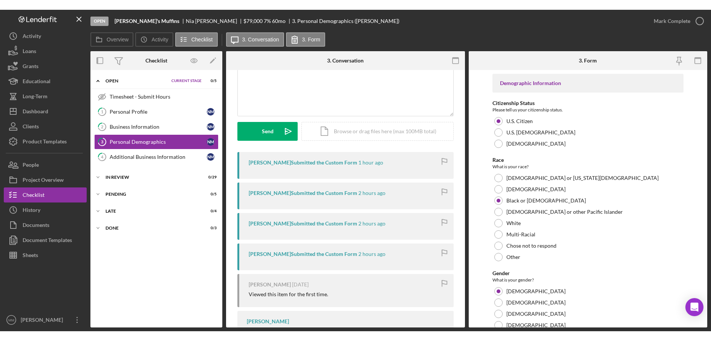
scroll to position [23, 0]
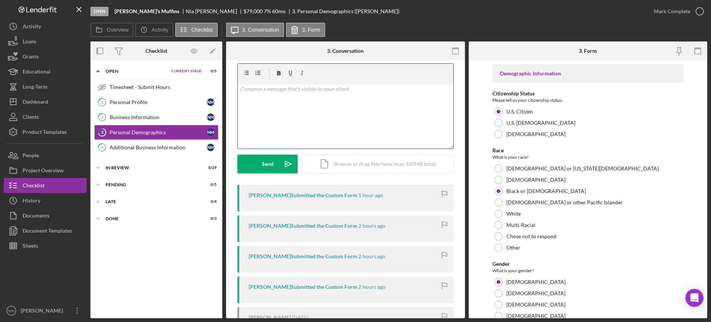
click at [325, 101] on div "v Color teal Color pink Remove color Add row above Add row below Add column bef…" at bounding box center [346, 116] width 216 height 66
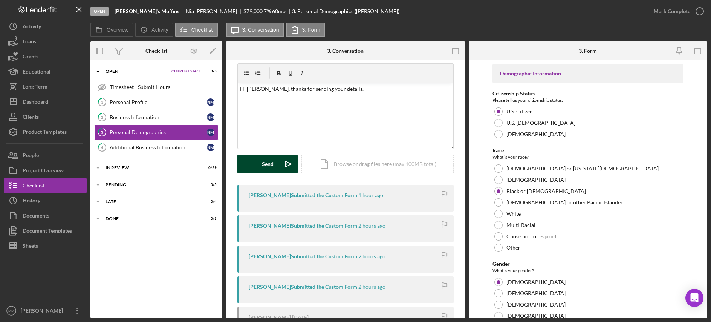
click at [279, 158] on icon "Icon/icon-invite-send" at bounding box center [288, 163] width 19 height 19
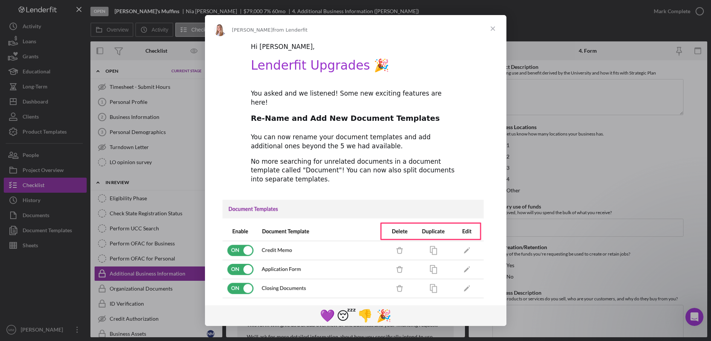
scroll to position [88, 0]
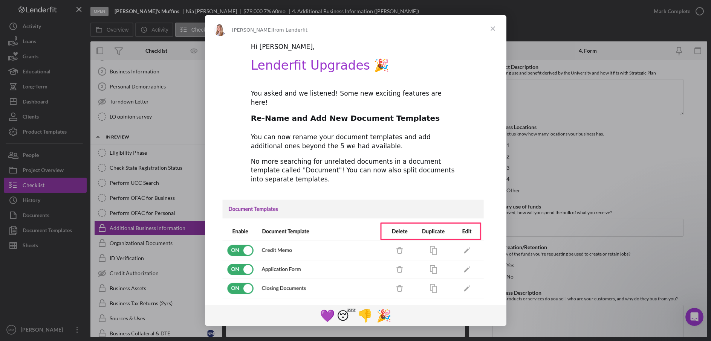
click at [494, 29] on span "Close" at bounding box center [492, 28] width 27 height 27
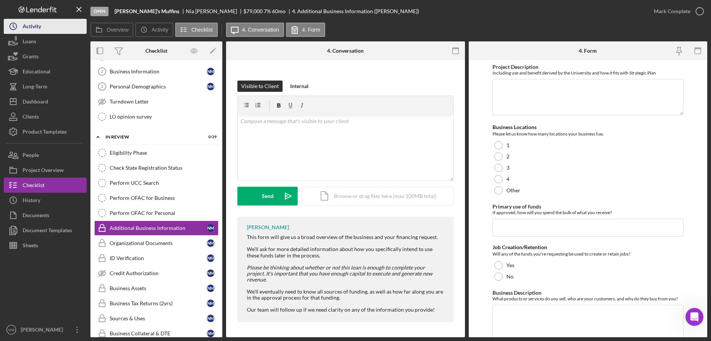
click at [58, 28] on button "Icon/History Activity" at bounding box center [45, 26] width 83 height 15
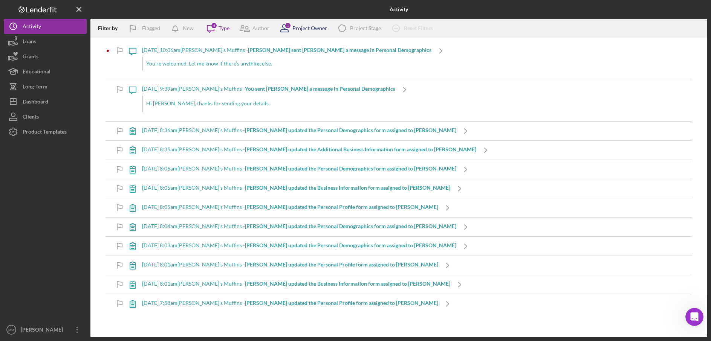
click at [306, 28] on div "Project Owner" at bounding box center [309, 28] width 35 height 6
click at [356, 29] on div "Project Stage" at bounding box center [365, 28] width 31 height 6
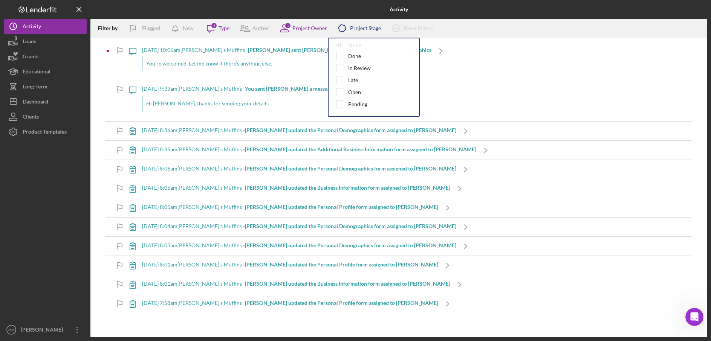
click at [356, 29] on div "Project Stage" at bounding box center [365, 28] width 31 height 6
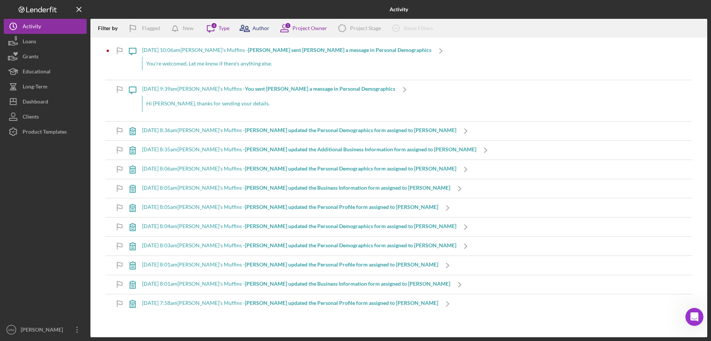
click at [251, 28] on icon at bounding box center [244, 28] width 19 height 19
click at [220, 28] on div "Type" at bounding box center [224, 28] width 11 height 6
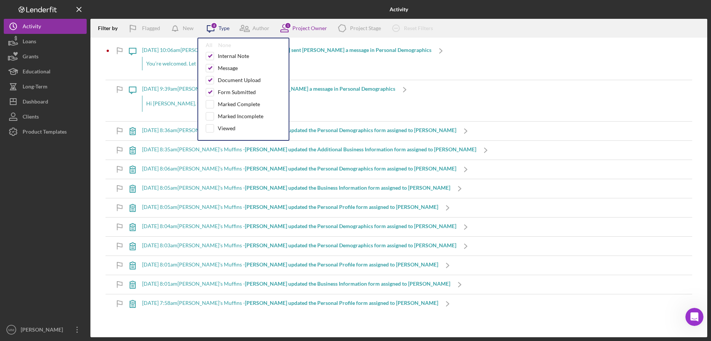
click at [220, 28] on div "Type" at bounding box center [224, 28] width 11 height 6
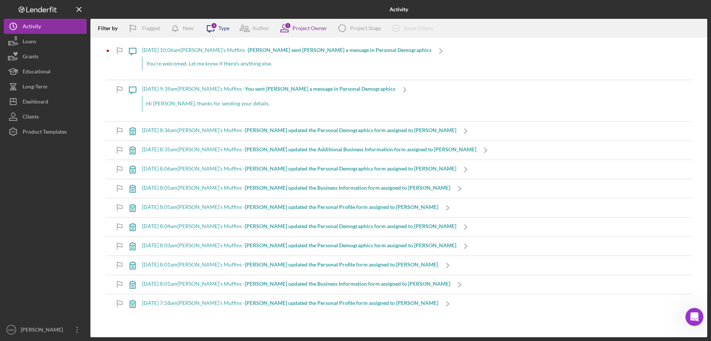
click at [220, 28] on div "Type" at bounding box center [224, 28] width 11 height 6
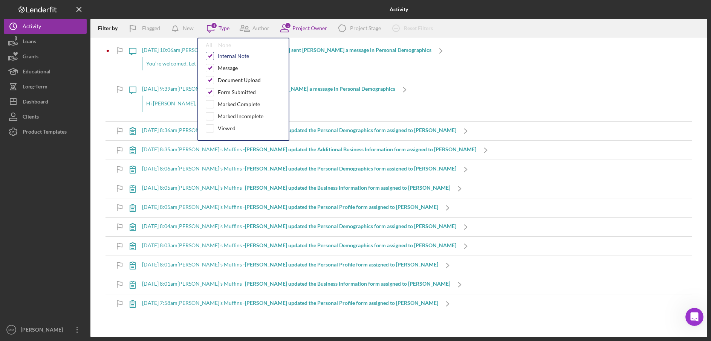
click at [213, 54] on input "checkbox" at bounding box center [210, 56] width 8 height 8
checkbox input "false"
click at [213, 80] on input "checkbox" at bounding box center [210, 80] width 8 height 8
checkbox input "false"
click at [211, 92] on input "checkbox" at bounding box center [210, 93] width 8 height 8
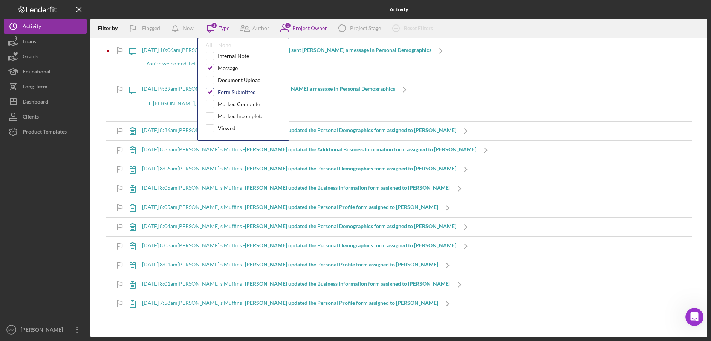
checkbox input "false"
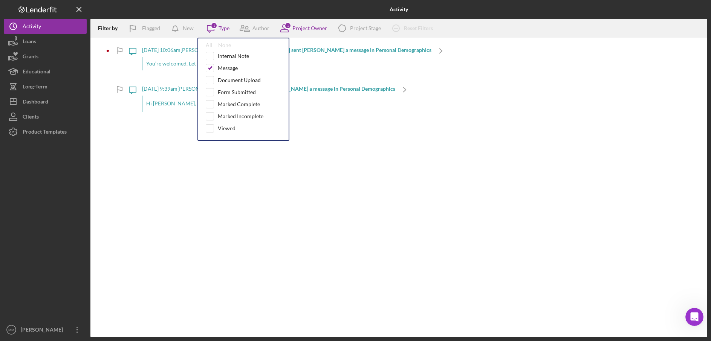
click at [383, 138] on div "Filter by Flagged New Icon/Message 1 Type All None Internal Note Message Docume…" at bounding box center [398, 178] width 617 height 319
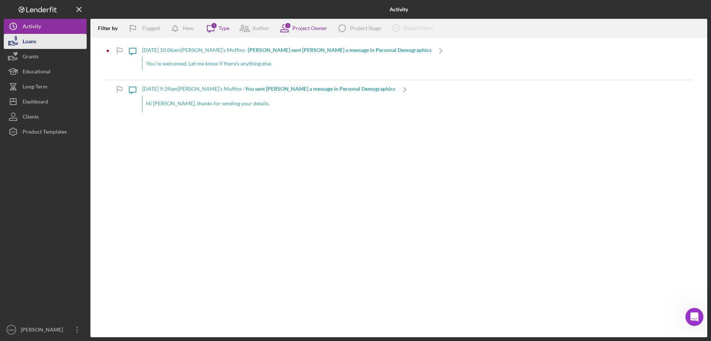
click at [58, 43] on button "Loans" at bounding box center [45, 41] width 83 height 15
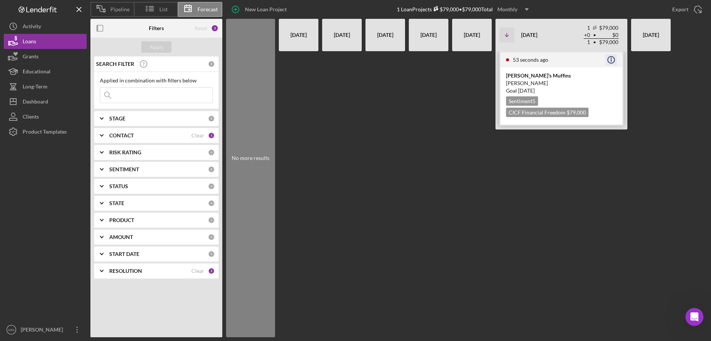
click at [614, 60] on circle "button" at bounding box center [611, 60] width 7 height 7
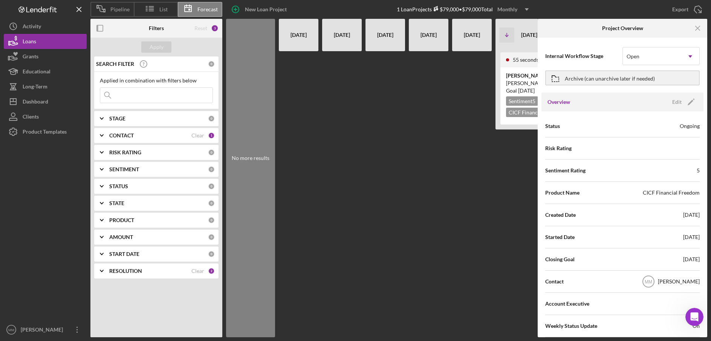
click at [670, 171] on div "Sentiment Rating 5" at bounding box center [622, 170] width 154 height 19
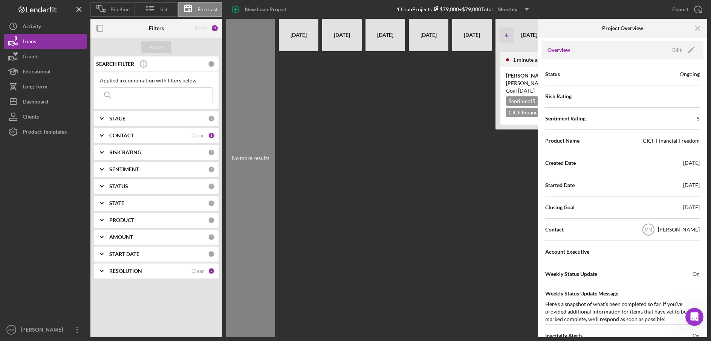
scroll to position [20, 0]
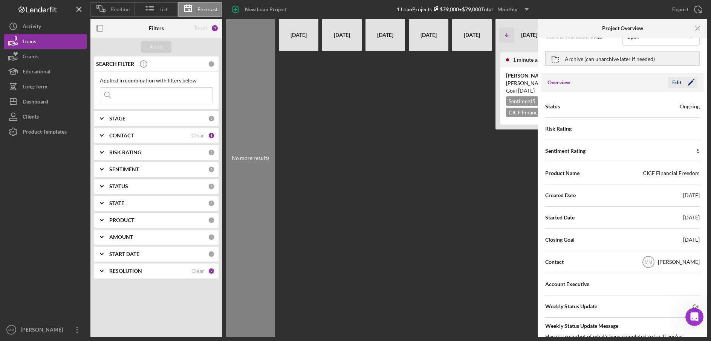
click at [684, 82] on icon "Icon/Edit" at bounding box center [691, 82] width 19 height 19
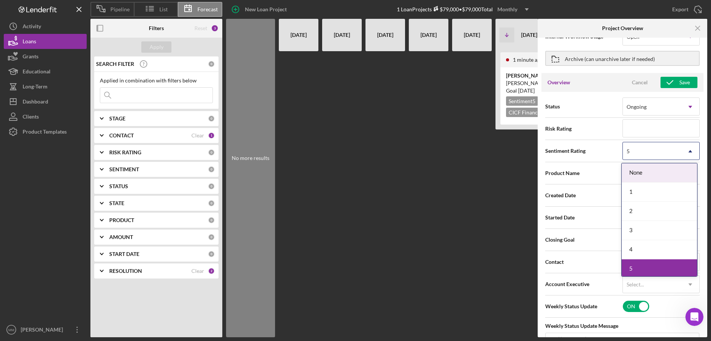
click at [686, 149] on icon "Icon/Dropdown Arrow" at bounding box center [690, 151] width 18 height 18
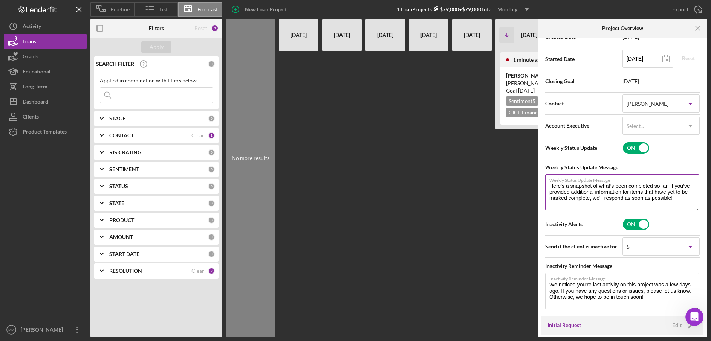
scroll to position [191, 0]
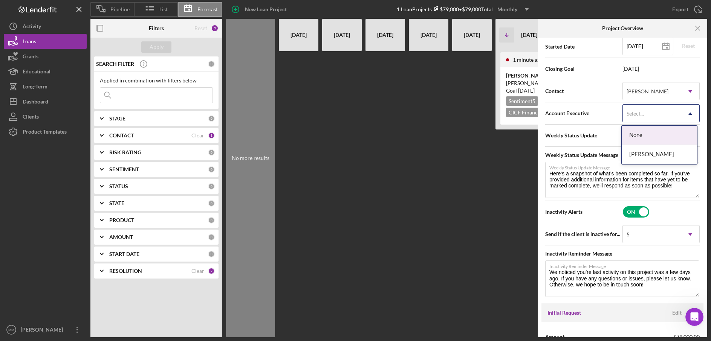
click at [685, 113] on icon "Icon/Dropdown Arrow" at bounding box center [690, 114] width 18 height 18
click at [678, 153] on div "[PERSON_NAME]" at bounding box center [659, 154] width 75 height 19
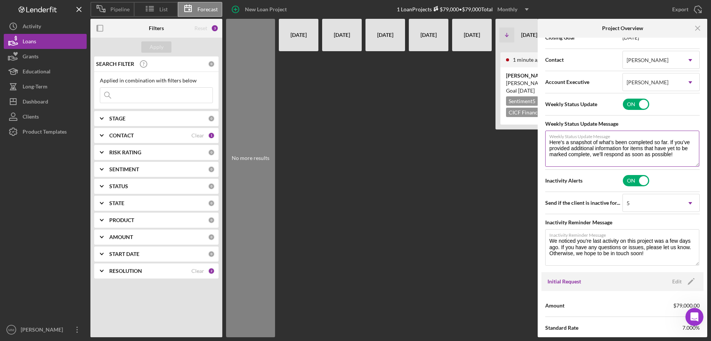
scroll to position [234, 0]
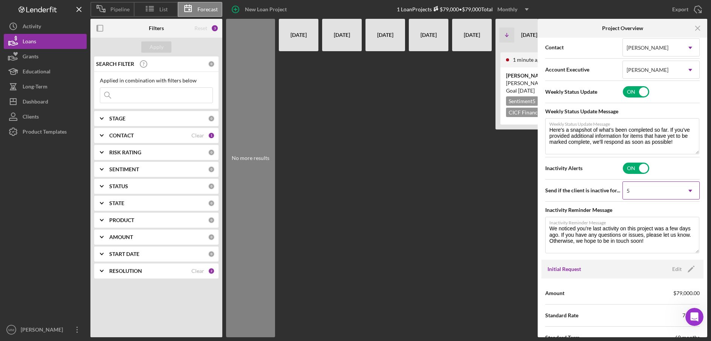
click at [647, 187] on div "5" at bounding box center [652, 190] width 58 height 17
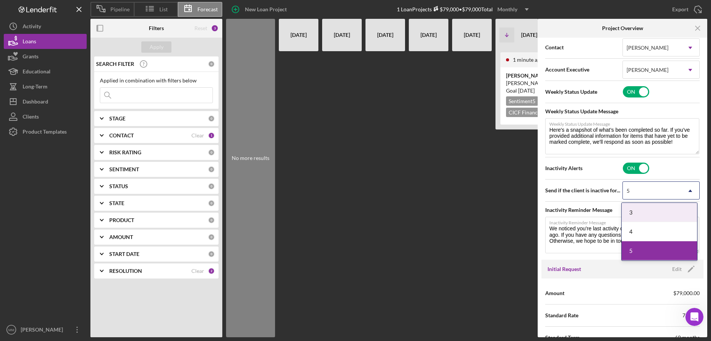
click at [653, 215] on div "3" at bounding box center [659, 212] width 75 height 19
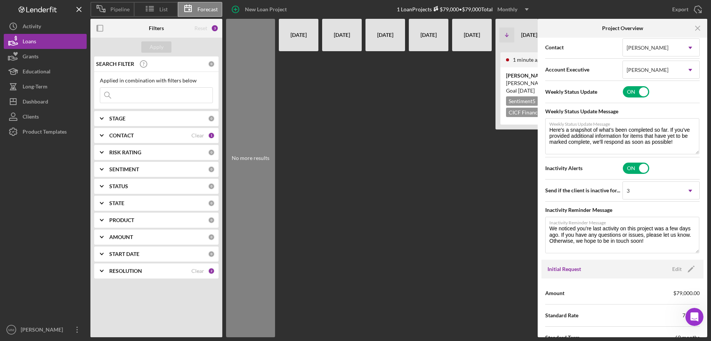
click at [600, 184] on div "Send if the client is inactive for... option 3, selected. 3 Icon/Dropdown Arrow" at bounding box center [622, 190] width 154 height 19
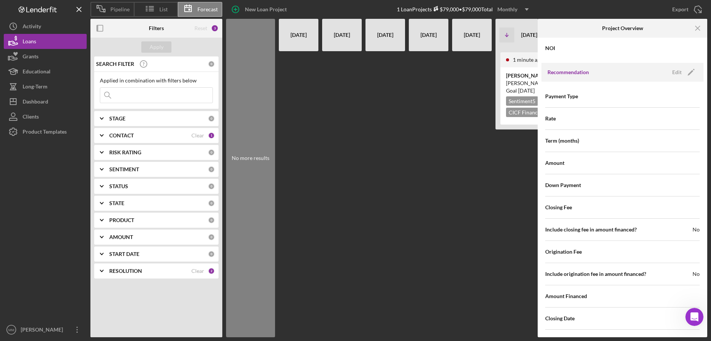
scroll to position [723, 0]
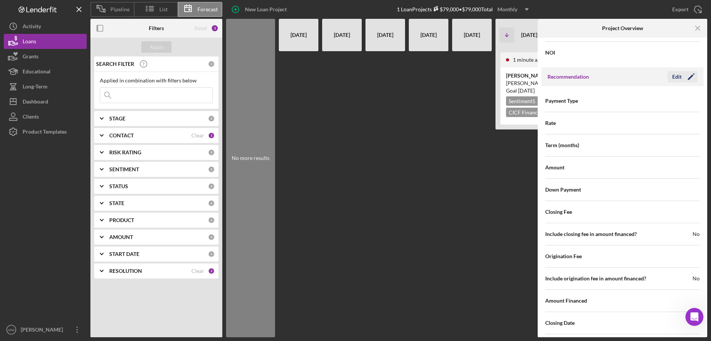
click at [685, 77] on icon "Icon/Edit" at bounding box center [691, 76] width 19 height 19
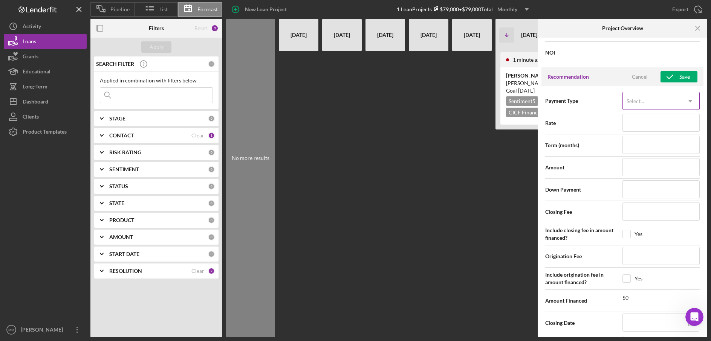
click at [690, 104] on icon "Icon/Dropdown Arrow" at bounding box center [690, 101] width 18 height 18
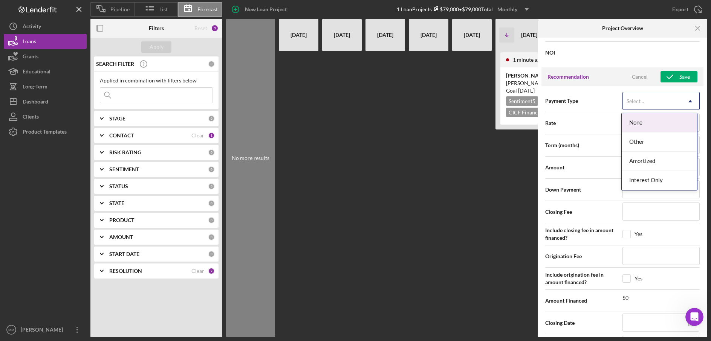
click at [595, 78] on div "Recommendation Cancel Save" at bounding box center [622, 76] width 162 height 19
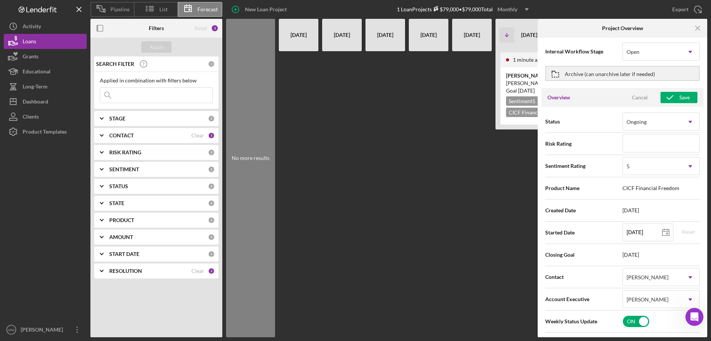
scroll to position [0, 0]
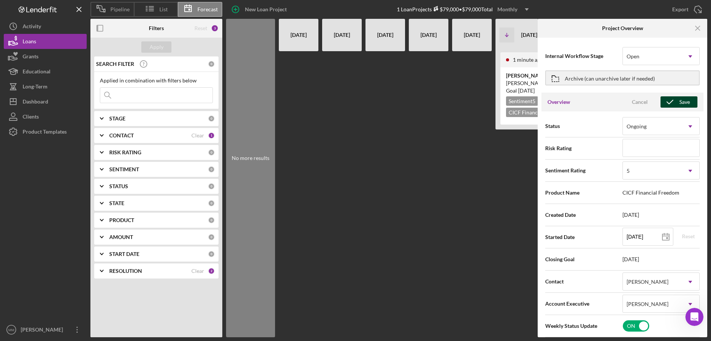
click at [676, 102] on icon "button" at bounding box center [670, 102] width 19 height 19
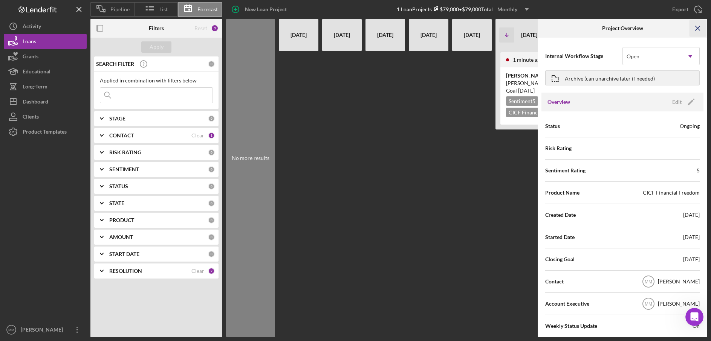
click at [696, 29] on icon "Icon/Menu Close" at bounding box center [698, 28] width 17 height 17
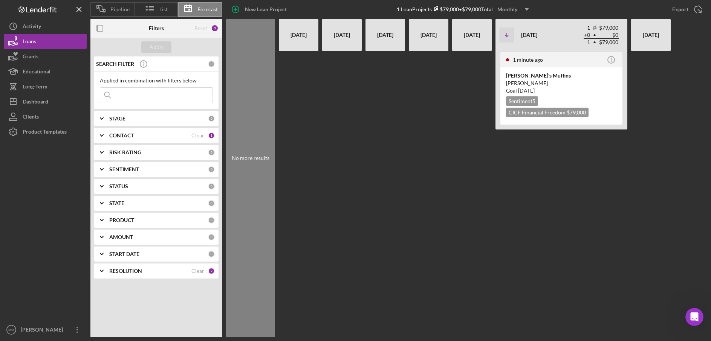
click at [465, 35] on div "[DATE]" at bounding box center [472, 35] width 32 height 26
click at [162, 116] on div "STAGE" at bounding box center [158, 119] width 99 height 6
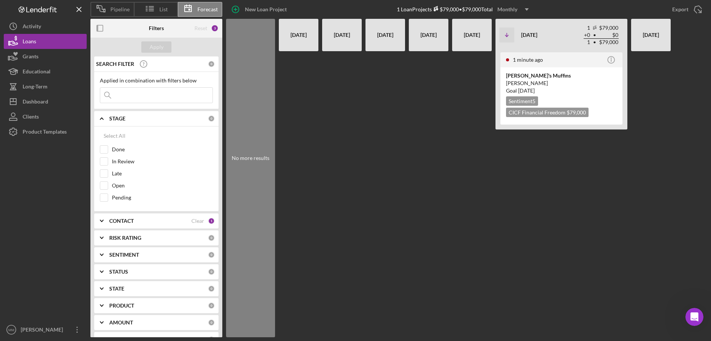
click at [163, 118] on div "STAGE" at bounding box center [158, 119] width 99 height 6
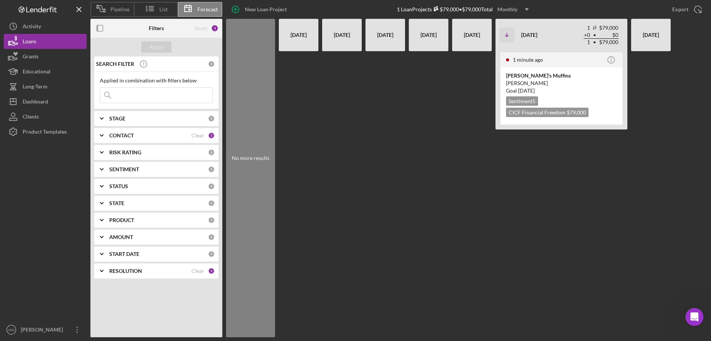
click at [163, 118] on div "STAGE" at bounding box center [158, 119] width 99 height 6
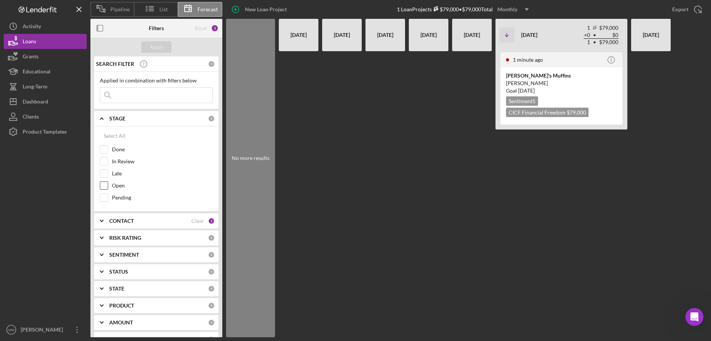
click at [109, 186] on div "Open" at bounding box center [156, 188] width 113 height 12
click at [106, 184] on input "Open" at bounding box center [104, 186] width 8 height 8
click at [151, 47] on div "Apply" at bounding box center [157, 46] width 14 height 11
click at [105, 186] on input "Open" at bounding box center [104, 186] width 8 height 8
checkbox input "false"
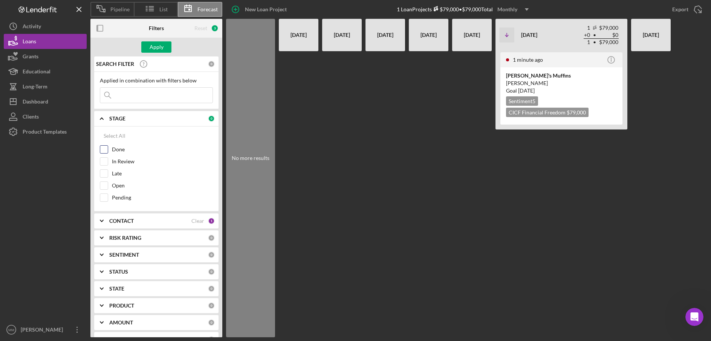
click at [106, 149] on input "Done" at bounding box center [104, 150] width 8 height 8
click at [150, 49] on div "Apply" at bounding box center [157, 46] width 14 height 11
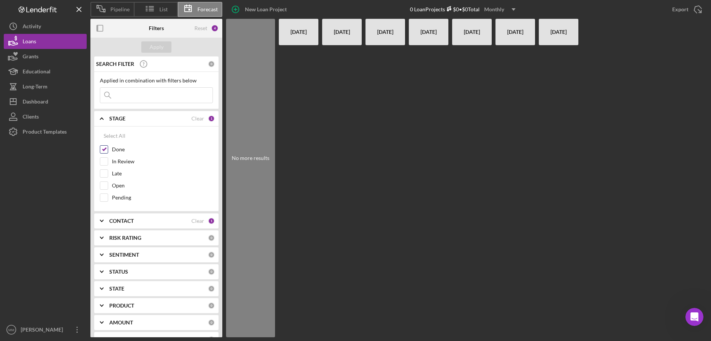
click at [102, 150] on input "Done" at bounding box center [104, 150] width 8 height 8
checkbox input "false"
click at [106, 162] on input "In Review" at bounding box center [104, 162] width 8 height 8
checkbox input "true"
click at [156, 44] on div "Apply" at bounding box center [157, 46] width 14 height 11
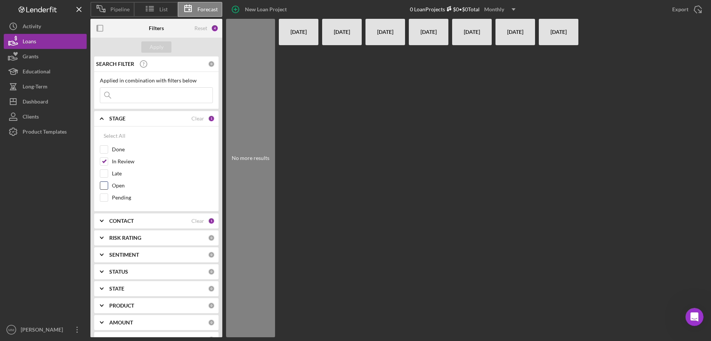
click at [108, 183] on div at bounding box center [104, 186] width 8 height 8
click at [105, 190] on div "Open" at bounding box center [156, 188] width 113 height 12
click at [105, 184] on input "Open" at bounding box center [104, 186] width 8 height 8
checkbox input "true"
click at [106, 163] on input "In Review" at bounding box center [104, 162] width 8 height 8
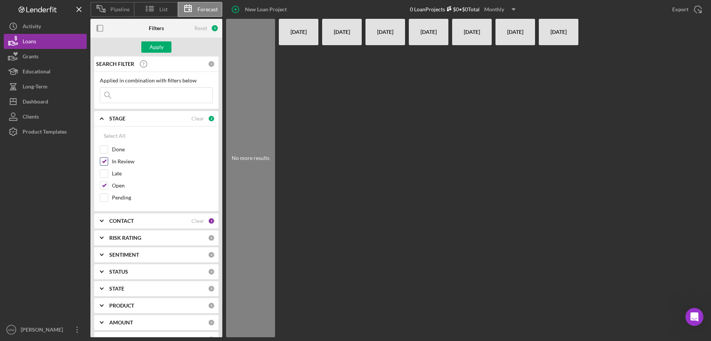
checkbox input "false"
click at [165, 48] on button "Apply" at bounding box center [156, 46] width 30 height 11
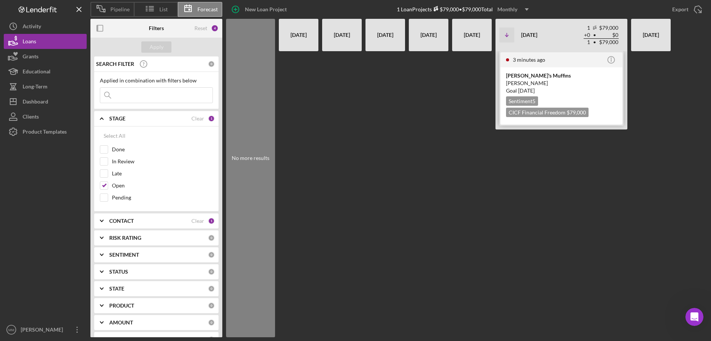
click at [542, 84] on div "[PERSON_NAME]" at bounding box center [561, 84] width 111 height 8
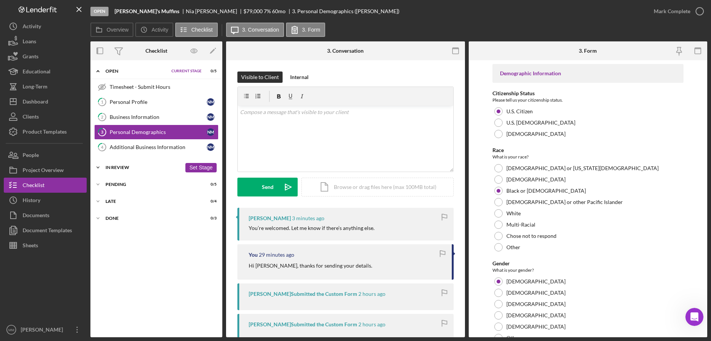
click at [196, 168] on button "Set Stage" at bounding box center [200, 167] width 31 height 9
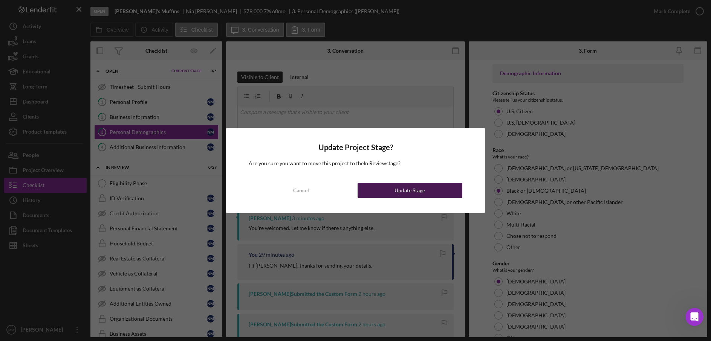
click at [420, 190] on div "Update Stage" at bounding box center [410, 190] width 31 height 15
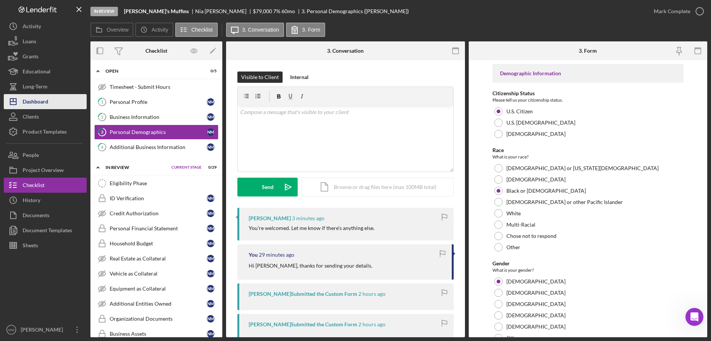
click at [53, 99] on button "Icon/Dashboard Dashboard" at bounding box center [45, 101] width 83 height 15
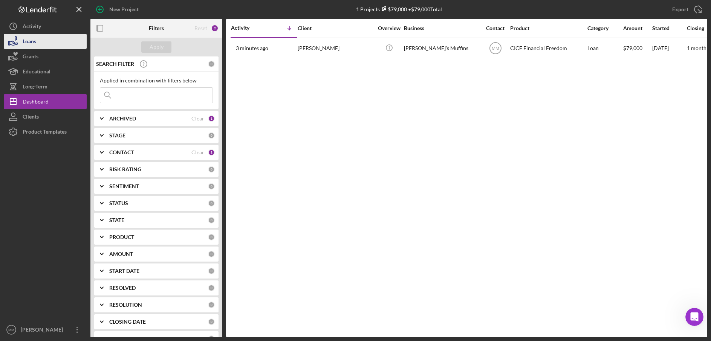
click at [60, 41] on button "Loans" at bounding box center [45, 41] width 83 height 15
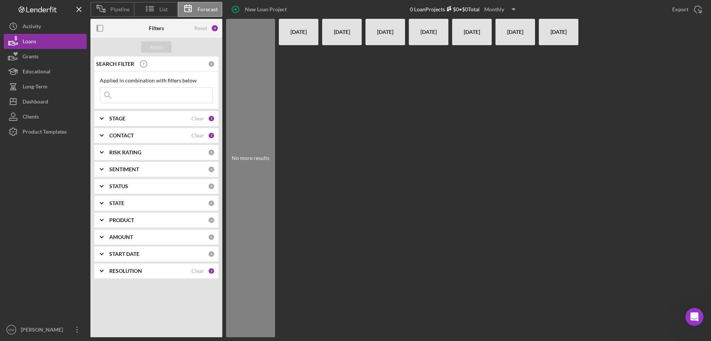
click at [157, 116] on div "STAGE" at bounding box center [150, 119] width 82 height 6
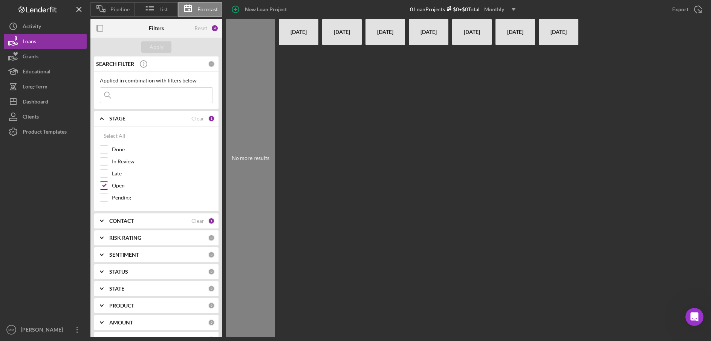
click at [106, 187] on input "Open" at bounding box center [104, 186] width 8 height 8
checkbox input "false"
click at [106, 157] on div "Done" at bounding box center [156, 151] width 113 height 12
click at [107, 164] on input "In Review" at bounding box center [104, 162] width 8 height 8
checkbox input "true"
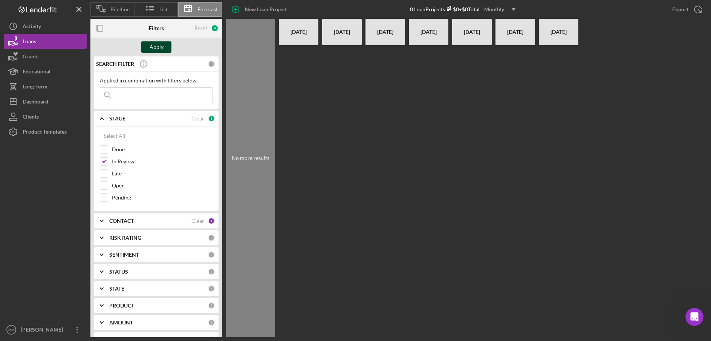
click at [167, 49] on button "Apply" at bounding box center [156, 46] width 30 height 11
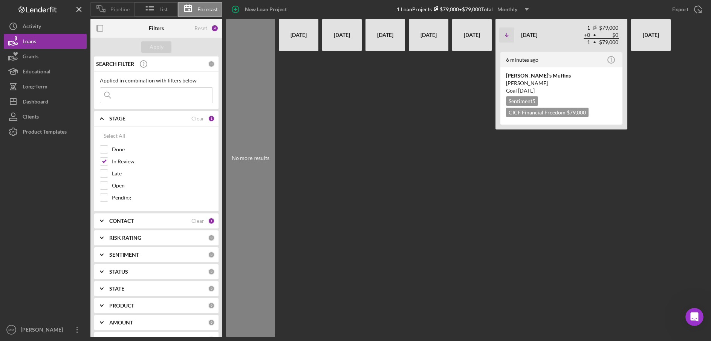
click at [113, 12] on span "Pipeline" at bounding box center [119, 9] width 19 height 6
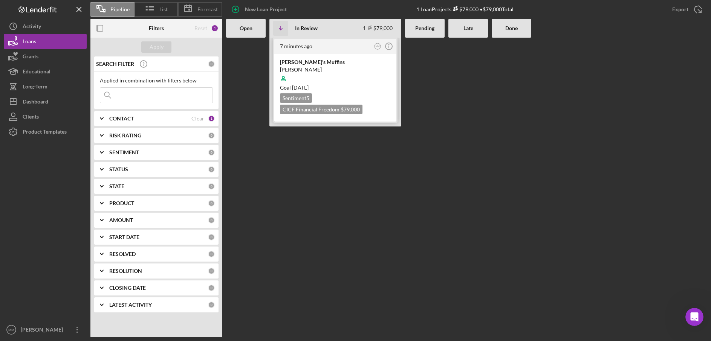
click at [321, 72] on div at bounding box center [335, 79] width 111 height 14
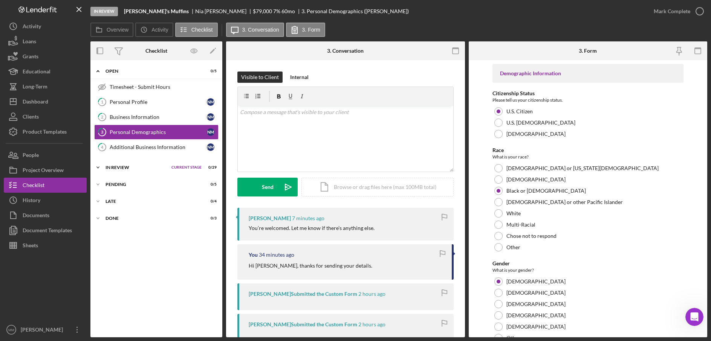
click at [117, 168] on div "In Review" at bounding box center [137, 167] width 62 height 5
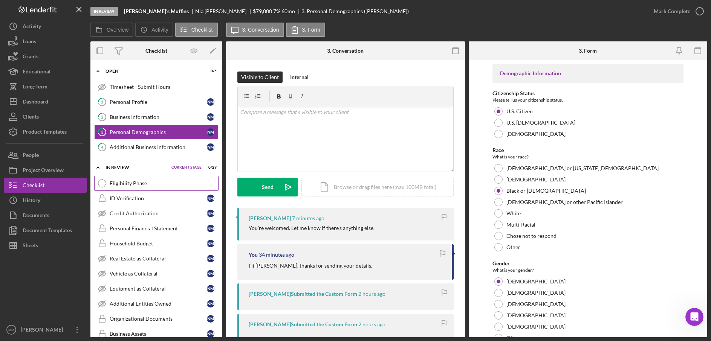
click at [134, 185] on div "Eligibility Phase" at bounding box center [164, 183] width 109 height 6
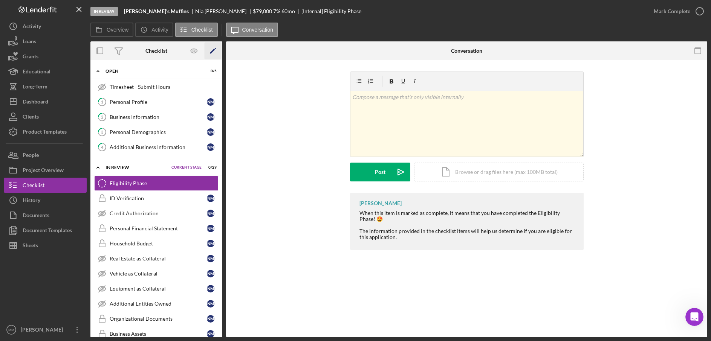
click at [217, 51] on icon "Icon/Edit" at bounding box center [213, 51] width 17 height 17
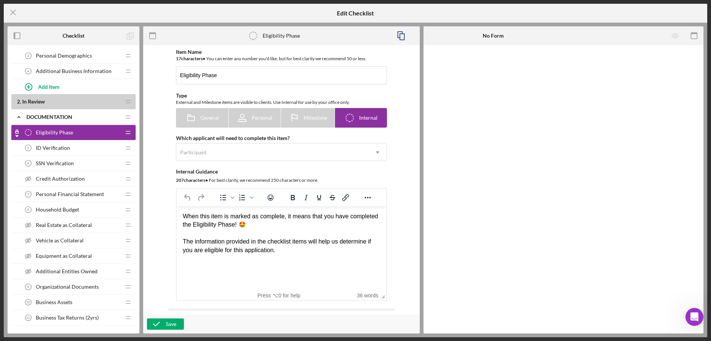
scroll to position [108, 0]
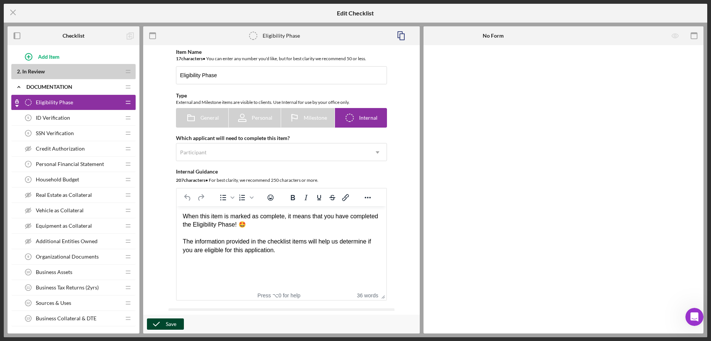
click at [170, 324] on div "Save" at bounding box center [171, 324] width 11 height 11
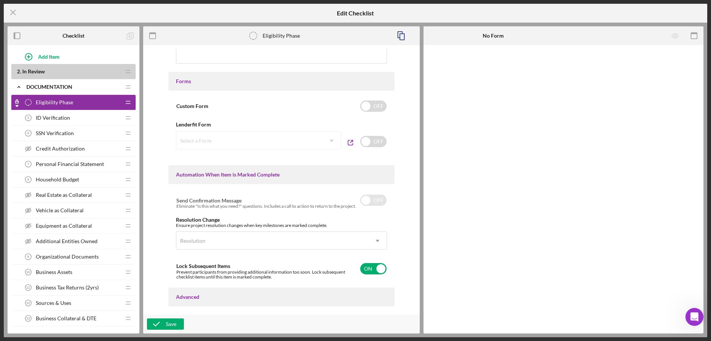
scroll to position [73, 0]
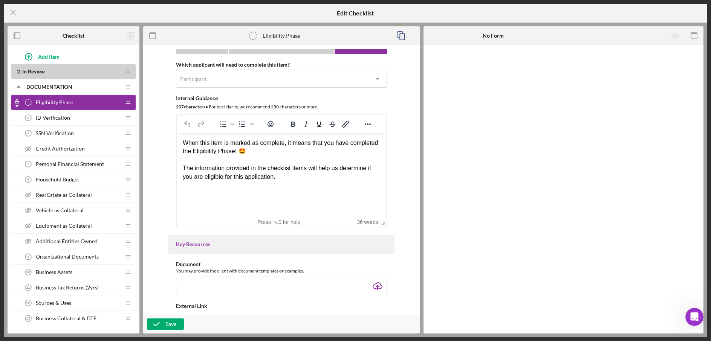
click at [91, 119] on div "ID Verification 5 ID Verification" at bounding box center [71, 117] width 100 height 15
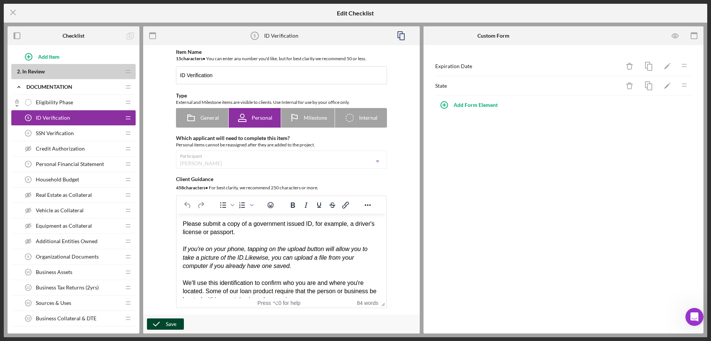
click at [179, 328] on button "Save" at bounding box center [165, 324] width 37 height 11
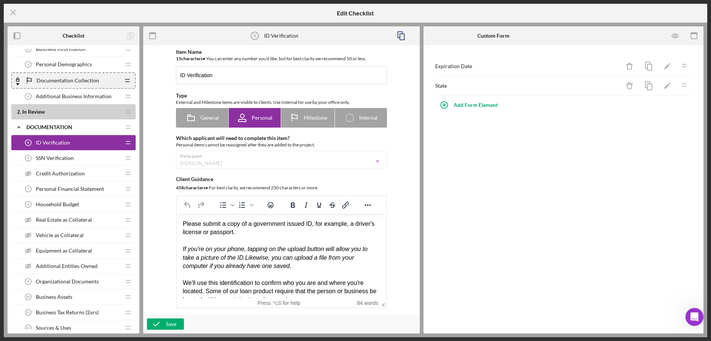
scroll to position [58, 0]
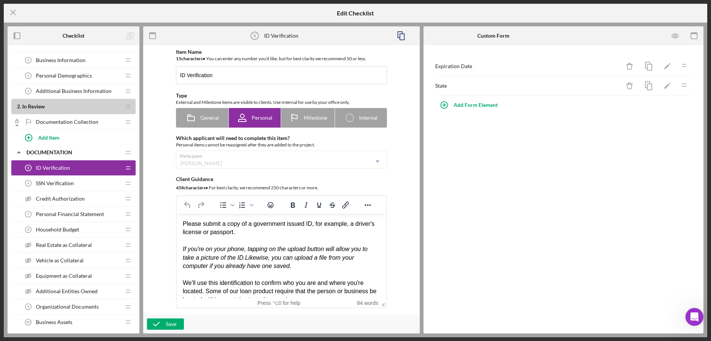
click at [106, 122] on div "Documentation Collection Documentation Collection" at bounding box center [71, 122] width 100 height 15
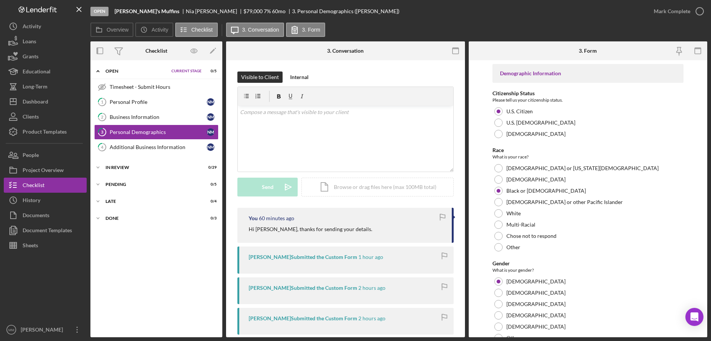
scroll to position [23, 0]
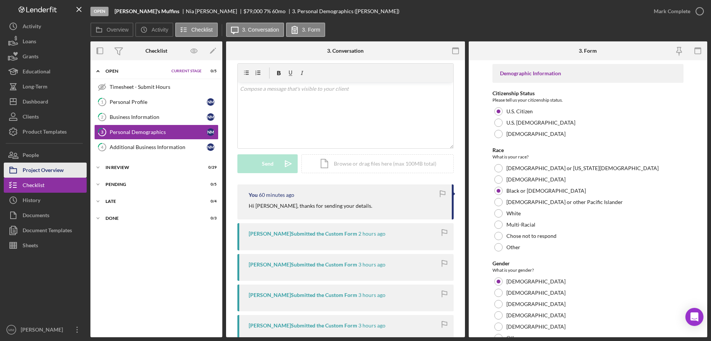
click at [40, 171] on div "Project Overview" at bounding box center [43, 171] width 41 height 17
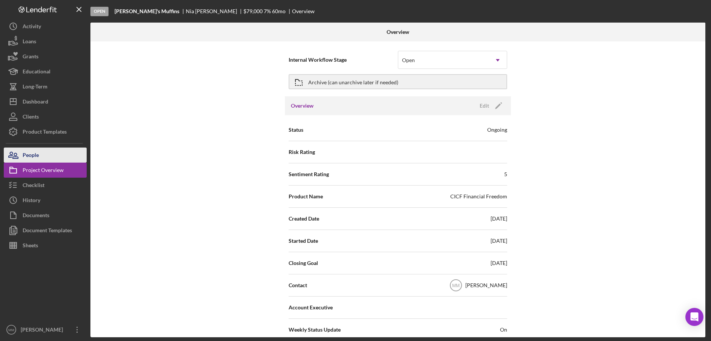
click at [47, 156] on button "People" at bounding box center [45, 155] width 83 height 15
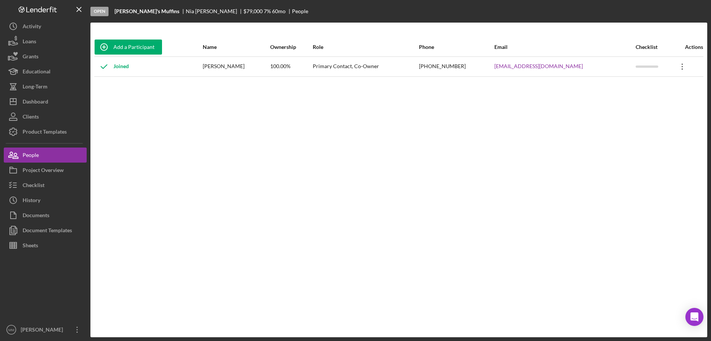
click at [674, 67] on icon "Icon/Overflow" at bounding box center [682, 66] width 19 height 19
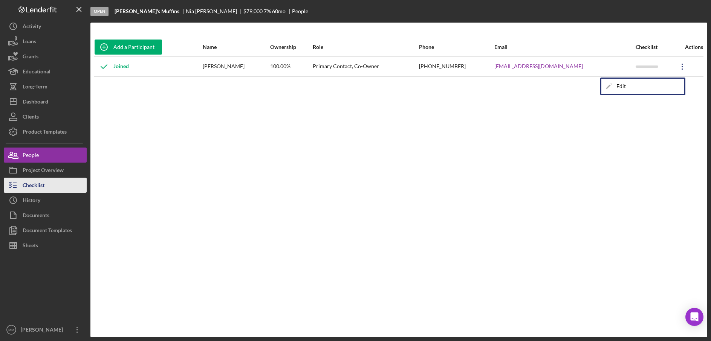
click at [51, 185] on button "Checklist" at bounding box center [45, 185] width 83 height 15
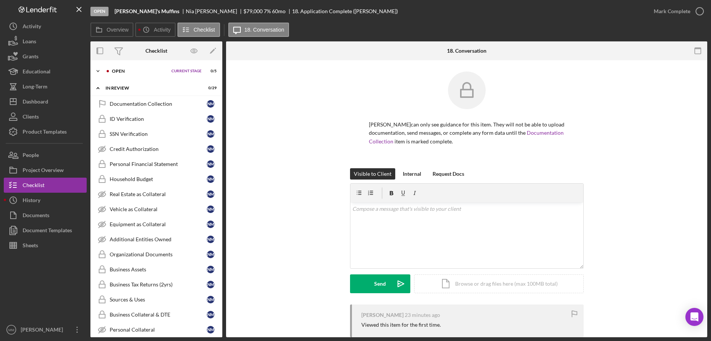
click at [121, 72] on div "Open" at bounding box center [140, 71] width 56 height 5
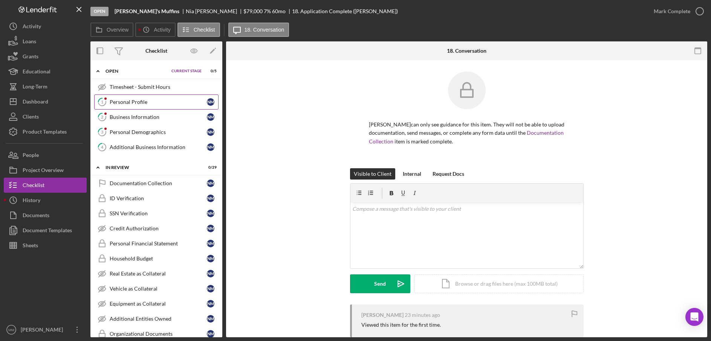
click at [135, 99] on div "Personal Profile" at bounding box center [158, 102] width 97 height 6
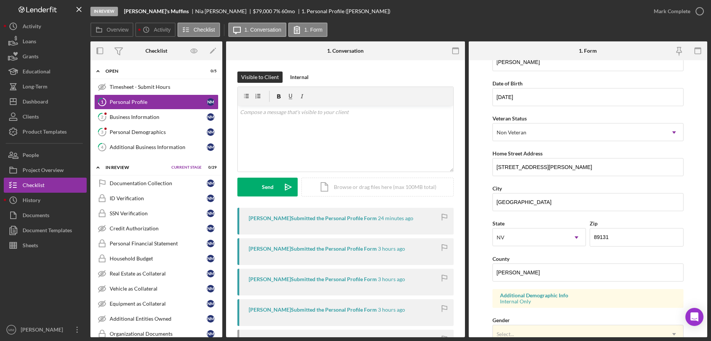
scroll to position [226, 0]
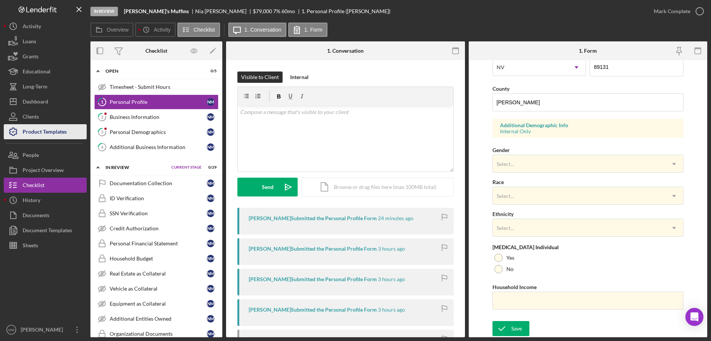
click at [42, 130] on div "Product Templates" at bounding box center [45, 132] width 44 height 17
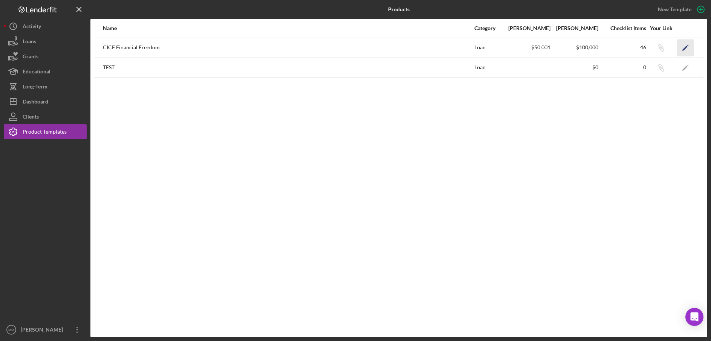
click at [687, 49] on icon "Icon/Edit" at bounding box center [685, 47] width 17 height 17
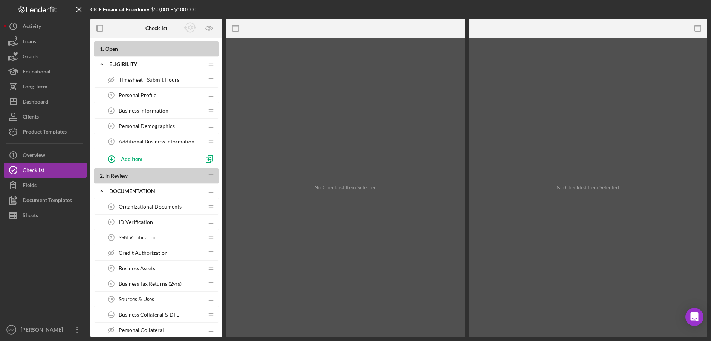
click at [153, 97] on span "Personal Profile" at bounding box center [138, 95] width 38 height 6
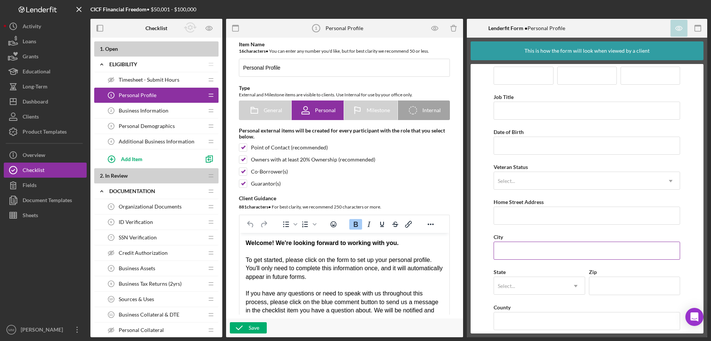
scroll to position [18, 0]
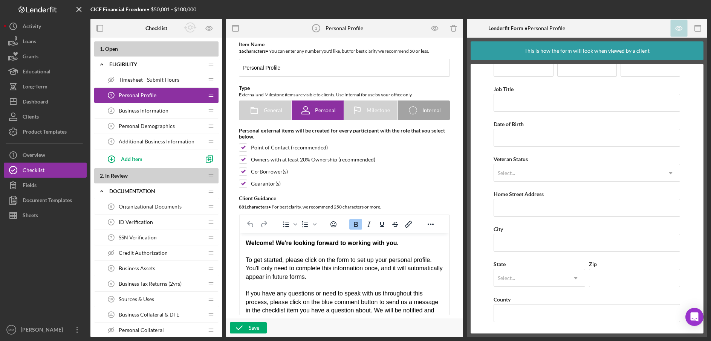
click at [144, 125] on span "Personal Demographics" at bounding box center [147, 126] width 56 height 6
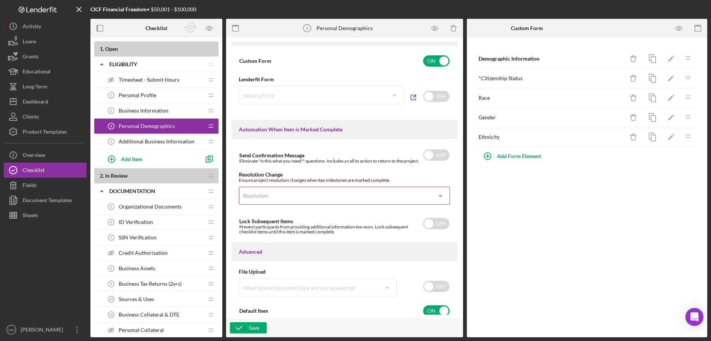
scroll to position [424, 0]
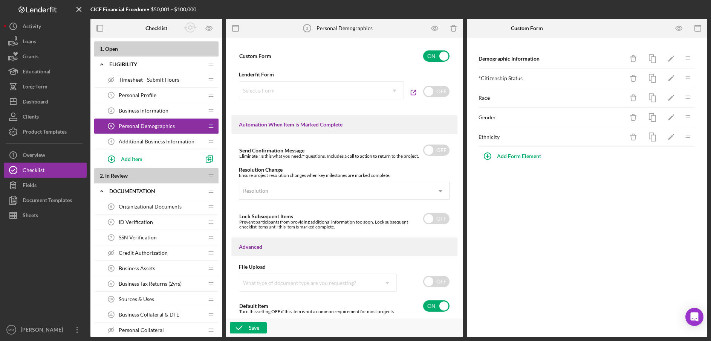
click at [149, 141] on span "Additional Business Information" at bounding box center [157, 142] width 76 height 6
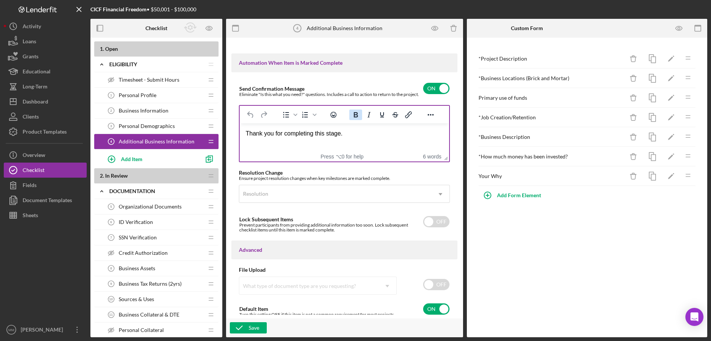
scroll to position [488, 0]
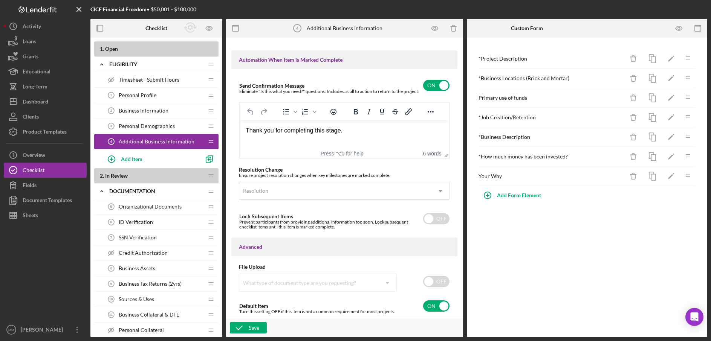
click at [143, 129] on span "Personal Demographics" at bounding box center [147, 126] width 56 height 6
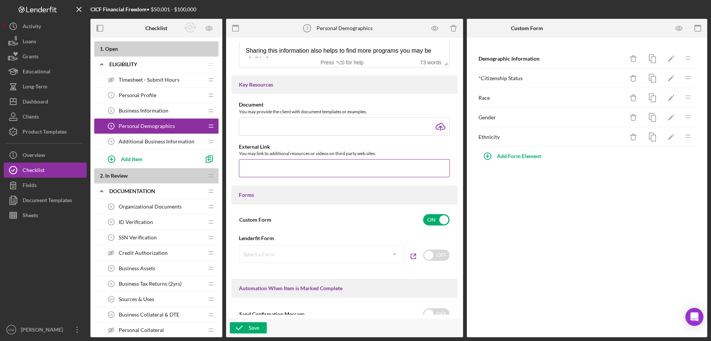
scroll to position [424, 0]
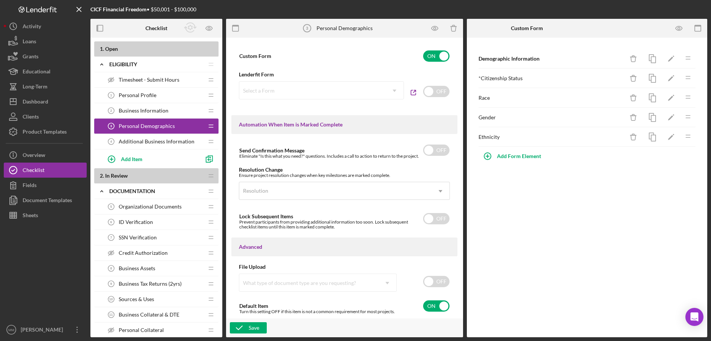
click at [153, 93] on span "Personal Profile" at bounding box center [138, 95] width 38 height 6
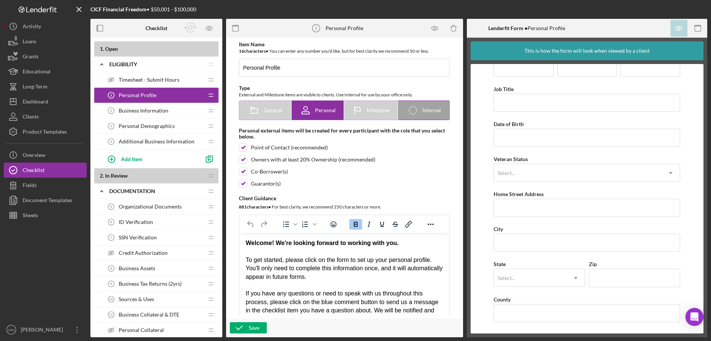
click at [425, 115] on div "Icon/Checklist Item Internal Internal" at bounding box center [424, 110] width 34 height 19
radio input "false"
radio input "true"
checkbox input "false"
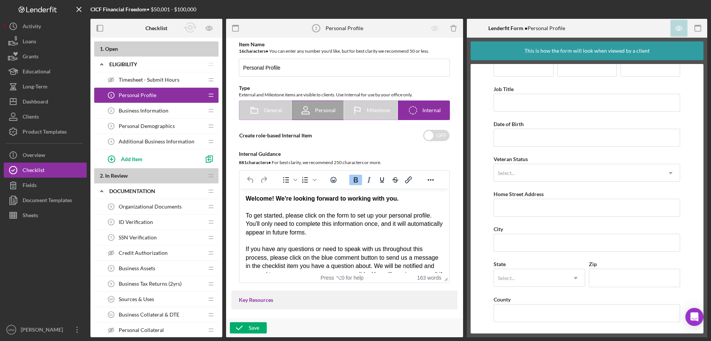
click at [328, 112] on span "Personal" at bounding box center [325, 110] width 21 height 6
radio input "true"
checkbox input "true"
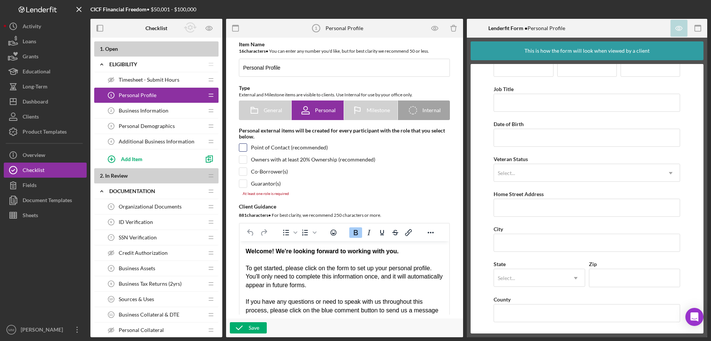
click at [242, 147] on input "checkbox" at bounding box center [243, 148] width 8 height 8
checkbox input "true"
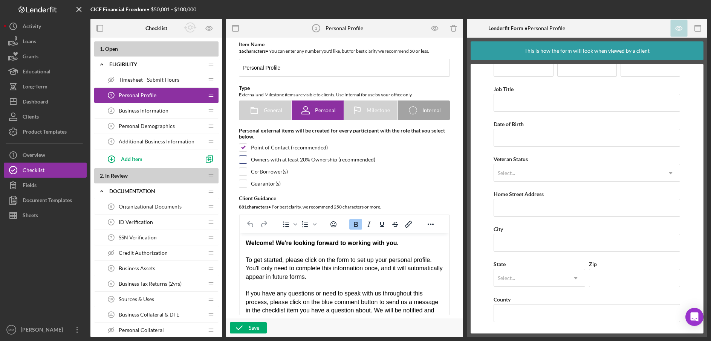
click at [243, 158] on input "checkbox" at bounding box center [243, 160] width 8 height 8
checkbox input "true"
click at [245, 170] on input "checkbox" at bounding box center [243, 172] width 8 height 8
checkbox input "true"
click at [245, 181] on input "checkbox" at bounding box center [243, 184] width 8 height 8
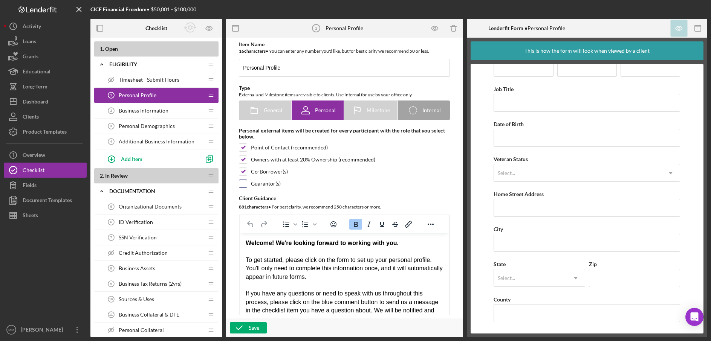
checkbox input "true"
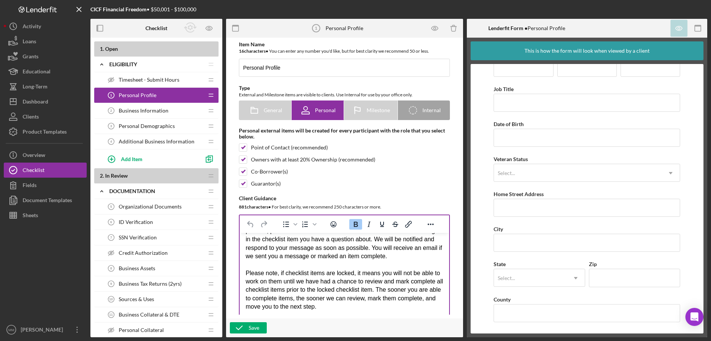
scroll to position [80, 0]
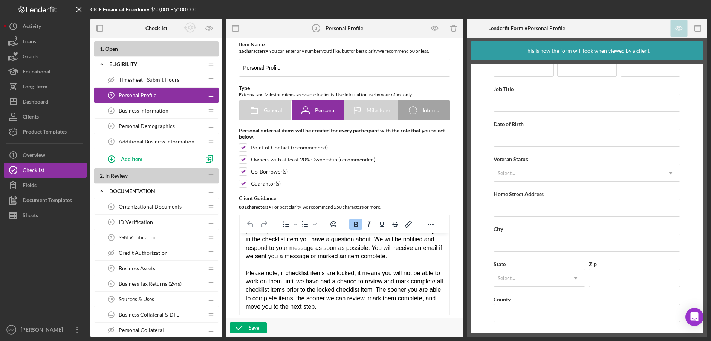
click at [622, 52] on div "This is how the form will look when viewed by a client" at bounding box center [586, 50] width 125 height 19
click at [696, 29] on icon "button" at bounding box center [698, 28] width 17 height 17
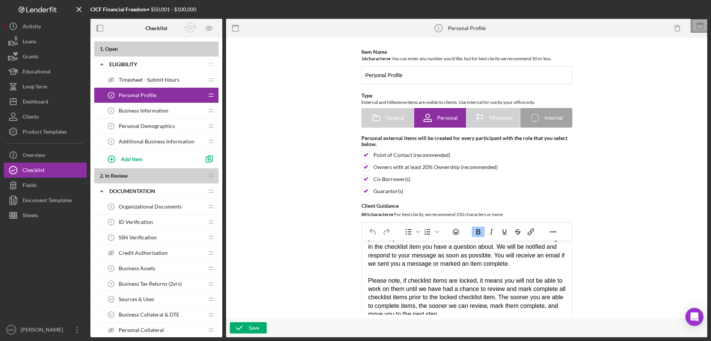
click at [699, 27] on icon at bounding box center [700, 26] width 19 height 19
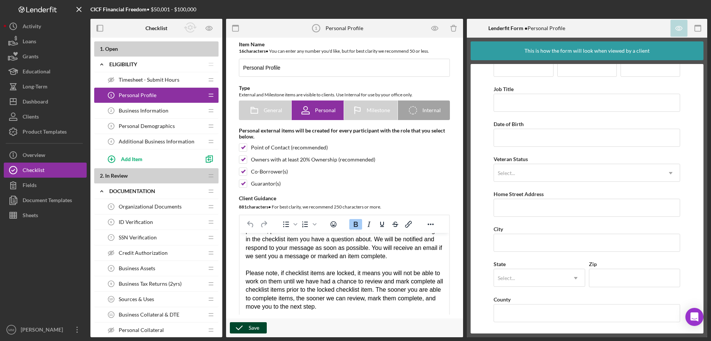
click at [259, 329] on button "Save" at bounding box center [248, 328] width 37 height 11
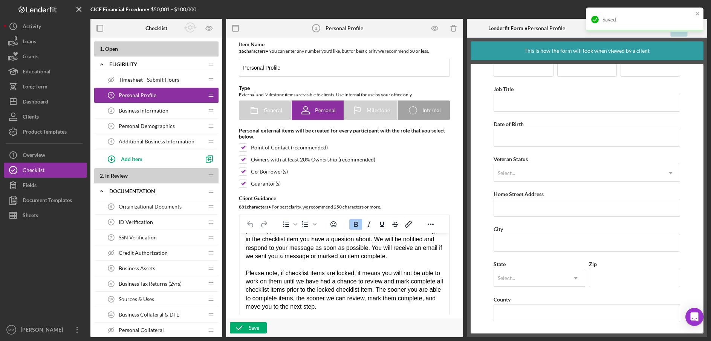
click at [159, 109] on span "Business Information" at bounding box center [144, 111] width 50 height 6
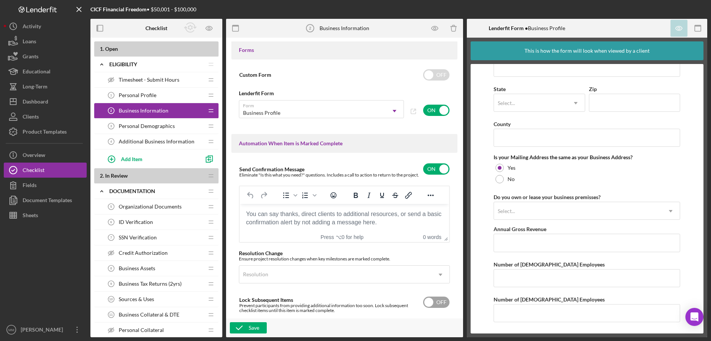
scroll to position [488, 0]
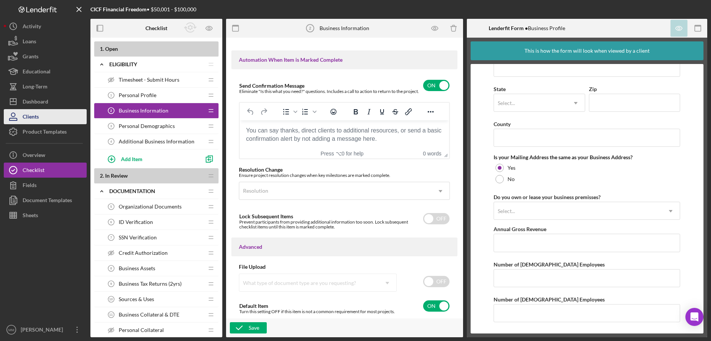
click at [53, 118] on button "Clients" at bounding box center [45, 116] width 83 height 15
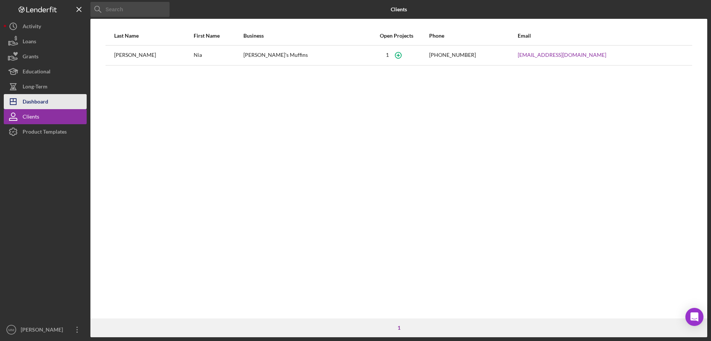
click at [40, 102] on div "Dashboard" at bounding box center [36, 102] width 26 height 17
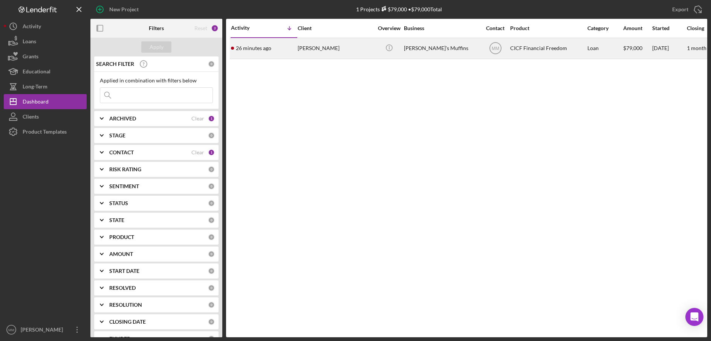
click at [431, 44] on div "[PERSON_NAME]'s Muffins" at bounding box center [441, 48] width 75 height 20
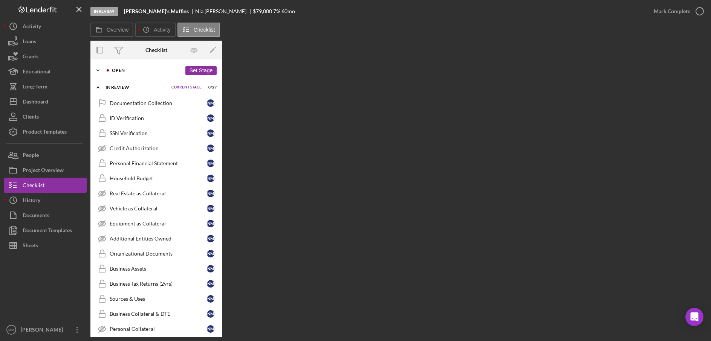
click at [131, 69] on div "Open" at bounding box center [147, 70] width 70 height 5
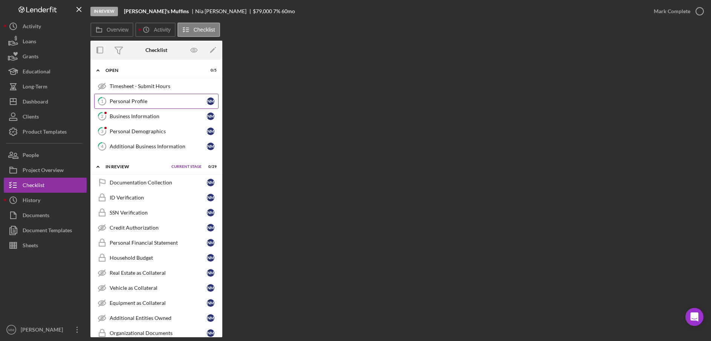
click at [130, 102] on div "Personal Profile" at bounding box center [158, 101] width 97 height 6
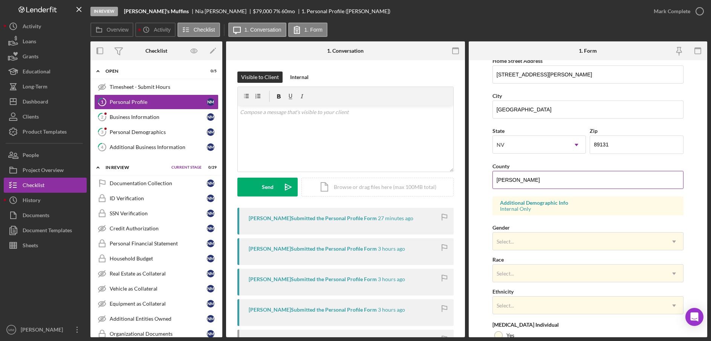
scroll to position [226, 0]
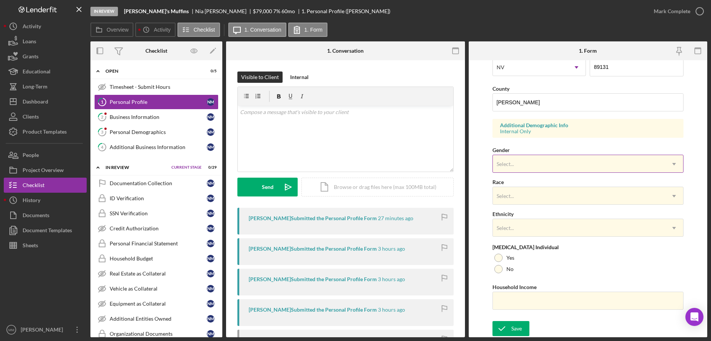
click at [585, 162] on div "Select..." at bounding box center [579, 164] width 172 height 17
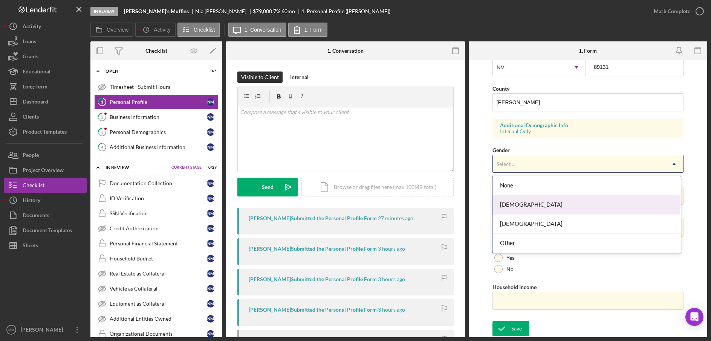
click at [565, 199] on div "[DEMOGRAPHIC_DATA]" at bounding box center [586, 205] width 188 height 19
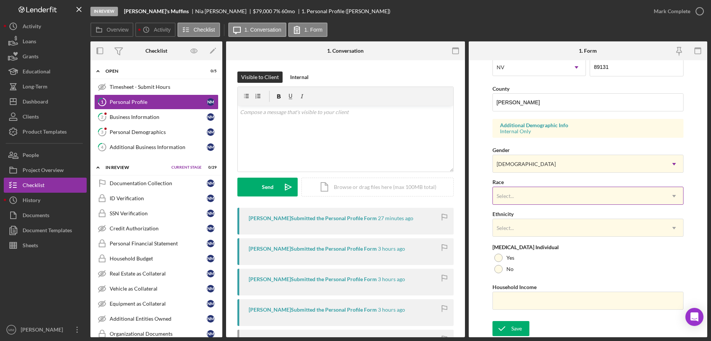
click at [568, 200] on div "Select..." at bounding box center [579, 196] width 172 height 17
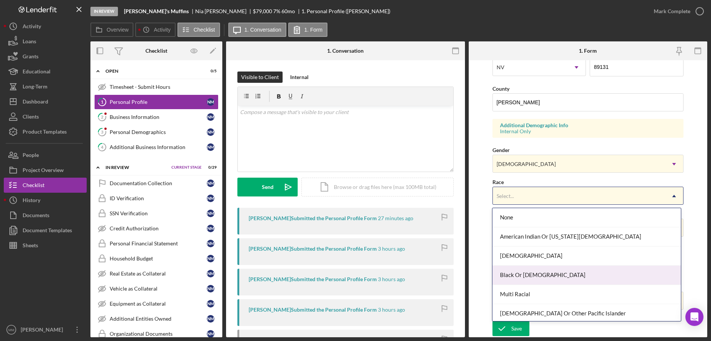
click at [540, 278] on div "Black Or [DEMOGRAPHIC_DATA]" at bounding box center [586, 275] width 188 height 19
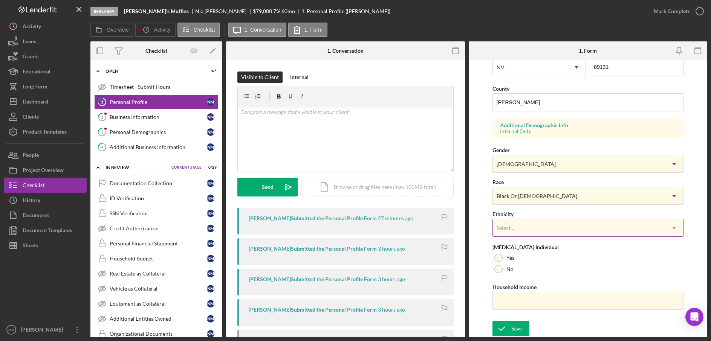
click at [543, 231] on div "Select..." at bounding box center [579, 228] width 172 height 17
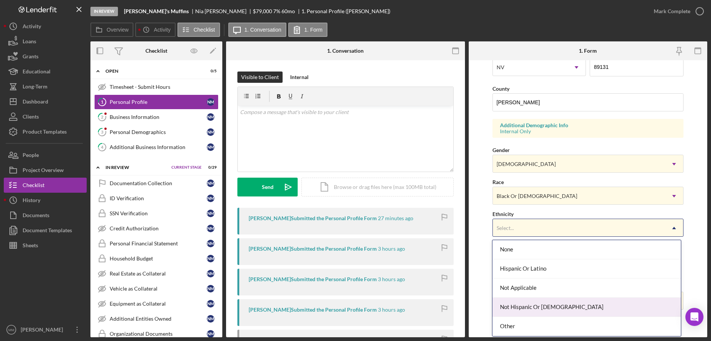
click at [532, 309] on div "Not Hispanic Or [DEMOGRAPHIC_DATA]" at bounding box center [586, 307] width 188 height 19
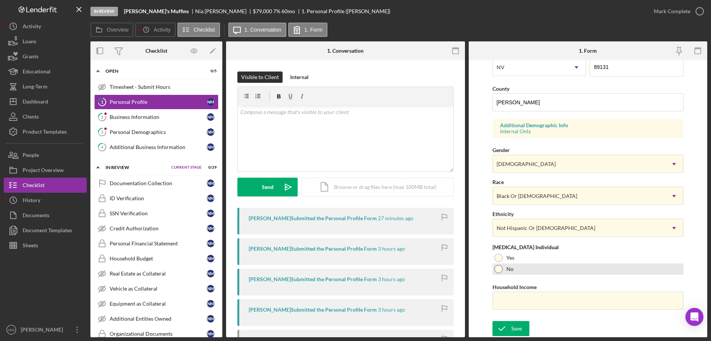
click at [495, 269] on div at bounding box center [498, 269] width 8 height 8
click at [536, 302] on input "Household Income" at bounding box center [587, 301] width 191 height 18
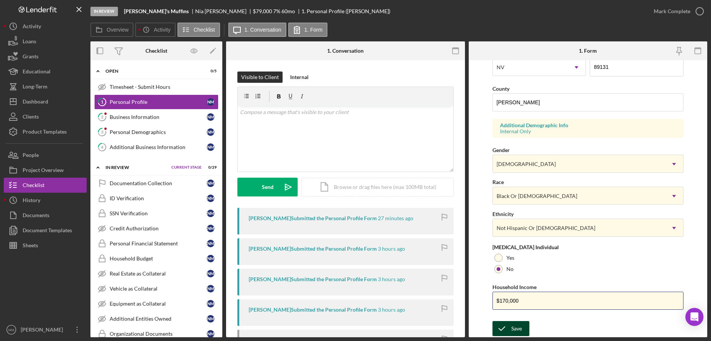
type input "$170,000"
click at [520, 332] on div "Save" at bounding box center [516, 328] width 11 height 15
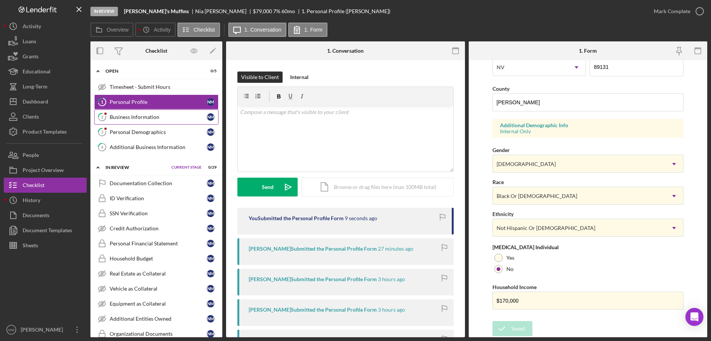
click at [138, 110] on link "2 Business Information N M" at bounding box center [156, 117] width 124 height 15
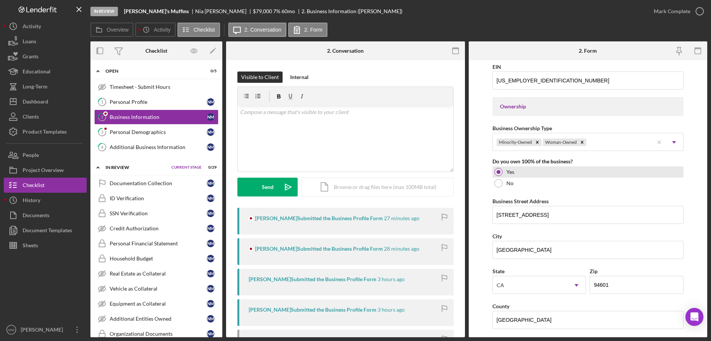
scroll to position [559, 0]
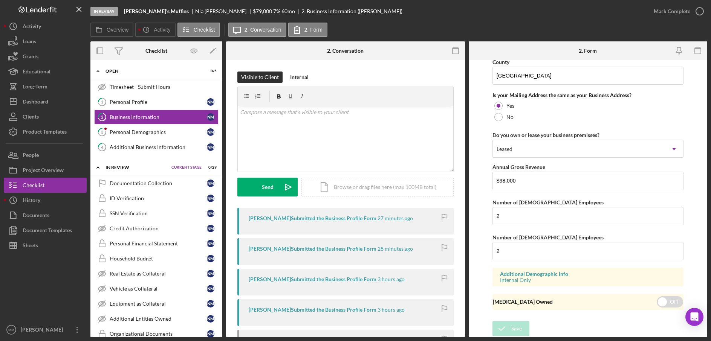
click at [570, 277] on div "Internal Only" at bounding box center [588, 280] width 176 height 6
click at [661, 302] on input "checkbox" at bounding box center [670, 302] width 26 height 11
checkbox input "true"
click at [521, 332] on button "Save" at bounding box center [510, 328] width 37 height 15
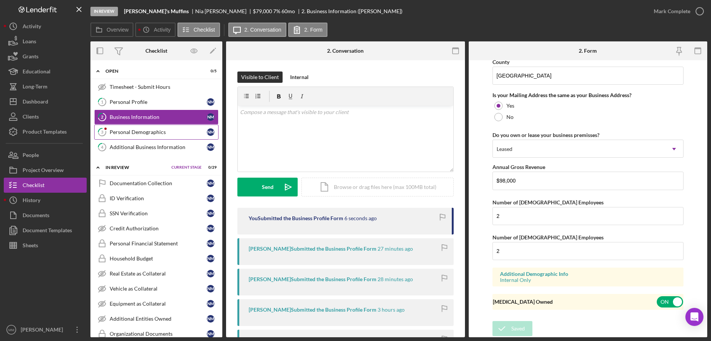
click at [162, 136] on link "3 Personal Demographics N M" at bounding box center [156, 132] width 124 height 15
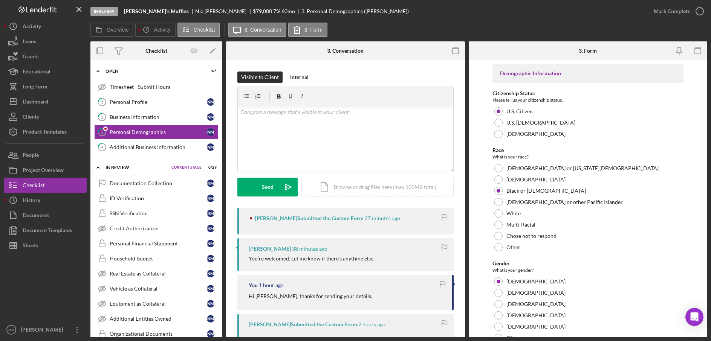
checkbox input "true"
checkbox input "false"
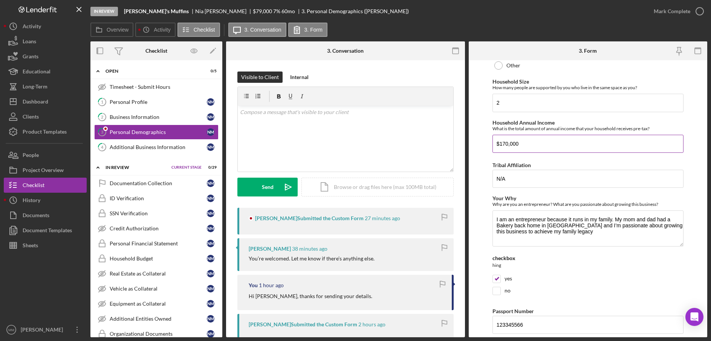
scroll to position [365, 0]
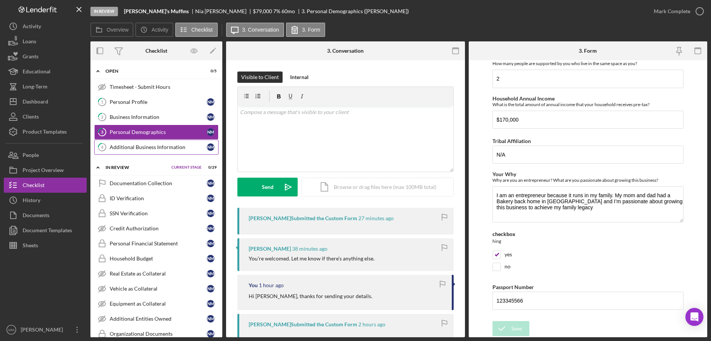
click at [150, 145] on div "Additional Business Information" at bounding box center [158, 147] width 97 height 6
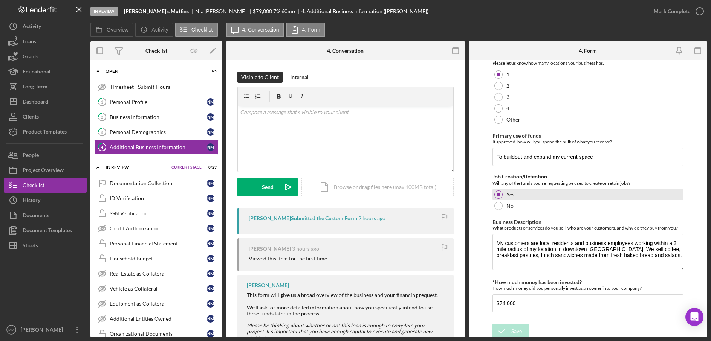
scroll to position [73, 0]
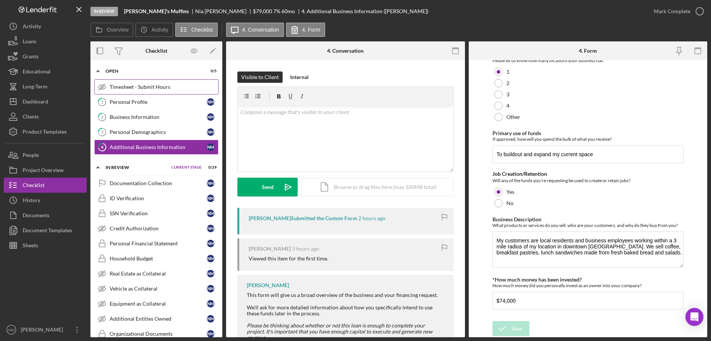
click at [162, 86] on div "Timesheet - Submit Hours" at bounding box center [164, 87] width 109 height 6
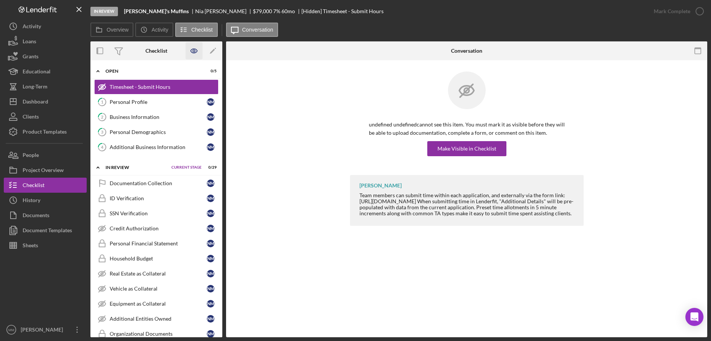
click at [191, 54] on icon "button" at bounding box center [194, 51] width 17 height 17
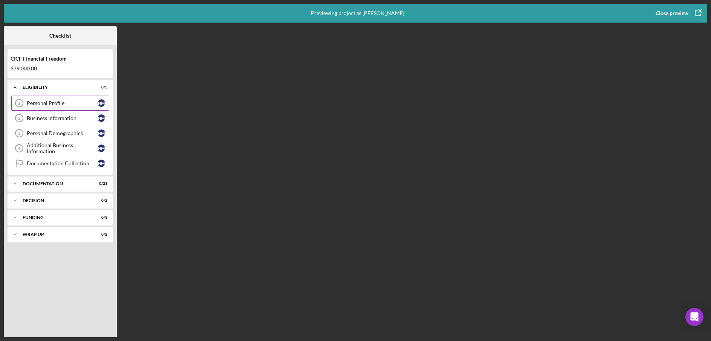
click at [69, 101] on div "Personal Profile" at bounding box center [62, 103] width 71 height 6
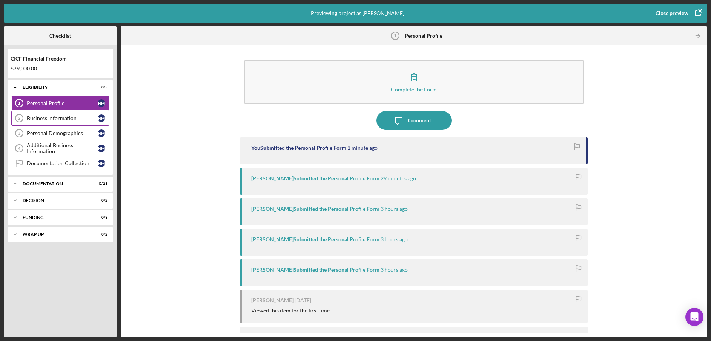
click at [85, 118] on div "Business Information" at bounding box center [62, 118] width 71 height 6
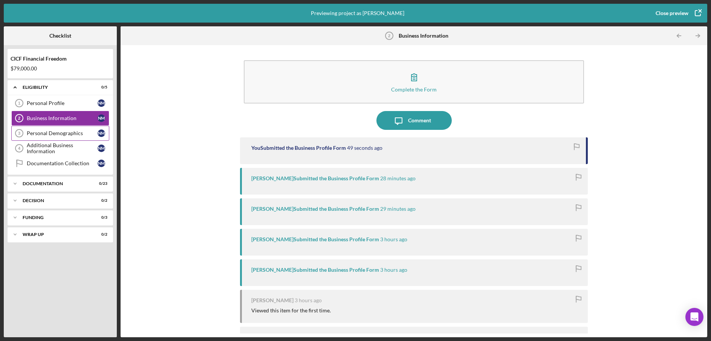
click at [78, 135] on div "Personal Demographics" at bounding box center [62, 133] width 71 height 6
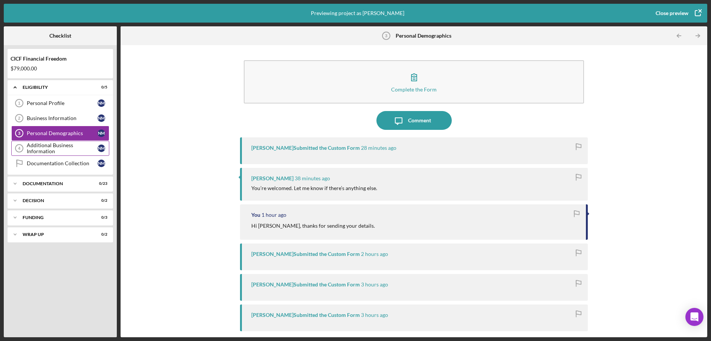
click at [76, 145] on div "Additional Business Information" at bounding box center [62, 148] width 71 height 12
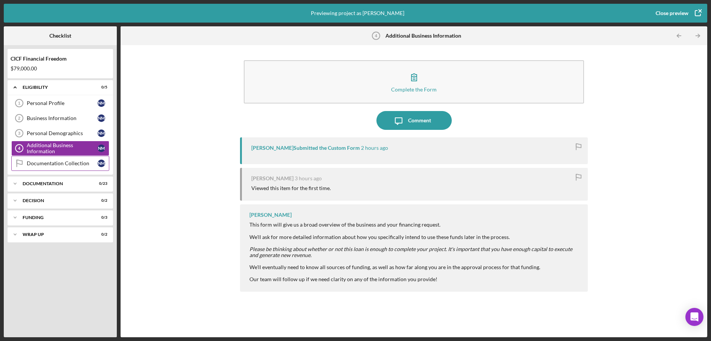
click at [73, 165] on div "Documentation Collection" at bounding box center [62, 164] width 71 height 6
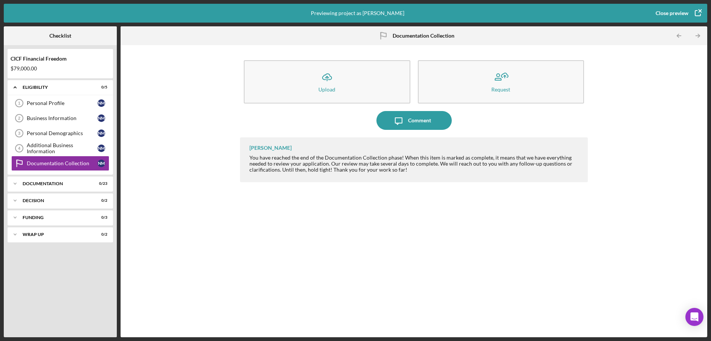
click at [700, 12] on icon "button" at bounding box center [701, 11] width 3 height 3
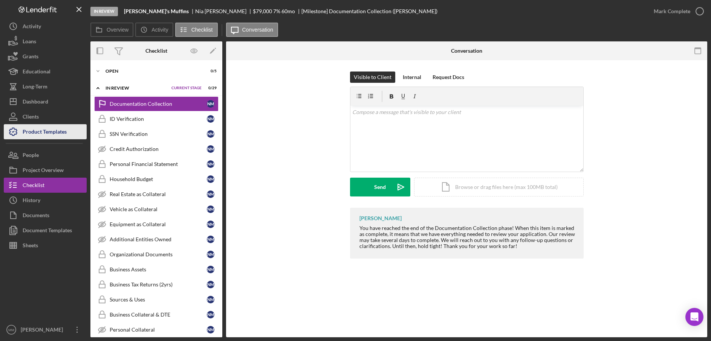
click at [58, 130] on div "Product Templates" at bounding box center [45, 132] width 44 height 17
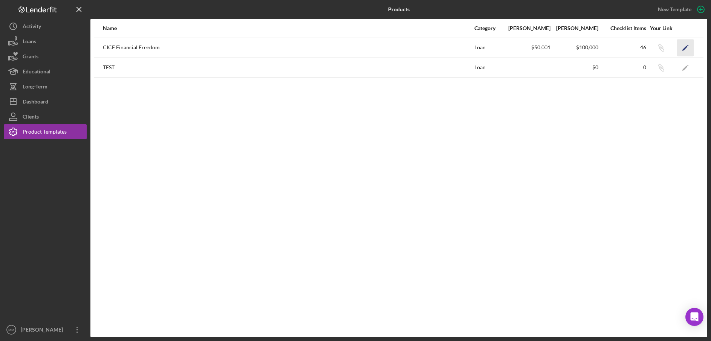
click at [687, 51] on icon "Icon/Edit" at bounding box center [685, 47] width 17 height 17
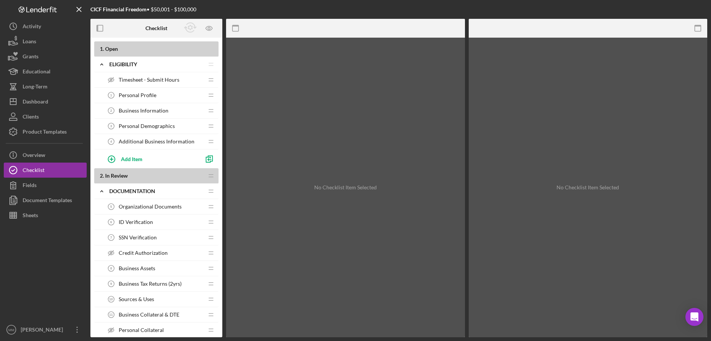
click at [56, 264] on div at bounding box center [45, 272] width 83 height 99
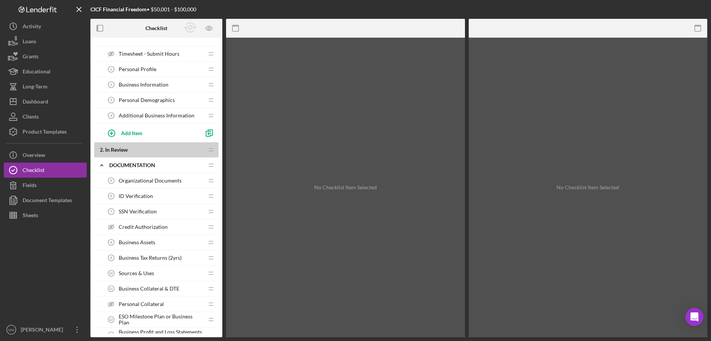
scroll to position [43, 0]
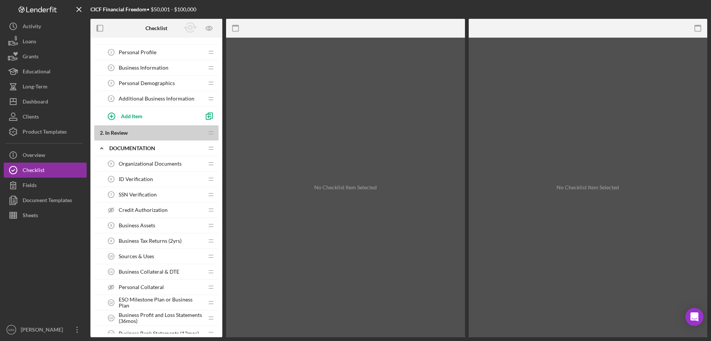
click at [168, 165] on span "Organizational Documents" at bounding box center [150, 164] width 63 height 6
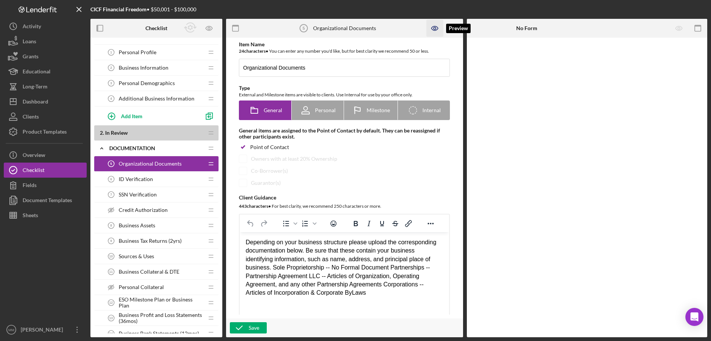
click at [439, 24] on icon "button" at bounding box center [434, 28] width 17 height 17
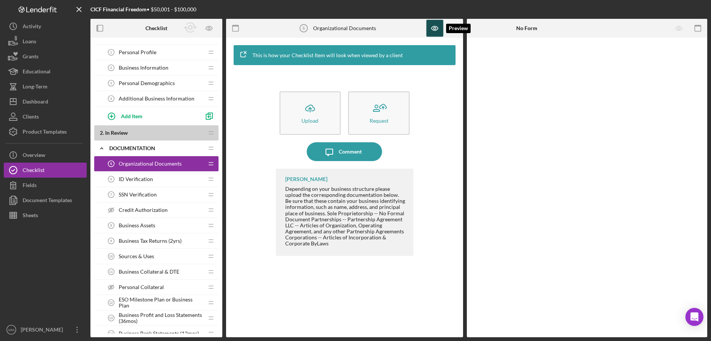
click at [435, 27] on icon "button" at bounding box center [434, 28] width 2 height 2
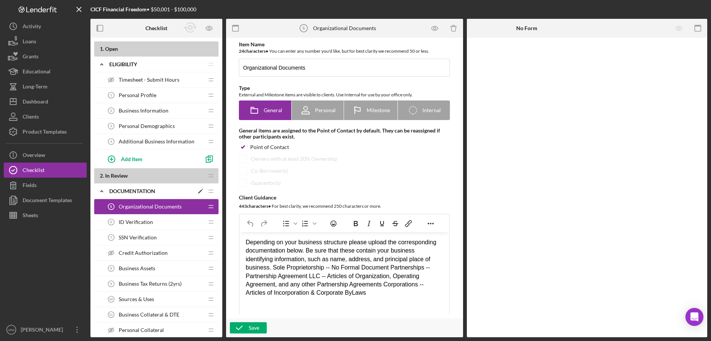
click at [174, 190] on div "Documentation" at bounding box center [151, 191] width 84 height 6
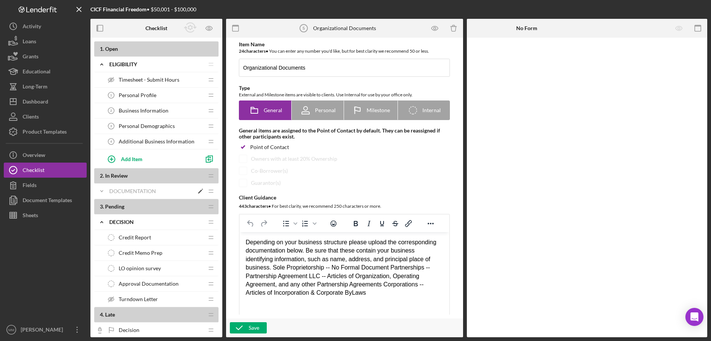
click at [174, 190] on div "Documentation" at bounding box center [151, 191] width 84 height 6
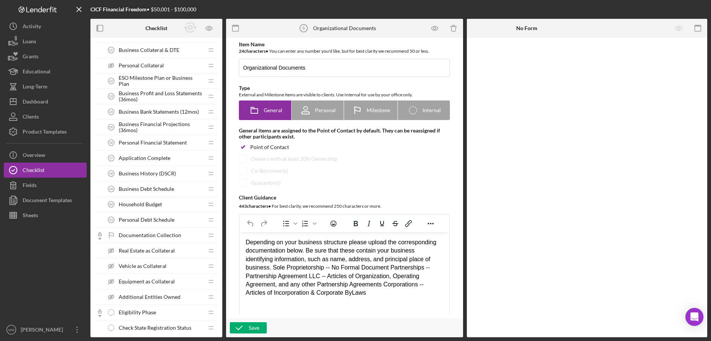
scroll to position [270, 0]
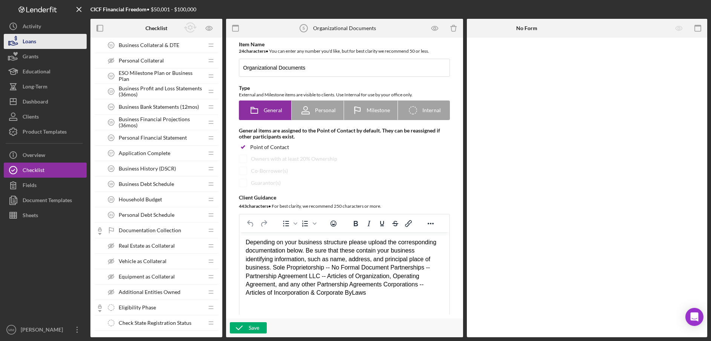
click at [67, 42] on button "Loans" at bounding box center [45, 41] width 83 height 15
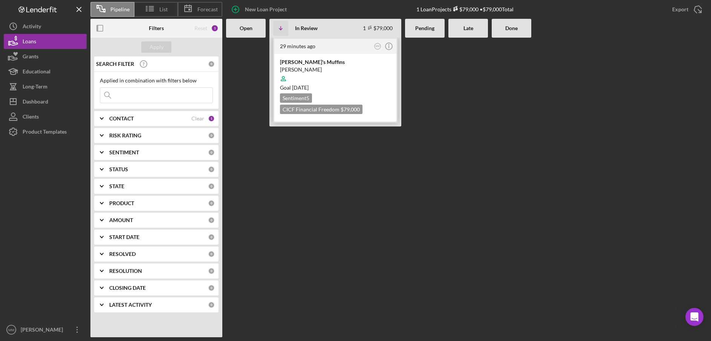
click at [323, 62] on div "[PERSON_NAME]'s Muffins" at bounding box center [335, 62] width 111 height 8
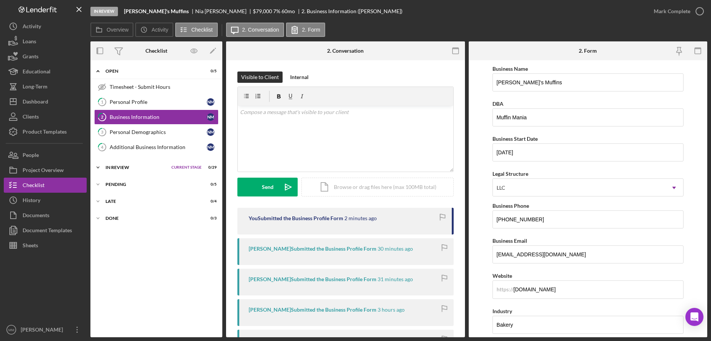
click at [98, 166] on icon "Icon/Expander" at bounding box center [97, 167] width 15 height 15
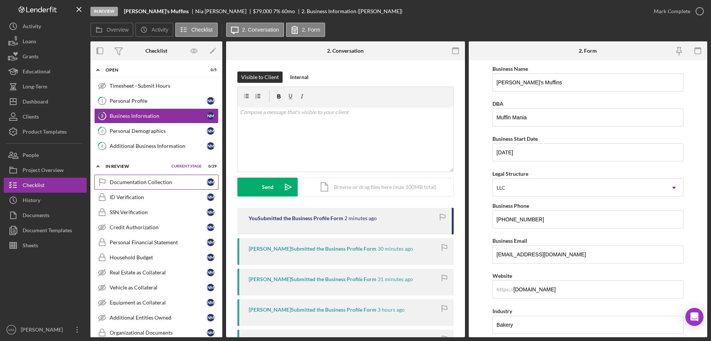
scroll to position [2, 0]
click at [212, 50] on icon "Icon/Edit" at bounding box center [213, 51] width 17 height 17
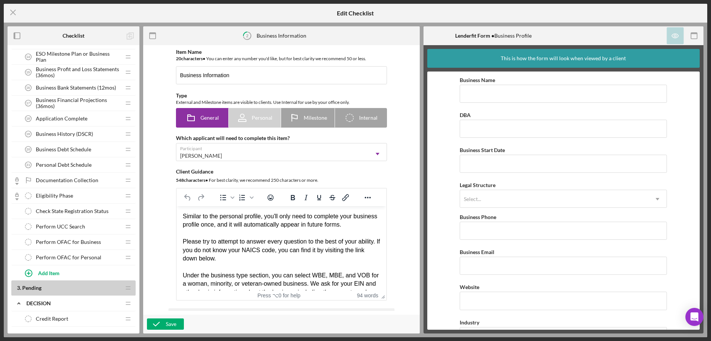
scroll to position [389, 0]
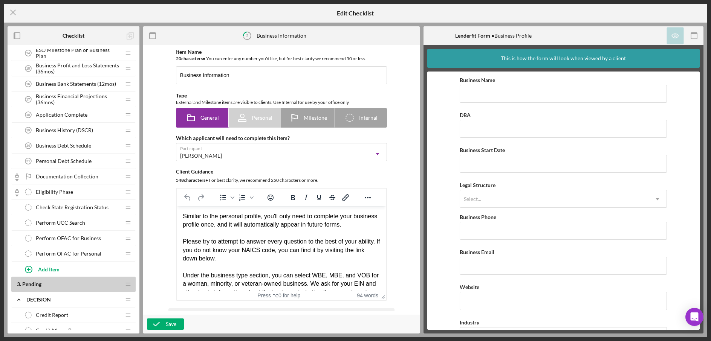
click at [17, 180] on icon at bounding box center [16, 180] width 3 height 2
click at [56, 177] on span "Documentation Collection" at bounding box center [67, 177] width 63 height 6
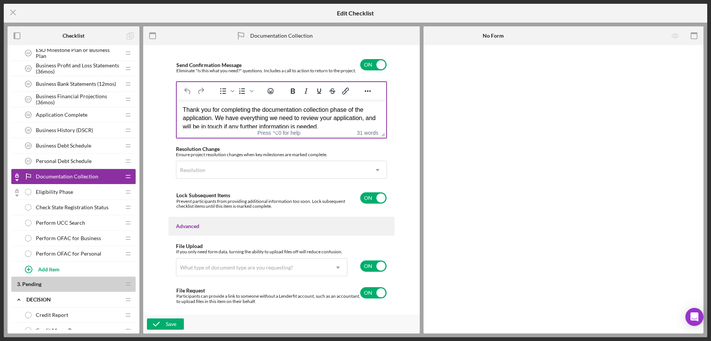
scroll to position [502, 0]
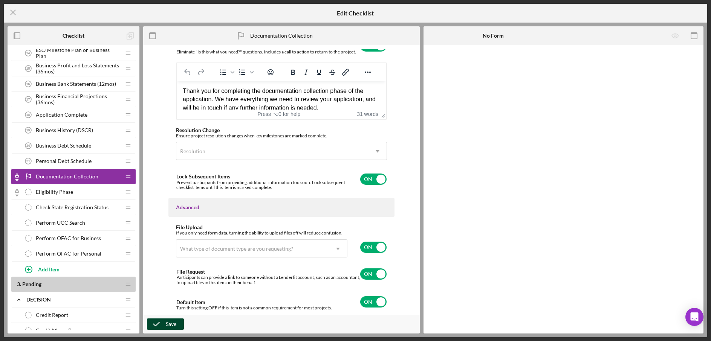
click at [169, 325] on div "Save" at bounding box center [171, 324] width 11 height 11
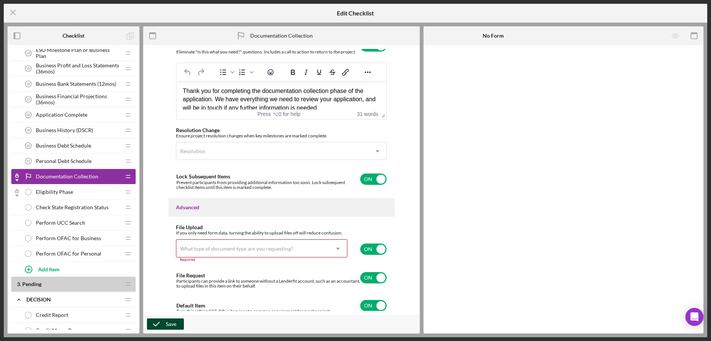
scroll to position [505, 0]
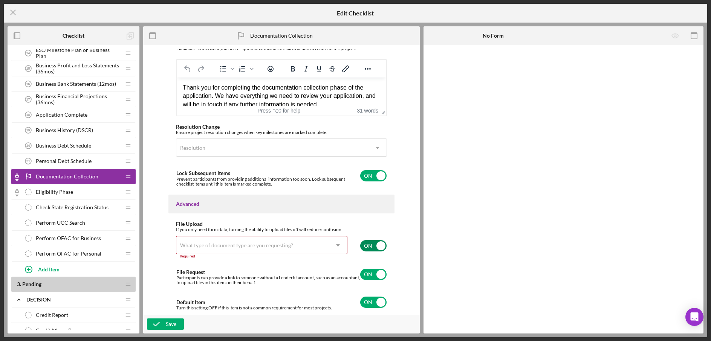
click at [377, 247] on input "checkbox" at bounding box center [373, 245] width 26 height 11
checkbox input "false"
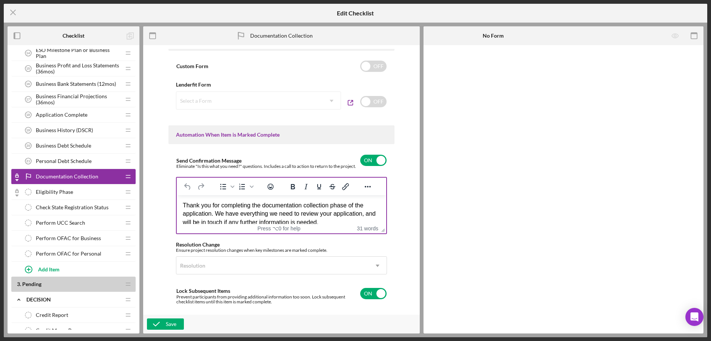
scroll to position [413, 0]
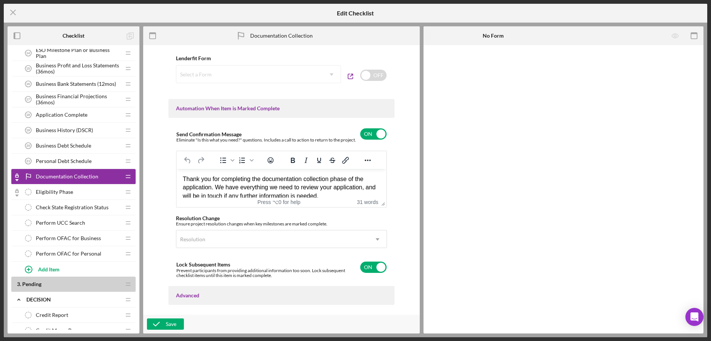
click at [330, 75] on div "Select a Form Icon/Dropdown Arrow" at bounding box center [258, 74] width 165 height 18
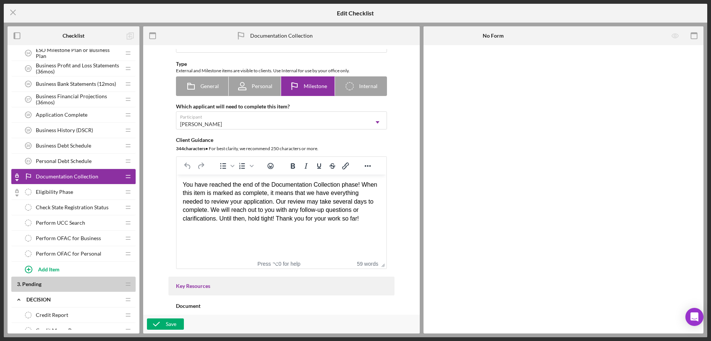
scroll to position [0, 0]
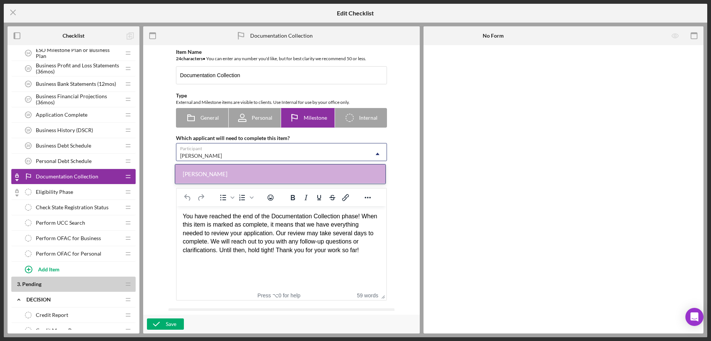
click at [374, 154] on icon "Icon/Dropdown Arrow" at bounding box center [378, 154] width 18 height 18
click at [391, 141] on div "Item Name 24 character s • You can enter any number you'd like, but for best cl…" at bounding box center [281, 175] width 226 height 252
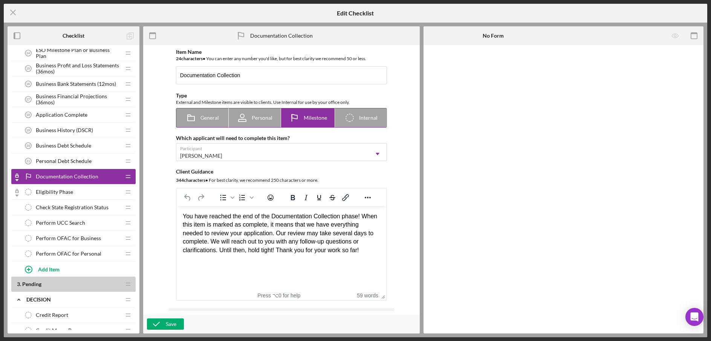
click at [358, 121] on div "Icon/Checklist Item Internal Internal" at bounding box center [361, 118] width 34 height 19
radio input "false"
radio input "true"
checkbox input "false"
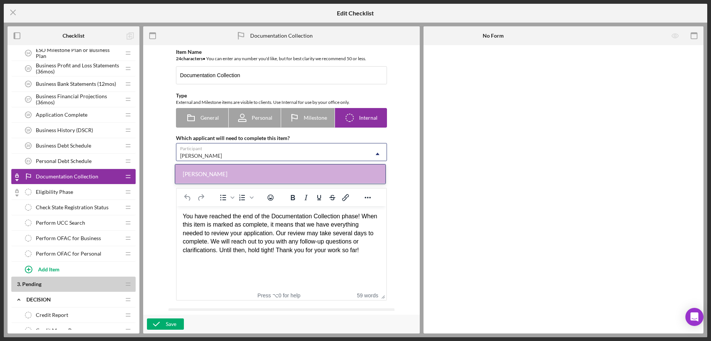
click at [367, 152] on div "[PERSON_NAME] Icon/Dropdown Arrow" at bounding box center [281, 152] width 211 height 18
click at [369, 137] on div "Which applicant will need to complete this item?" at bounding box center [281, 138] width 211 height 6
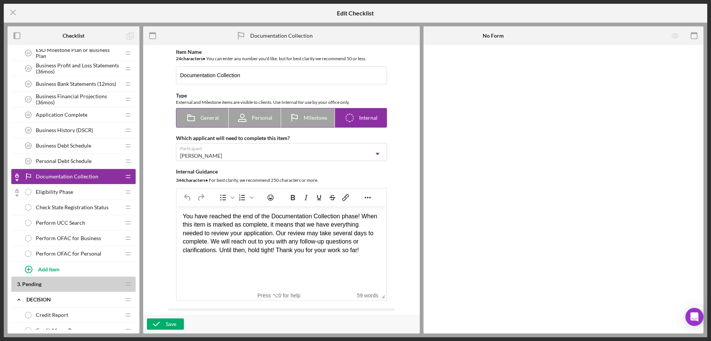
click at [193, 117] on rect at bounding box center [191, 118] width 7 height 5
radio input "true"
checkbox input "true"
click at [317, 122] on div "Milestone" at bounding box center [308, 118] width 38 height 19
radio input "false"
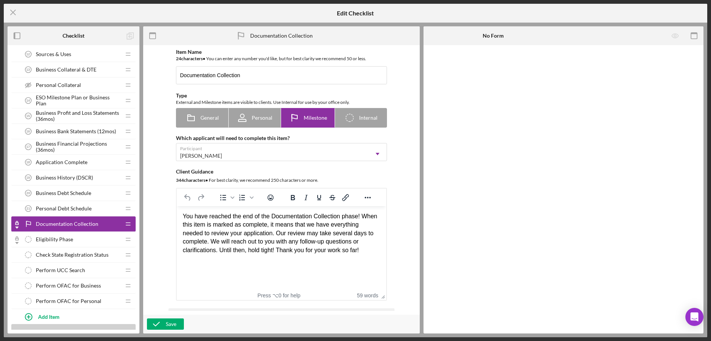
scroll to position [346, 0]
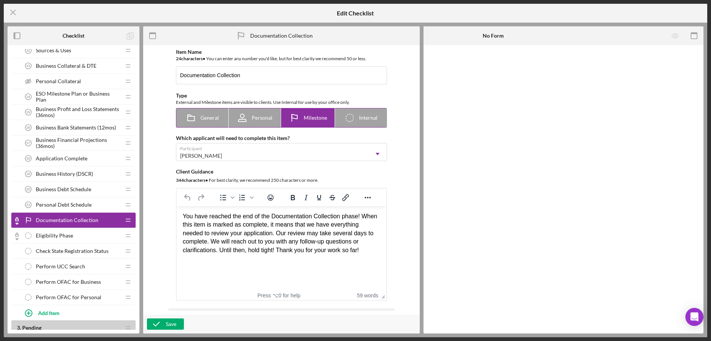
click at [359, 120] on span "Internal" at bounding box center [368, 118] width 18 height 6
radio input "false"
radio input "true"
checkbox input "false"
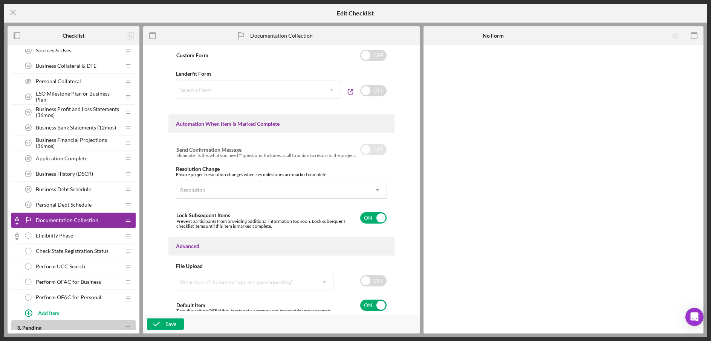
scroll to position [401, 0]
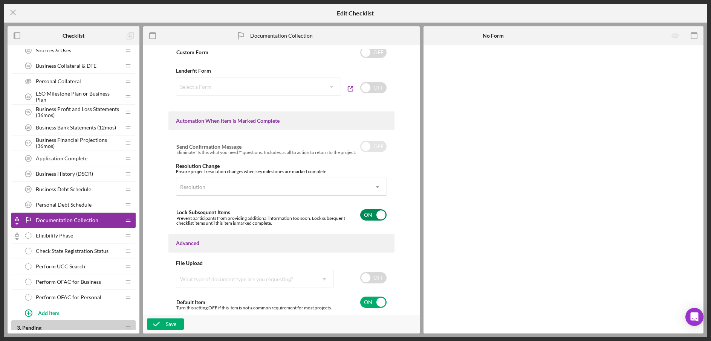
click at [377, 215] on input "checkbox" at bounding box center [373, 214] width 26 height 11
checkbox input "false"
click at [167, 323] on div "Save" at bounding box center [171, 324] width 11 height 11
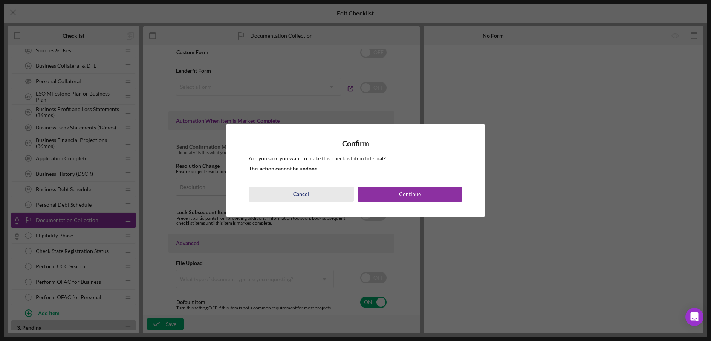
click at [306, 193] on div "Cancel" at bounding box center [301, 194] width 16 height 15
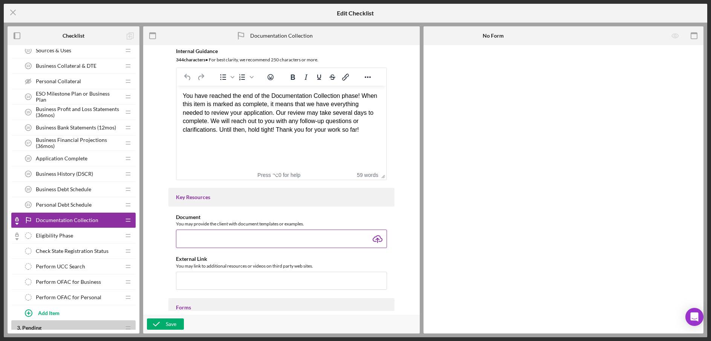
scroll to position [0, 0]
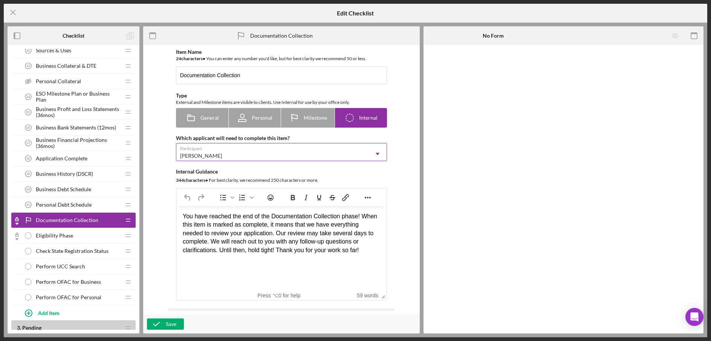
click at [375, 151] on icon "Icon/Dropdown Arrow" at bounding box center [378, 154] width 18 height 18
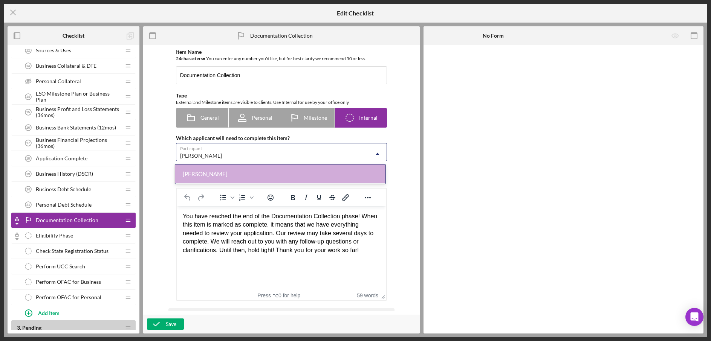
click at [343, 154] on div "[PERSON_NAME]" at bounding box center [272, 155] width 192 height 17
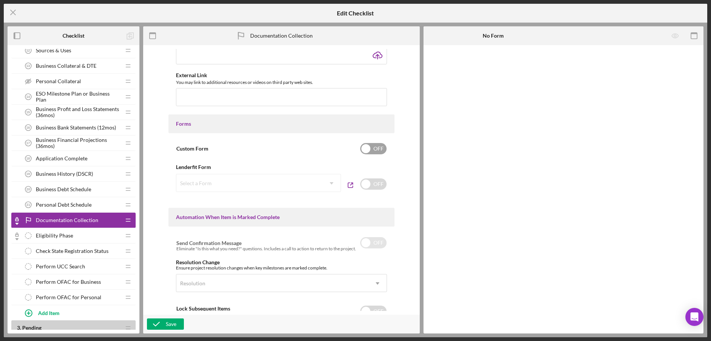
scroll to position [306, 0]
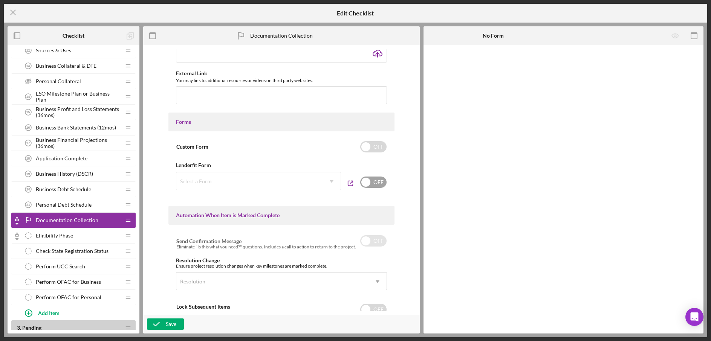
click at [365, 182] on input "checkbox" at bounding box center [373, 182] width 26 height 11
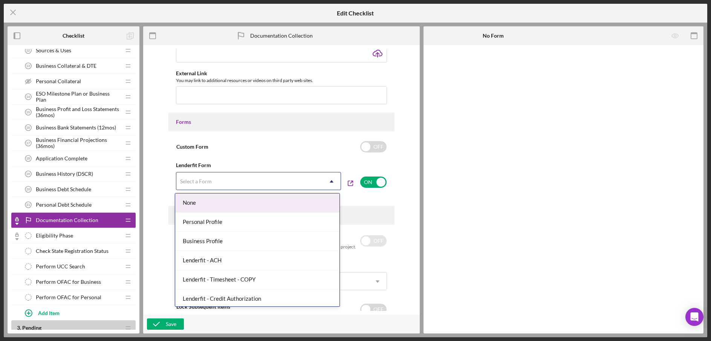
click at [295, 183] on div "Select a Form" at bounding box center [249, 181] width 146 height 17
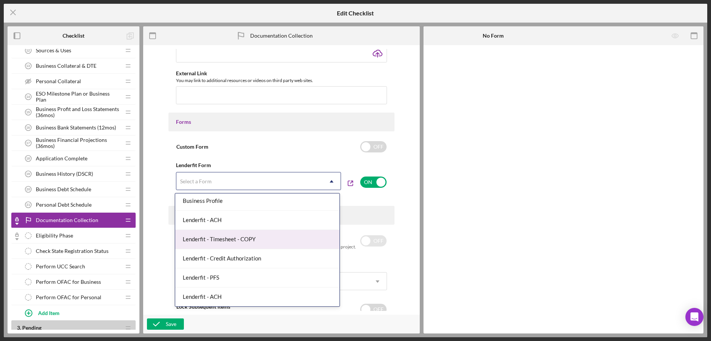
scroll to position [60, 0]
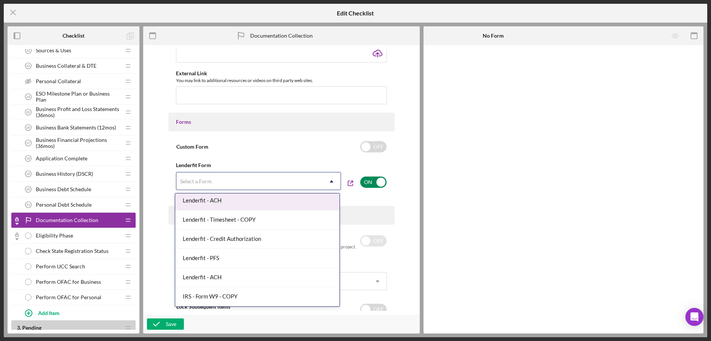
click at [379, 182] on input "checkbox" at bounding box center [373, 182] width 26 height 11
checkbox input "false"
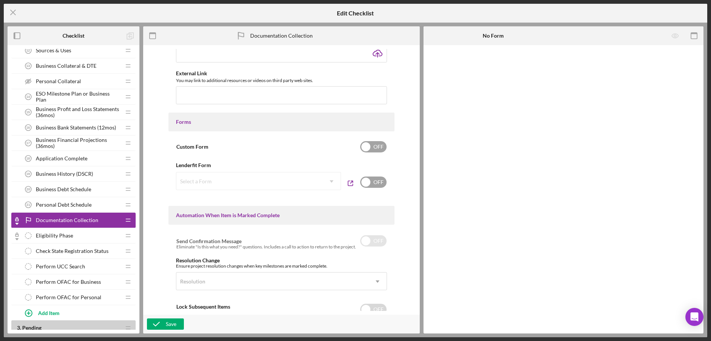
click at [364, 148] on input "checkbox" at bounding box center [373, 146] width 26 height 11
checkbox input "true"
click at [476, 69] on div "Add Form Element" at bounding box center [476, 65] width 44 height 15
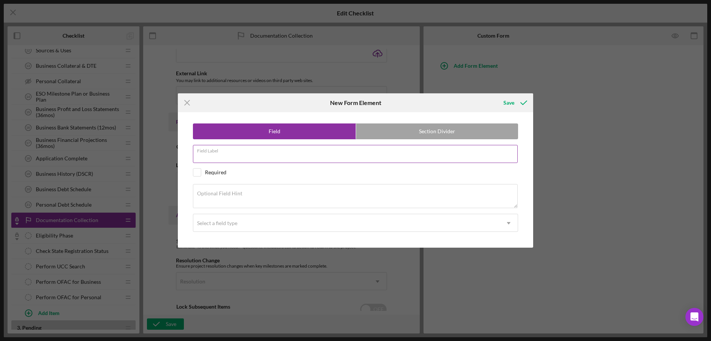
click at [243, 153] on div "Field Label" at bounding box center [356, 154] width 326 height 19
type input "Documents Complete?"
click at [198, 174] on input "checkbox" at bounding box center [197, 173] width 8 height 8
checkbox input "true"
click at [251, 226] on div "Select a field type" at bounding box center [346, 223] width 307 height 17
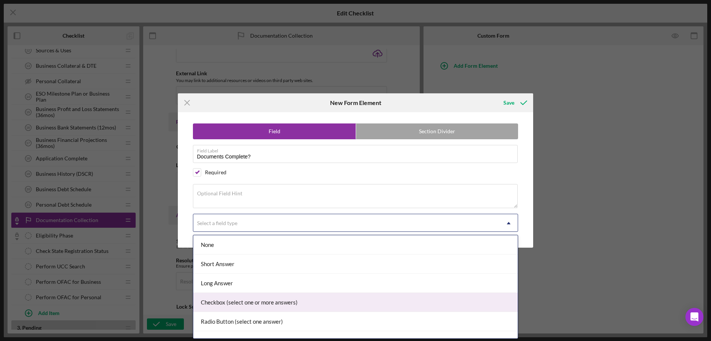
click at [267, 303] on div "Checkbox (select one or more answers)" at bounding box center [355, 302] width 325 height 19
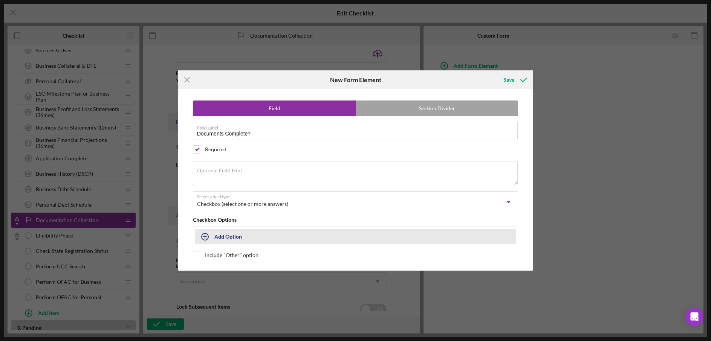
click at [232, 239] on div "Add Option" at bounding box center [228, 236] width 28 height 14
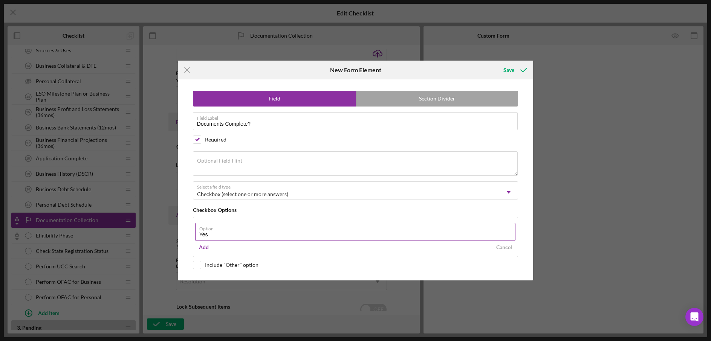
type input "Yes"
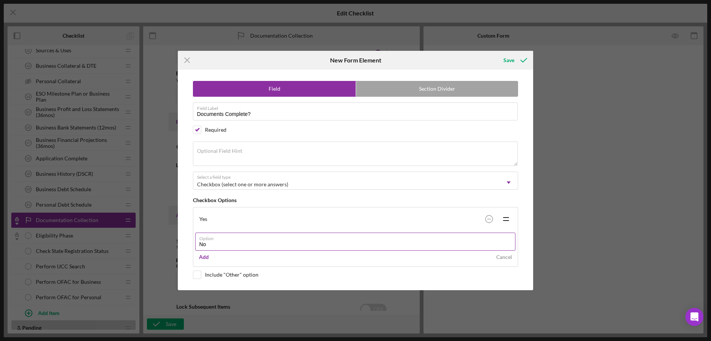
type input "No"
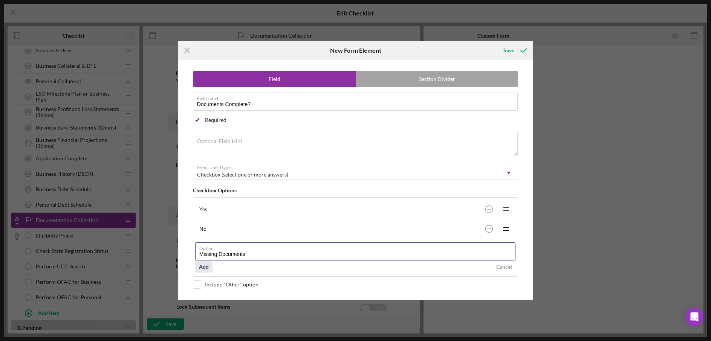
type input "Missing Documents"
click at [207, 269] on div "Add" at bounding box center [204, 266] width 10 height 11
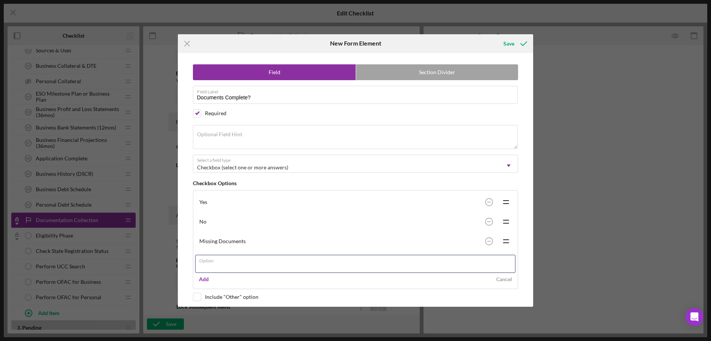
scroll to position [5, 0]
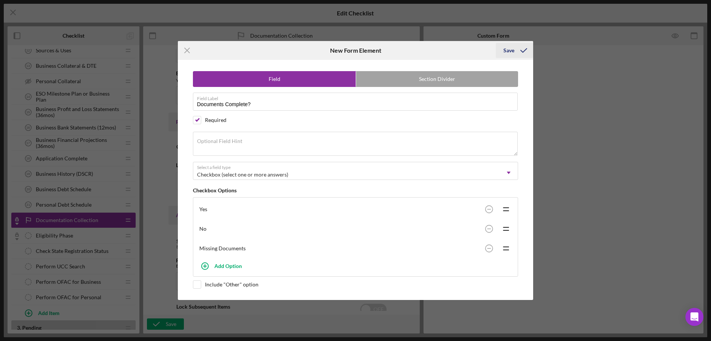
click at [519, 45] on icon "submit" at bounding box center [523, 50] width 19 height 19
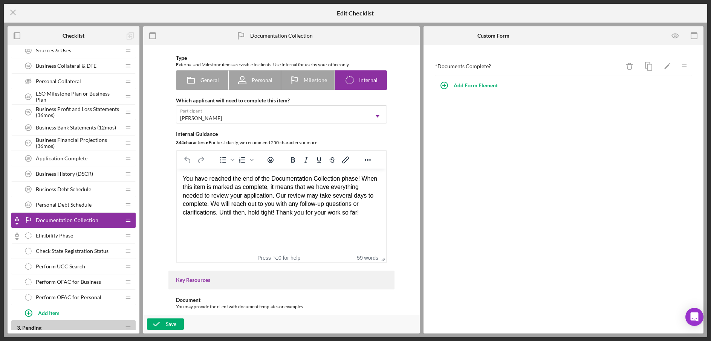
scroll to position [0, 0]
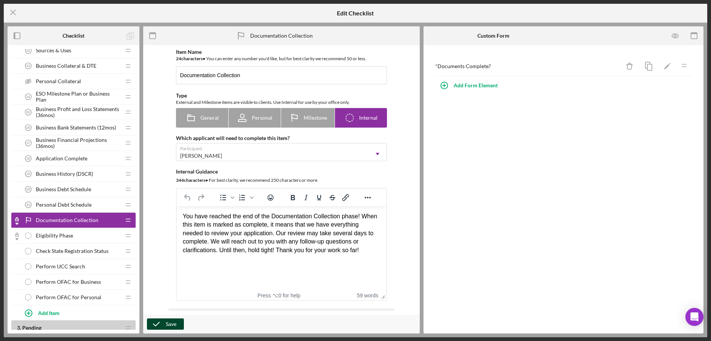
click at [179, 324] on button "Save" at bounding box center [165, 324] width 37 height 11
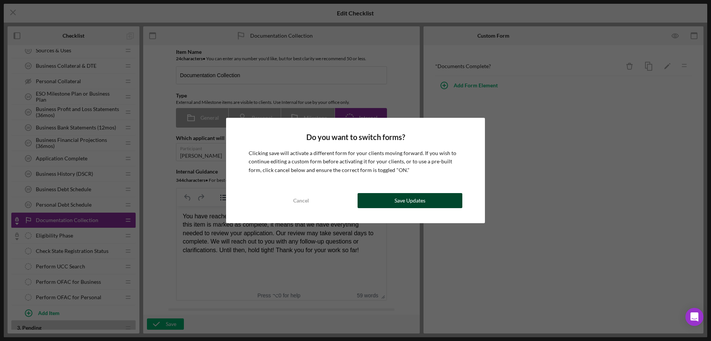
click at [399, 200] on div "Save Updates" at bounding box center [410, 200] width 31 height 15
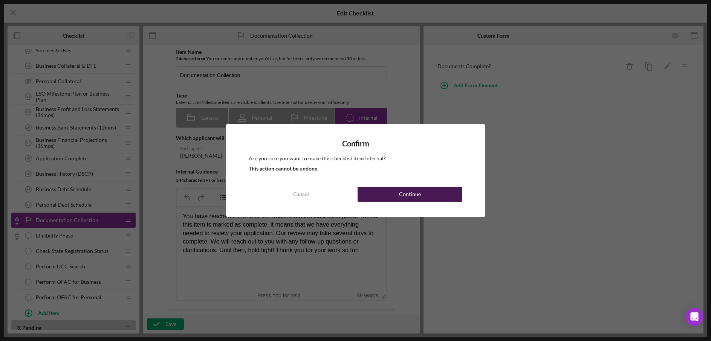
click at [389, 196] on button "Continue" at bounding box center [410, 194] width 105 height 15
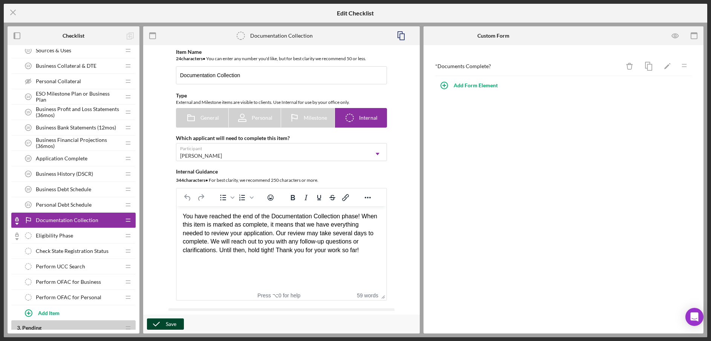
click at [179, 326] on button "Save" at bounding box center [165, 324] width 37 height 11
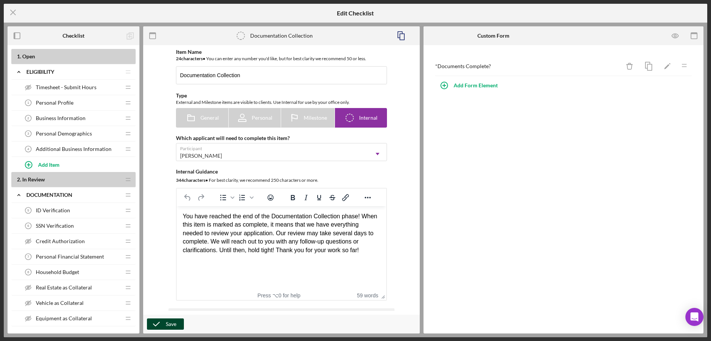
click at [168, 325] on div "Save" at bounding box center [171, 324] width 11 height 11
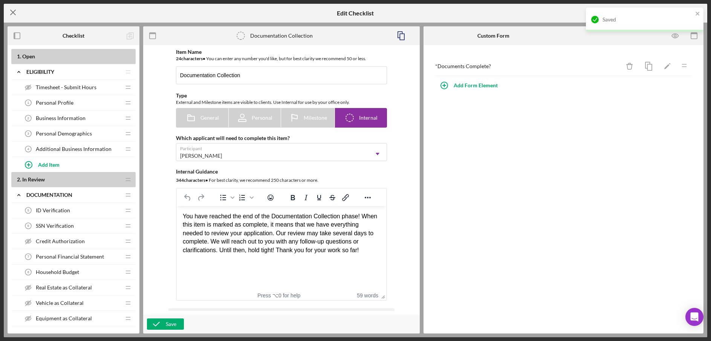
click at [13, 14] on icon "Icon/Menu Close" at bounding box center [13, 12] width 19 height 19
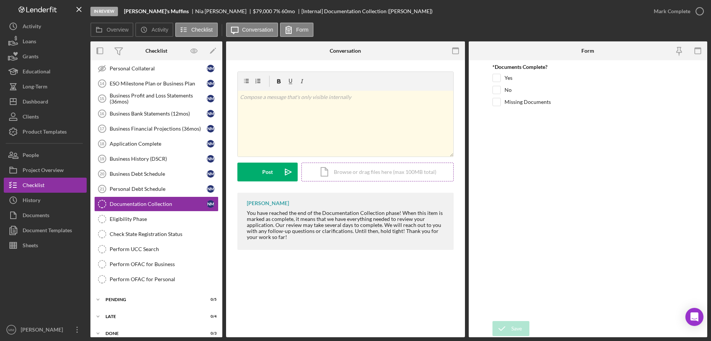
scroll to position [252, 0]
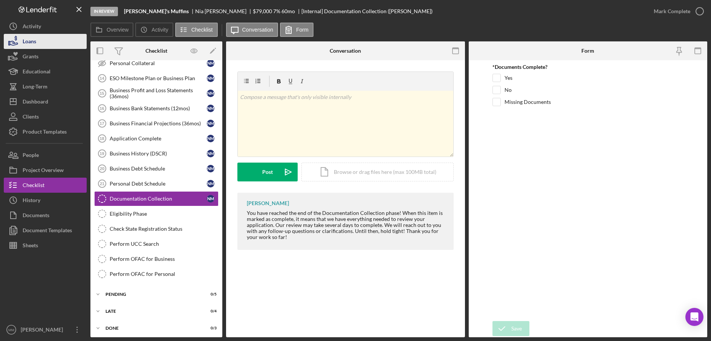
click at [41, 39] on button "Loans" at bounding box center [45, 41] width 83 height 15
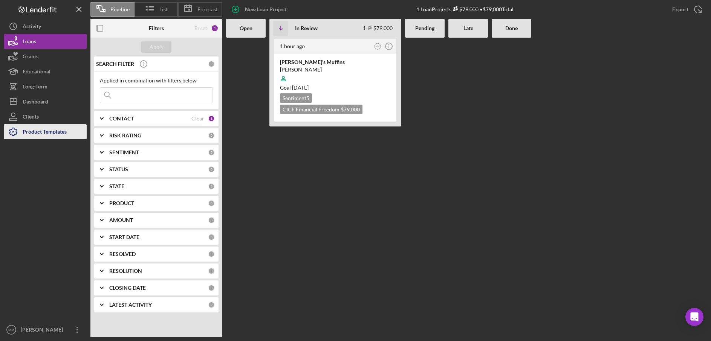
click at [63, 130] on div "Product Templates" at bounding box center [45, 132] width 44 height 17
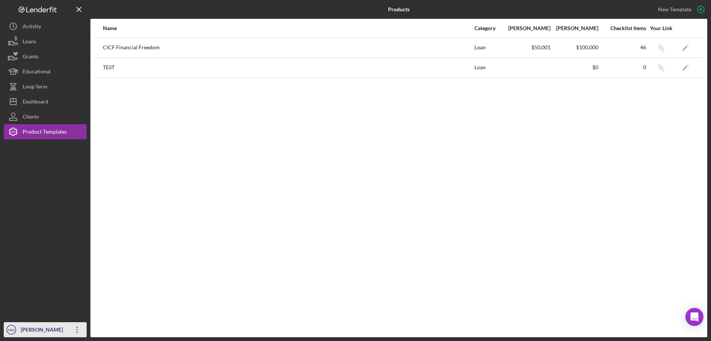
click at [78, 330] on icon "Icon/Overflow" at bounding box center [77, 330] width 19 height 19
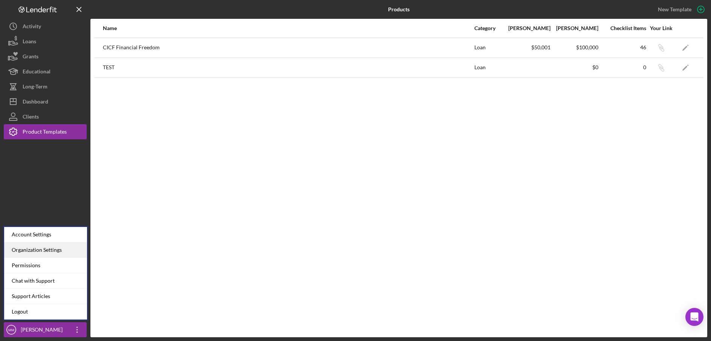
click at [60, 250] on div "Organization Settings" at bounding box center [45, 250] width 83 height 15
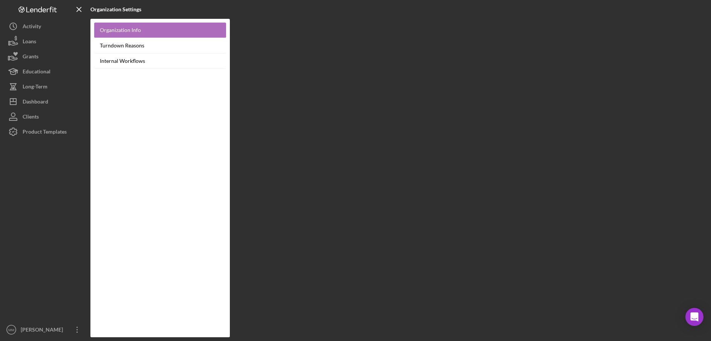
click at [142, 29] on link "Organization Info" at bounding box center [160, 30] width 132 height 15
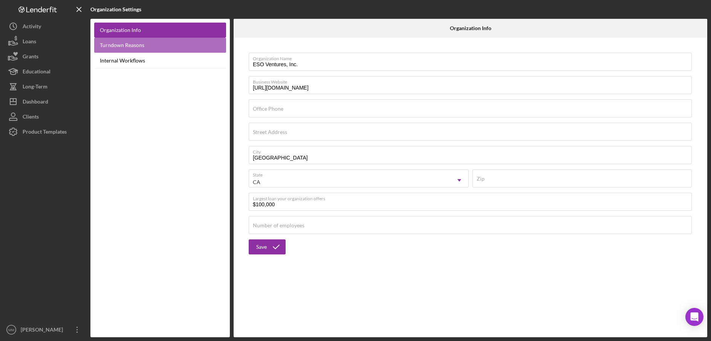
click at [142, 46] on link "Turndown Reasons" at bounding box center [160, 45] width 132 height 15
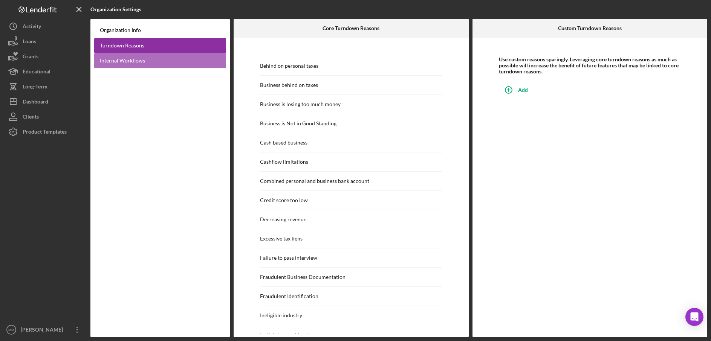
click at [142, 56] on link "Internal Workflows" at bounding box center [160, 60] width 132 height 15
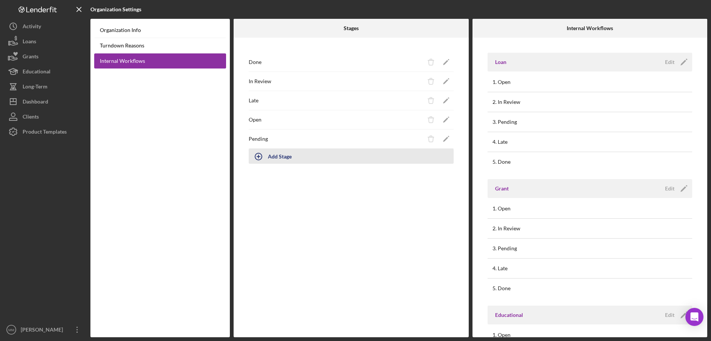
click at [283, 152] on div "Add Stage" at bounding box center [280, 156] width 24 height 14
type input "Request"
click at [337, 159] on div "Request" at bounding box center [336, 158] width 175 height 19
click at [446, 157] on polygon "button" at bounding box center [445, 158] width 5 height 5
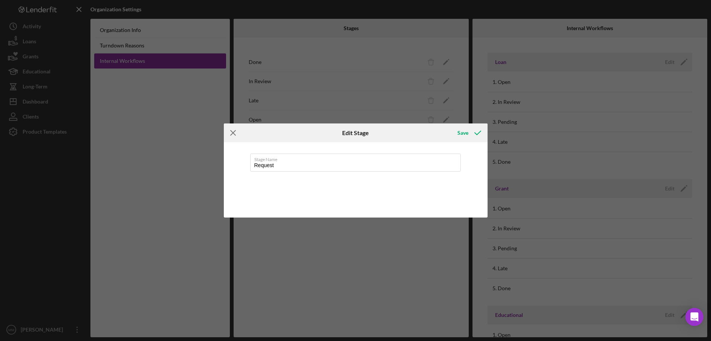
click at [235, 132] on icon "Icon/Menu Close" at bounding box center [233, 133] width 19 height 19
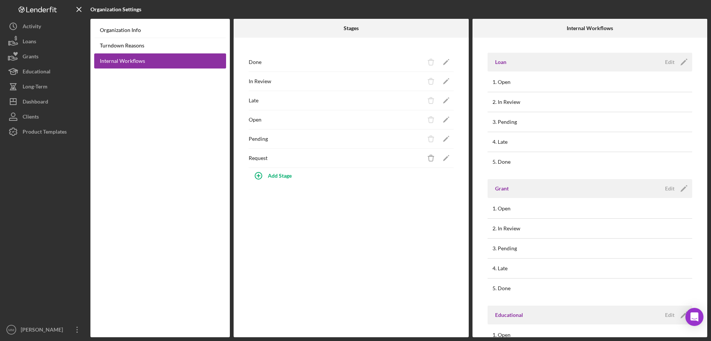
click at [322, 199] on div "Done Icon/Delete Icon/Edit In Review Icon/Delete Icon/Edit Late Icon/Delete Ico…" at bounding box center [351, 188] width 235 height 300
click at [276, 160] on div "Request" at bounding box center [336, 158] width 175 height 19
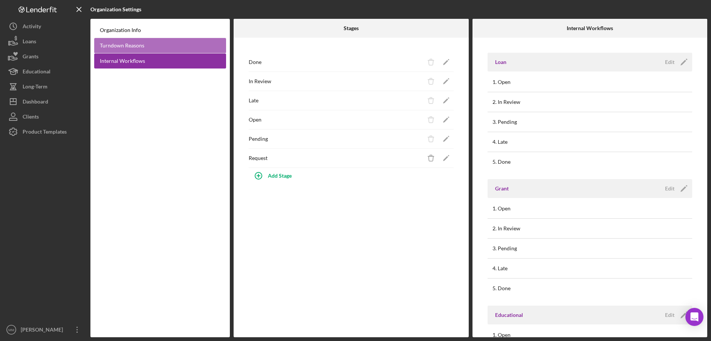
click at [124, 49] on link "Turndown Reasons" at bounding box center [160, 45] width 132 height 15
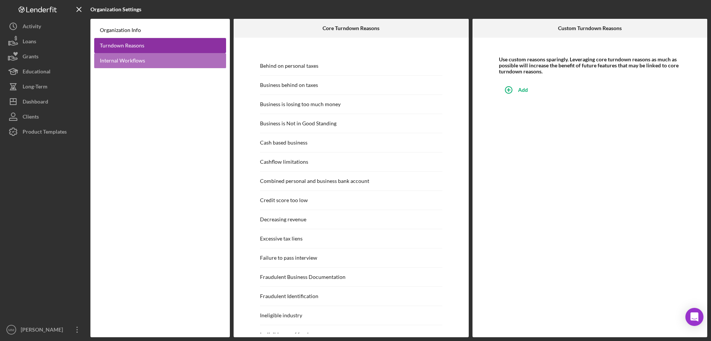
click at [152, 58] on link "Internal Workflows" at bounding box center [160, 60] width 132 height 15
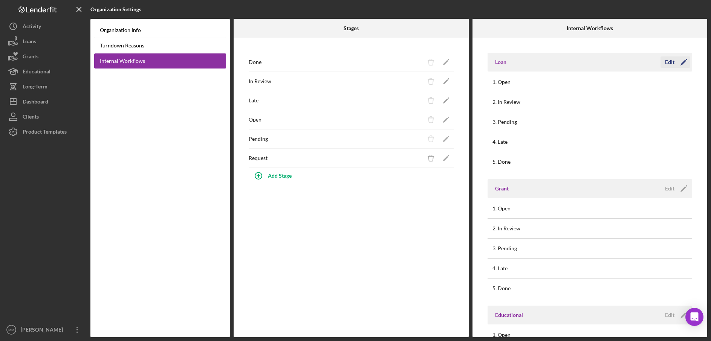
click at [674, 61] on icon "Icon/Edit" at bounding box center [683, 62] width 19 height 19
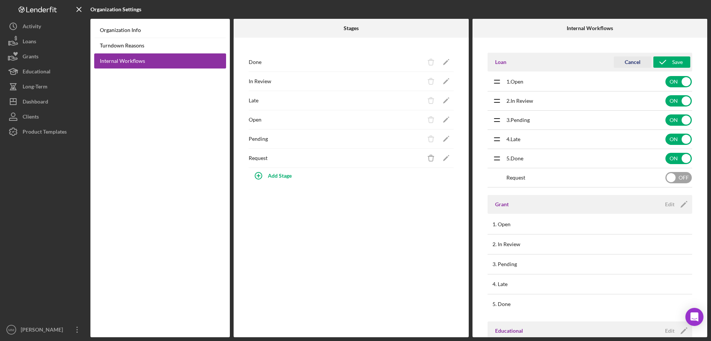
click at [670, 177] on input "checkbox" at bounding box center [678, 177] width 26 height 11
checkbox input "true"
click at [672, 63] on div "Save" at bounding box center [677, 62] width 11 height 11
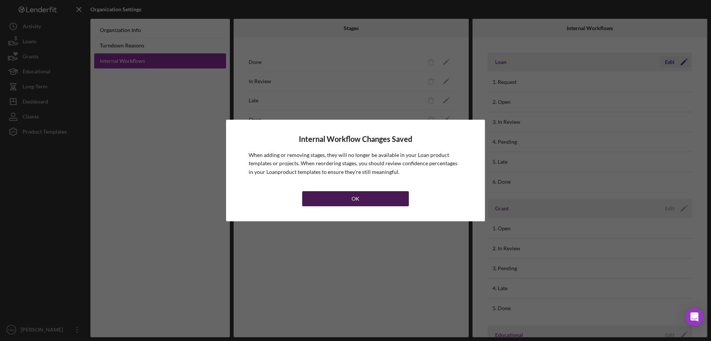
click at [349, 197] on button "OK" at bounding box center [355, 198] width 107 height 15
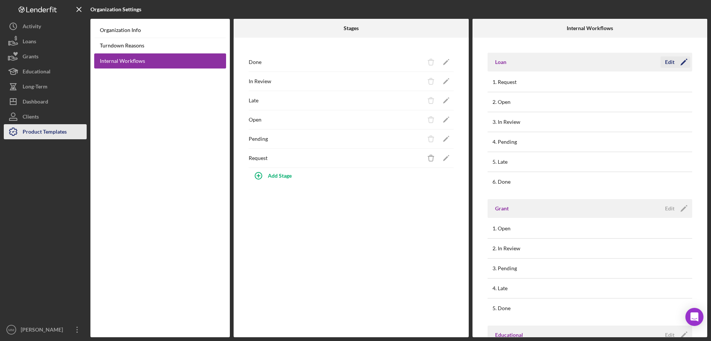
click at [52, 129] on div "Product Templates" at bounding box center [45, 132] width 44 height 17
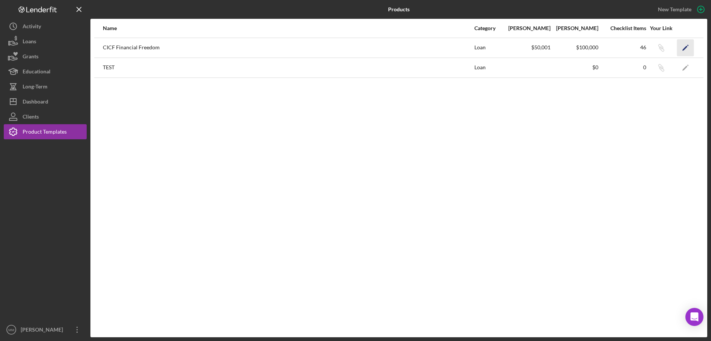
click at [683, 46] on icon "Icon/Edit" at bounding box center [685, 47] width 17 height 17
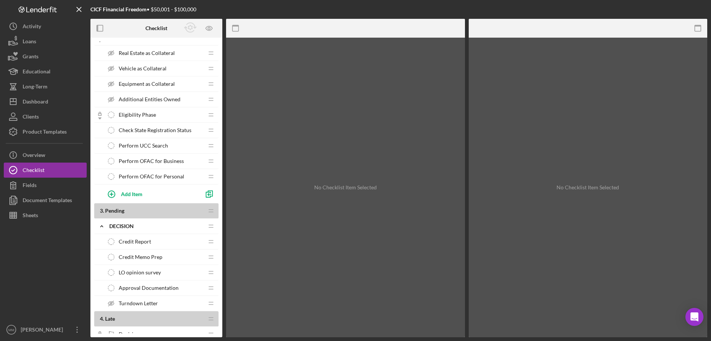
scroll to position [701, 0]
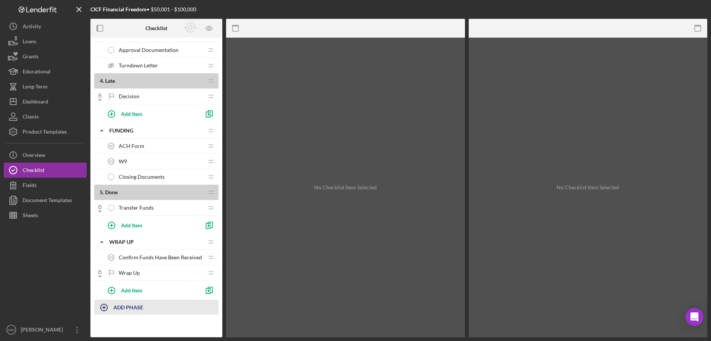
click at [137, 305] on b "ADD PHASE" at bounding box center [128, 307] width 30 height 6
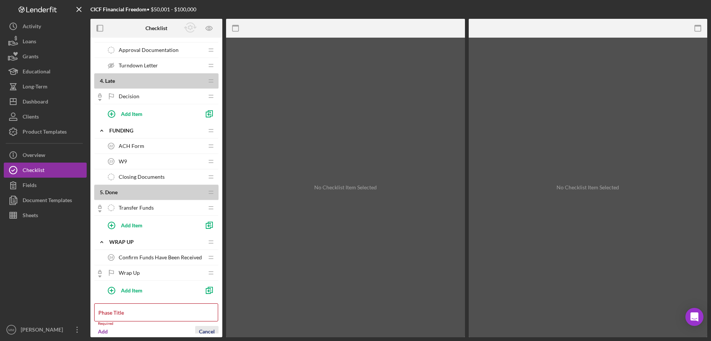
click at [205, 326] on form "Phase Title Required Add Cancel" at bounding box center [156, 320] width 124 height 40
click at [77, 331] on icon "Icon/Overflow" at bounding box center [77, 330] width 19 height 19
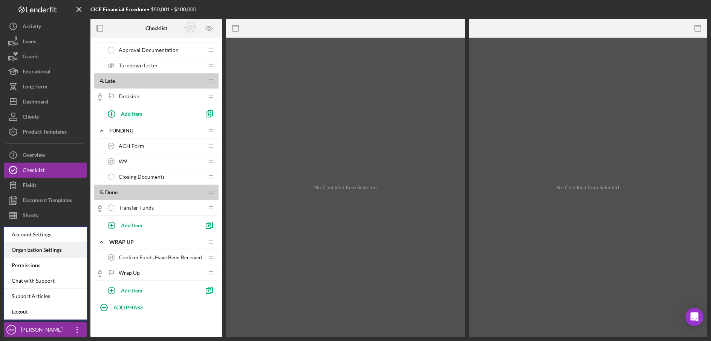
click at [48, 246] on div "Organization Settings" at bounding box center [45, 250] width 83 height 15
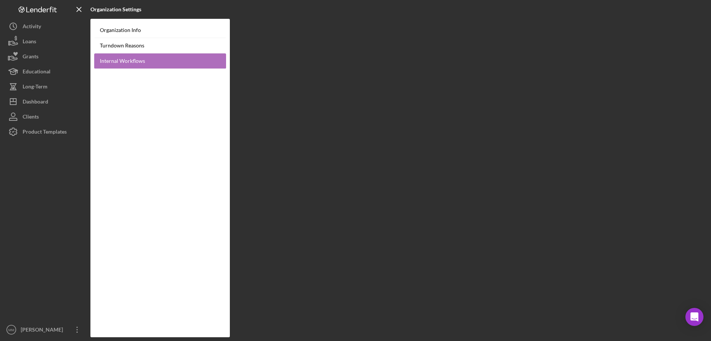
click at [172, 63] on link "Internal Workflows" at bounding box center [160, 61] width 132 height 15
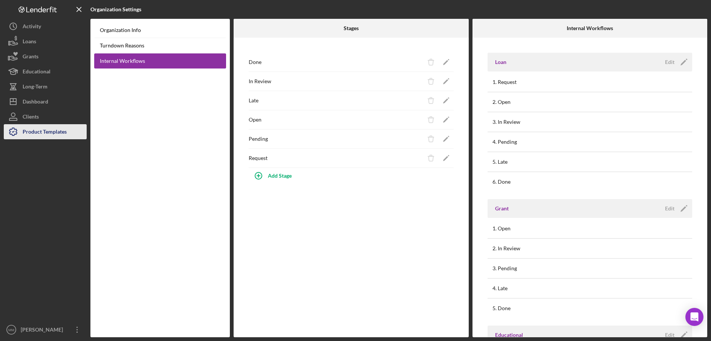
click at [46, 130] on div "Product Templates" at bounding box center [45, 132] width 44 height 17
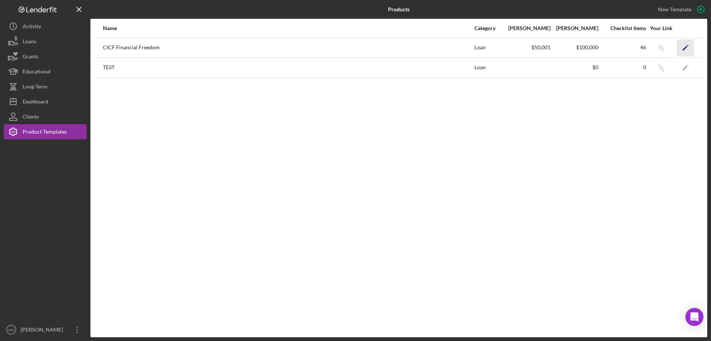
click at [686, 50] on icon "Icon/Edit" at bounding box center [685, 47] width 17 height 17
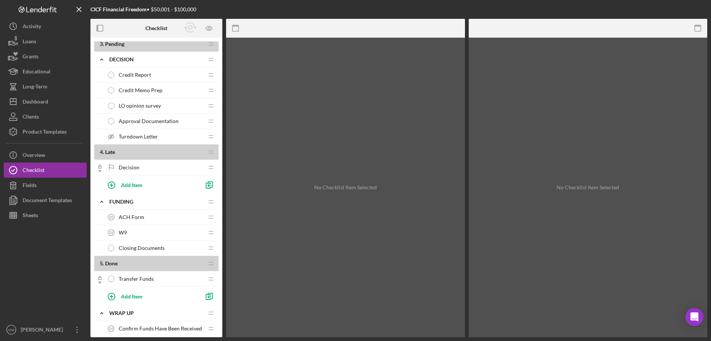
scroll to position [701, 0]
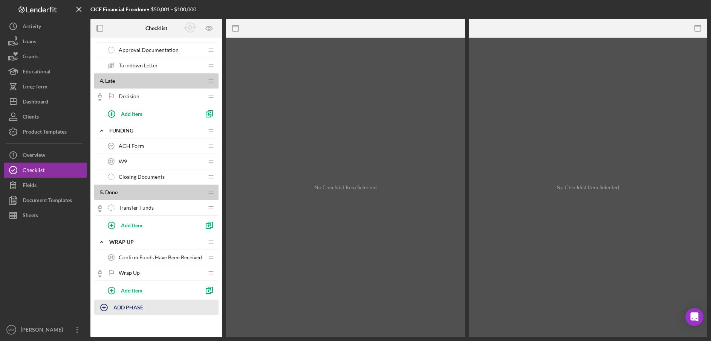
click at [135, 309] on b "ADD PHASE" at bounding box center [128, 307] width 30 height 6
type input "Pre-Application"
click at [109, 330] on button "Add" at bounding box center [102, 328] width 17 height 11
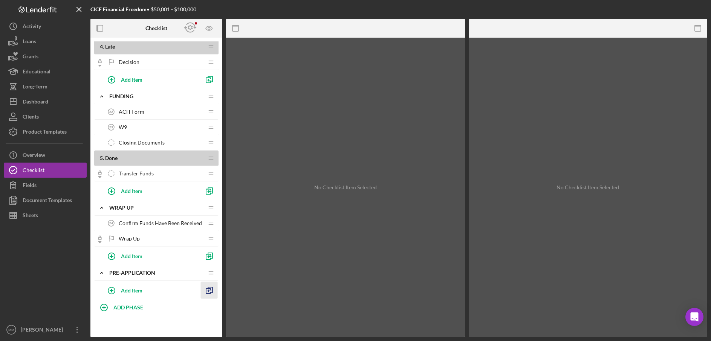
scroll to position [735, 0]
click at [211, 292] on icon "button" at bounding box center [209, 290] width 17 height 17
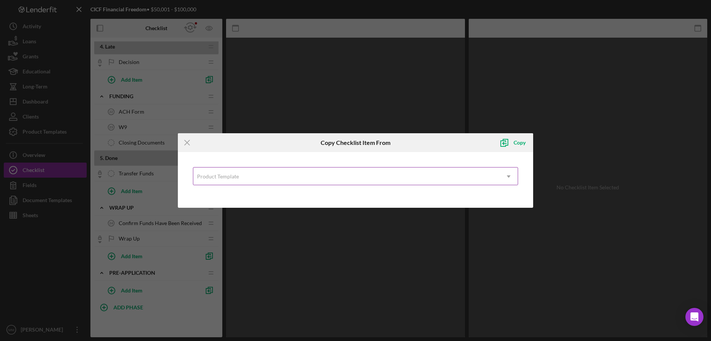
click at [245, 178] on div "Product Template" at bounding box center [346, 176] width 307 height 17
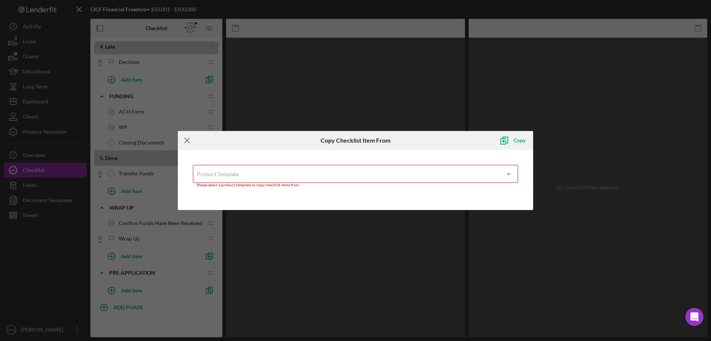
click at [186, 143] on icon "Icon/Menu Close" at bounding box center [187, 140] width 19 height 19
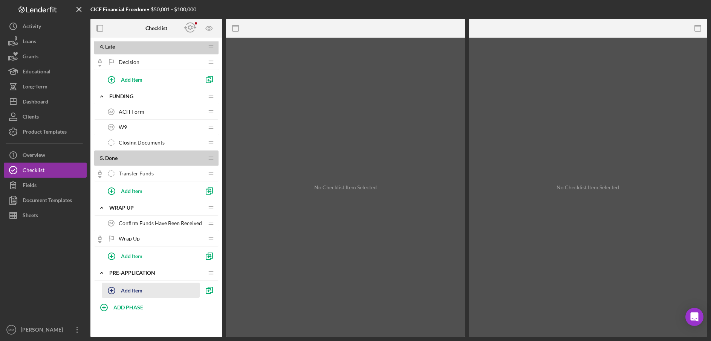
click at [143, 291] on button "Add Item" at bounding box center [151, 290] width 98 height 15
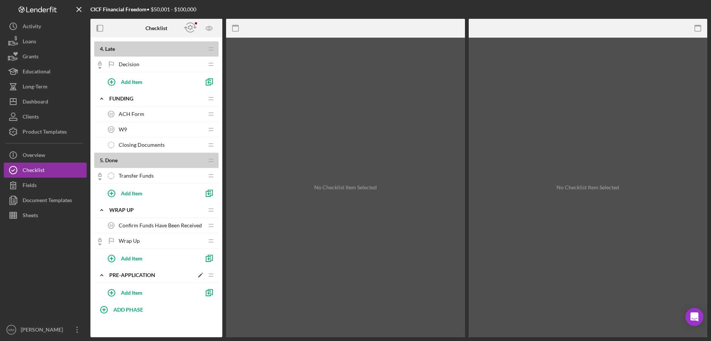
click at [152, 272] on div "Pre-Application" at bounding box center [151, 275] width 84 height 6
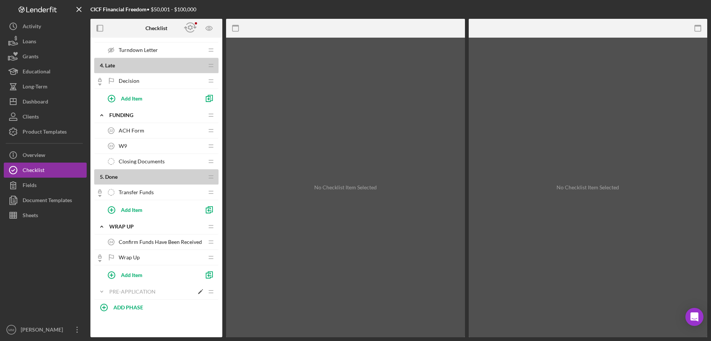
click at [135, 288] on div "Icon/Expander Pre-Application Icon/Edit Icon/Drag" at bounding box center [156, 291] width 124 height 15
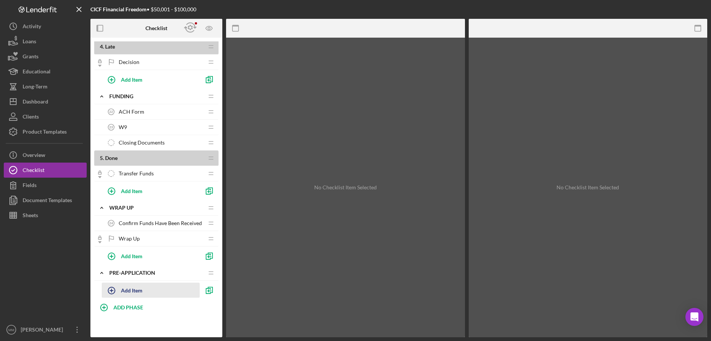
click at [138, 291] on div "Add Item" at bounding box center [131, 290] width 21 height 14
type input "L"
type input "P"
type input "R"
type input "Application Request Form"
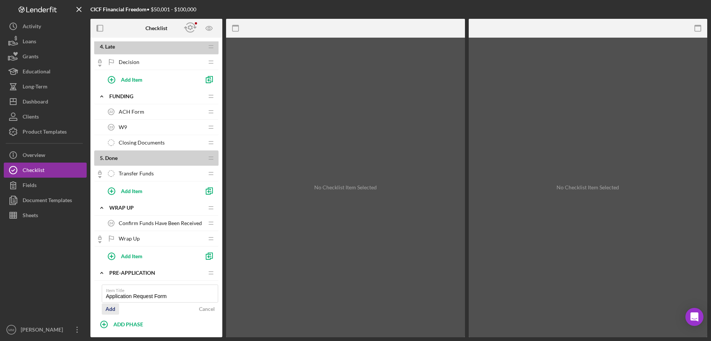
click at [114, 308] on div "Add" at bounding box center [111, 309] width 10 height 11
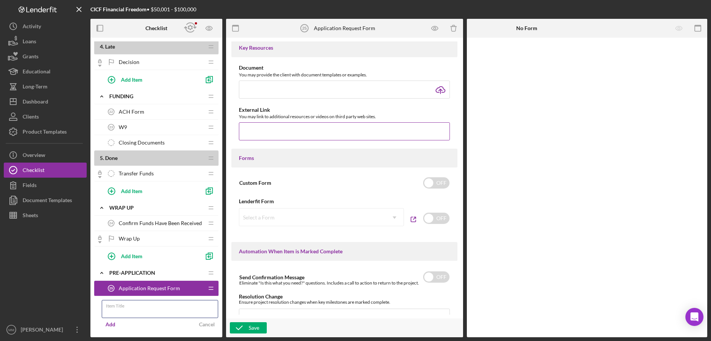
scroll to position [341, 0]
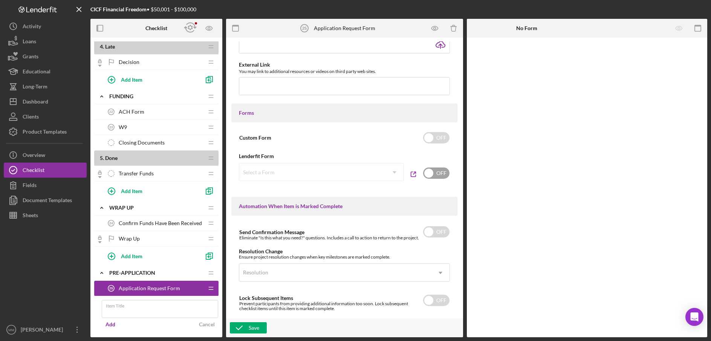
click at [426, 174] on input "checkbox" at bounding box center [436, 173] width 26 height 11
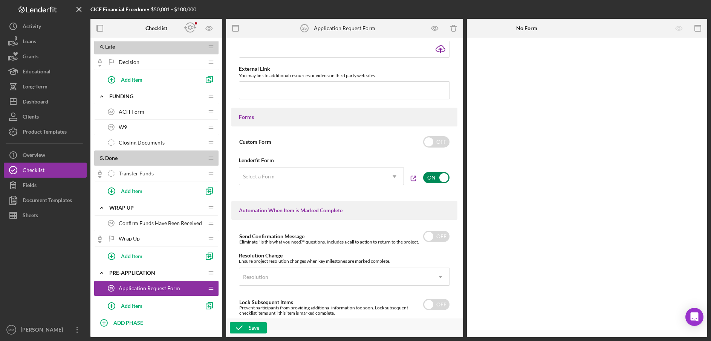
scroll to position [346, 0]
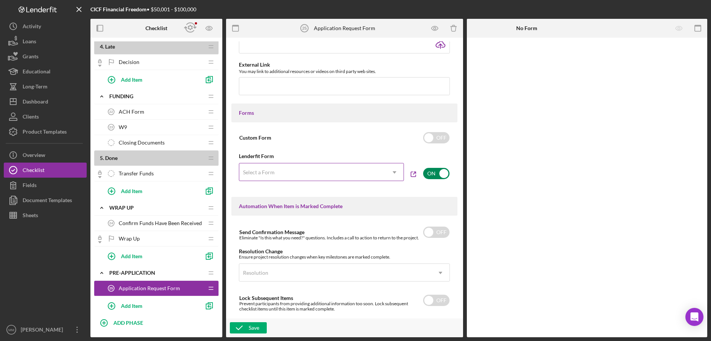
click at [391, 174] on icon "Icon/Dropdown Arrow" at bounding box center [394, 173] width 18 height 18
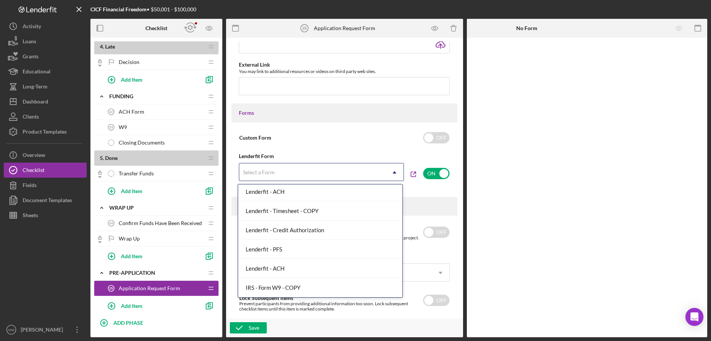
scroll to position [0, 0]
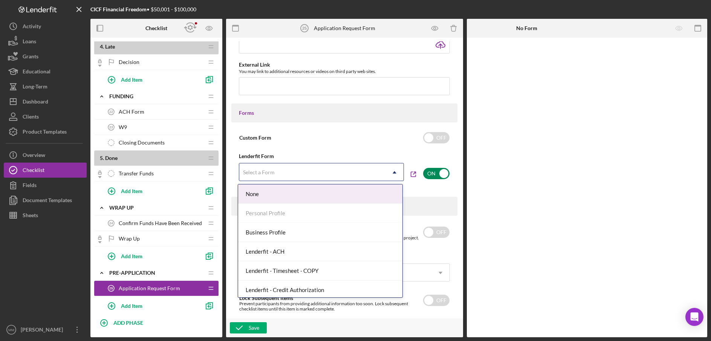
click at [443, 172] on input "checkbox" at bounding box center [436, 173] width 26 height 11
checkbox input "false"
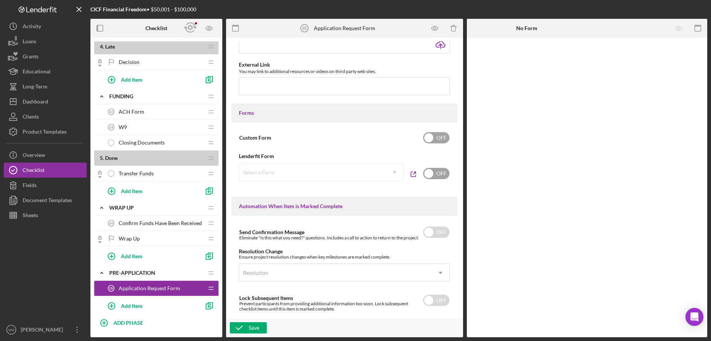
click at [427, 139] on input "checkbox" at bounding box center [436, 137] width 26 height 11
checkbox input "true"
click at [520, 58] on div "Add Form Element" at bounding box center [519, 58] width 44 height 15
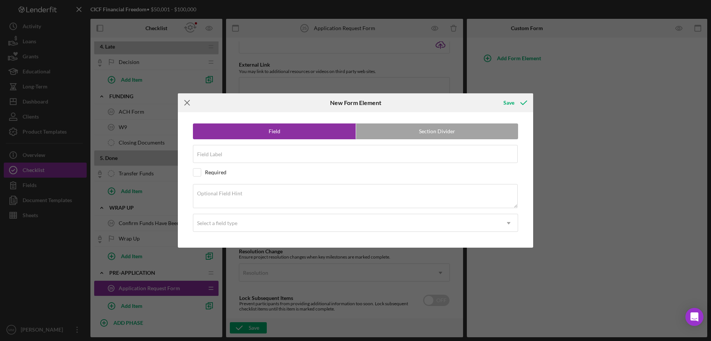
click at [190, 104] on icon "Icon/Menu Close" at bounding box center [187, 102] width 19 height 19
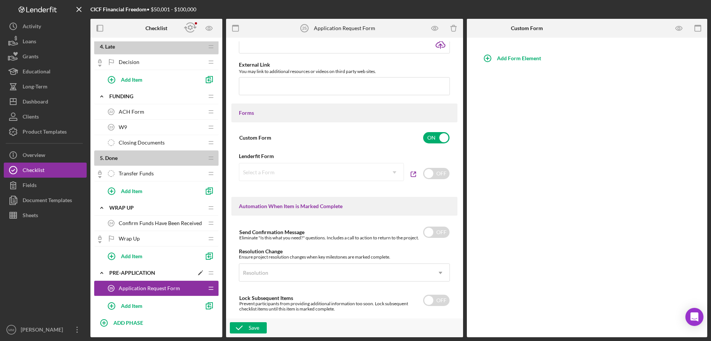
click at [201, 274] on icon "Icon/Edit" at bounding box center [201, 273] width 14 height 14
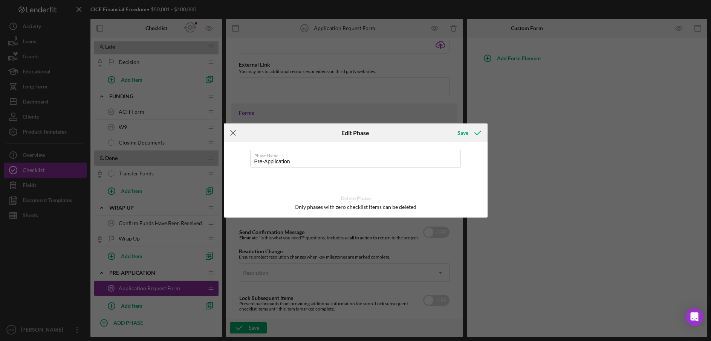
click at [233, 133] on line at bounding box center [233, 133] width 5 height 5
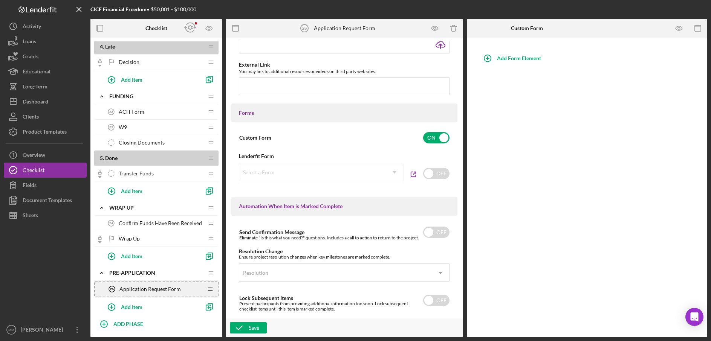
click at [210, 290] on icon "Icon/Drag" at bounding box center [210, 289] width 15 height 15
click at [176, 291] on span "Application Request Form" at bounding box center [149, 289] width 61 height 6
click at [150, 289] on span "Application Request Form" at bounding box center [149, 289] width 61 height 6
click at [209, 291] on icon "Icon/Drag" at bounding box center [210, 289] width 15 height 15
